Goal: Task Accomplishment & Management: Complete application form

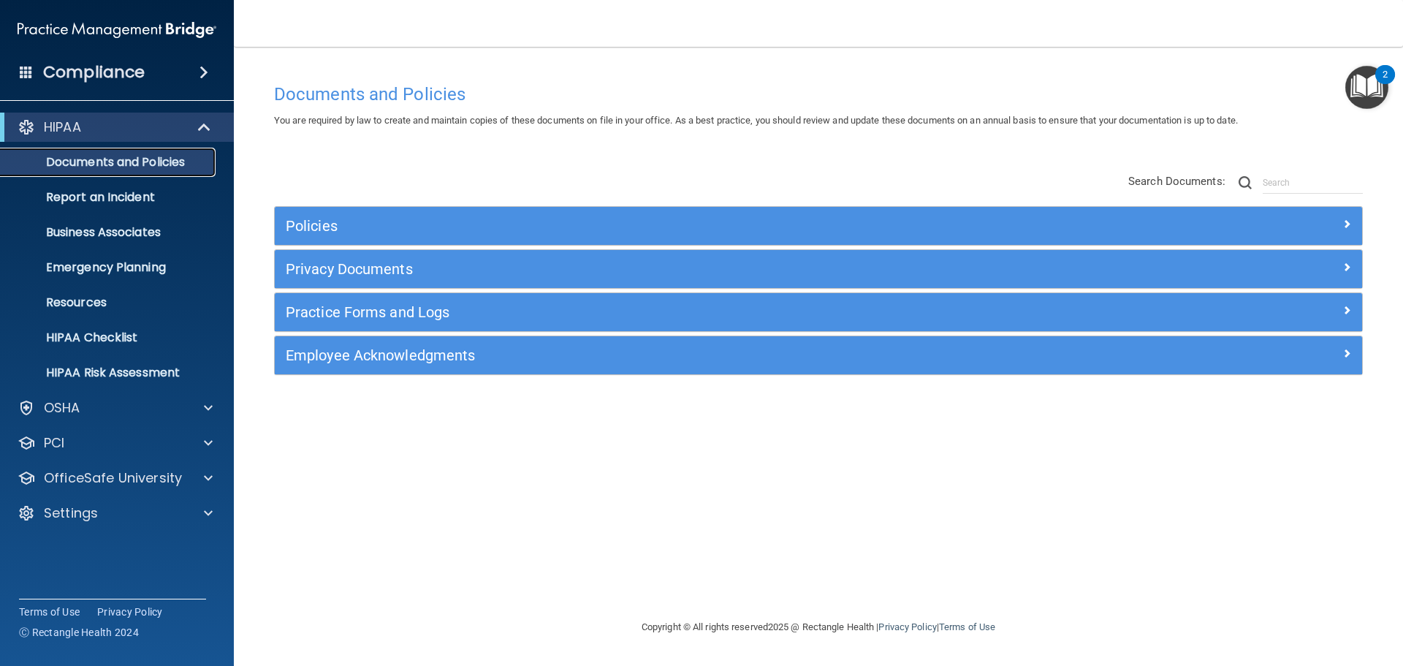
click at [101, 167] on p "Documents and Policies" at bounding box center [110, 162] width 200 height 15
click at [62, 140] on div "HIPAA" at bounding box center [117, 127] width 234 height 29
click at [206, 121] on span at bounding box center [206, 127] width 12 height 18
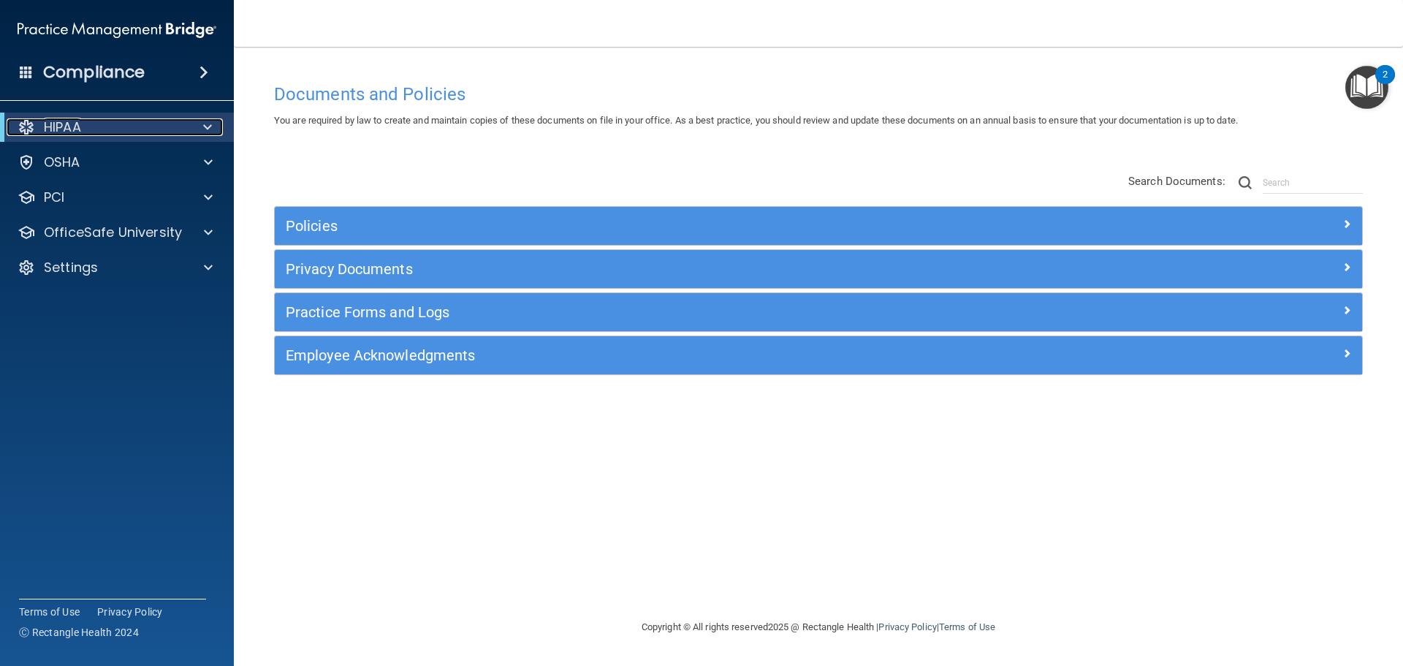
click at [206, 121] on span at bounding box center [207, 127] width 9 height 18
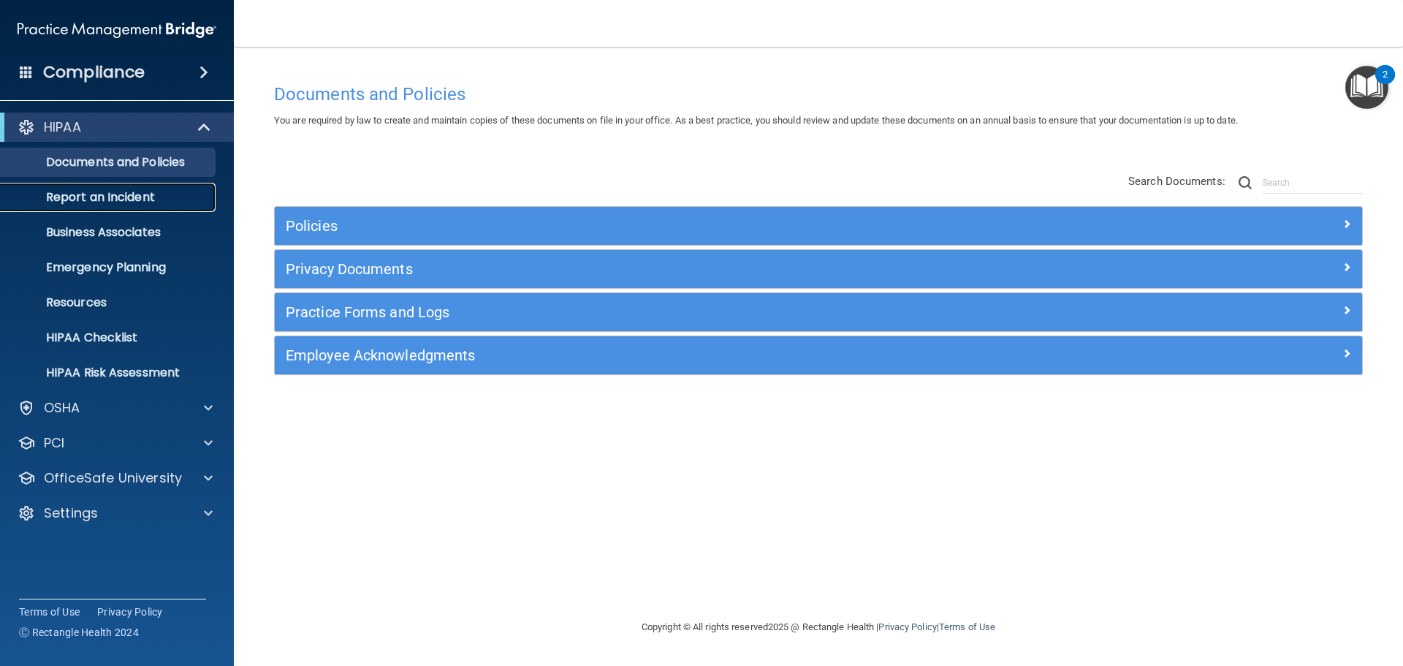
click at [94, 200] on p "Report an Incident" at bounding box center [110, 197] width 200 height 15
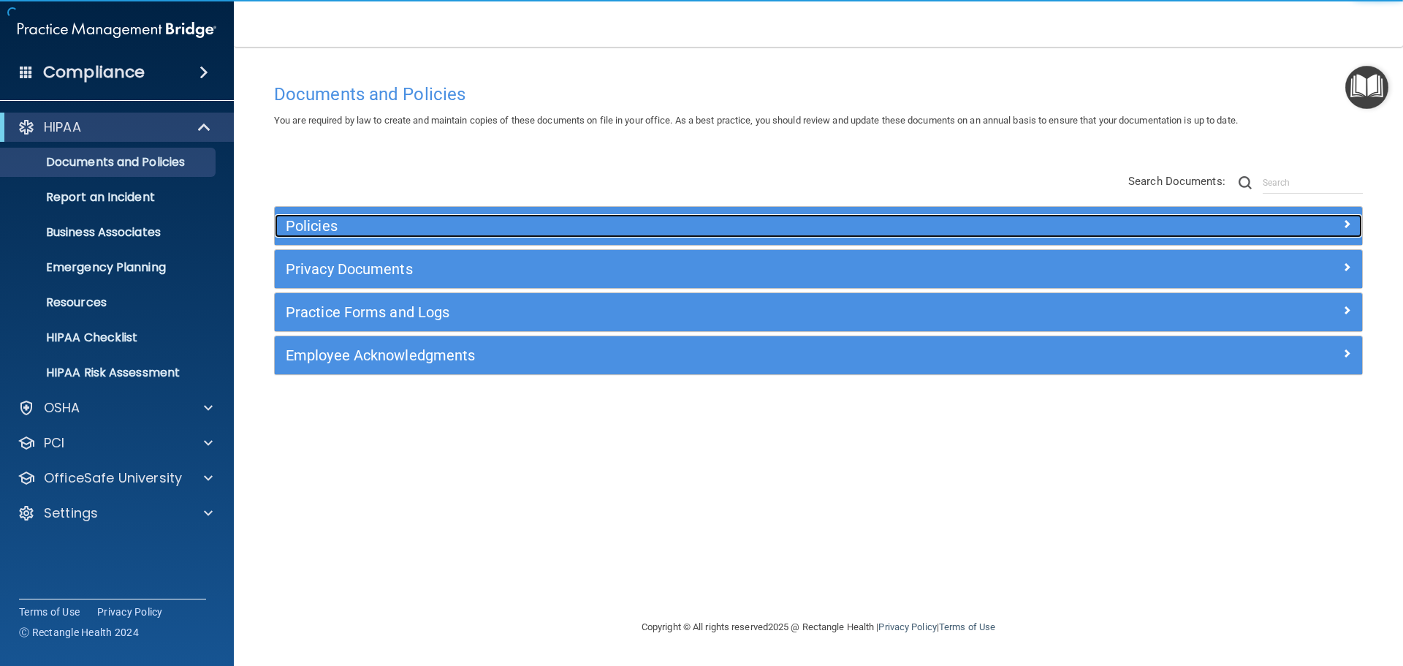
click at [349, 229] on h5 "Policies" at bounding box center [683, 226] width 794 height 16
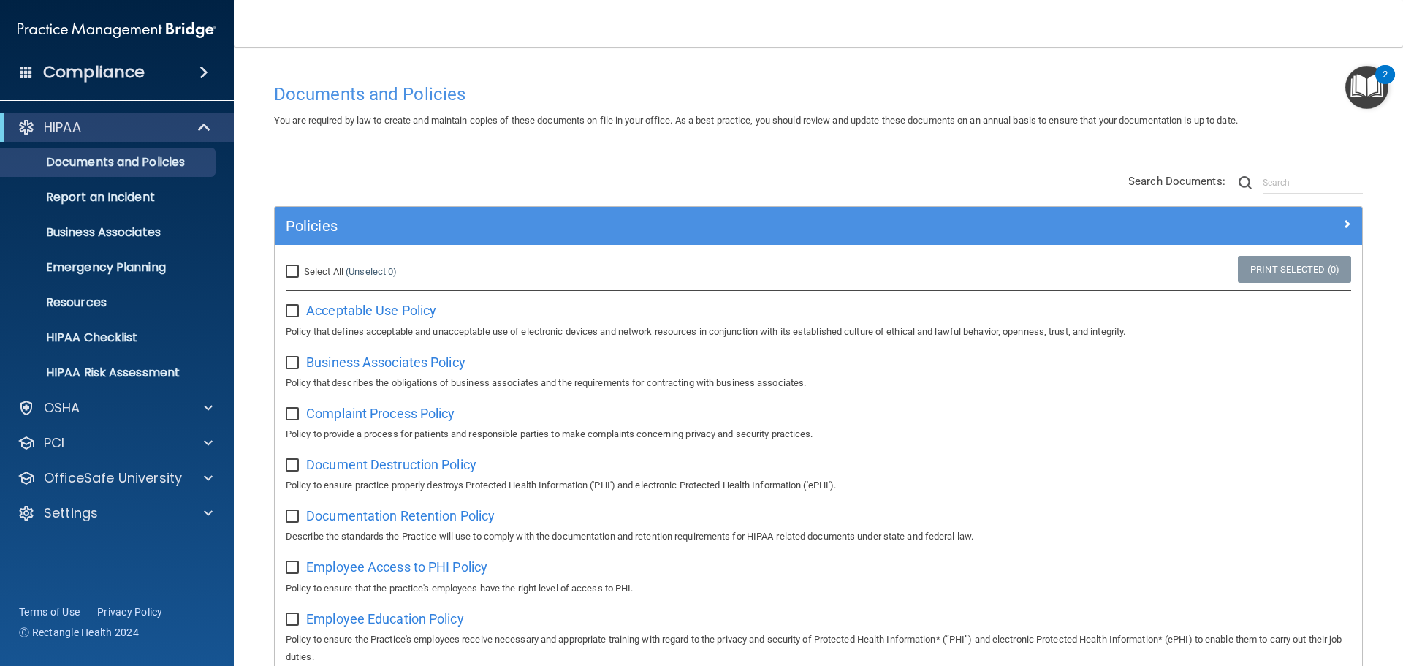
click at [300, 265] on label "Select All (Unselect 0) Unselect All" at bounding box center [341, 272] width 111 height 18
click at [300, 266] on input "Select All (Unselect 0) Unselect All" at bounding box center [294, 272] width 17 height 12
checkbox input "true"
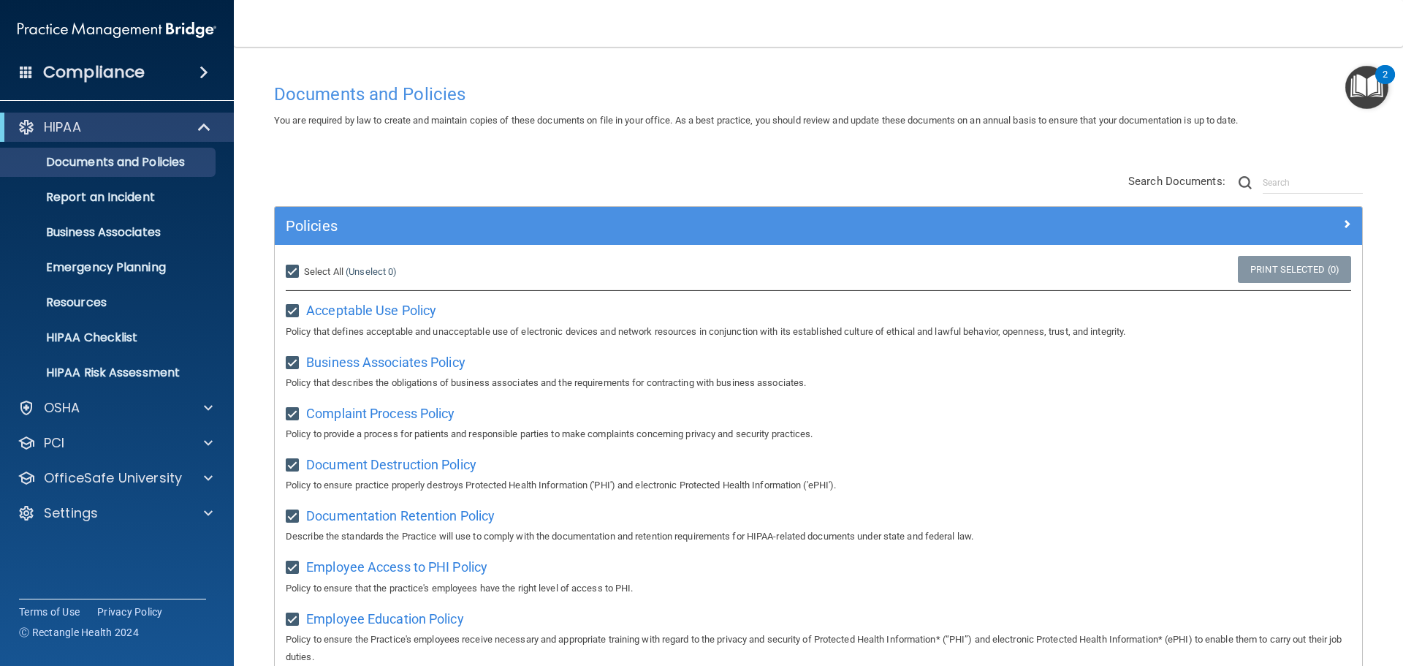
checkbox input "true"
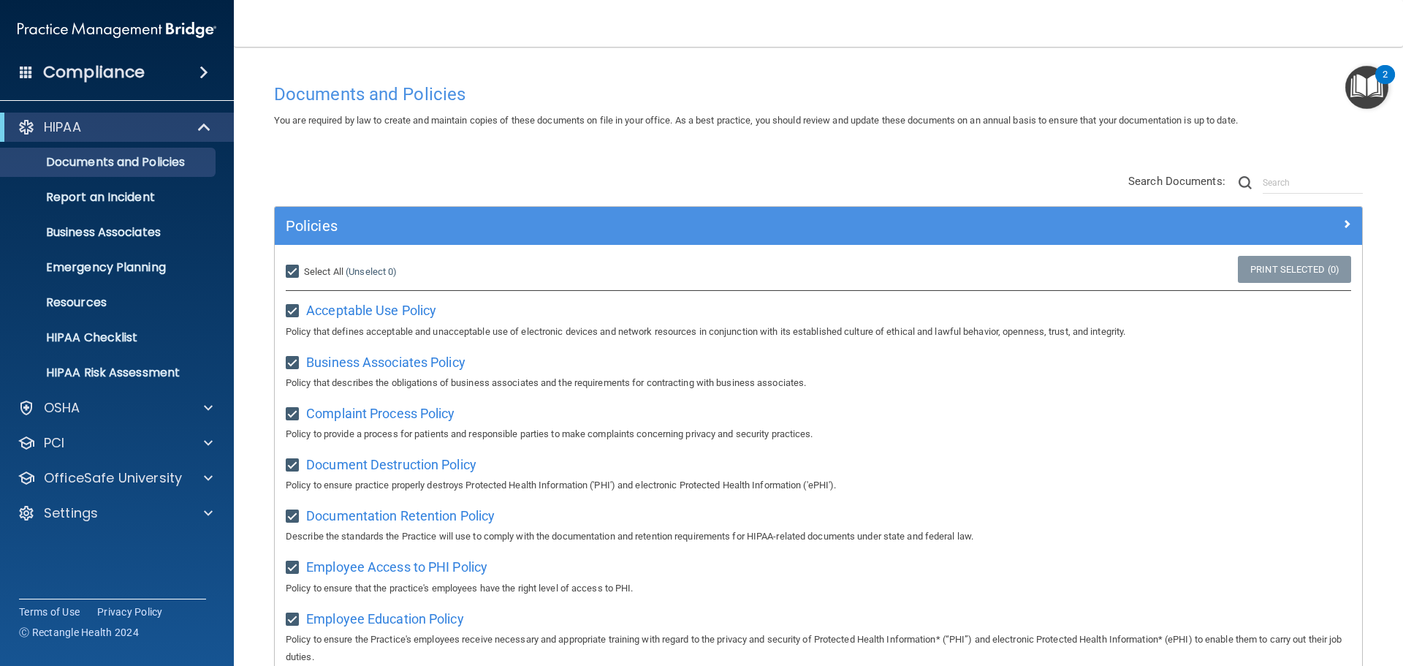
checkbox input "true"
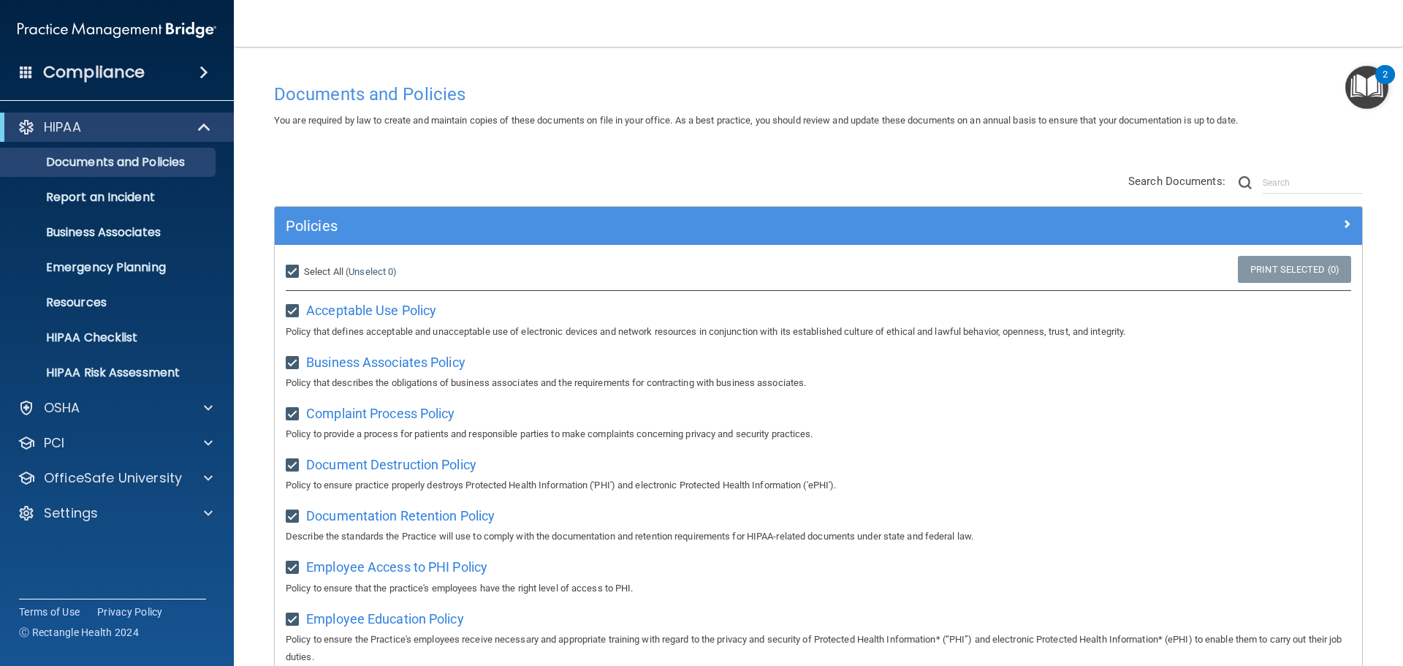
checkbox input "true"
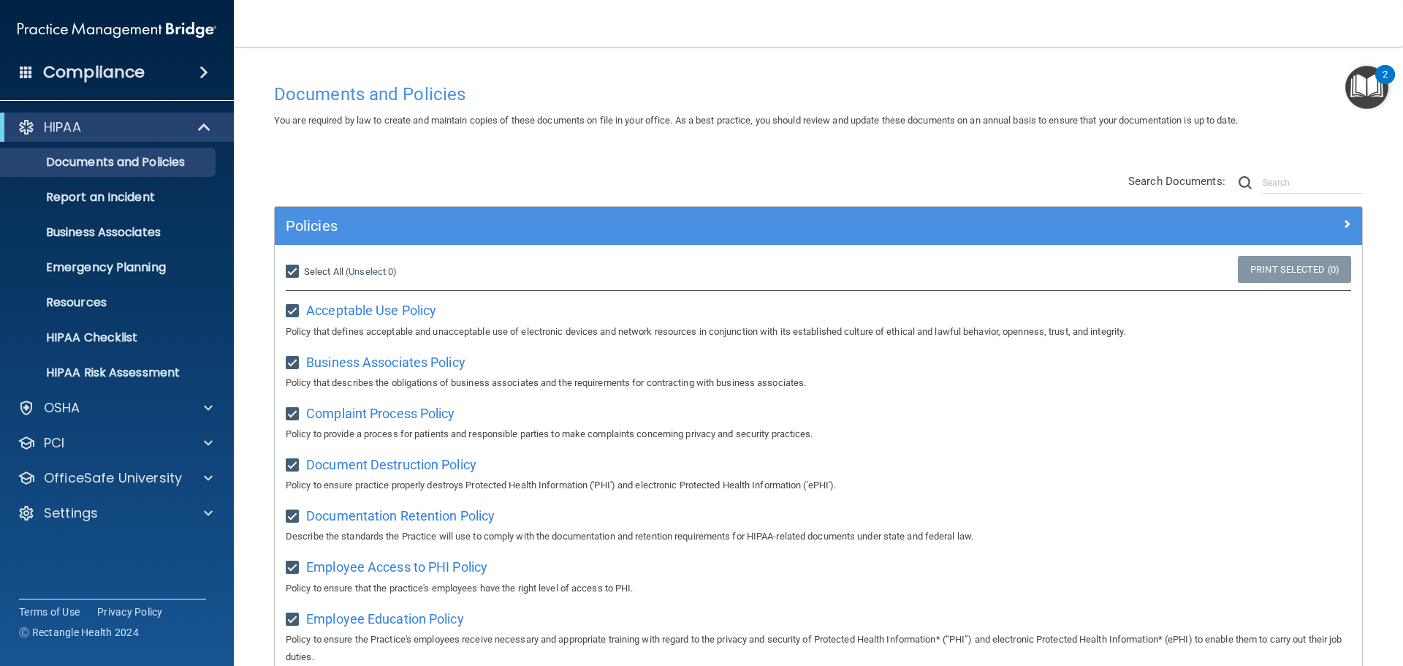
checkbox input "true"
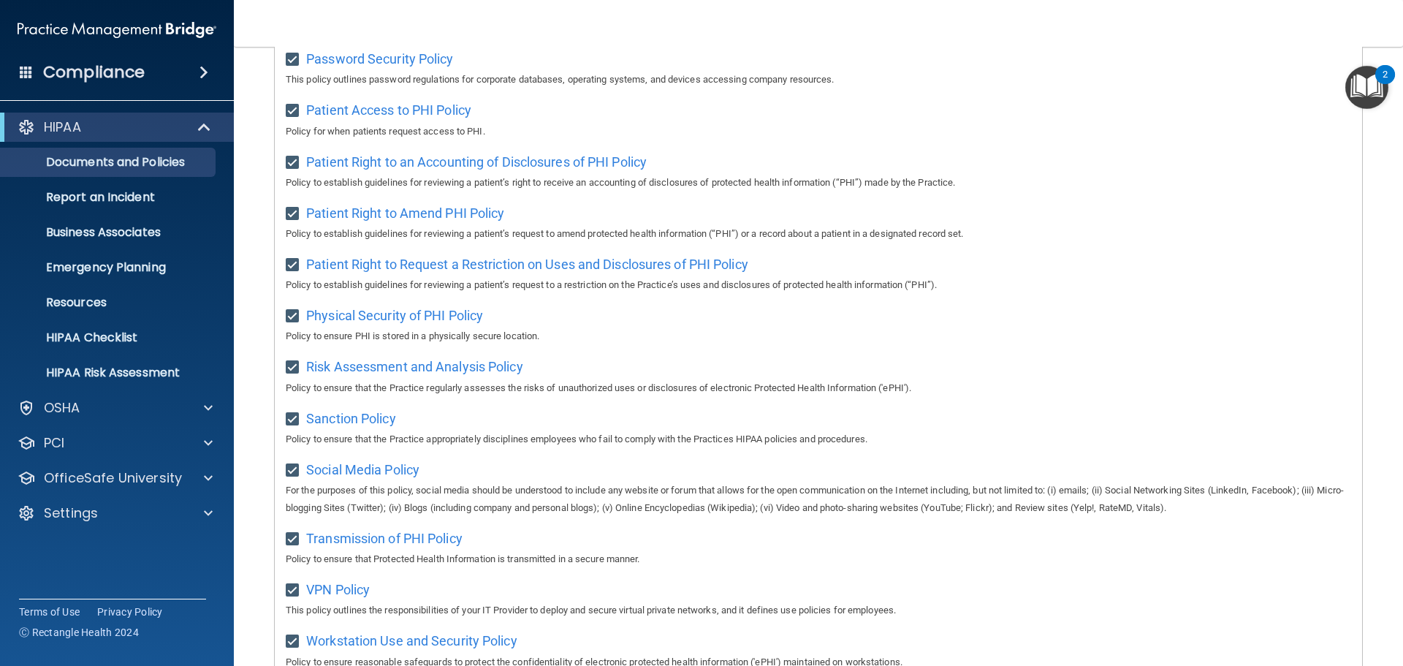
scroll to position [974, 0]
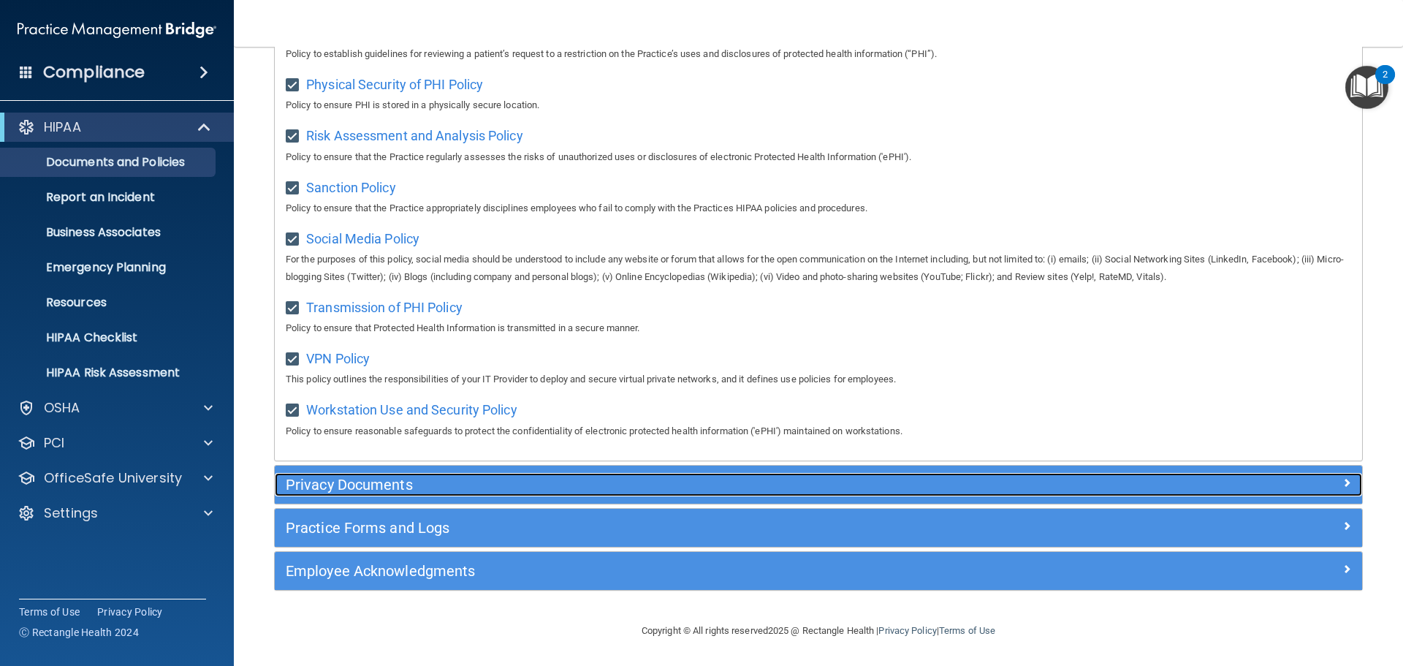
click at [427, 485] on h5 "Privacy Documents" at bounding box center [683, 484] width 794 height 16
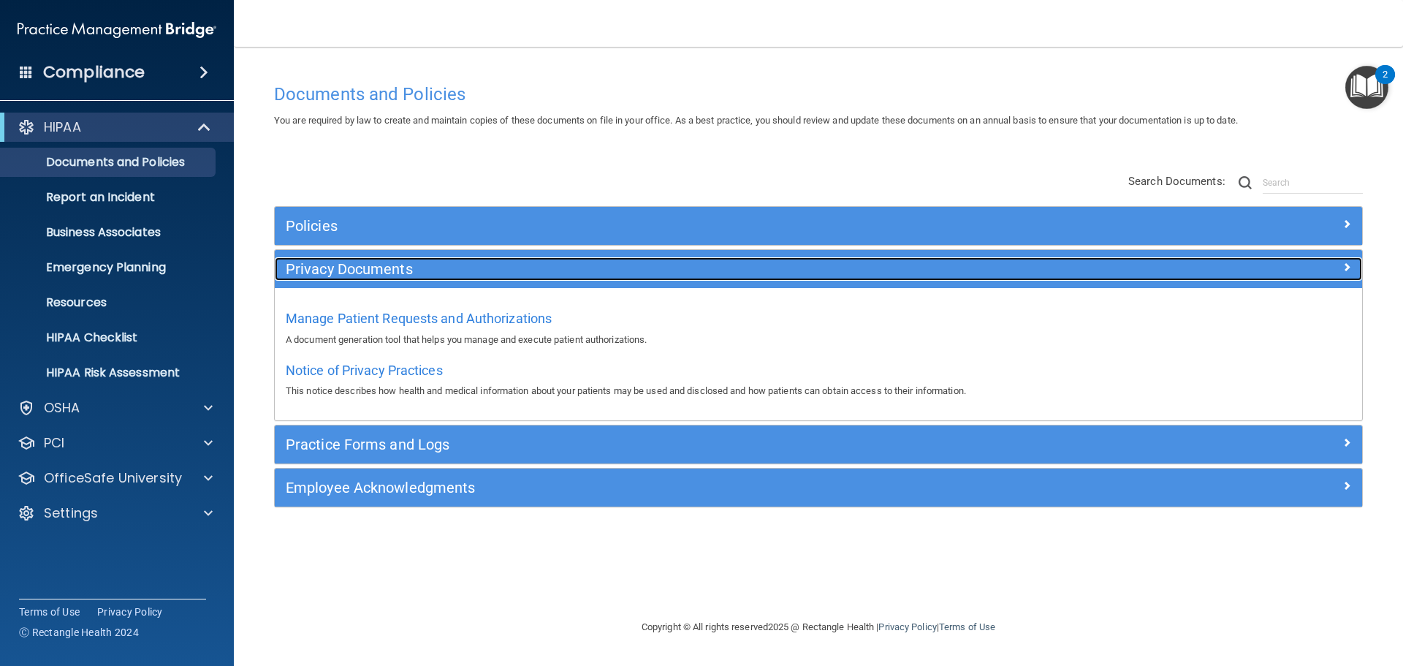
scroll to position [0, 0]
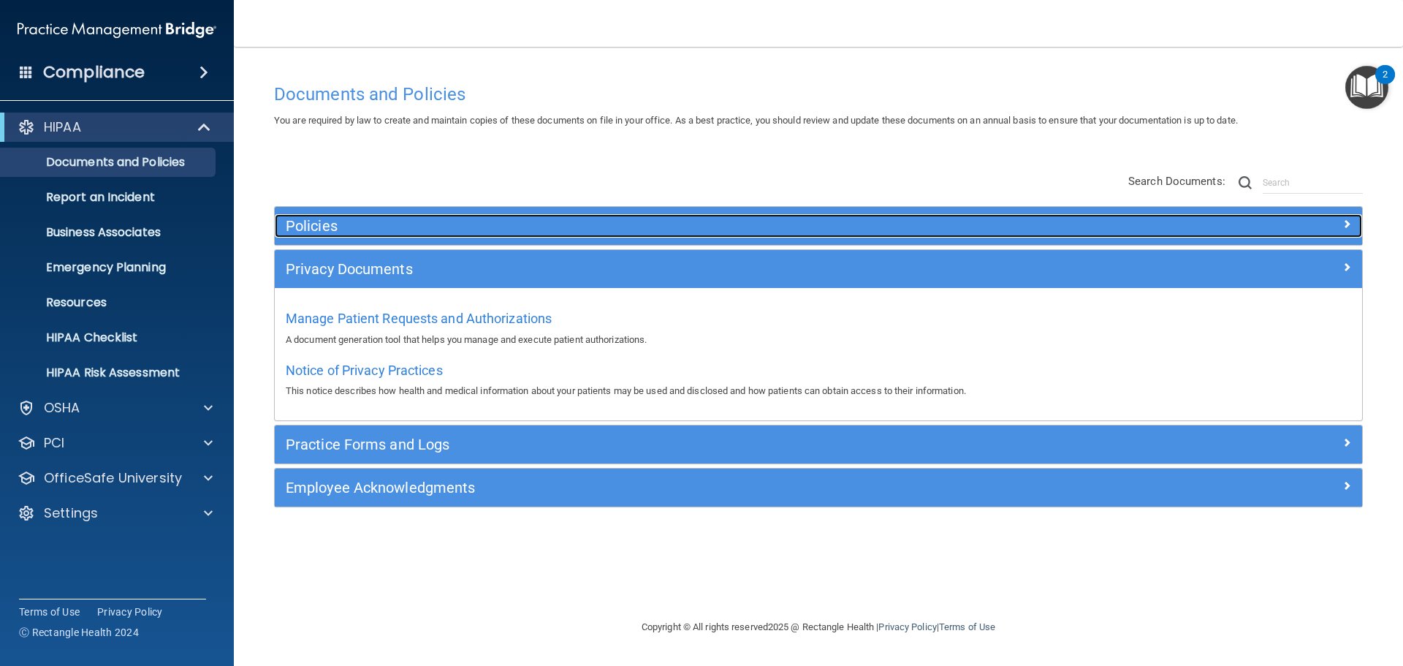
click at [455, 224] on h5 "Policies" at bounding box center [683, 226] width 794 height 16
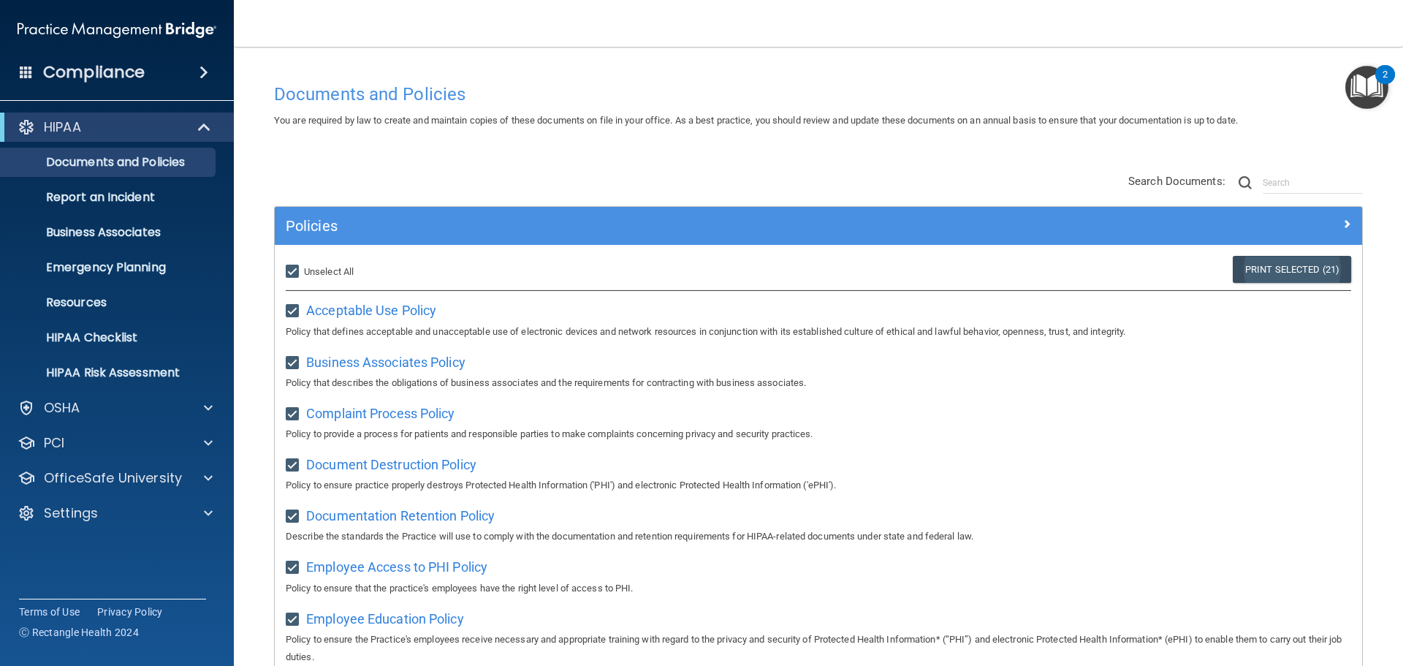
click at [1304, 266] on link "Print Selected (21)" at bounding box center [1292, 269] width 118 height 27
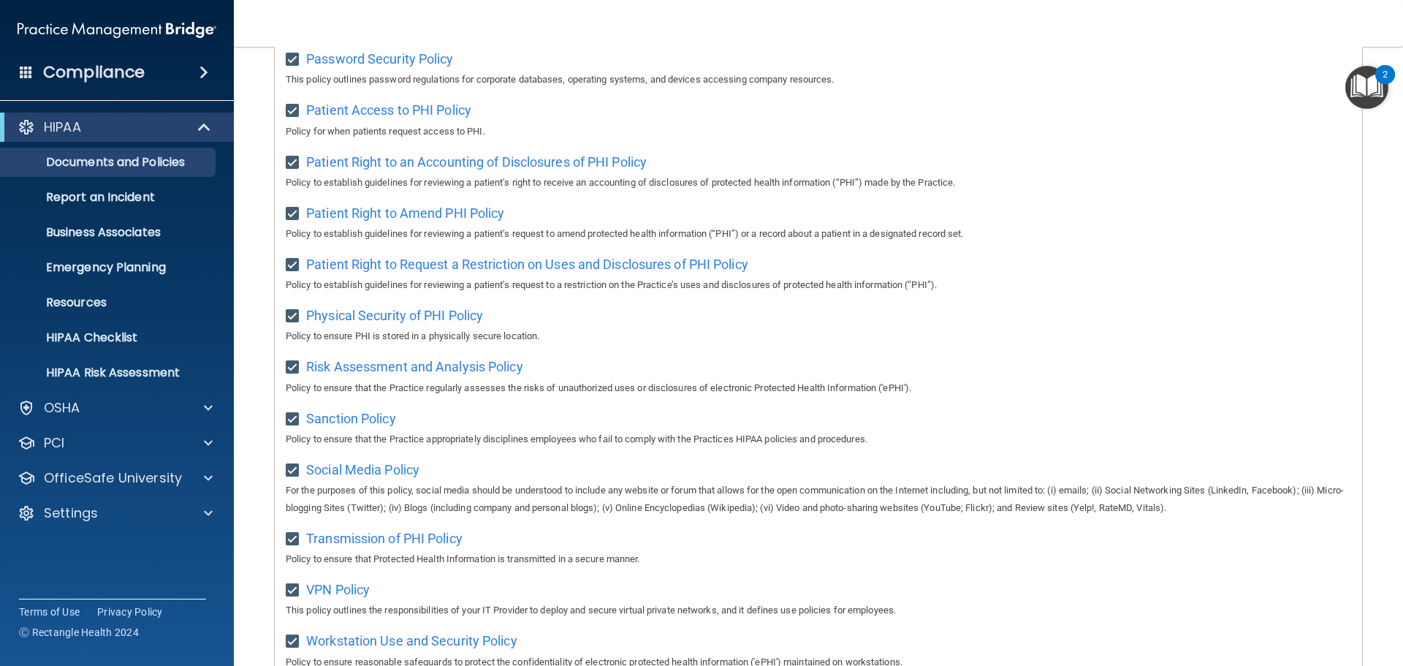
scroll to position [977, 0]
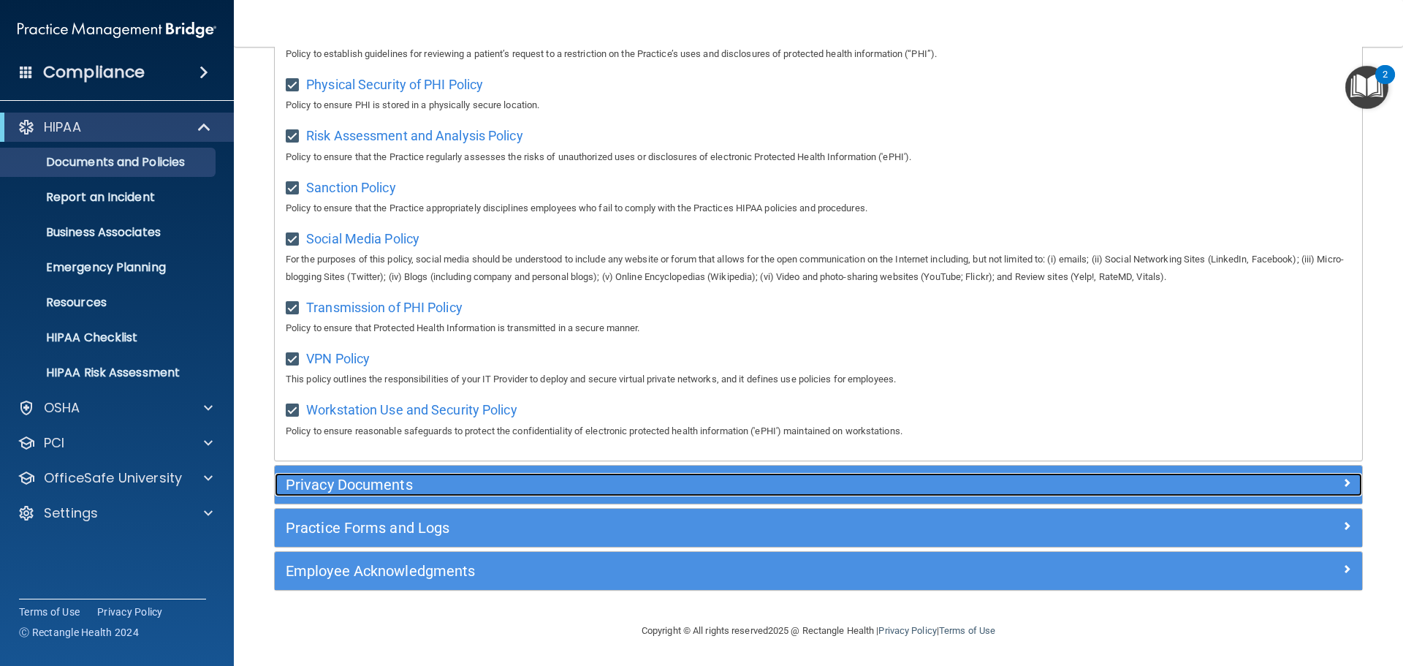
click at [478, 487] on h5 "Privacy Documents" at bounding box center [683, 484] width 794 height 16
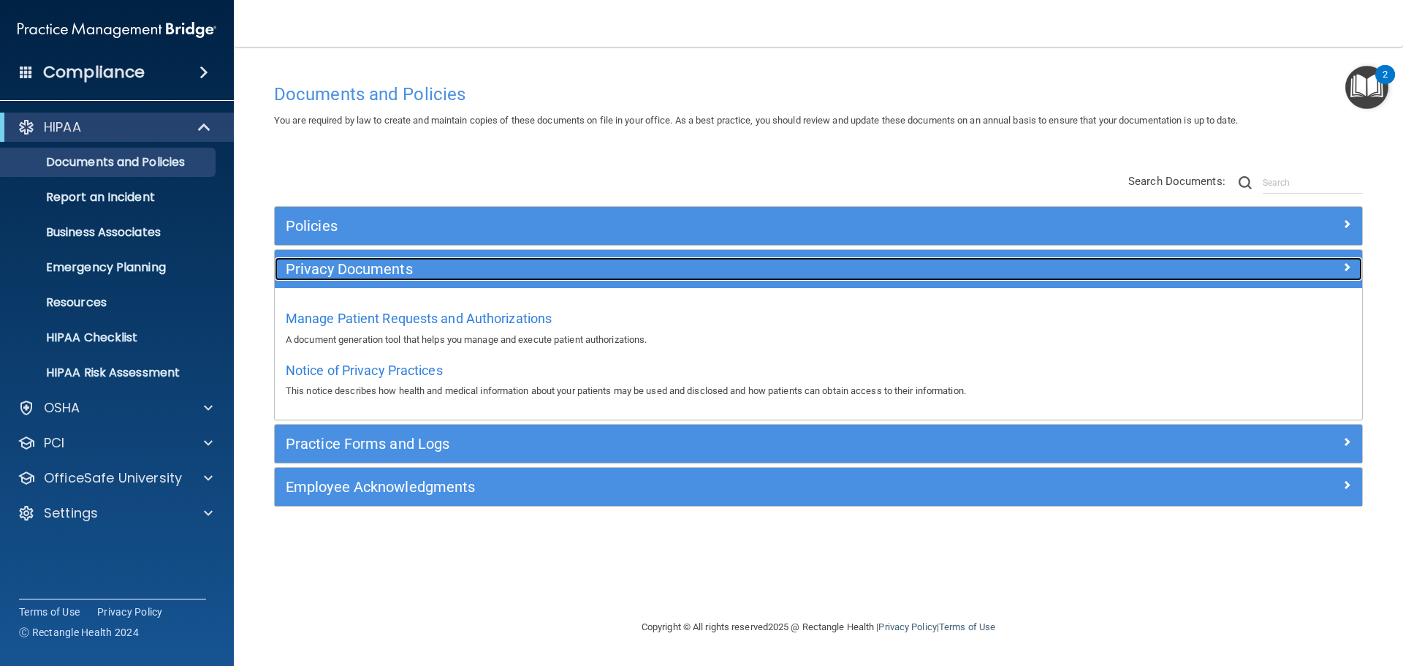
scroll to position [0, 0]
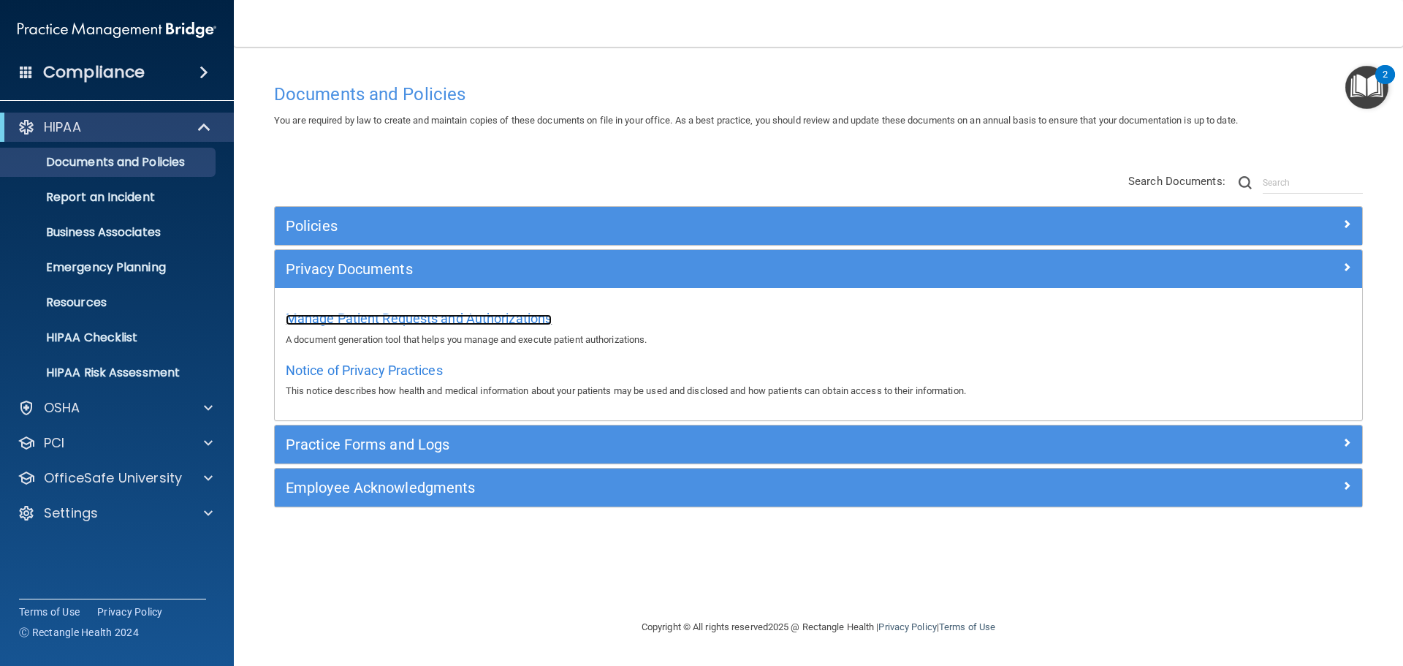
click at [411, 315] on span "Manage Patient Requests and Authorizations" at bounding box center [419, 318] width 266 height 15
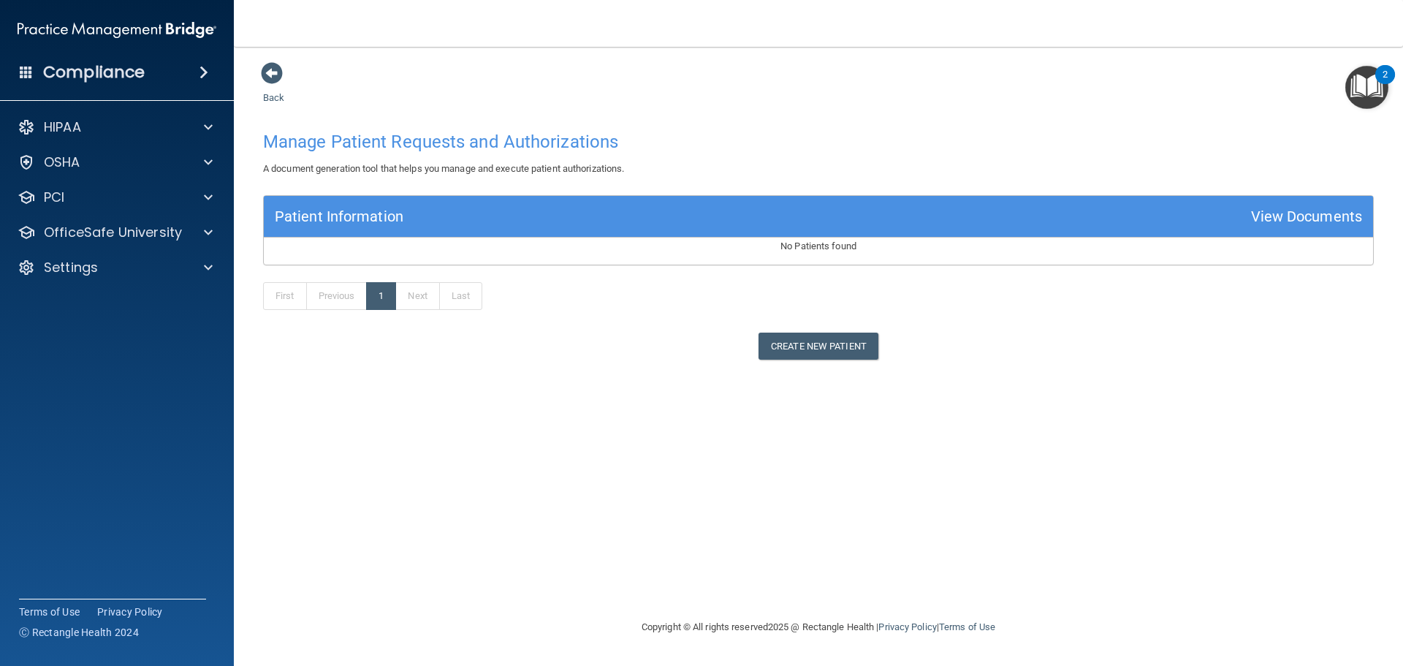
click at [1287, 220] on div "View Documents" at bounding box center [1306, 216] width 111 height 27
click at [77, 126] on p "HIPAA" at bounding box center [62, 127] width 37 height 18
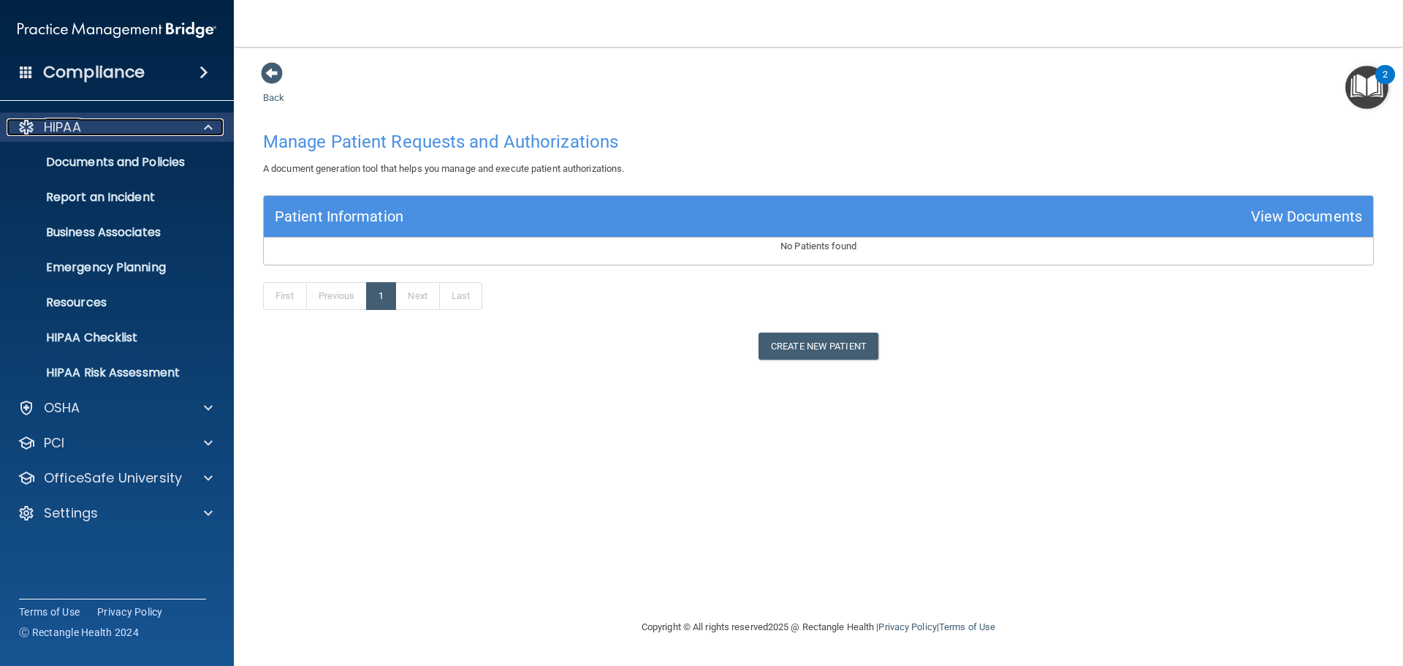
click at [77, 126] on p "HIPAA" at bounding box center [62, 127] width 37 height 18
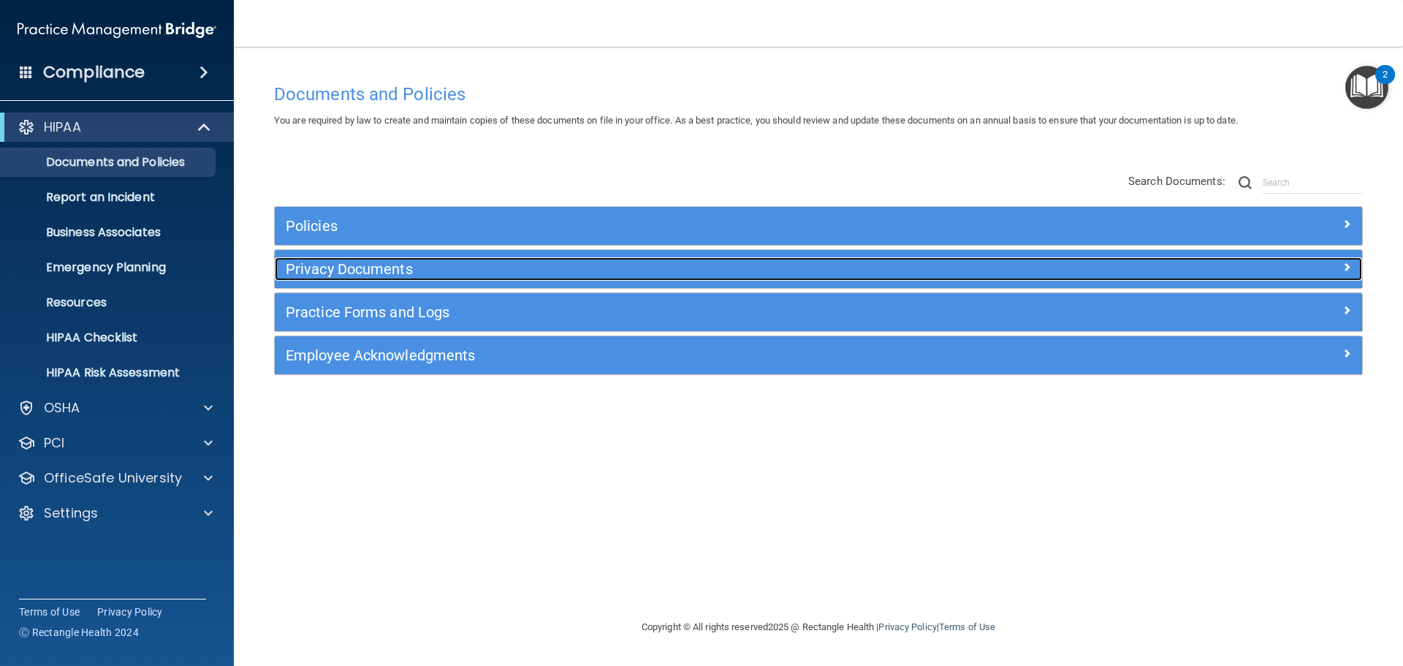
click at [395, 271] on h5 "Privacy Documents" at bounding box center [683, 269] width 794 height 16
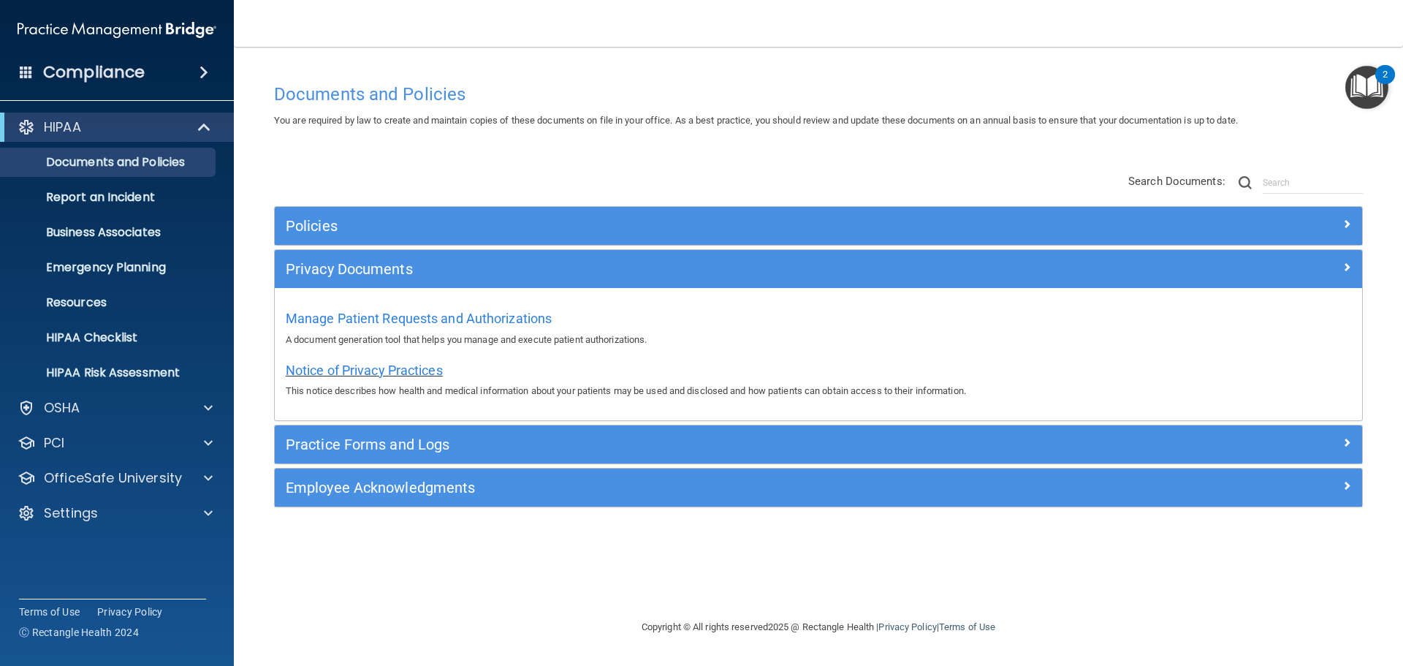
click at [400, 370] on span "Notice of Privacy Practices" at bounding box center [364, 369] width 157 height 15
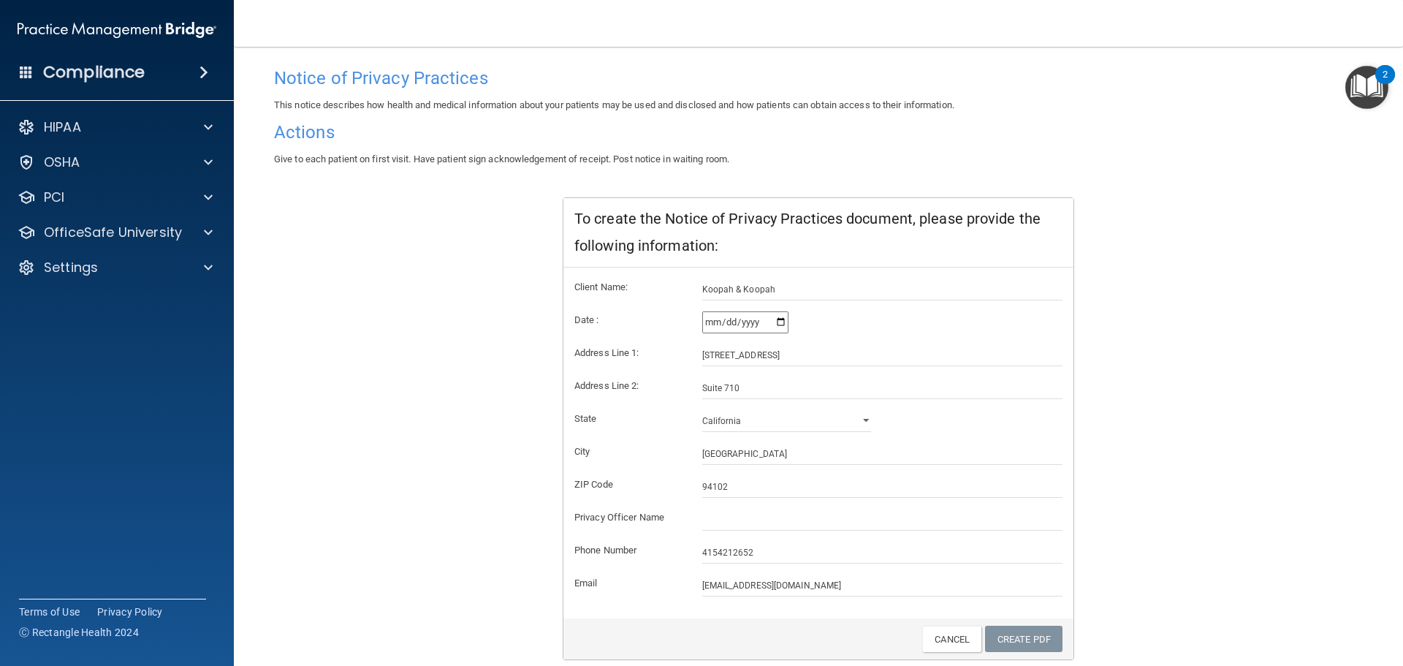
scroll to position [145, 0]
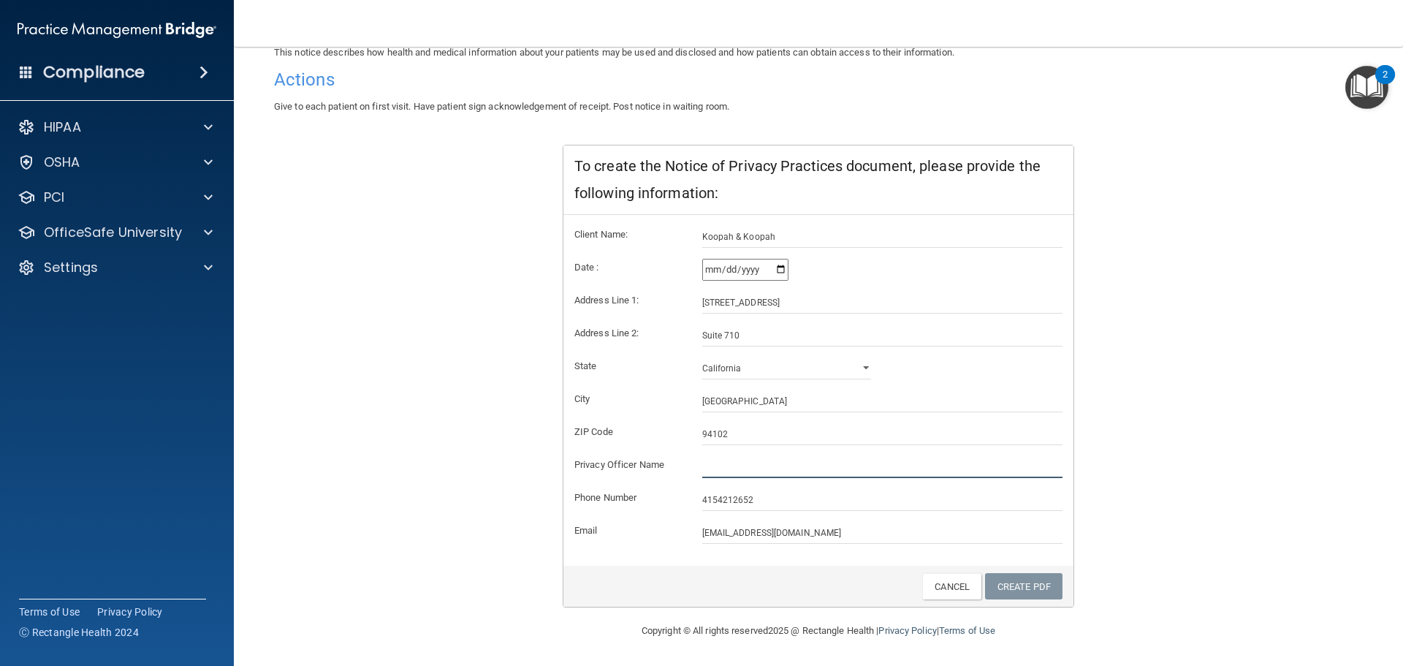
click at [733, 470] on input "text" at bounding box center [882, 467] width 361 height 22
type input "KOOPAH & KOOPAH DDS APC"
click at [1011, 585] on link "Create PDF" at bounding box center [1023, 586] width 77 height 27
click at [87, 77] on h4 "Compliance" at bounding box center [94, 72] width 102 height 20
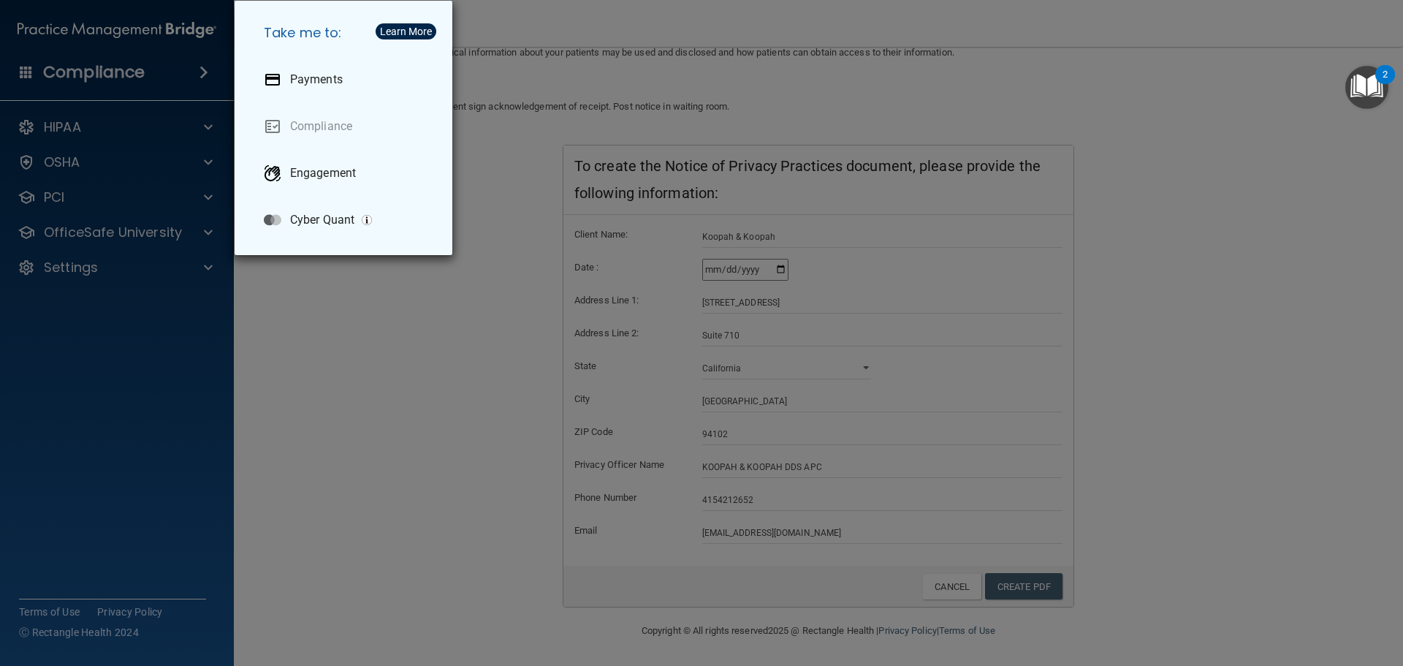
click at [87, 77] on div "Take me to: Payments Compliance Engagement Cyber Quant" at bounding box center [701, 333] width 1403 height 666
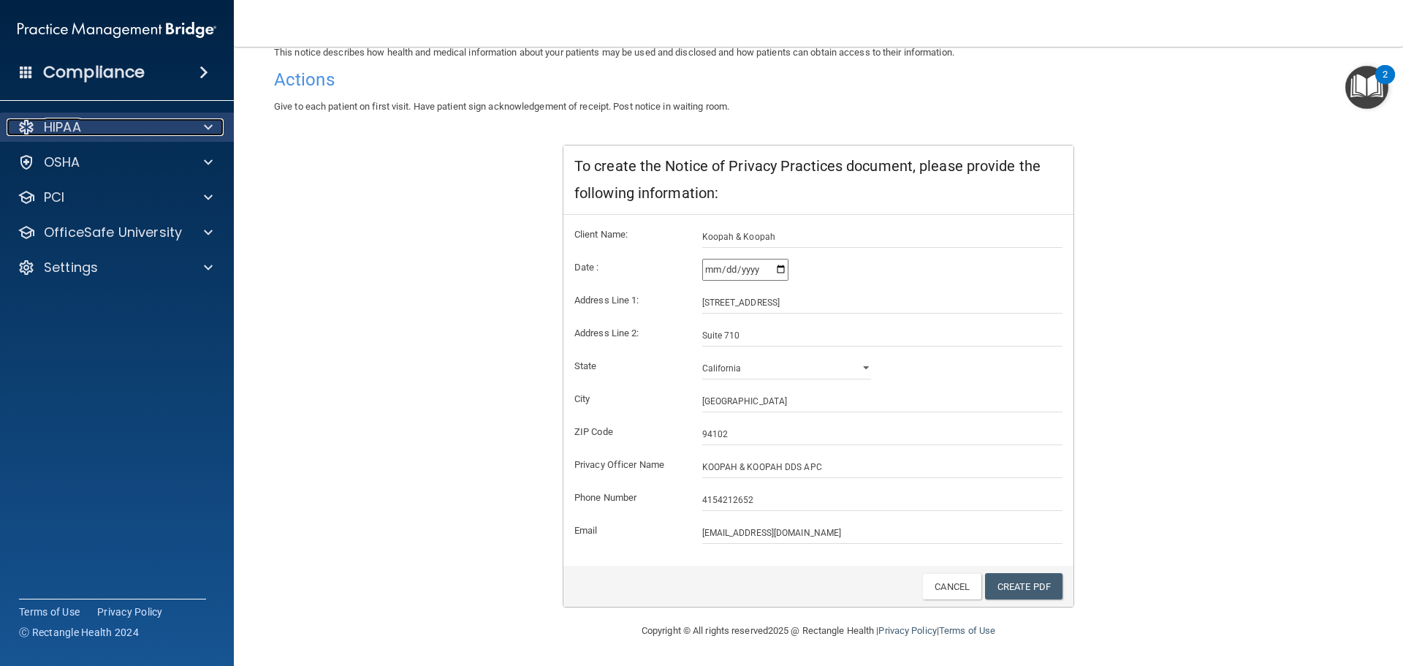
click at [68, 129] on p "HIPAA" at bounding box center [62, 127] width 37 height 18
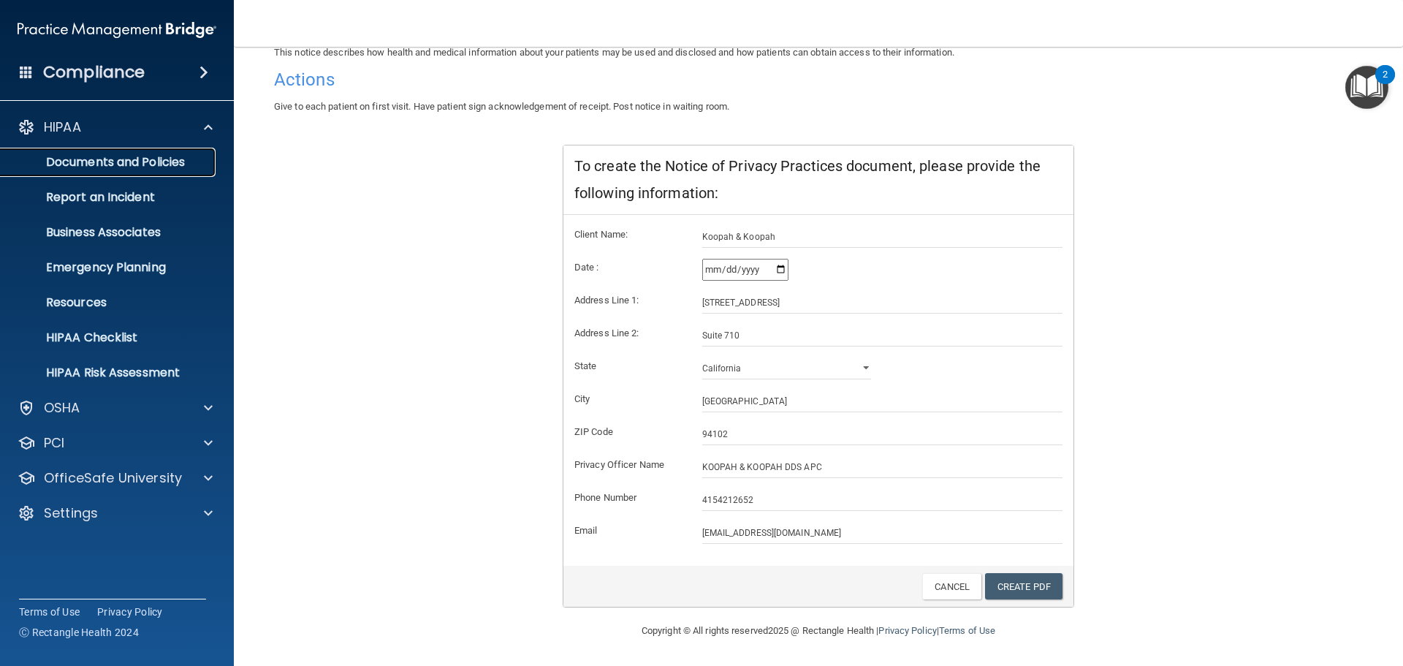
click at [88, 159] on p "Documents and Policies" at bounding box center [110, 162] width 200 height 15
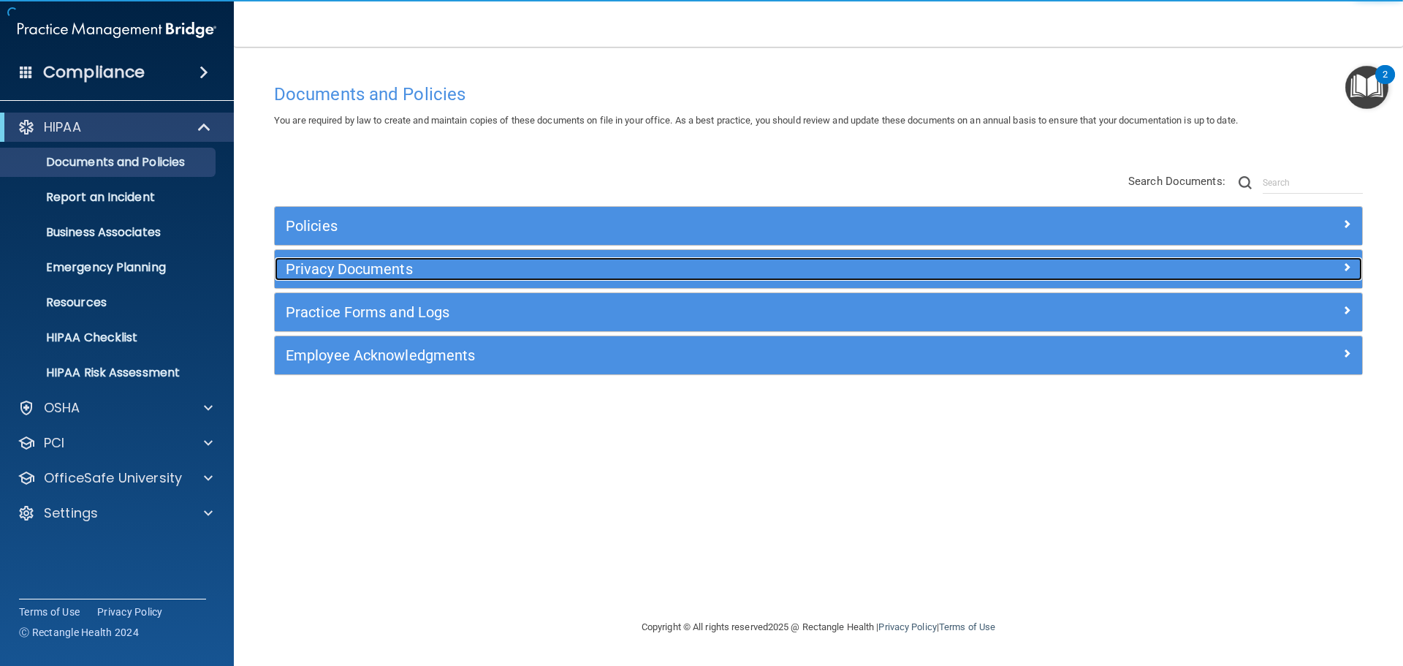
click at [482, 275] on h5 "Privacy Documents" at bounding box center [683, 269] width 794 height 16
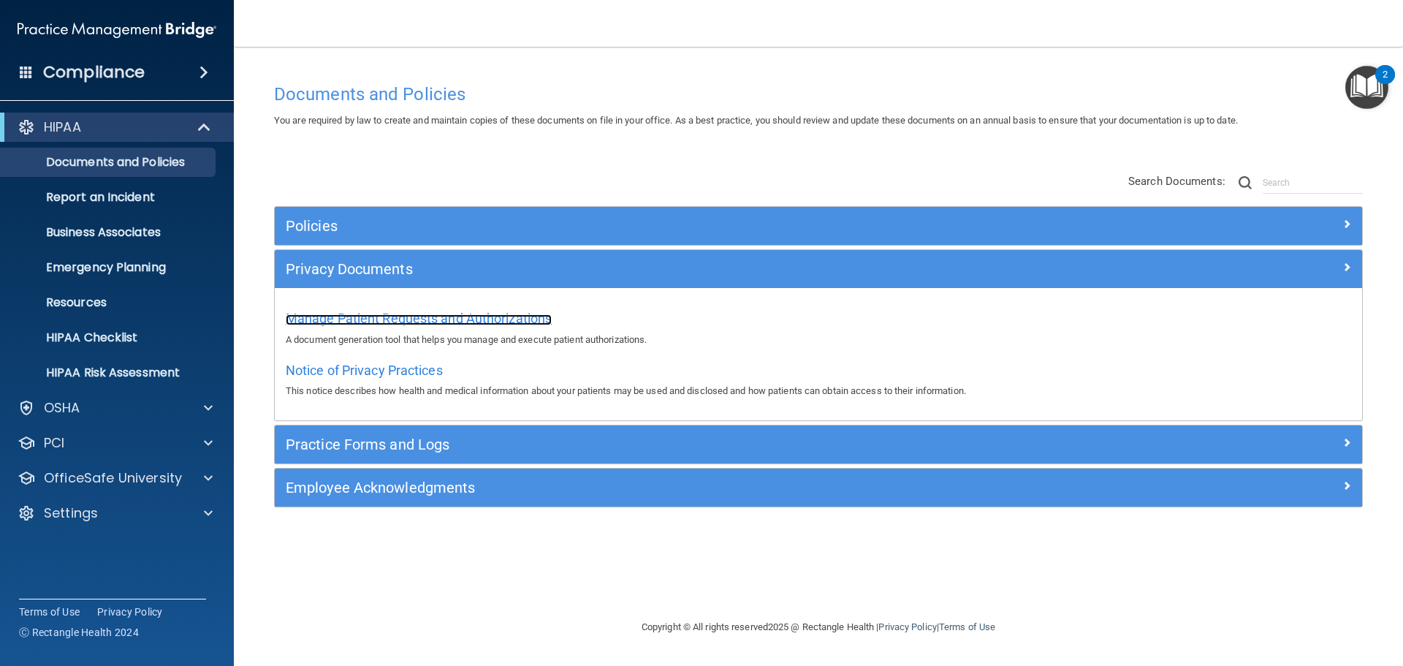
click at [385, 316] on span "Manage Patient Requests and Authorizations" at bounding box center [419, 318] width 266 height 15
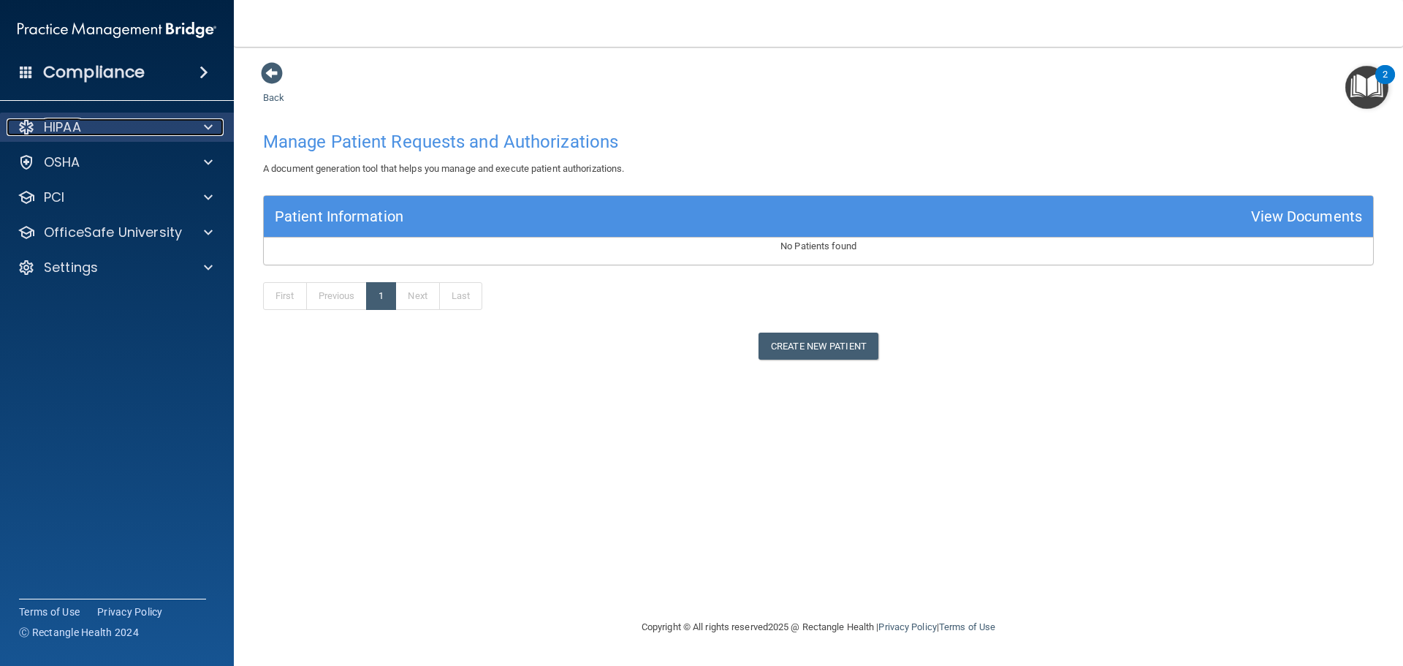
click at [72, 123] on p "HIPAA" at bounding box center [62, 127] width 37 height 18
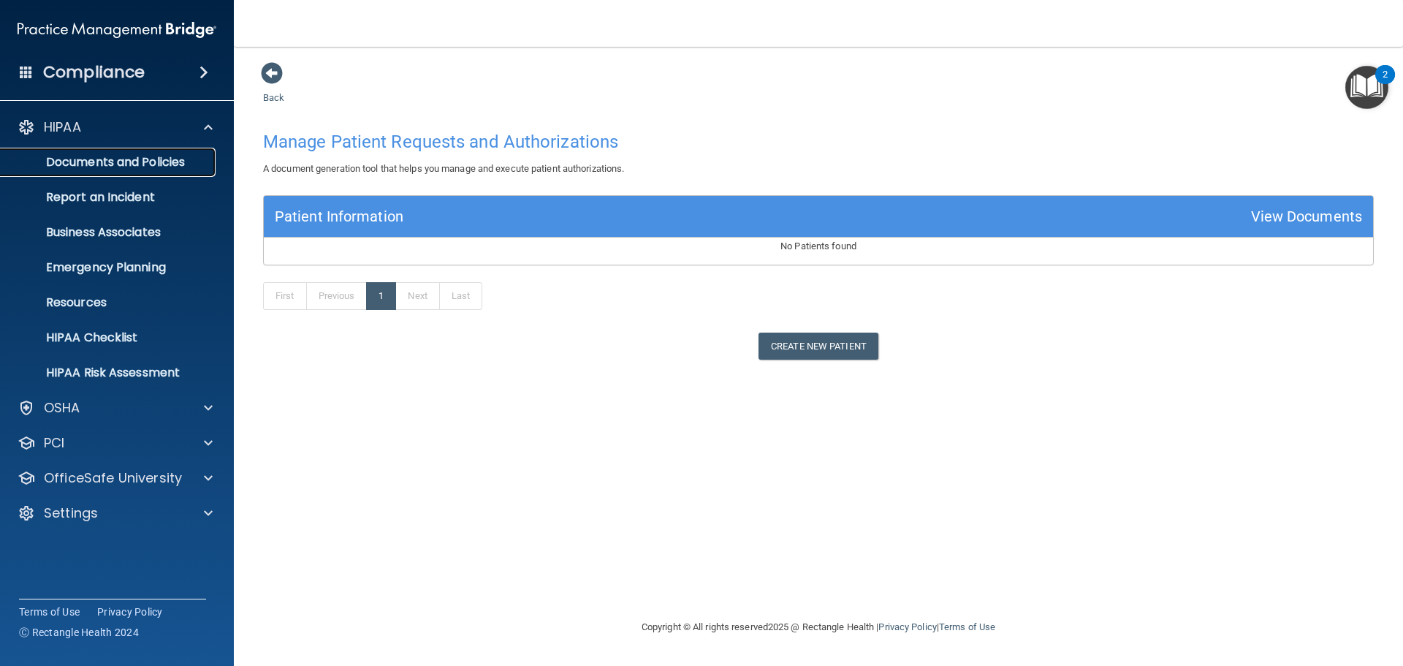
click at [132, 160] on p "Documents and Policies" at bounding box center [110, 162] width 200 height 15
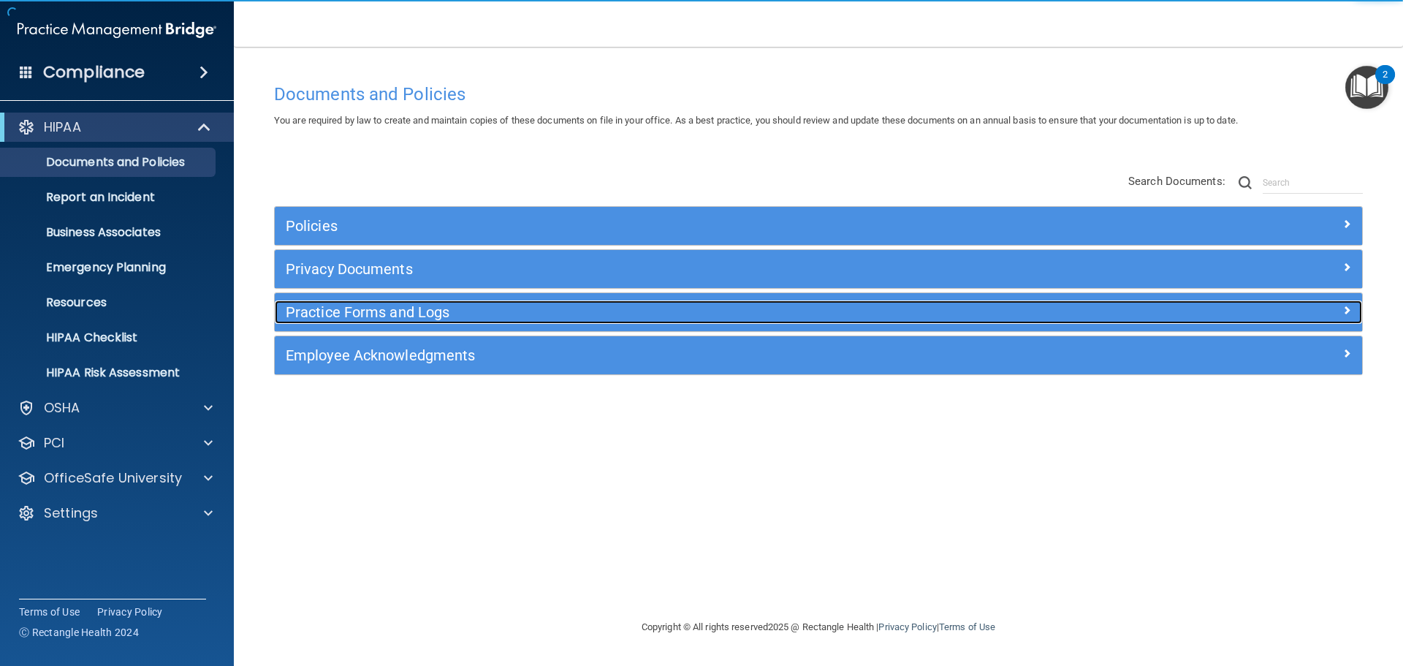
click at [403, 313] on h5 "Practice Forms and Logs" at bounding box center [683, 312] width 794 height 16
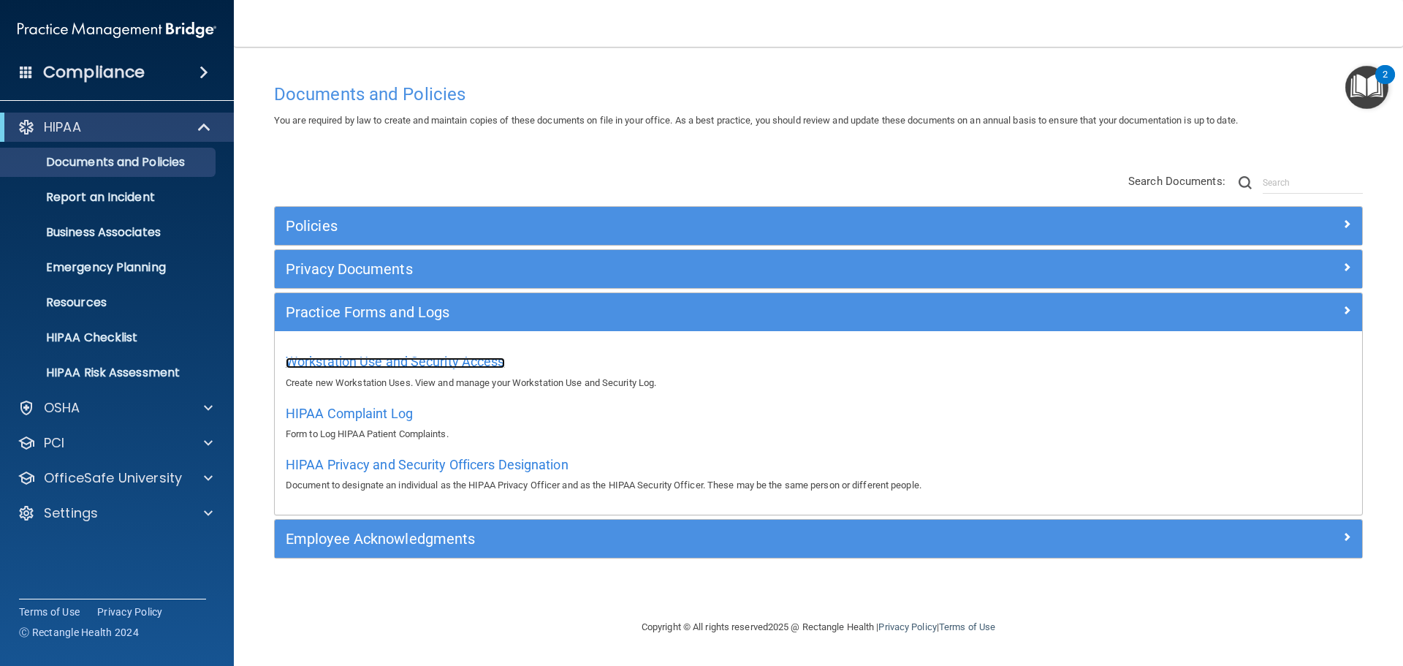
click at [392, 362] on span "Workstation Use and Security Access" at bounding box center [395, 361] width 219 height 15
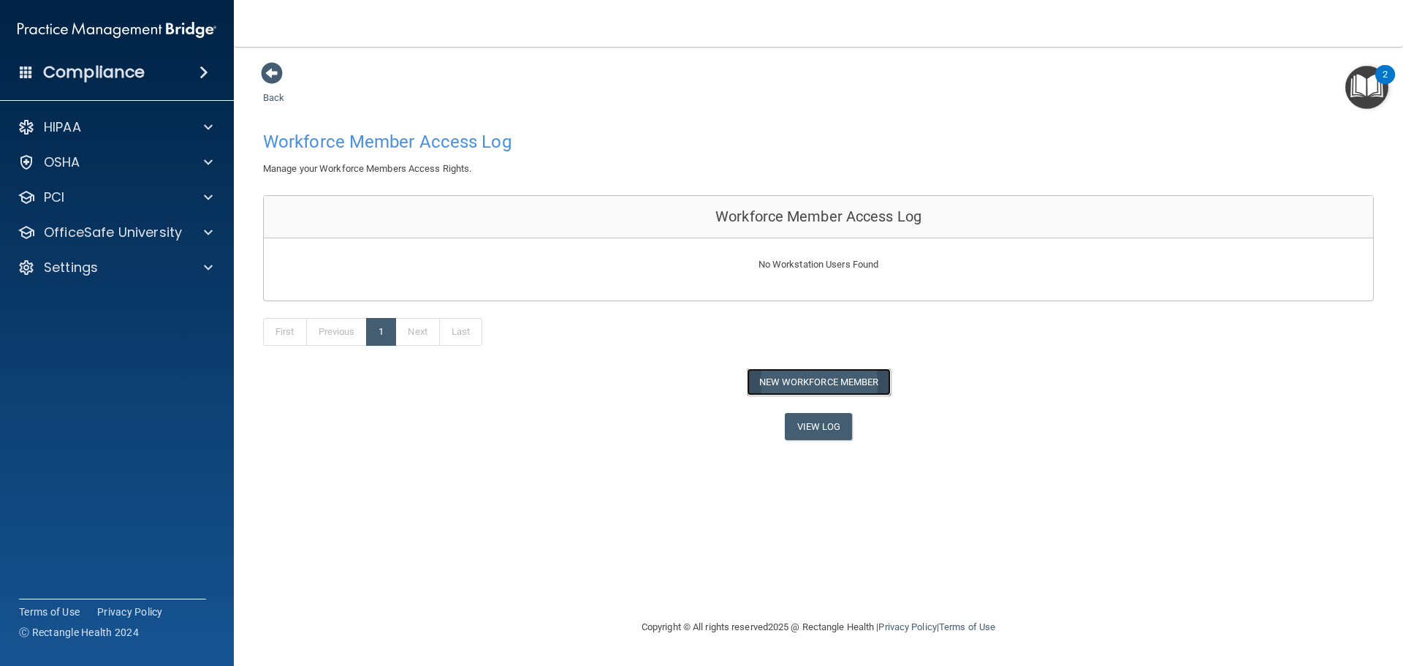
click at [789, 384] on button "New Workforce Member" at bounding box center [819, 381] width 144 height 27
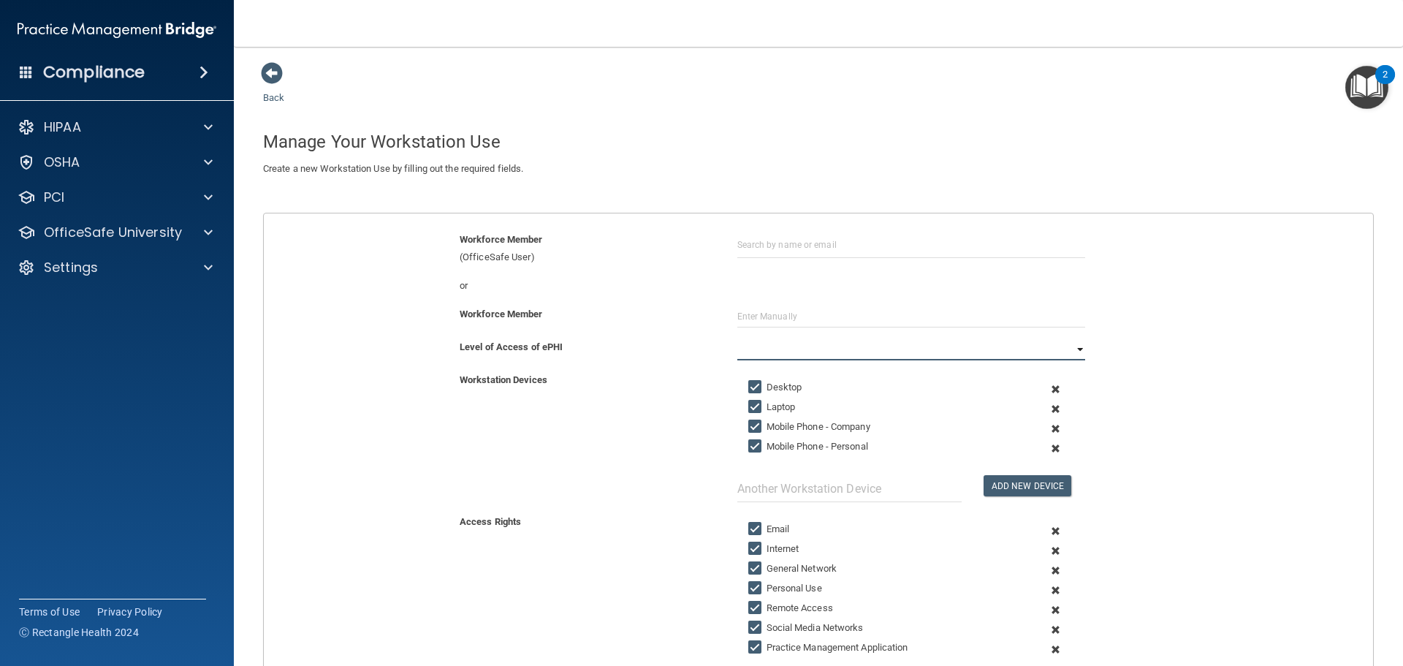
click at [1069, 351] on select "Full Limited None" at bounding box center [911, 349] width 348 height 22
click at [864, 245] on input "text" at bounding box center [911, 244] width 348 height 27
click at [1128, 273] on div "Workforce Member (OfficeSafe User)" at bounding box center [818, 254] width 1131 height 46
click at [1072, 350] on select "Full Limited None" at bounding box center [911, 349] width 348 height 22
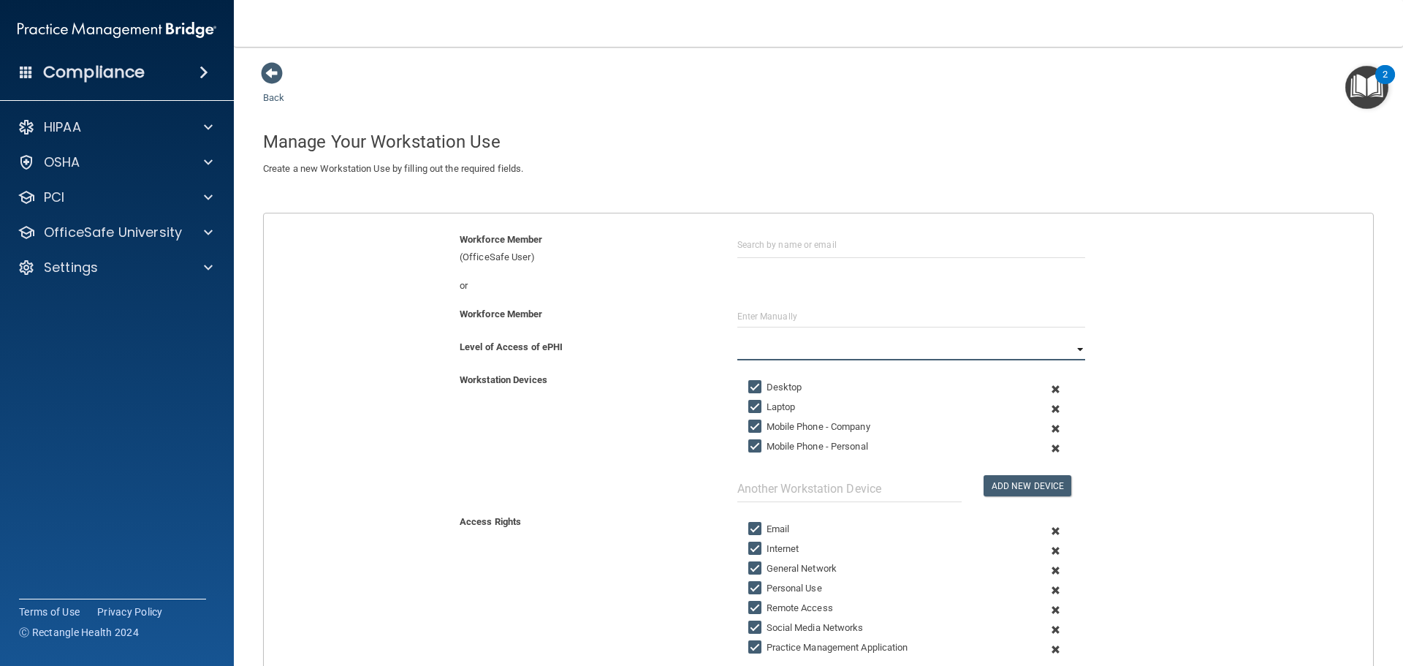
click at [1072, 350] on select "Full Limited None" at bounding box center [911, 349] width 348 height 22
click at [89, 75] on h4 "Compliance" at bounding box center [94, 72] width 102 height 20
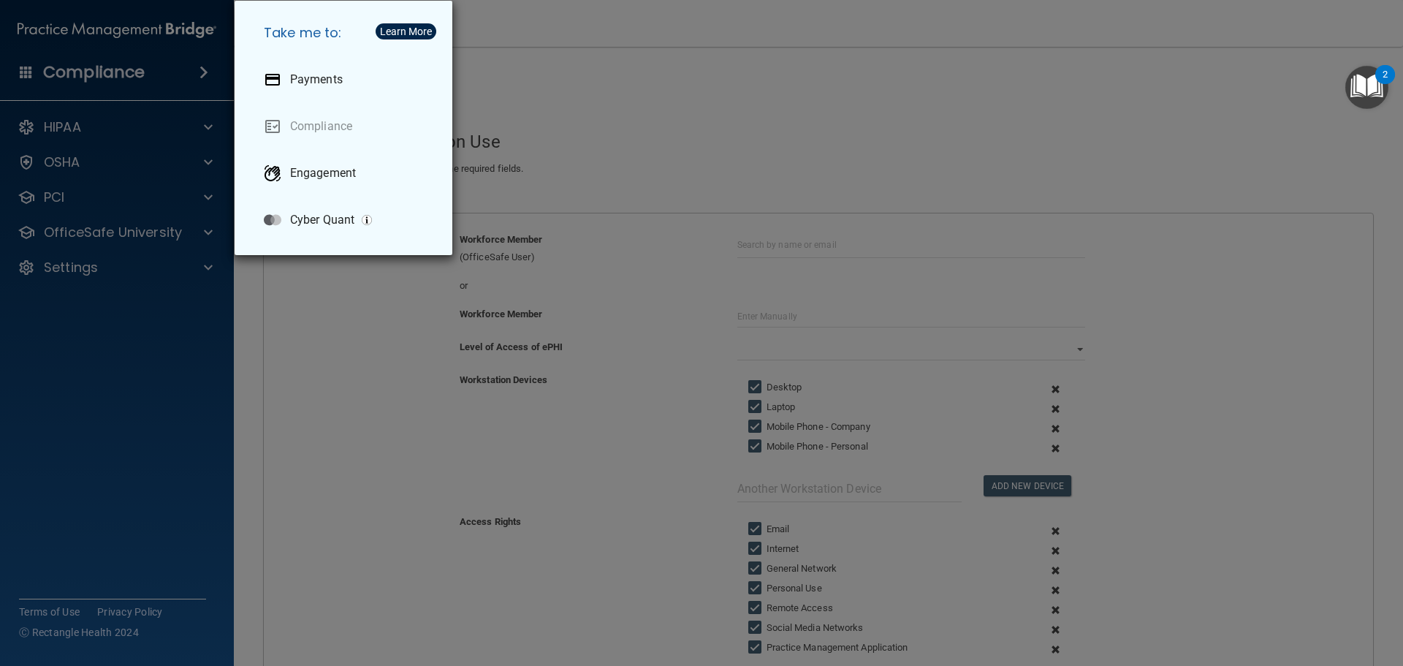
click at [89, 75] on div "Take me to: Payments Compliance Engagement Cyber Quant" at bounding box center [701, 333] width 1403 height 666
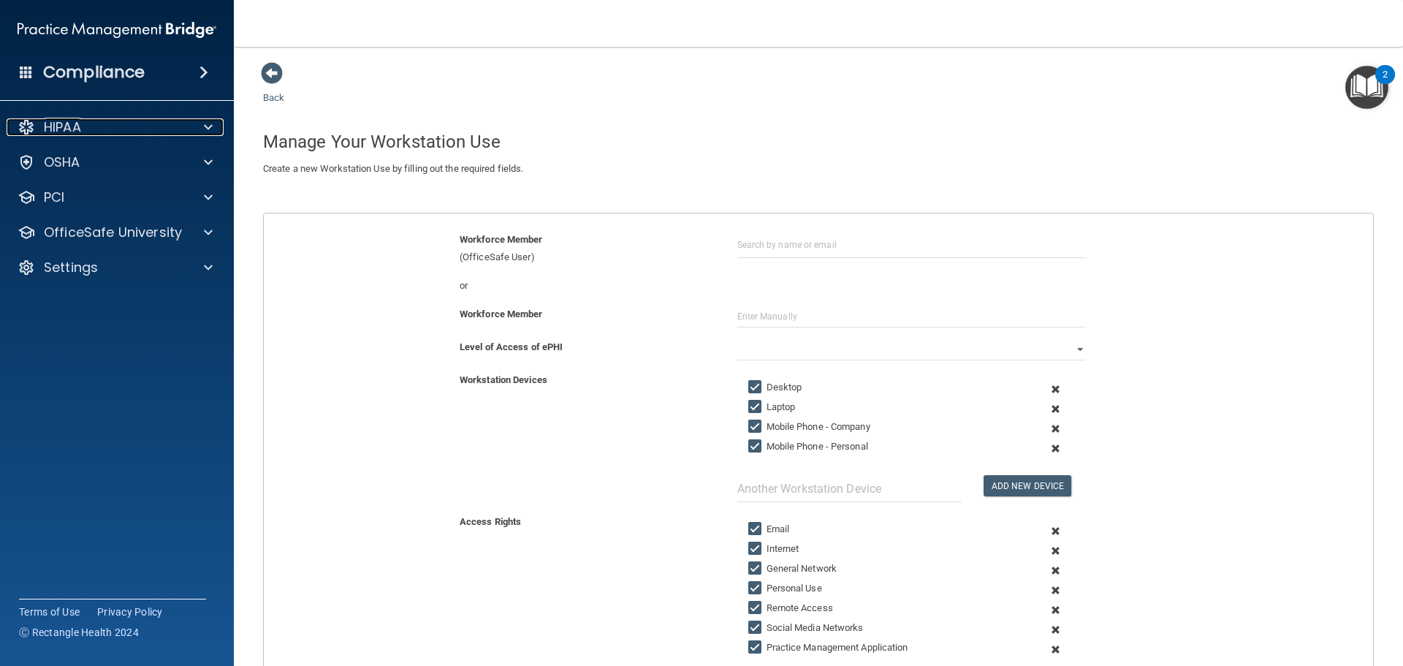
click at [73, 123] on p "HIPAA" at bounding box center [62, 127] width 37 height 18
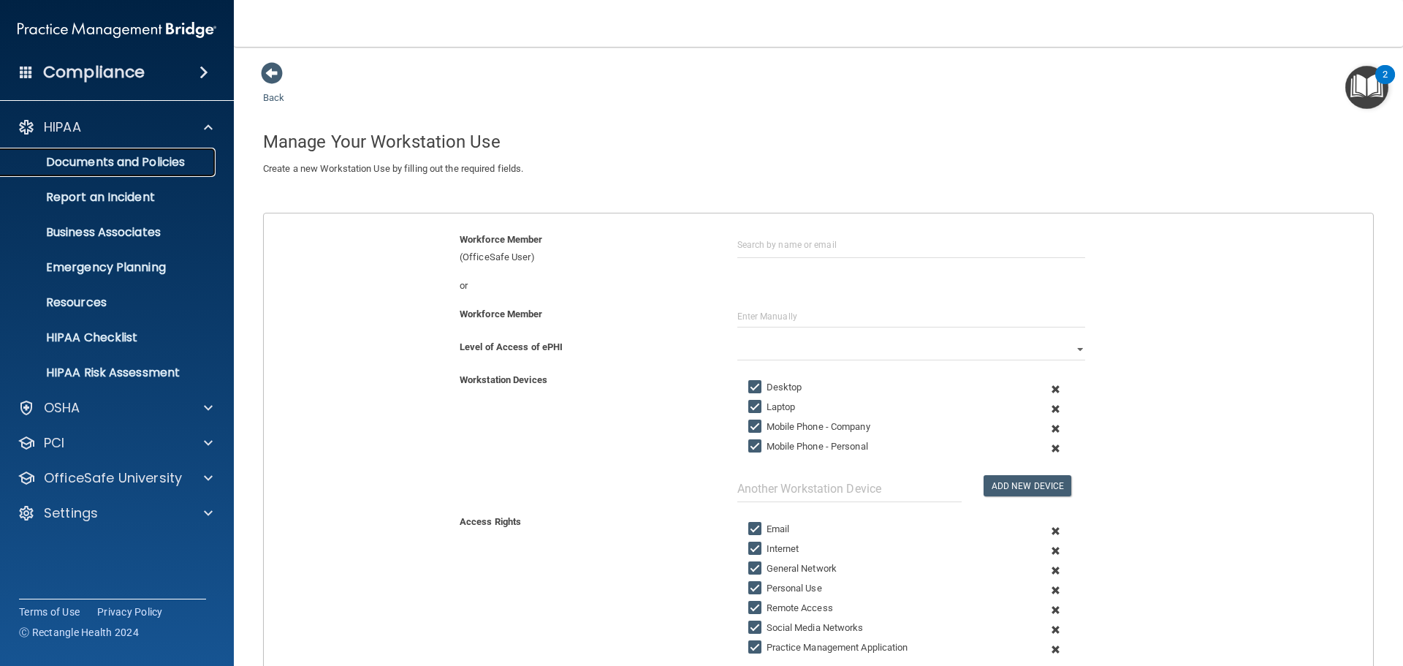
click at [140, 159] on p "Documents and Policies" at bounding box center [110, 162] width 200 height 15
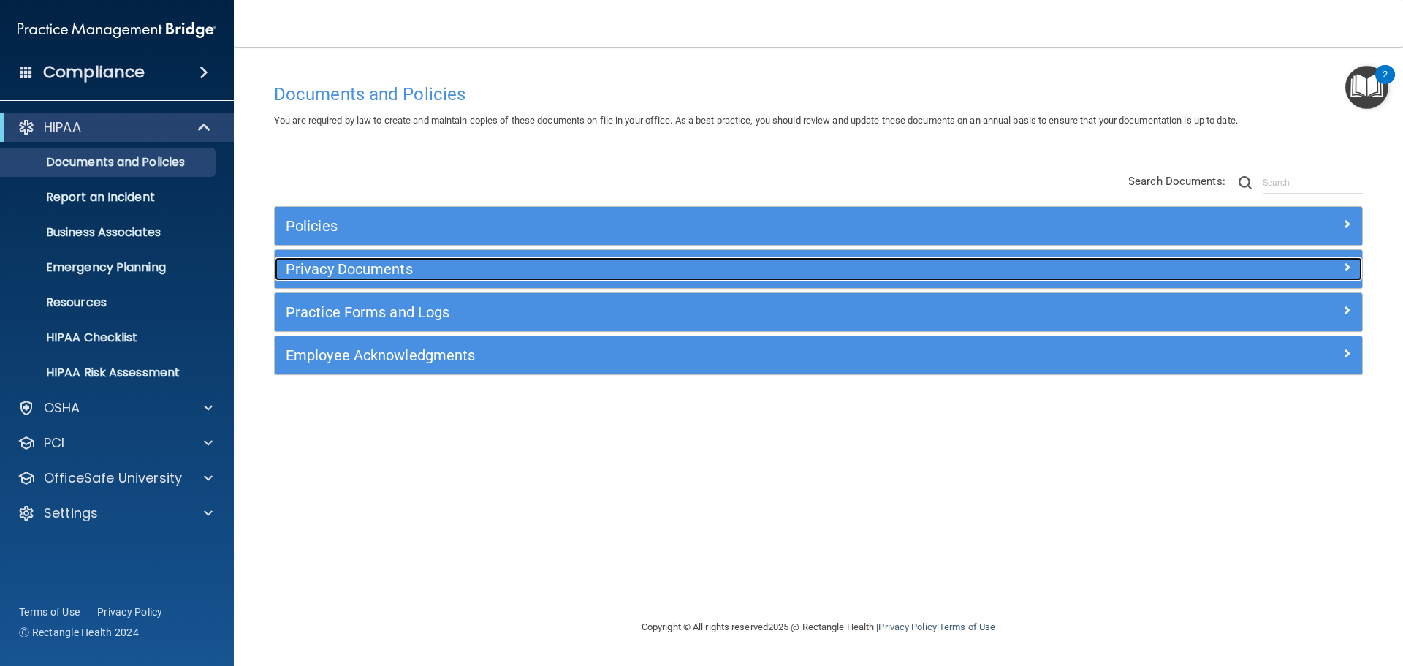
click at [449, 274] on h5 "Privacy Documents" at bounding box center [683, 269] width 794 height 16
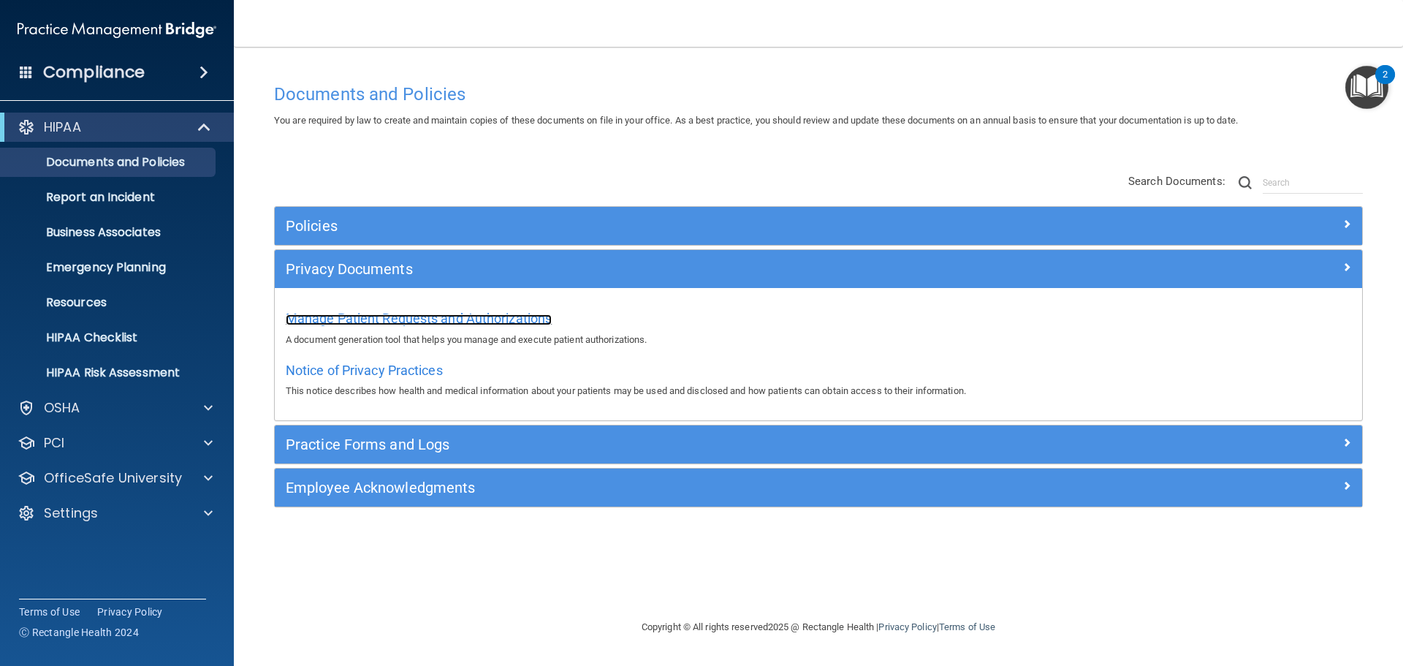
click at [513, 311] on span "Manage Patient Requests and Authorizations" at bounding box center [419, 318] width 266 height 15
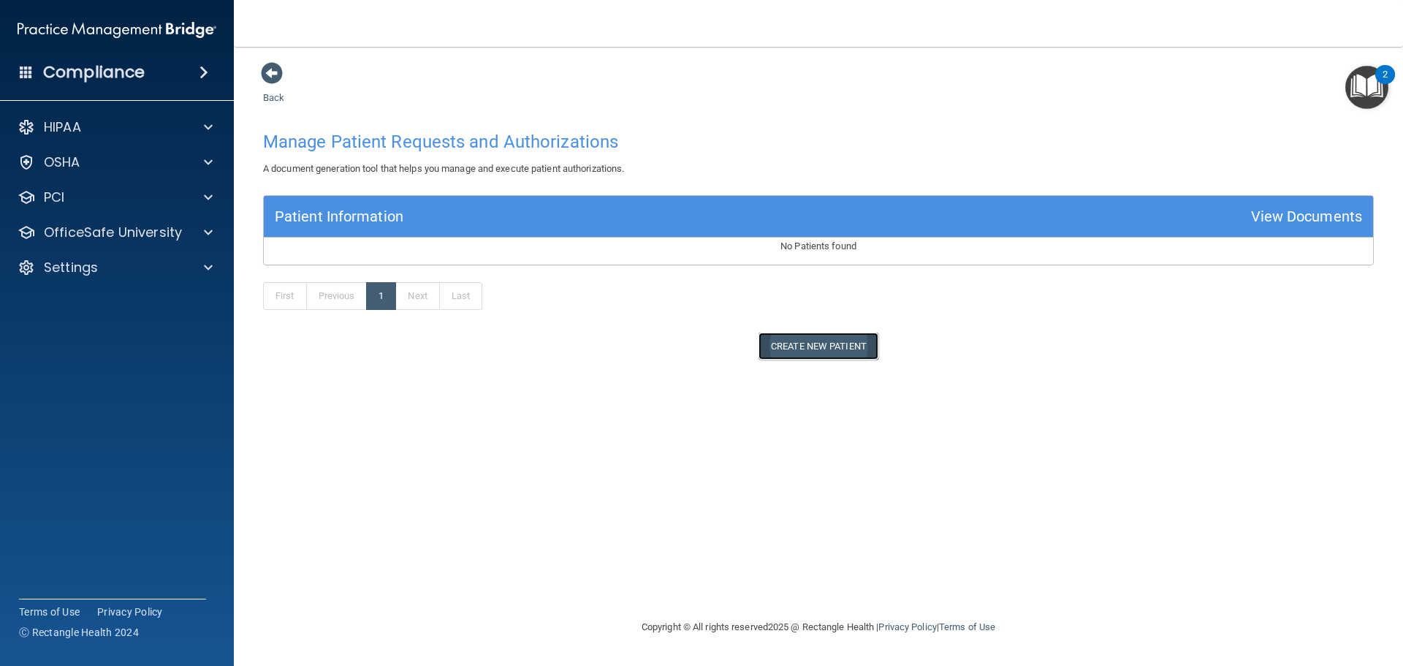
click at [826, 349] on button "Create New Patient" at bounding box center [819, 346] width 120 height 27
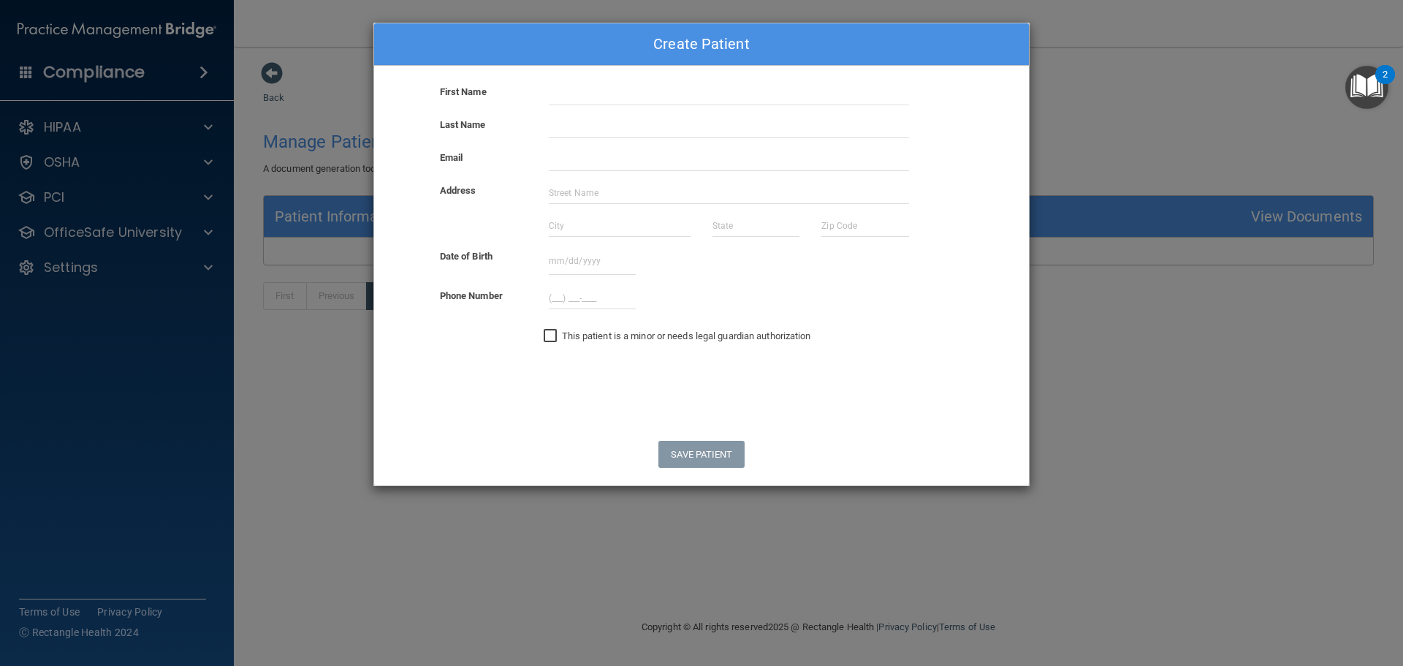
click at [1276, 67] on div "Create Patient First Name Last Name Email Address Date of Birth October 2025 Su…" at bounding box center [701, 333] width 1403 height 666
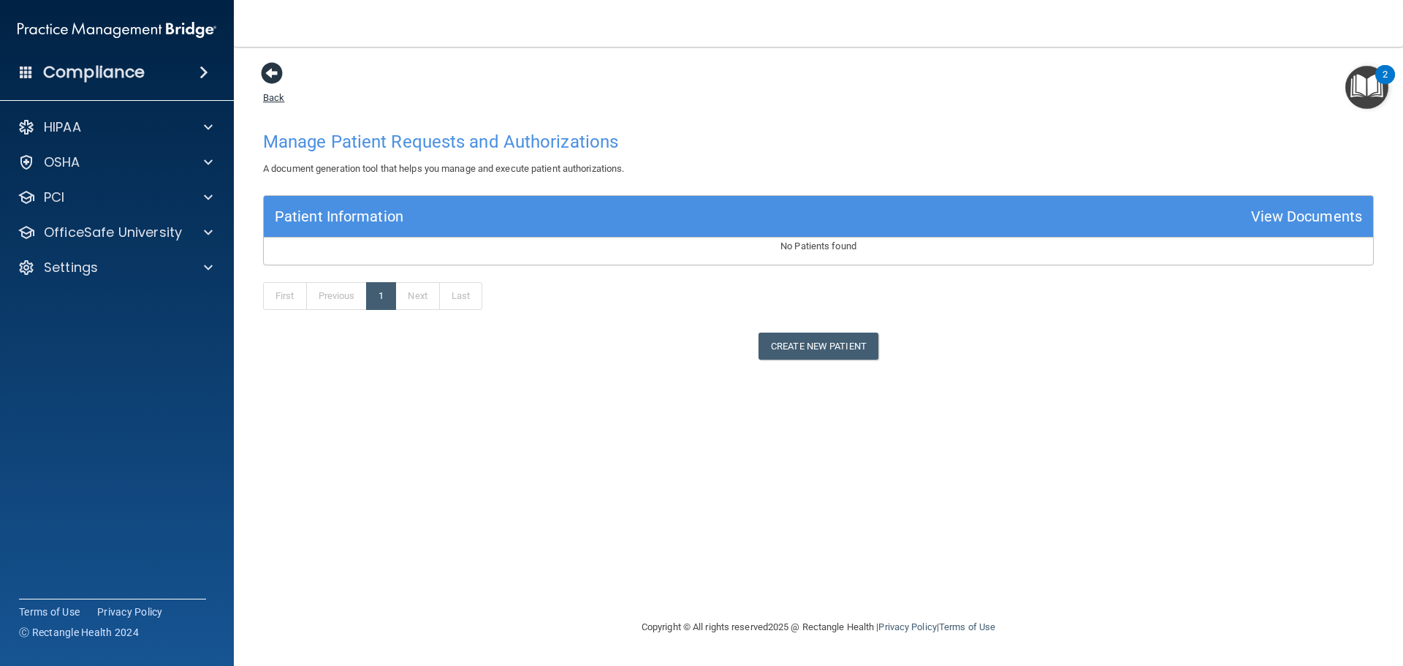
click at [274, 78] on span at bounding box center [272, 73] width 22 height 22
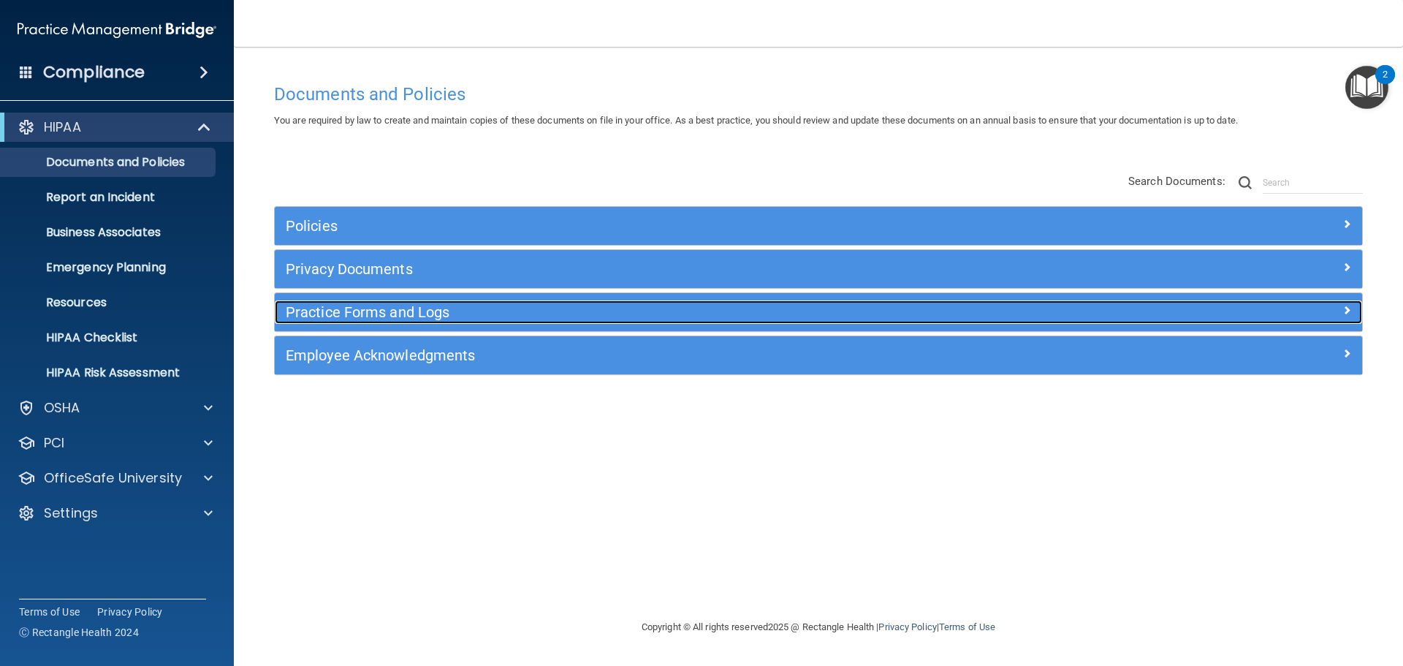
click at [422, 310] on h5 "Practice Forms and Logs" at bounding box center [683, 312] width 794 height 16
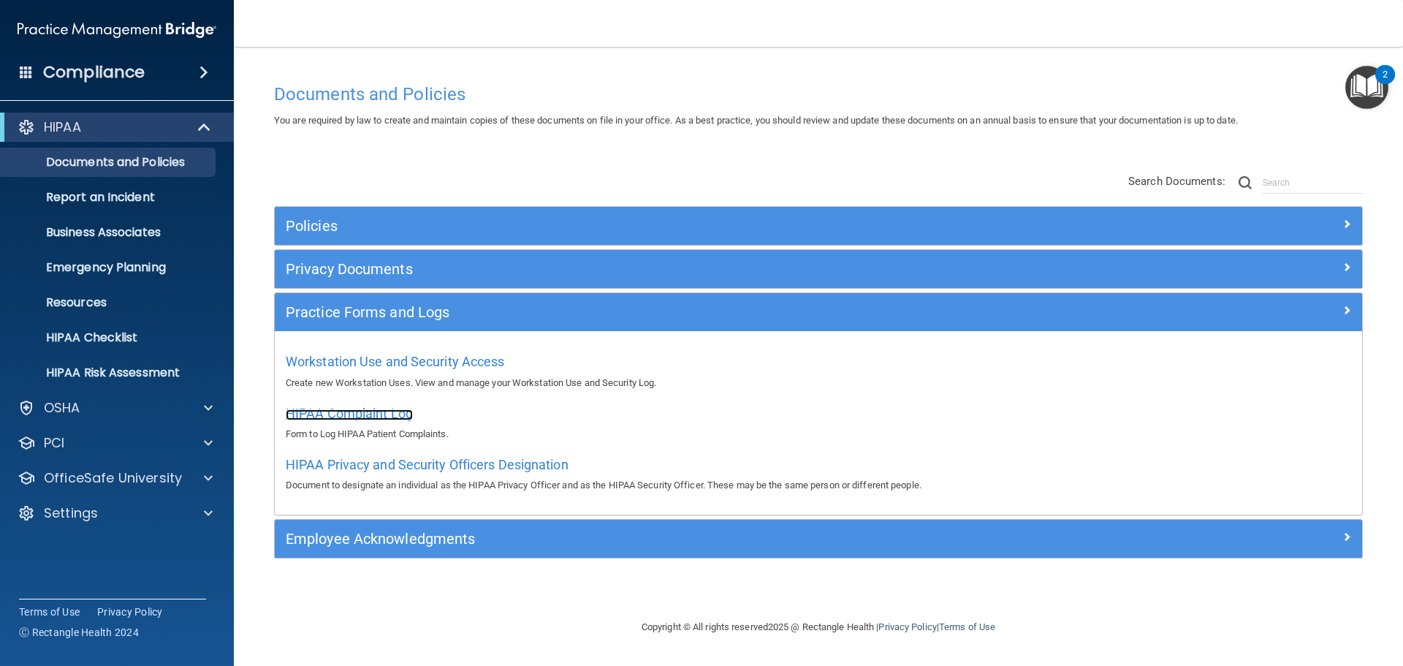
click at [386, 413] on span "HIPAA Complaint Log" at bounding box center [349, 413] width 127 height 15
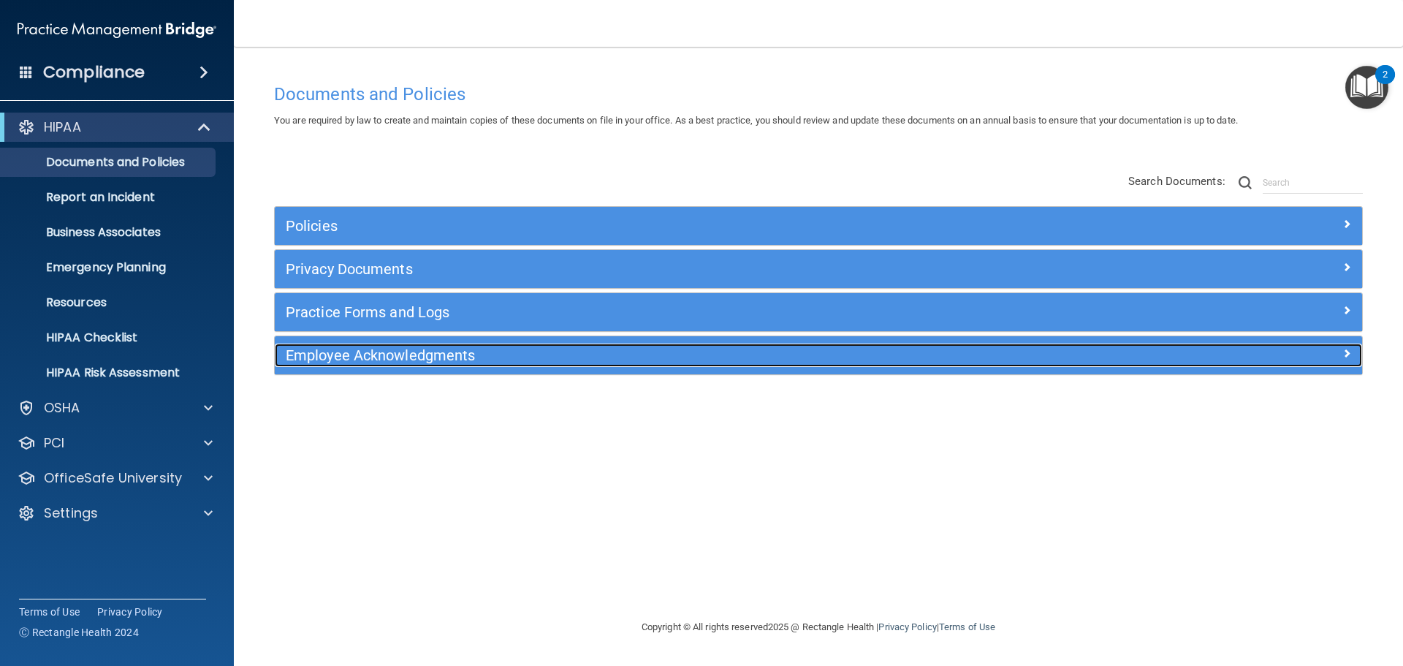
click at [429, 362] on h5 "Employee Acknowledgments" at bounding box center [683, 355] width 794 height 16
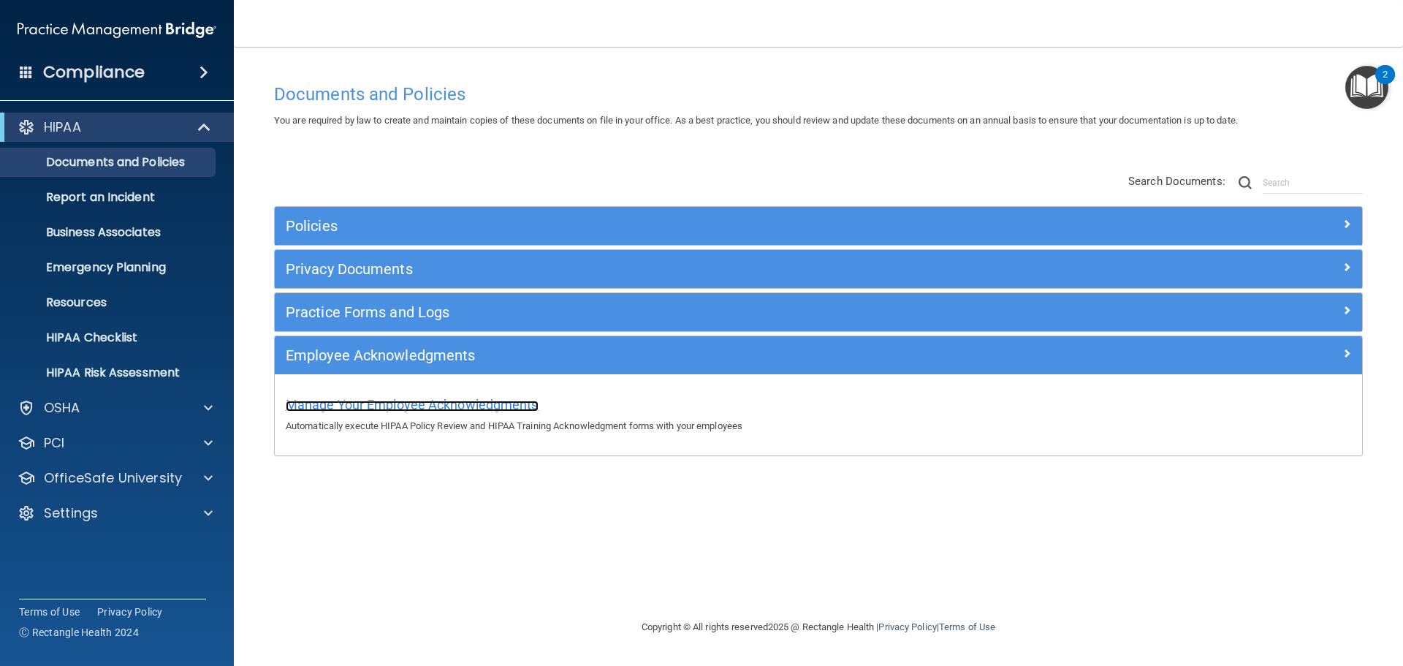
click at [465, 403] on span "Manage Your Employee Acknowledgments" at bounding box center [412, 404] width 253 height 15
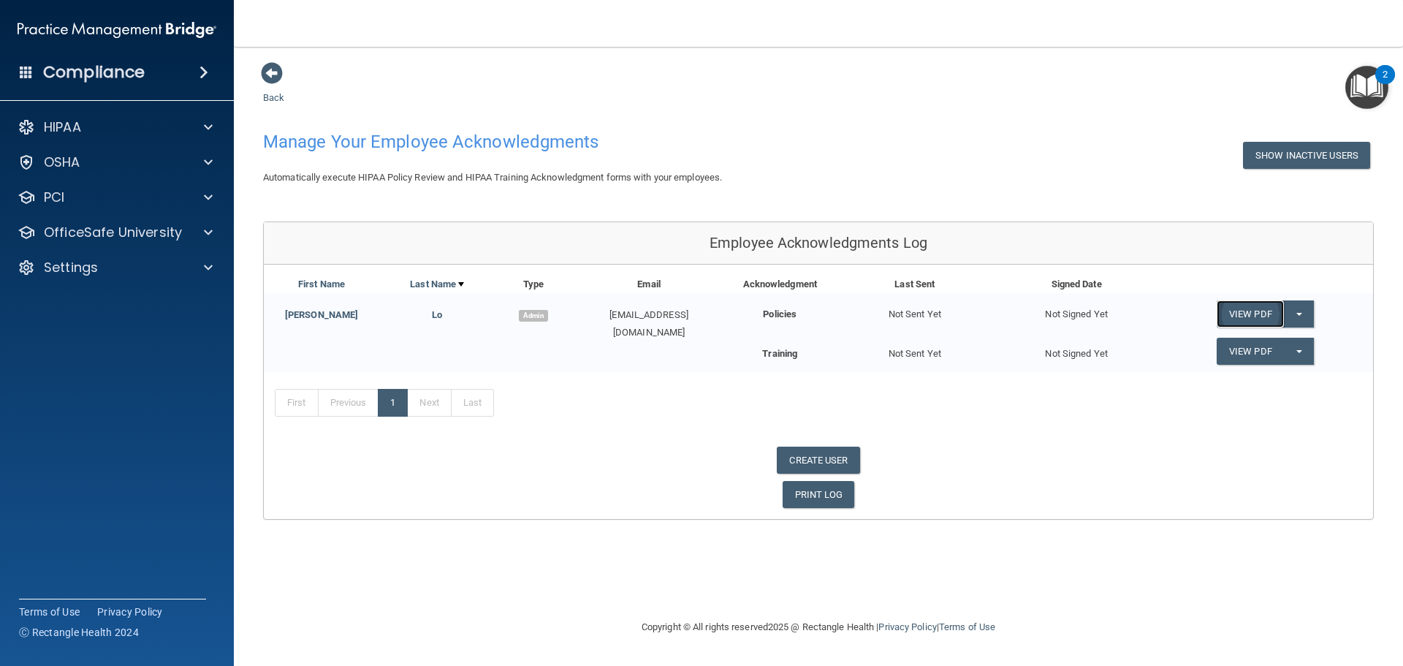
click at [1244, 315] on link "View PDF" at bounding box center [1250, 313] width 67 height 27
click at [1303, 313] on button "Split button!" at bounding box center [1299, 313] width 30 height 27
click at [1296, 311] on button "Split button!" at bounding box center [1299, 313] width 30 height 27
click at [1301, 316] on button "Split button!" at bounding box center [1299, 313] width 30 height 27
click at [1286, 346] on link "Send Acknowledgment" at bounding box center [1280, 344] width 126 height 22
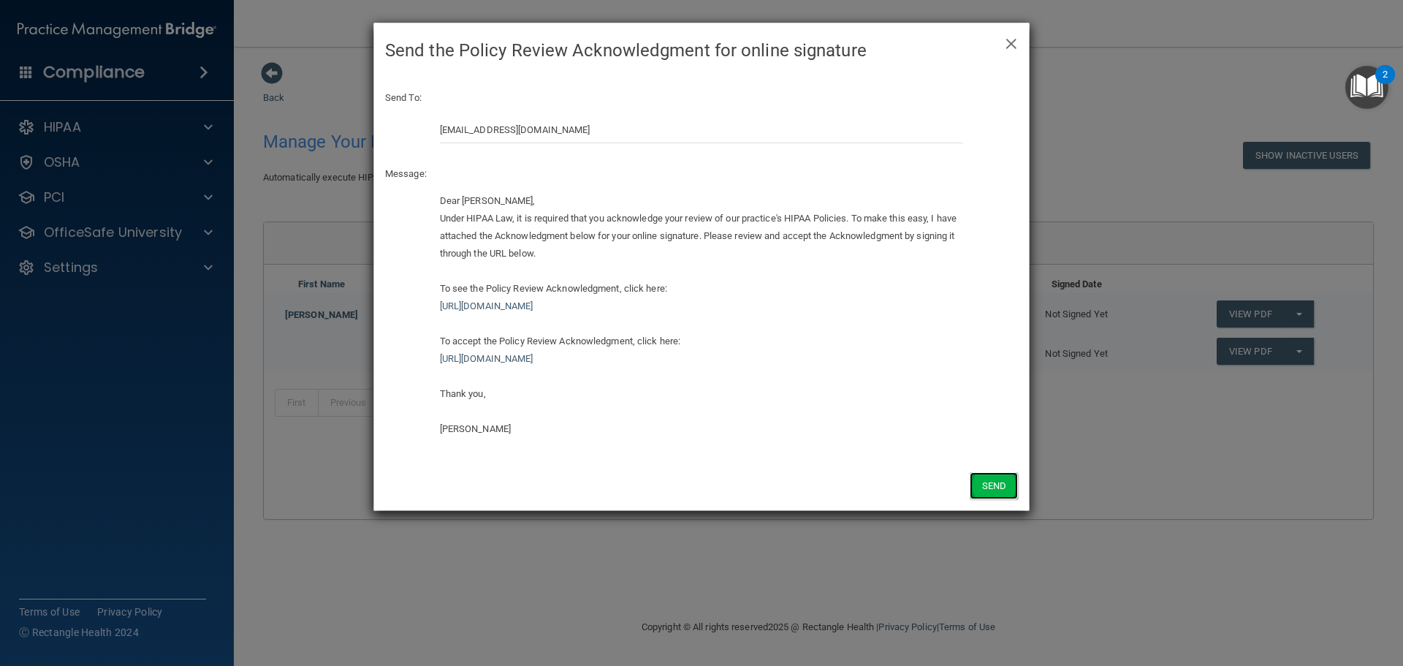
click at [992, 482] on button "Send" at bounding box center [994, 485] width 48 height 27
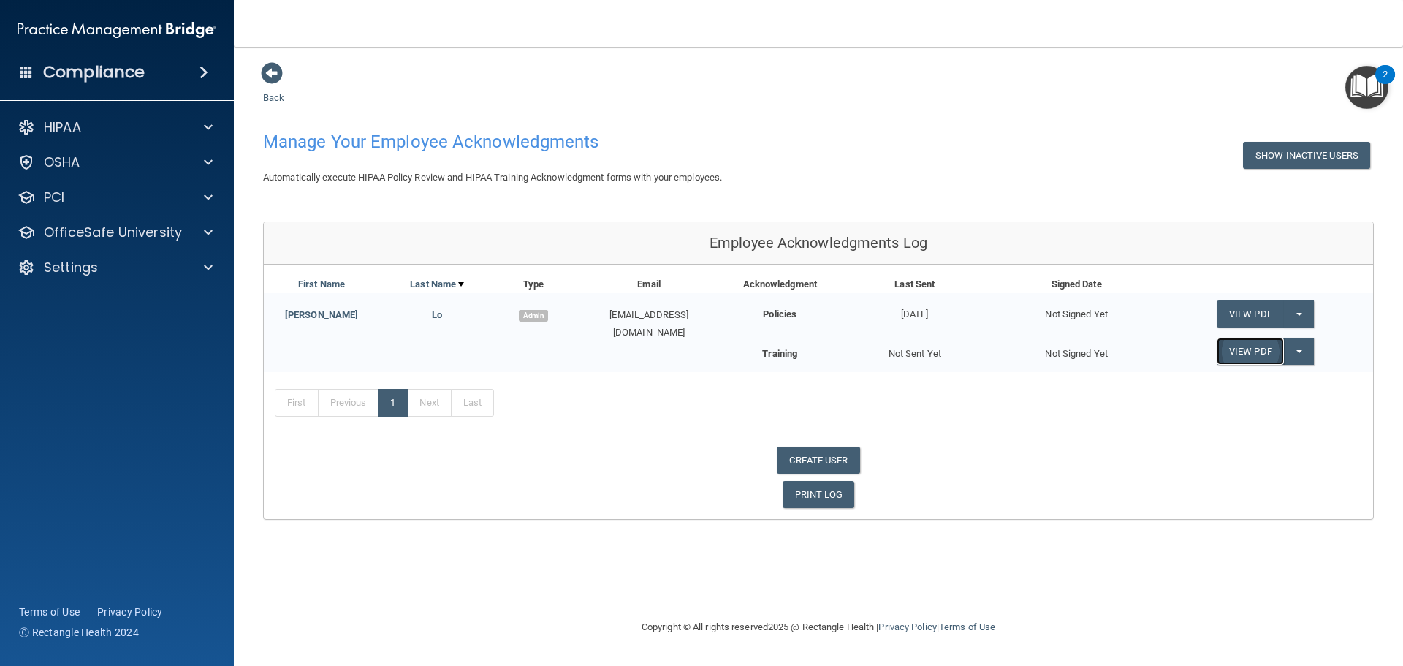
click at [1239, 346] on link "View PDF" at bounding box center [1250, 351] width 67 height 27
click at [1303, 351] on button "Split button!" at bounding box center [1299, 351] width 30 height 27
click at [1294, 384] on link "Send Acknowledgment PDF" at bounding box center [1290, 381] width 146 height 22
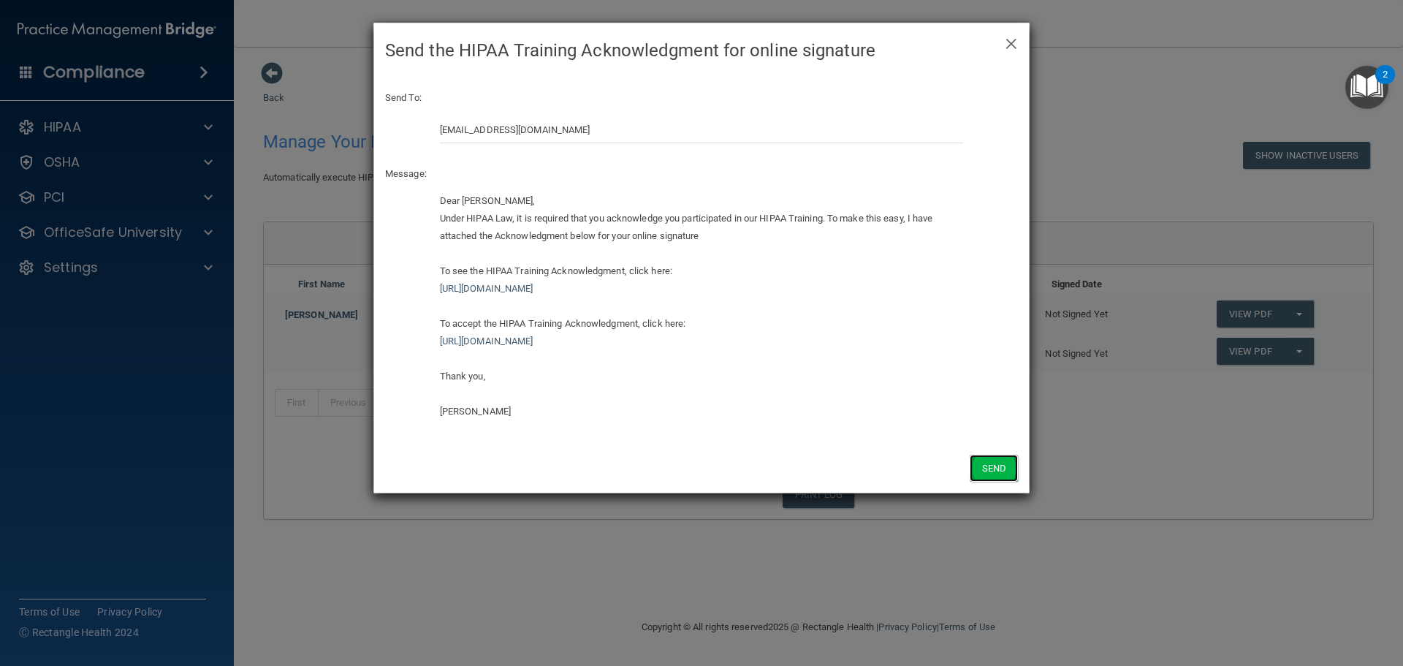
click at [1000, 467] on button "Send" at bounding box center [994, 468] width 48 height 27
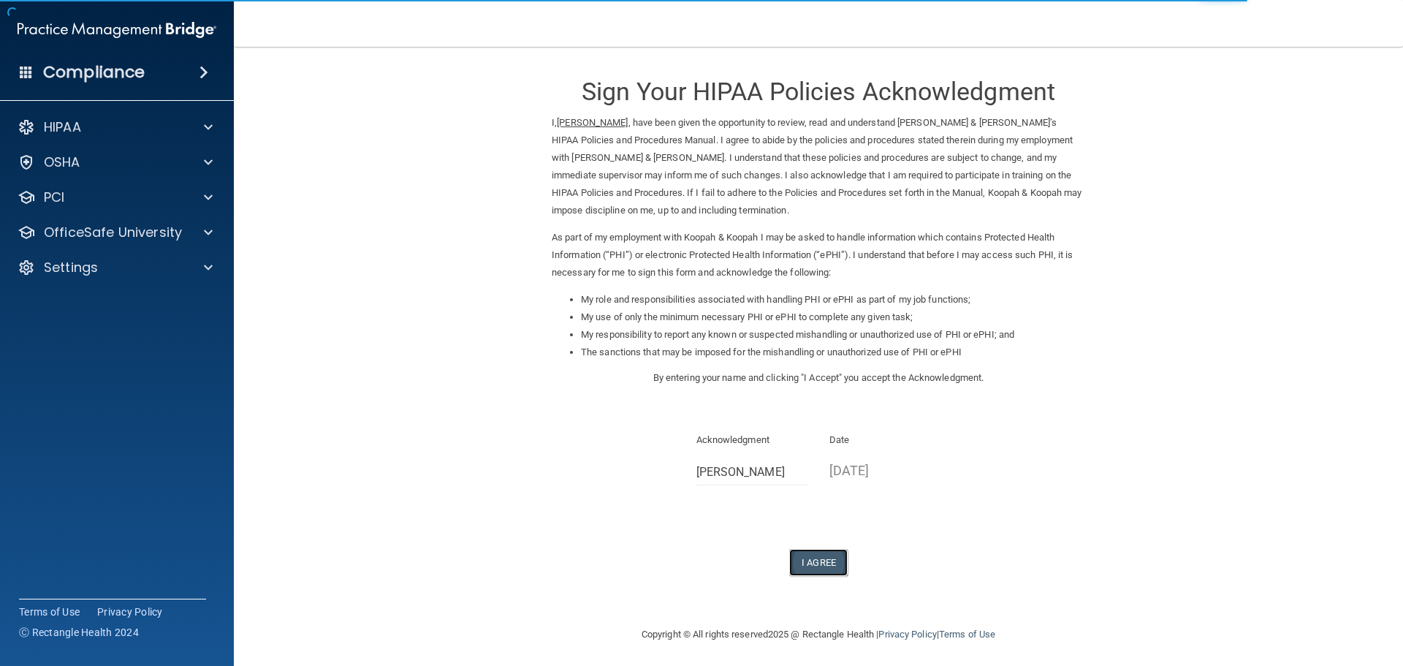
click at [815, 566] on button "I Agree" at bounding box center [818, 562] width 58 height 27
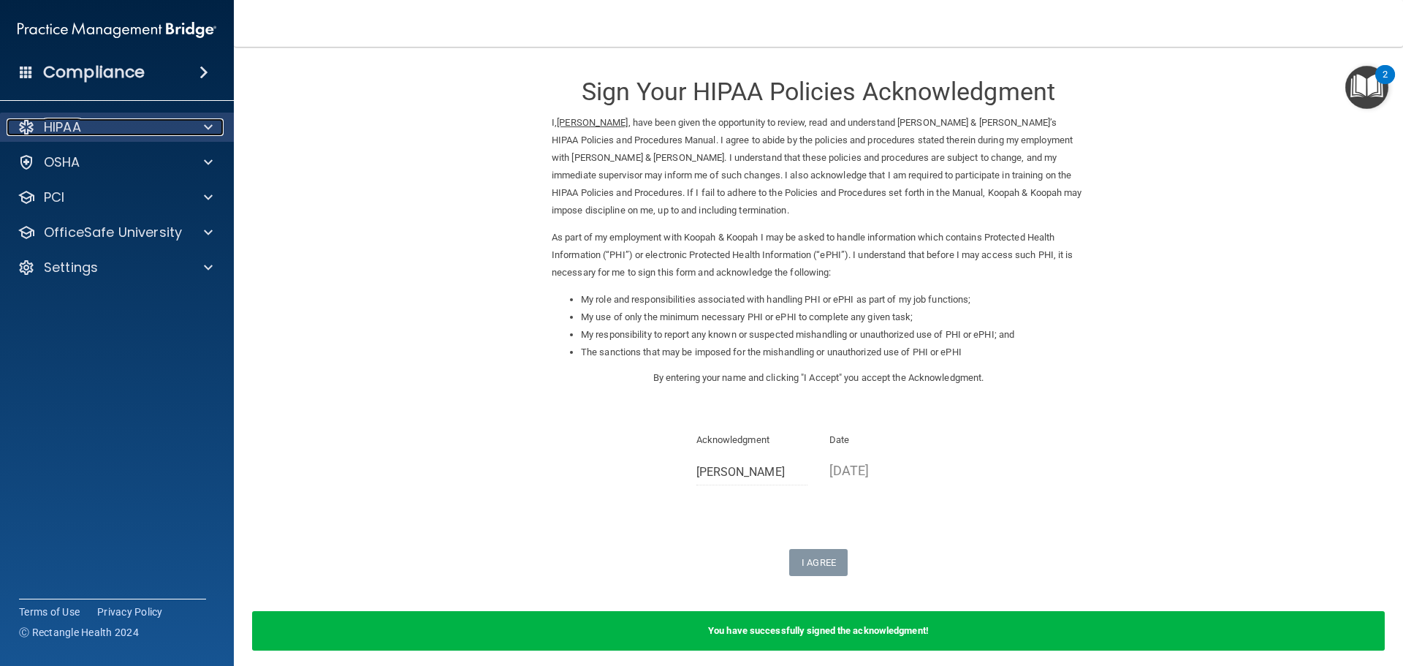
click at [58, 126] on p "HIPAA" at bounding box center [62, 127] width 37 height 18
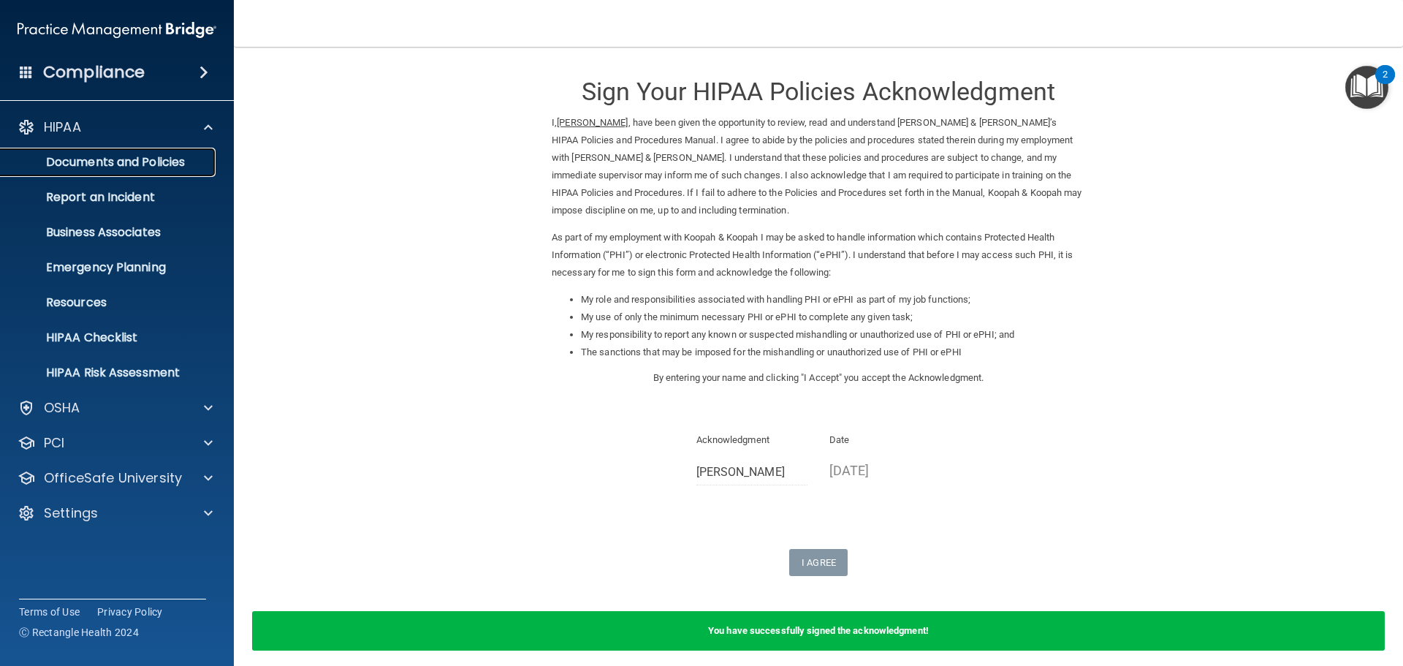
click at [113, 167] on p "Documents and Policies" at bounding box center [110, 162] width 200 height 15
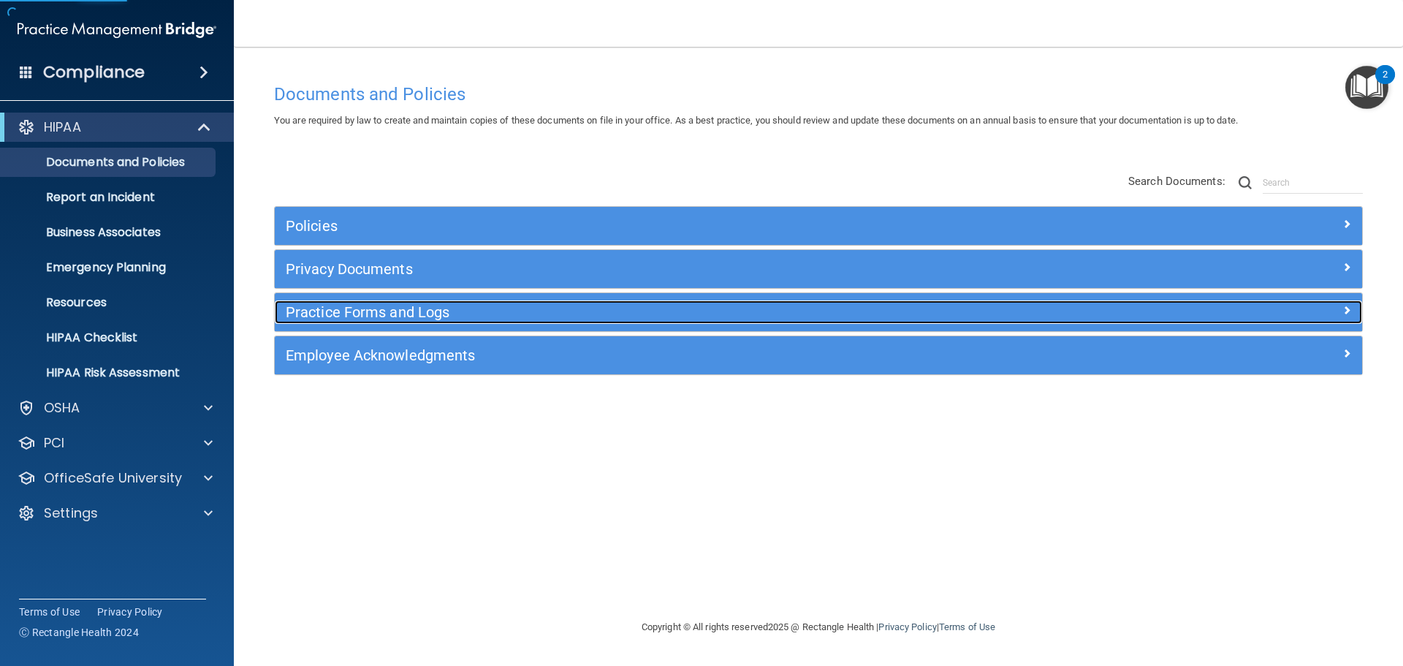
click at [443, 314] on h5 "Practice Forms and Logs" at bounding box center [683, 312] width 794 height 16
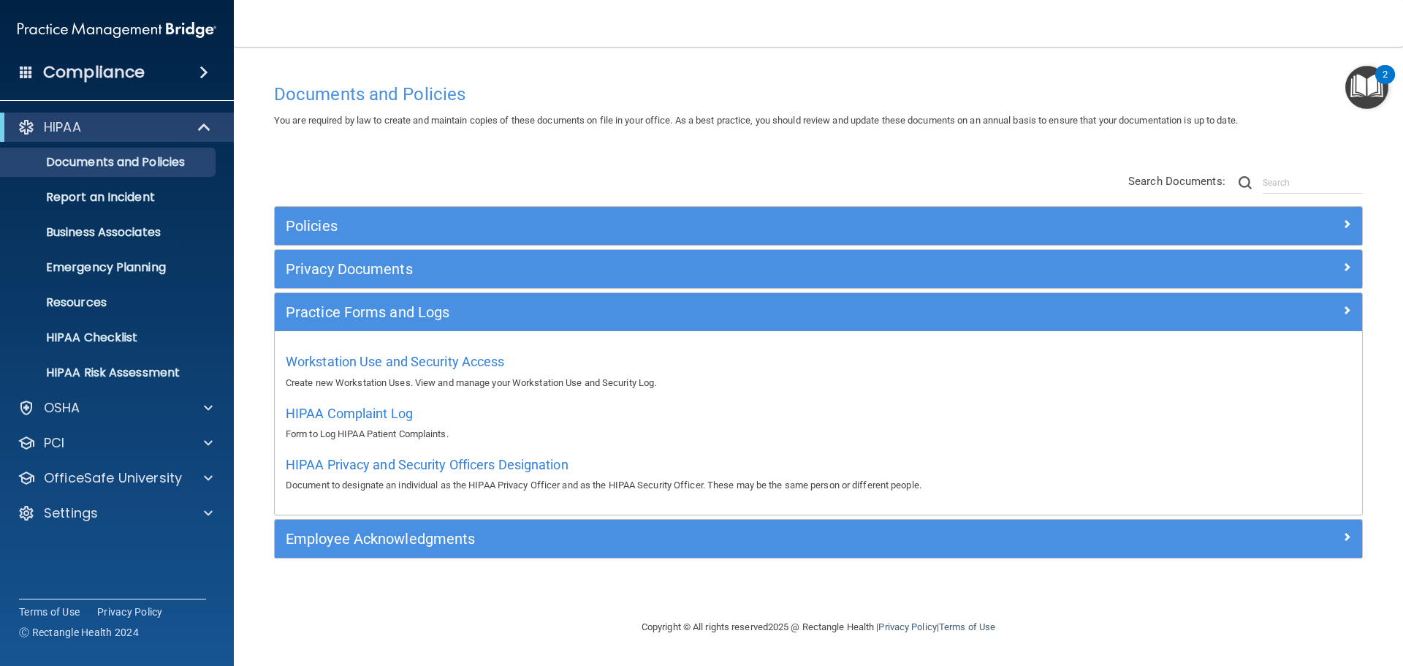
click at [401, 166] on div "Policies Select All (Unselect 0) Unselect All Print Selected (0) Acceptable Use…" at bounding box center [818, 367] width 1111 height 417
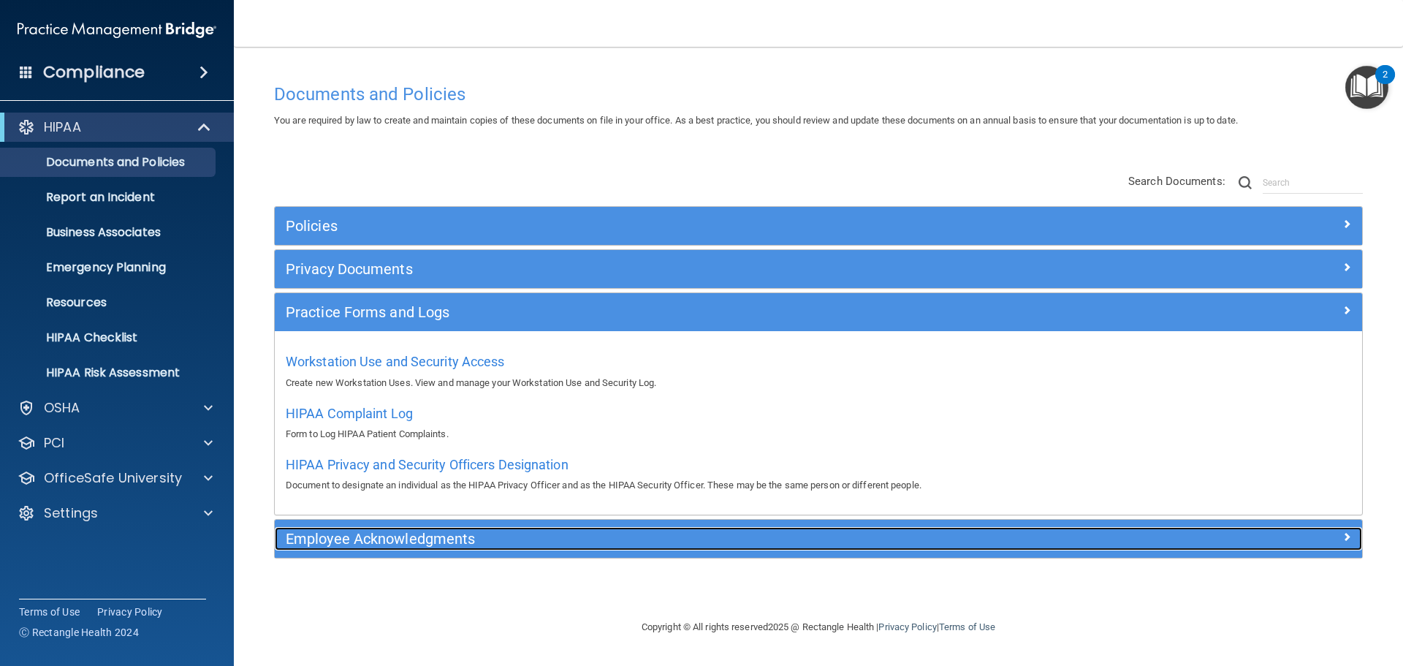
drag, startPoint x: 375, startPoint y: 548, endPoint x: 385, endPoint y: 548, distance: 10.2
click at [376, 548] on div "Employee Acknowledgments" at bounding box center [683, 538] width 816 height 23
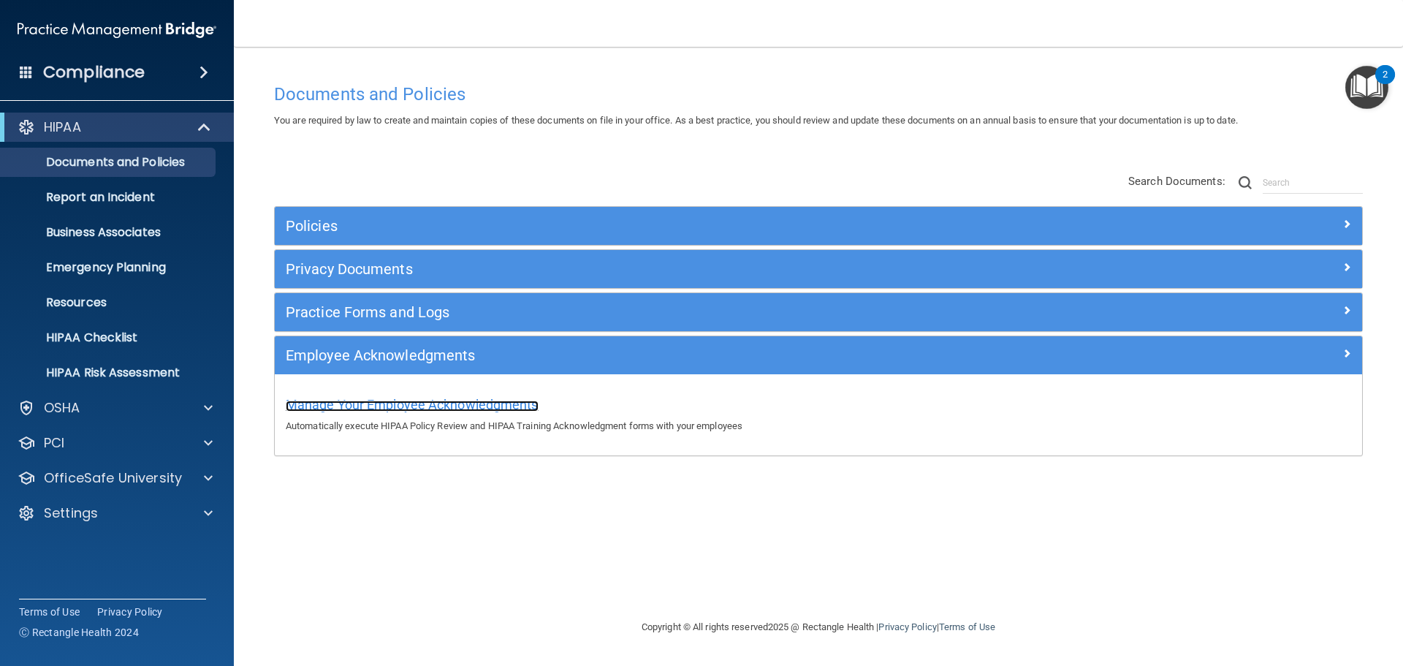
click at [385, 399] on span "Manage Your Employee Acknowledgments" at bounding box center [412, 404] width 253 height 15
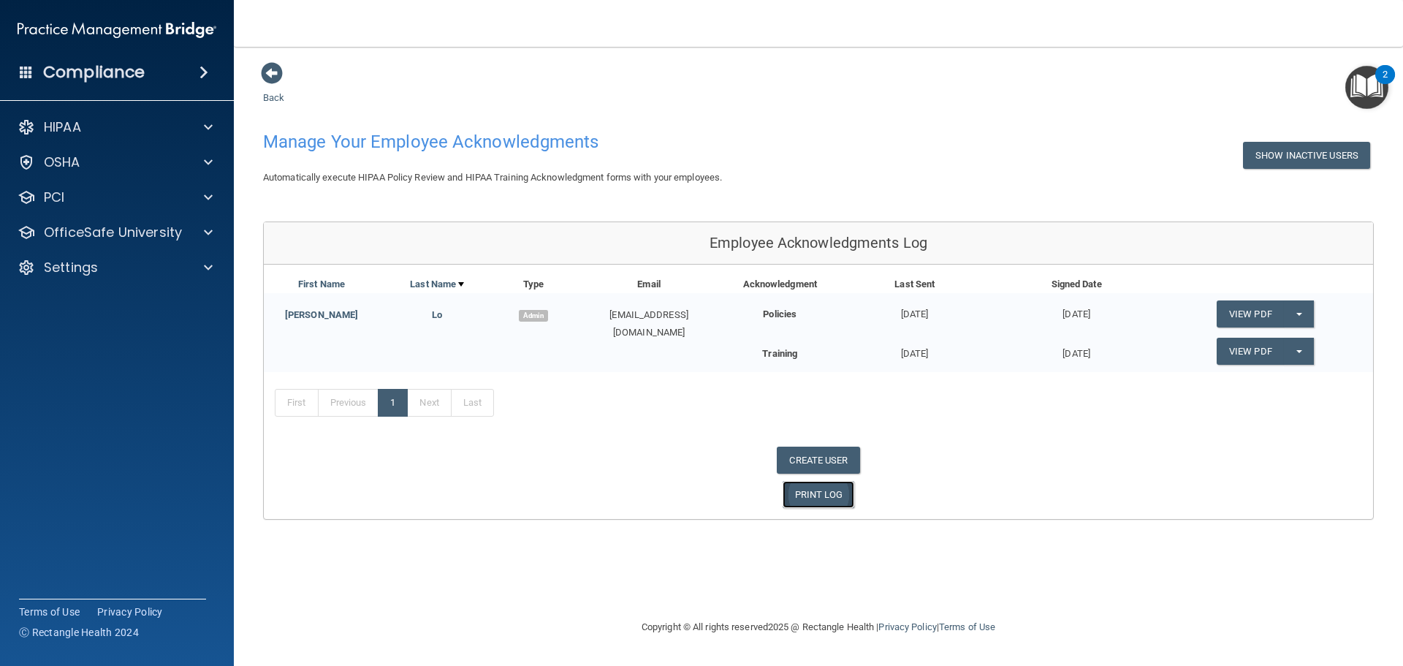
click at [818, 499] on link "PRINT LOG" at bounding box center [819, 494] width 72 height 27
click at [1271, 153] on button "Show Inactive Users" at bounding box center [1306, 155] width 127 height 27
click at [1270, 156] on button "Hide Inactive Users" at bounding box center [1310, 155] width 121 height 27
click at [69, 124] on p "HIPAA" at bounding box center [62, 127] width 37 height 18
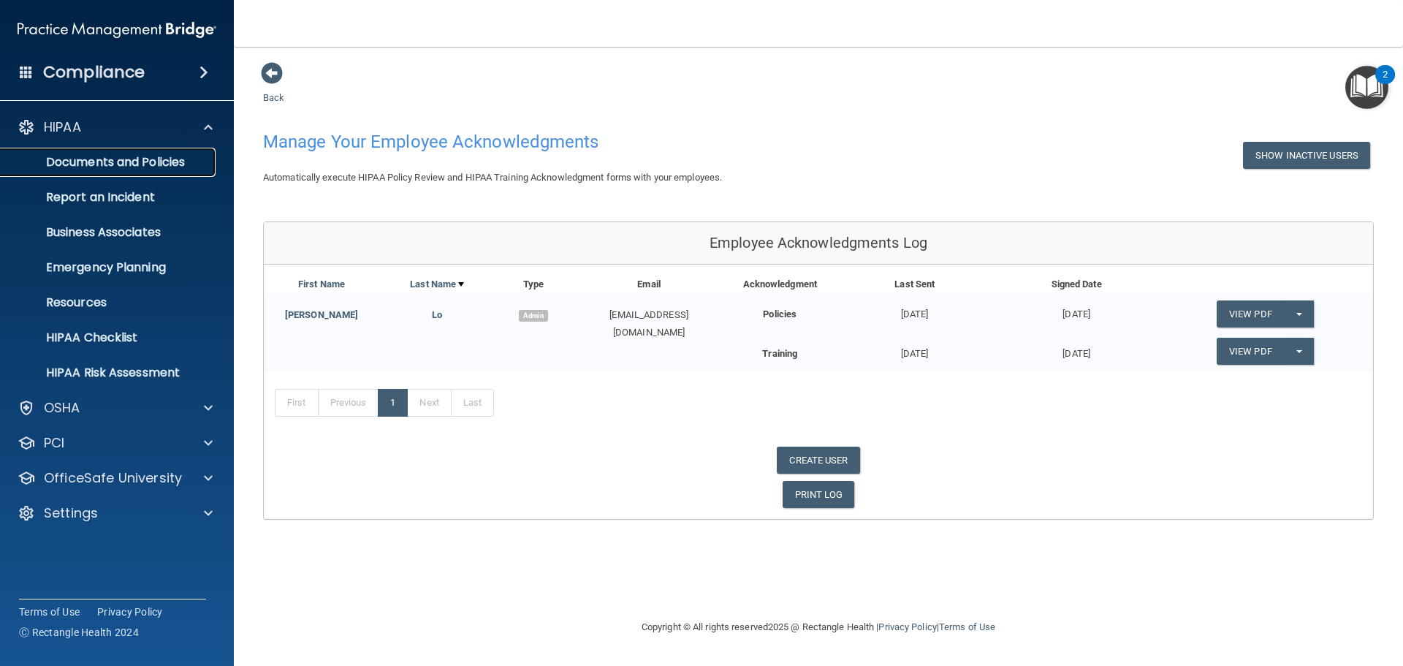
click at [110, 159] on p "Documents and Policies" at bounding box center [110, 162] width 200 height 15
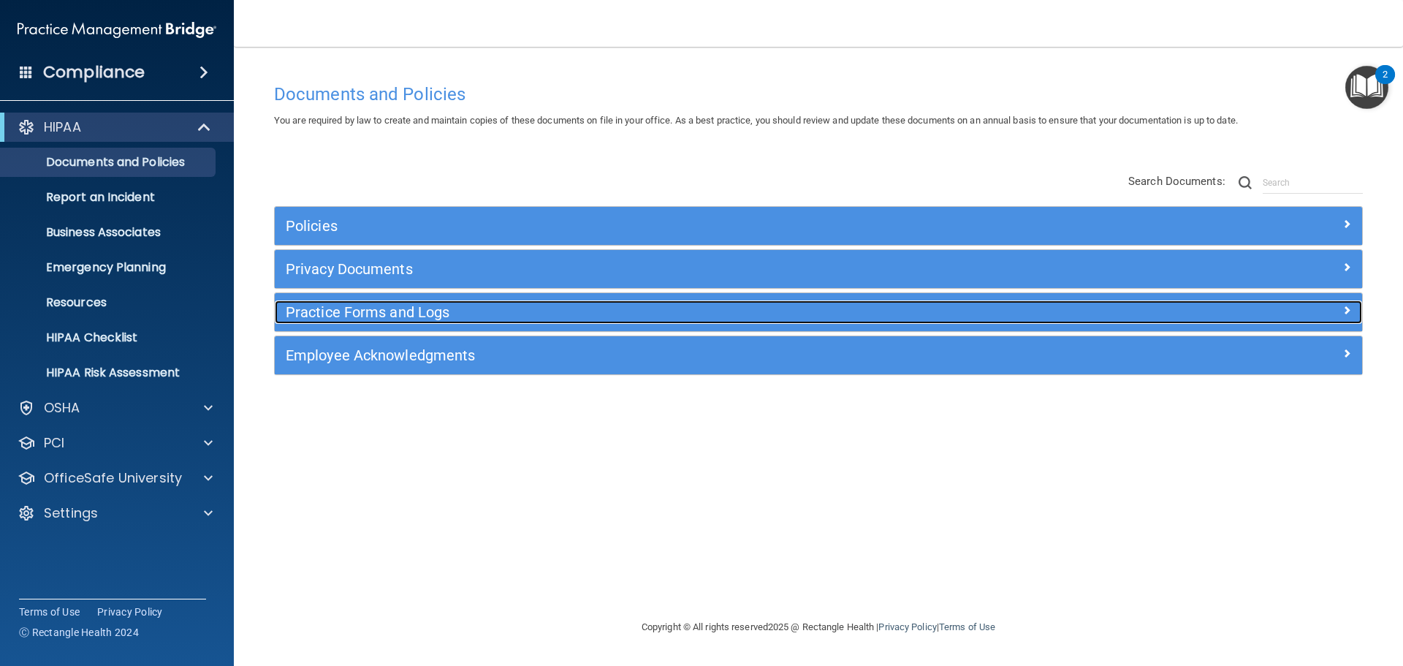
click at [425, 324] on div "Practice Forms and Logs" at bounding box center [683, 311] width 816 height 23
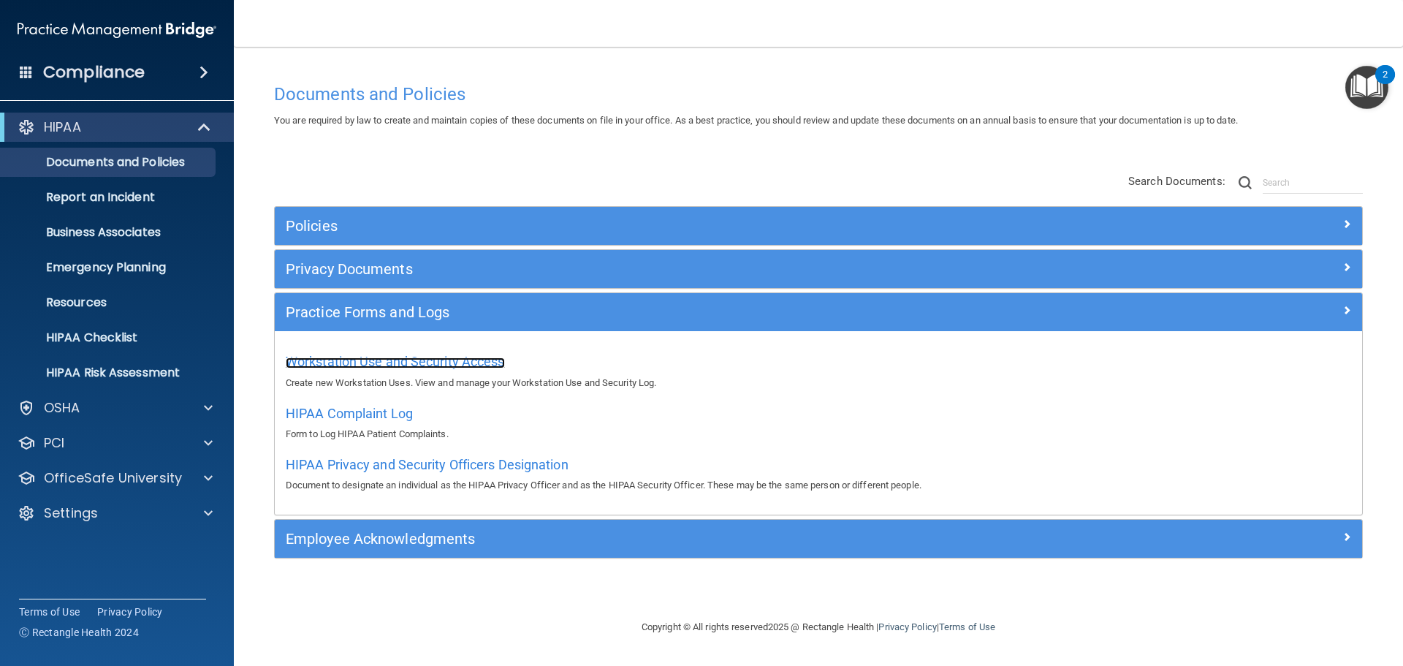
click at [350, 362] on span "Workstation Use and Security Access" at bounding box center [395, 361] width 219 height 15
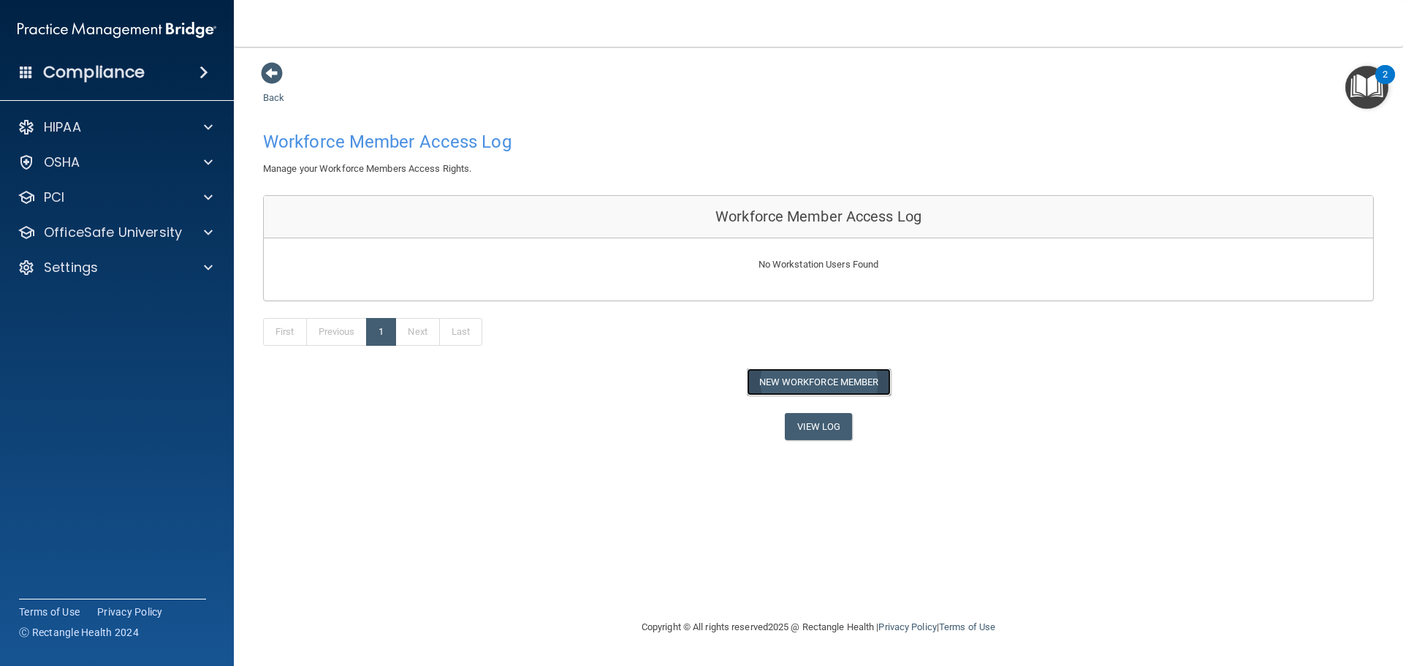
click at [829, 383] on button "New Workforce Member" at bounding box center [819, 381] width 144 height 27
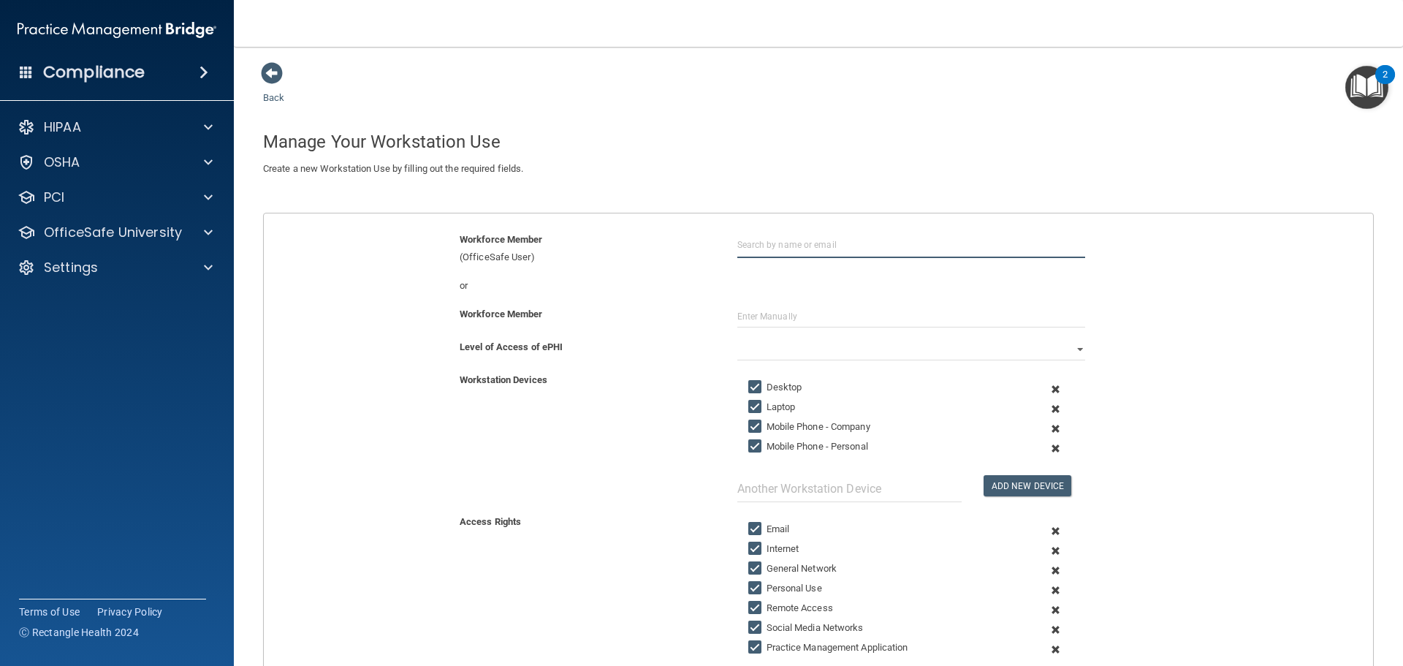
click at [737, 240] on input "text" at bounding box center [911, 244] width 348 height 27
click at [759, 249] on input "text" at bounding box center [911, 244] width 348 height 27
click at [743, 251] on input "text" at bounding box center [911, 244] width 348 height 27
paste input "Joana Rico Sanchez"
type input "Joana Rico Sanchez"
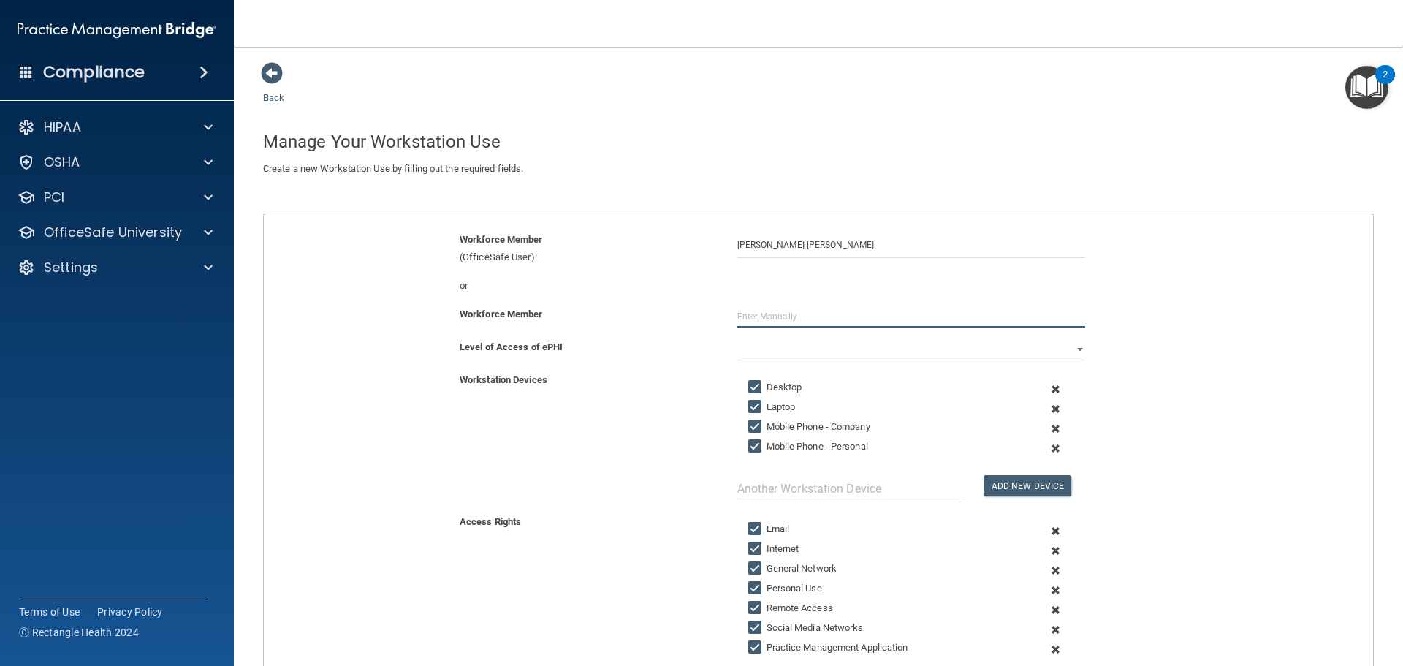
click at [764, 319] on input "text" at bounding box center [911, 316] width 348 height 22
click at [1128, 333] on div "Workforce Member" at bounding box center [818, 321] width 1131 height 33
click at [1068, 352] on select "Full Limited None" at bounding box center [911, 349] width 348 height 22
click at [737, 338] on select "Full Limited None" at bounding box center [911, 349] width 348 height 22
click at [1204, 282] on div "or" at bounding box center [818, 286] width 1131 height 18
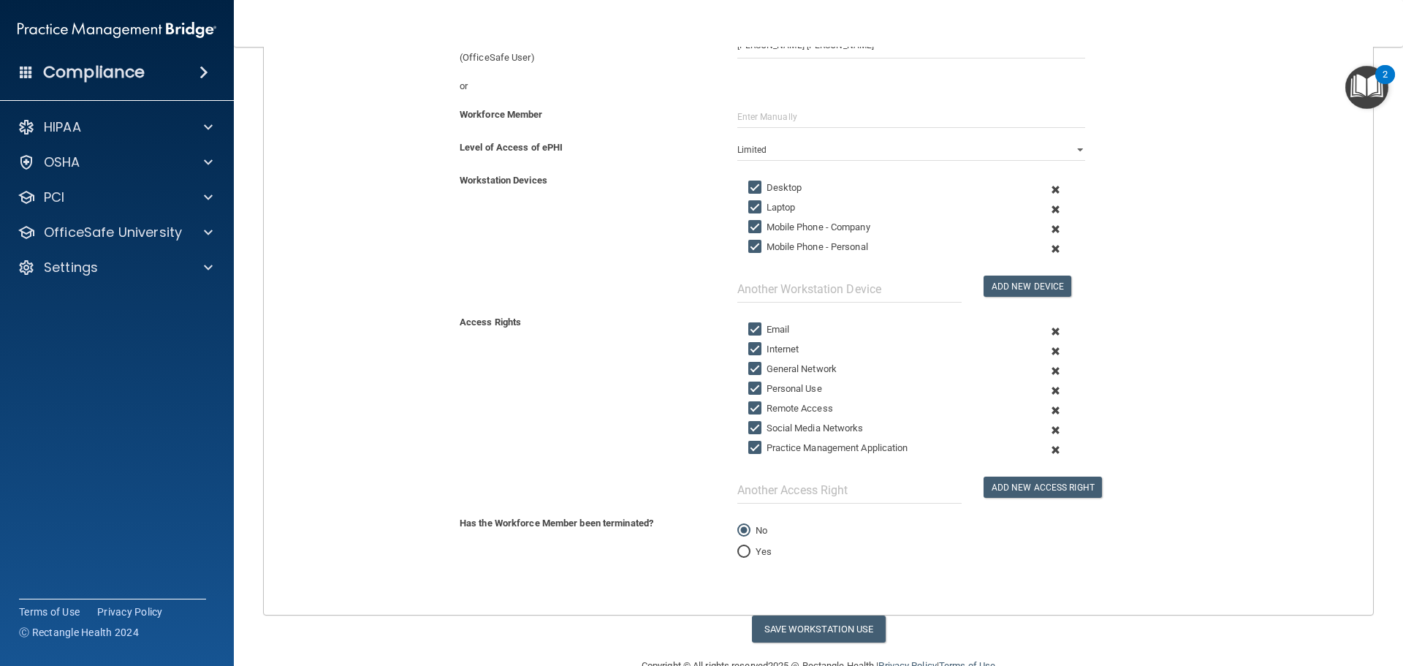
scroll to position [235, 0]
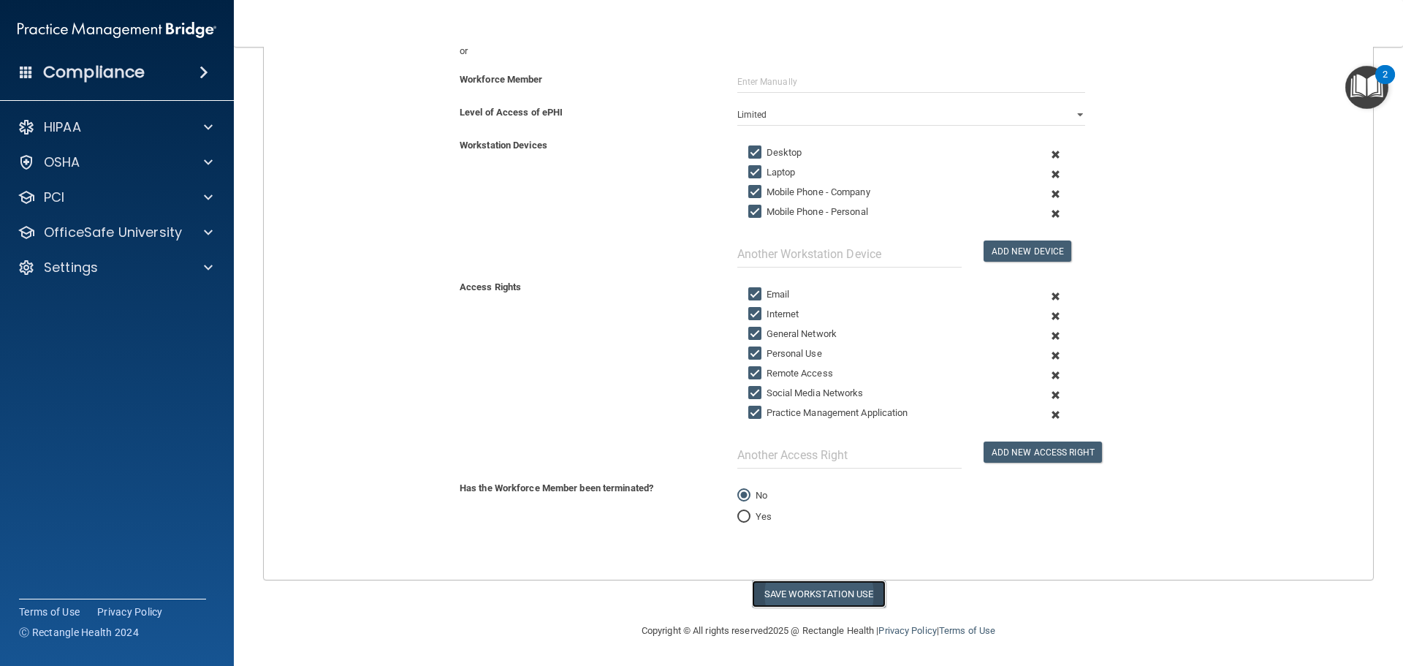
click at [815, 596] on button "Save Workstation Use" at bounding box center [819, 593] width 134 height 27
select select "? string:Full ?"
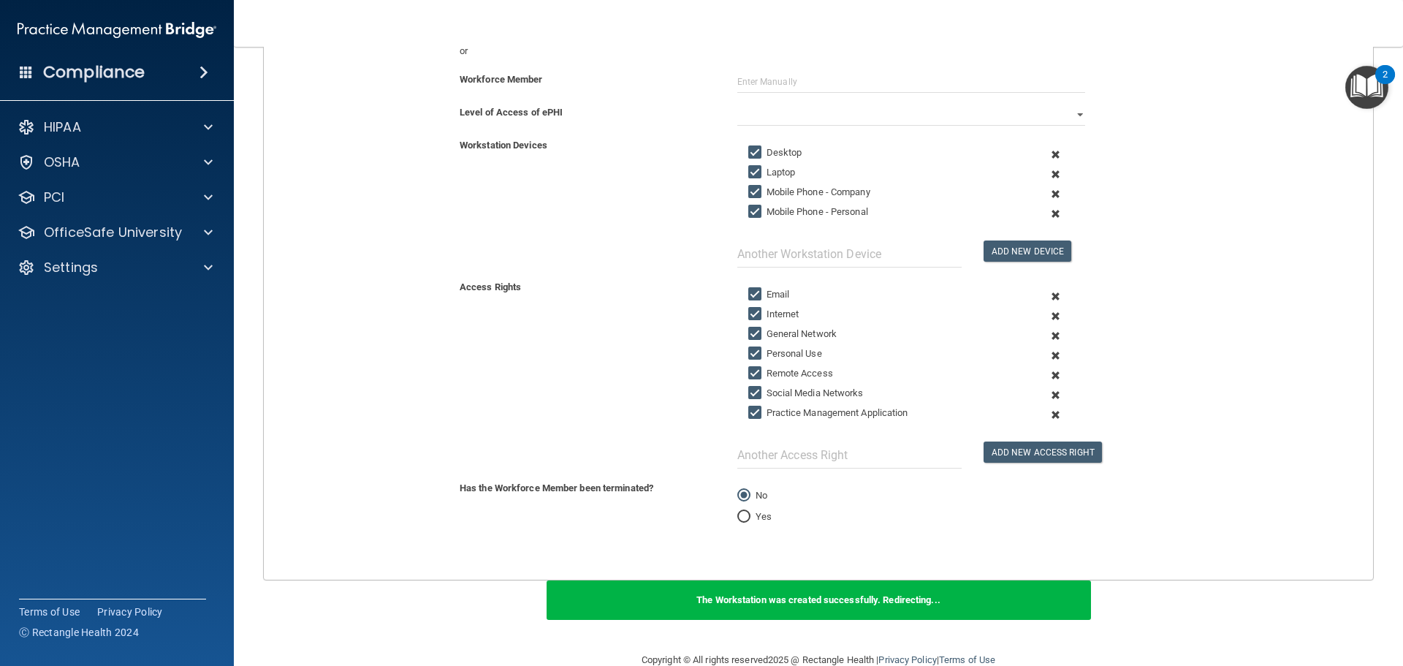
scroll to position [0, 0]
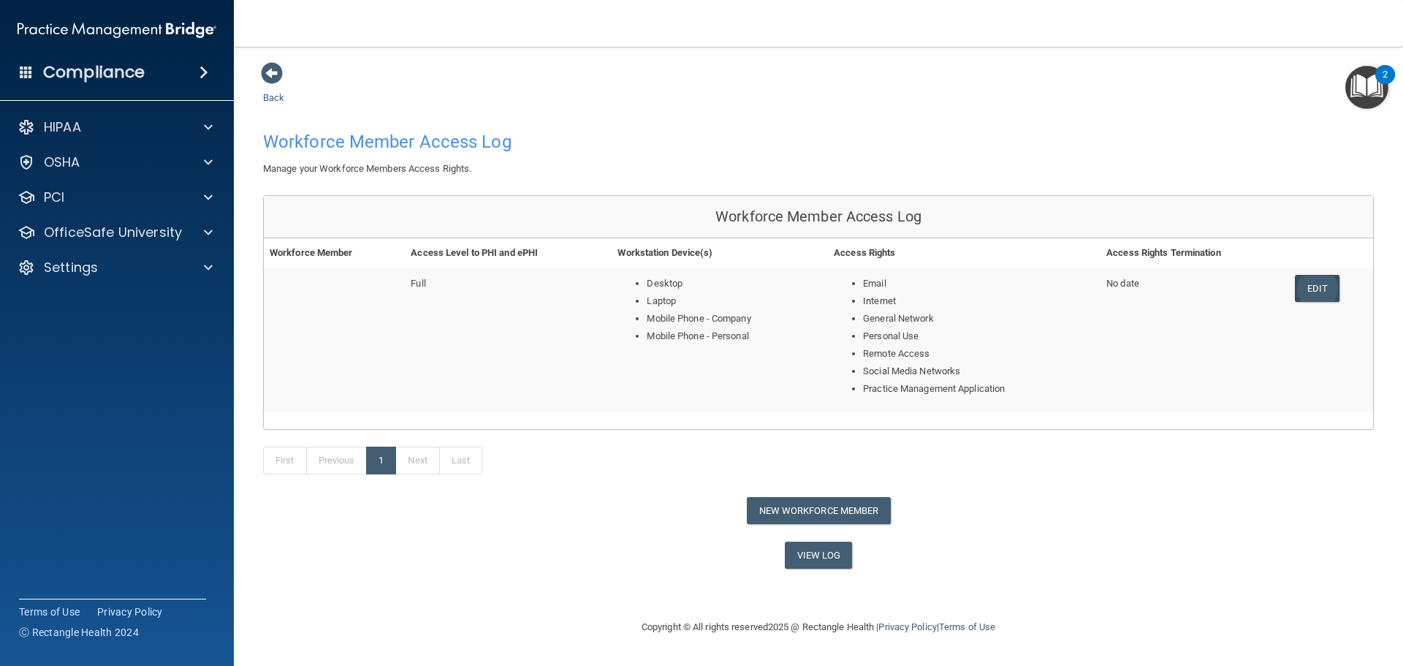
click at [1313, 284] on link "Edit" at bounding box center [1317, 288] width 45 height 27
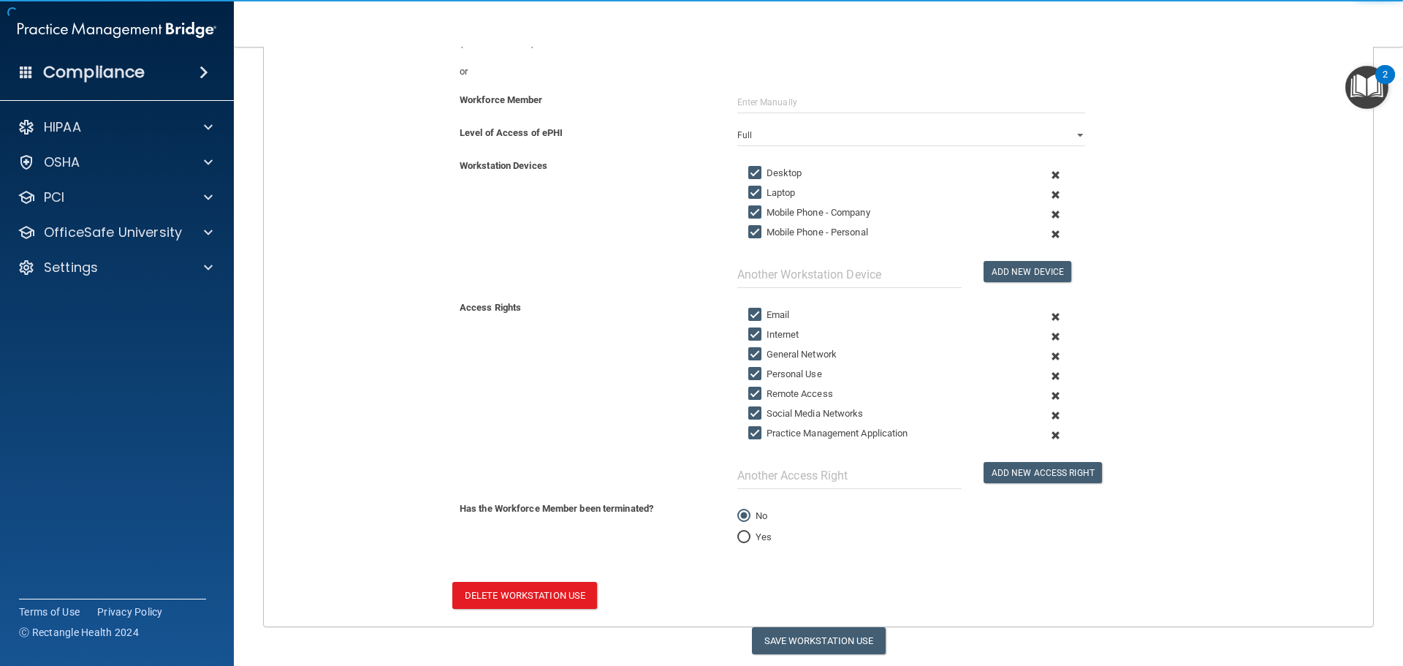
scroll to position [243, 0]
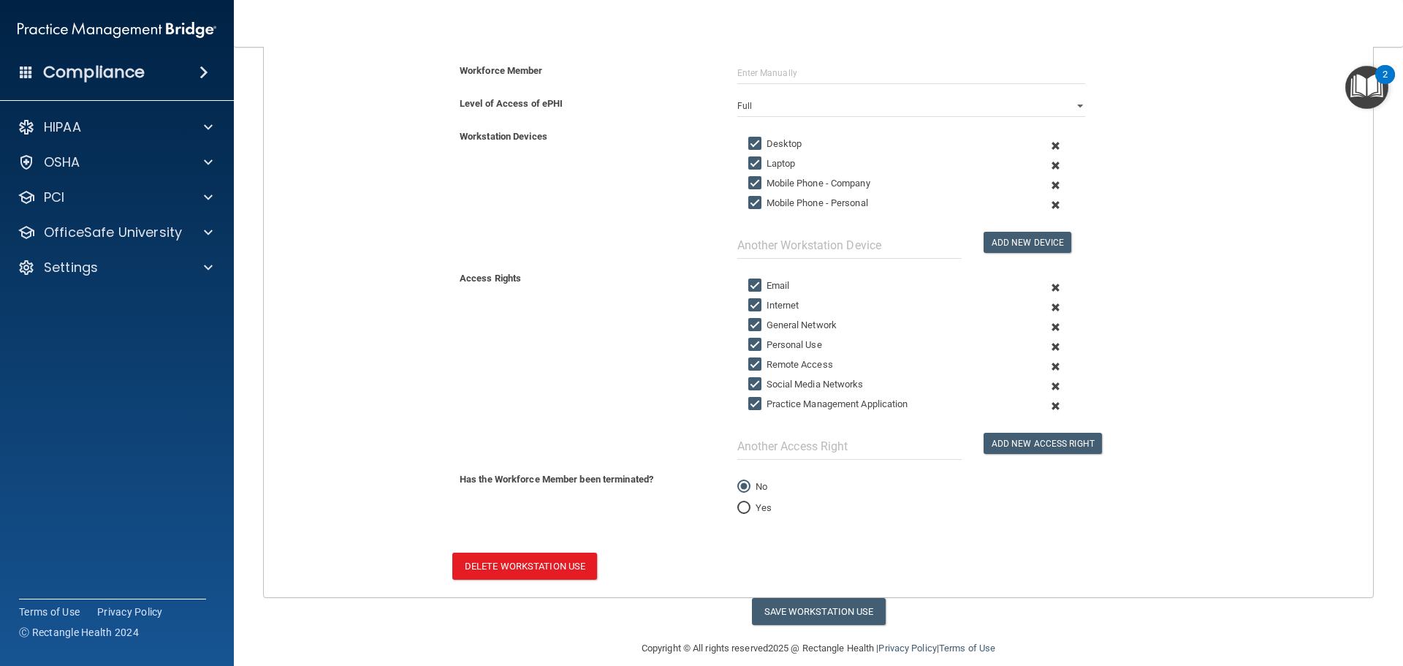
click at [750, 181] on input "Mobile Phone - Company" at bounding box center [756, 184] width 17 height 12
click at [750, 191] on label "Mobile Phone - Company" at bounding box center [809, 184] width 122 height 18
click at [750, 189] on input "Mobile Phone - Company" at bounding box center [756, 184] width 17 height 12
checkbox input "true"
click at [750, 197] on input "Mobile Phone - Personal" at bounding box center [756, 203] width 17 height 12
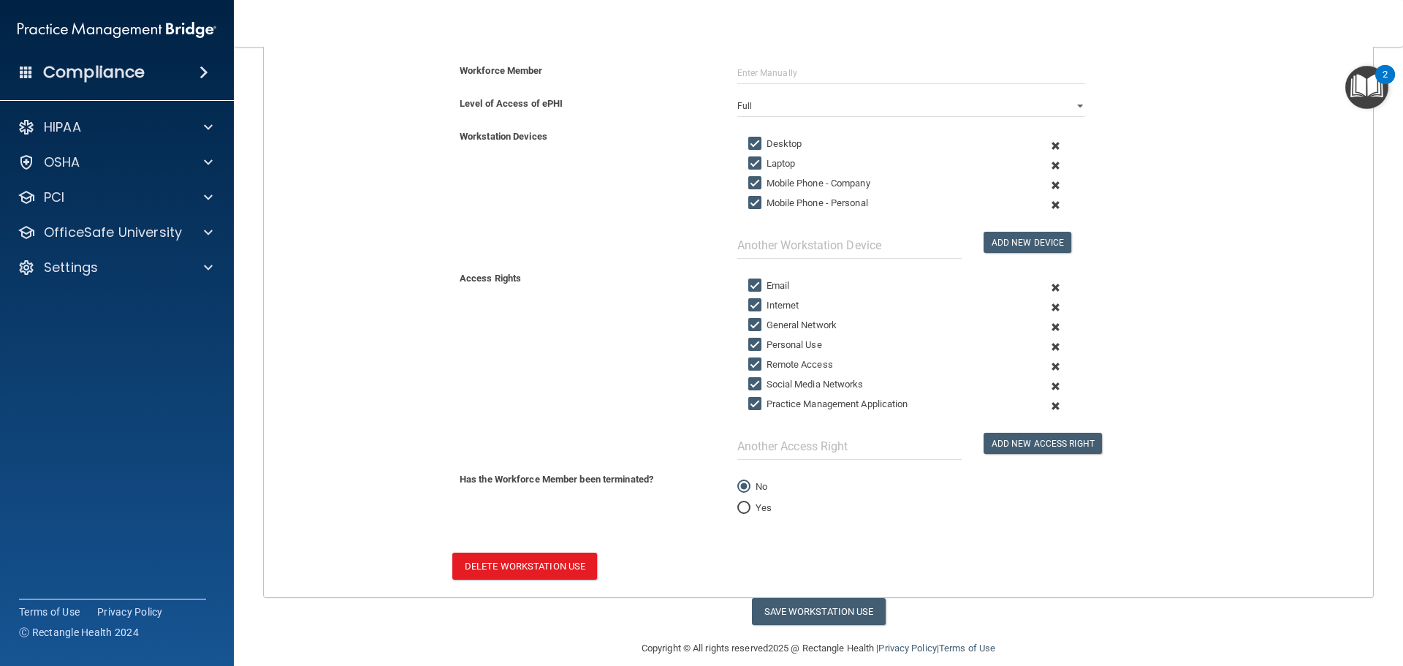
checkbox input "false"
click at [749, 182] on input "Mobile Phone - Company" at bounding box center [756, 184] width 17 height 12
checkbox input "false"
click at [748, 366] on input "Remote Access" at bounding box center [756, 365] width 17 height 12
checkbox input "false"
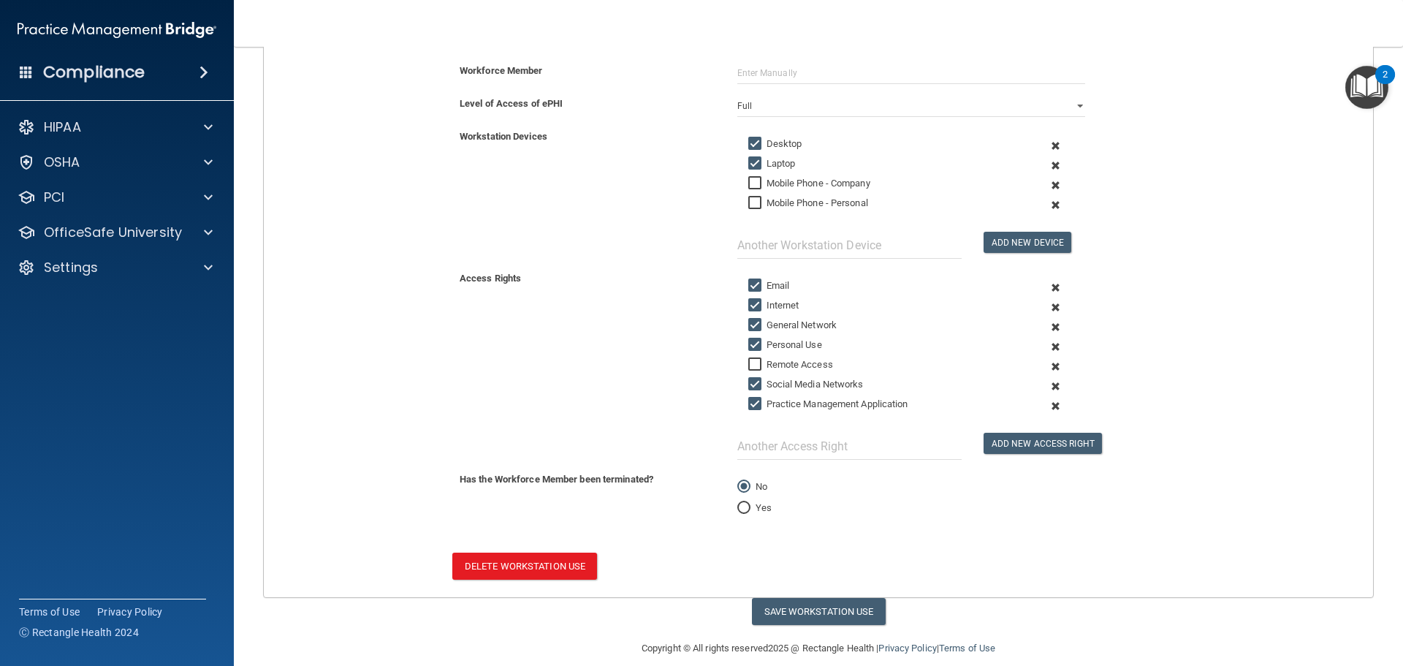
click at [751, 384] on input "Social Media Networks" at bounding box center [756, 385] width 17 height 12
checkbox input "false"
click at [809, 611] on button "Save Workstation Use" at bounding box center [819, 611] width 134 height 27
select select "? string:Full ?"
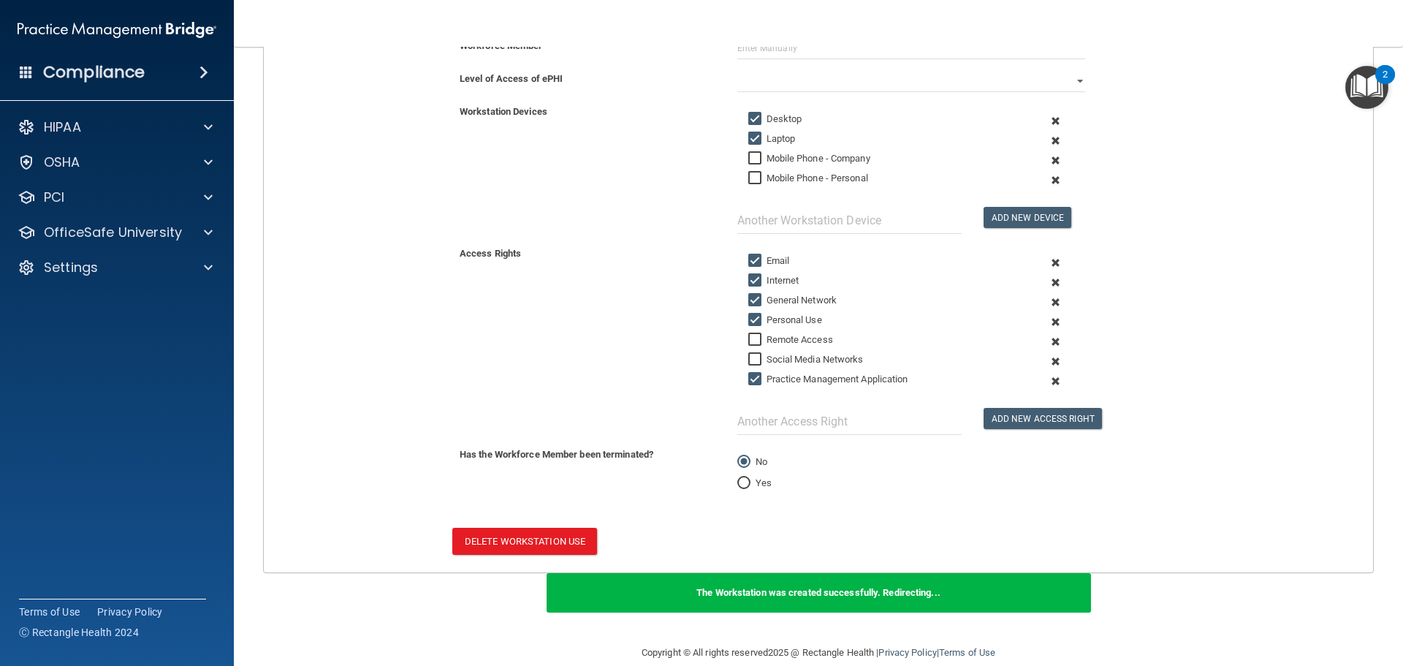
scroll to position [290, 0]
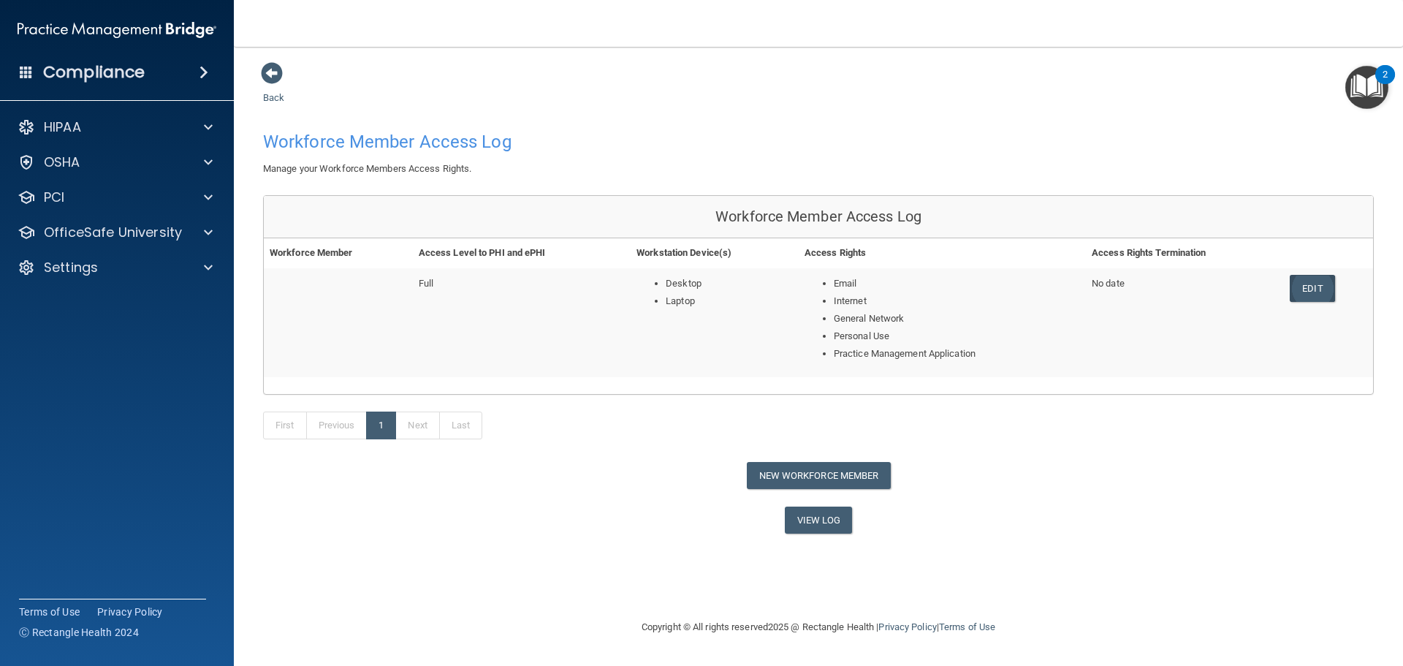
click at [1315, 281] on link "Edit" at bounding box center [1312, 288] width 45 height 27
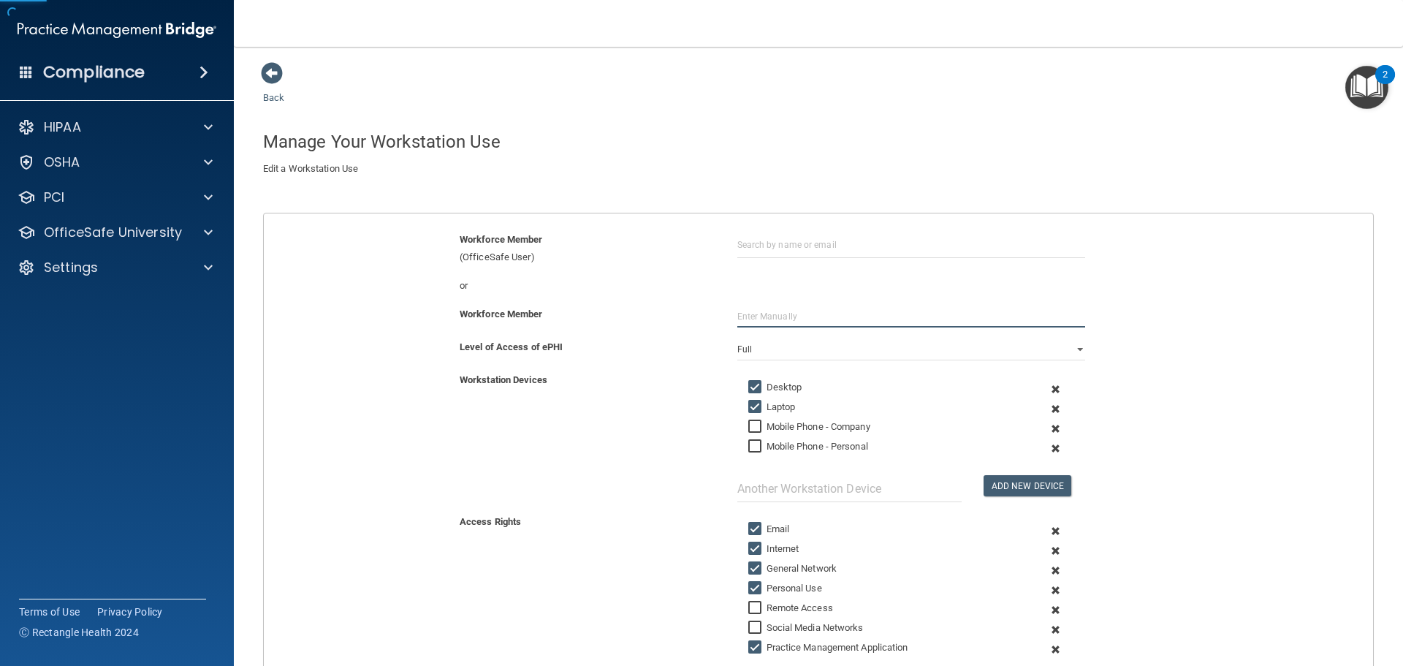
click at [767, 318] on input "text" at bounding box center [911, 316] width 348 height 22
click at [763, 315] on input "text" at bounding box center [911, 316] width 348 height 22
paste input "Joana Rico Sanchez"
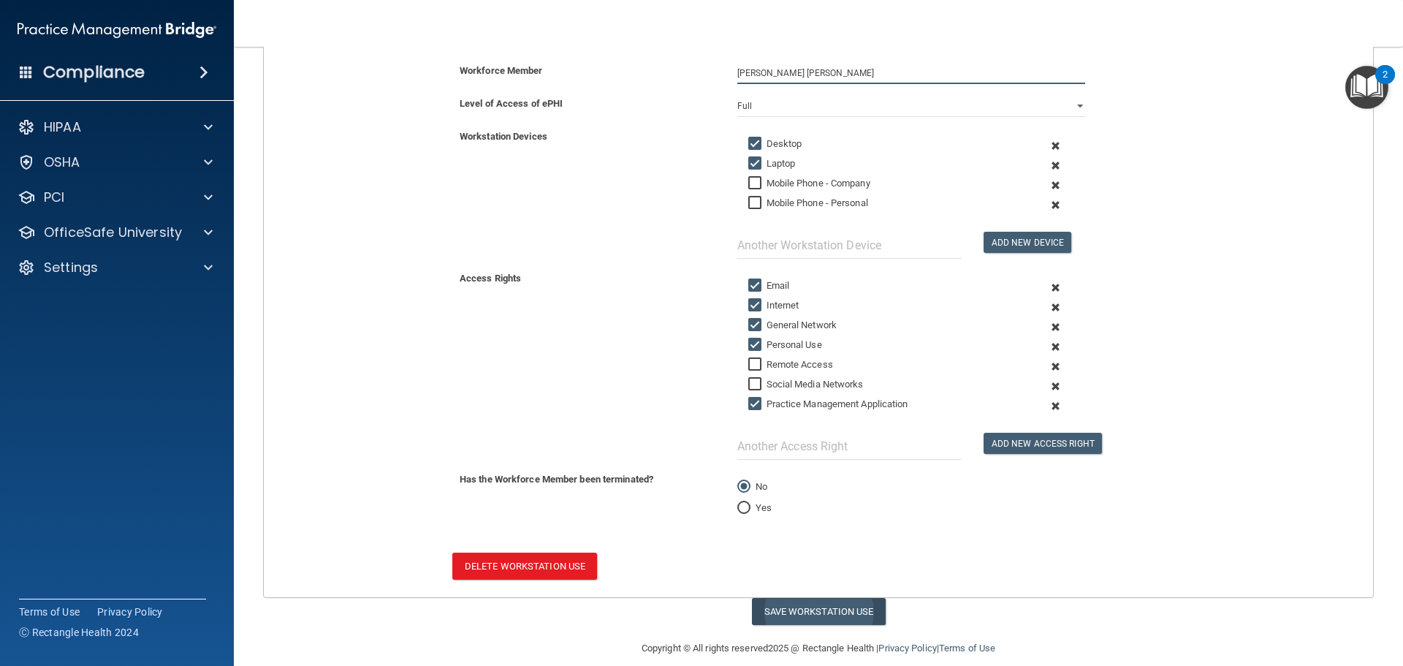
type input "Joana Rico Sanchez"
click at [833, 612] on button "Save Workstation Use" at bounding box center [819, 611] width 134 height 27
select select "? string:Full ?"
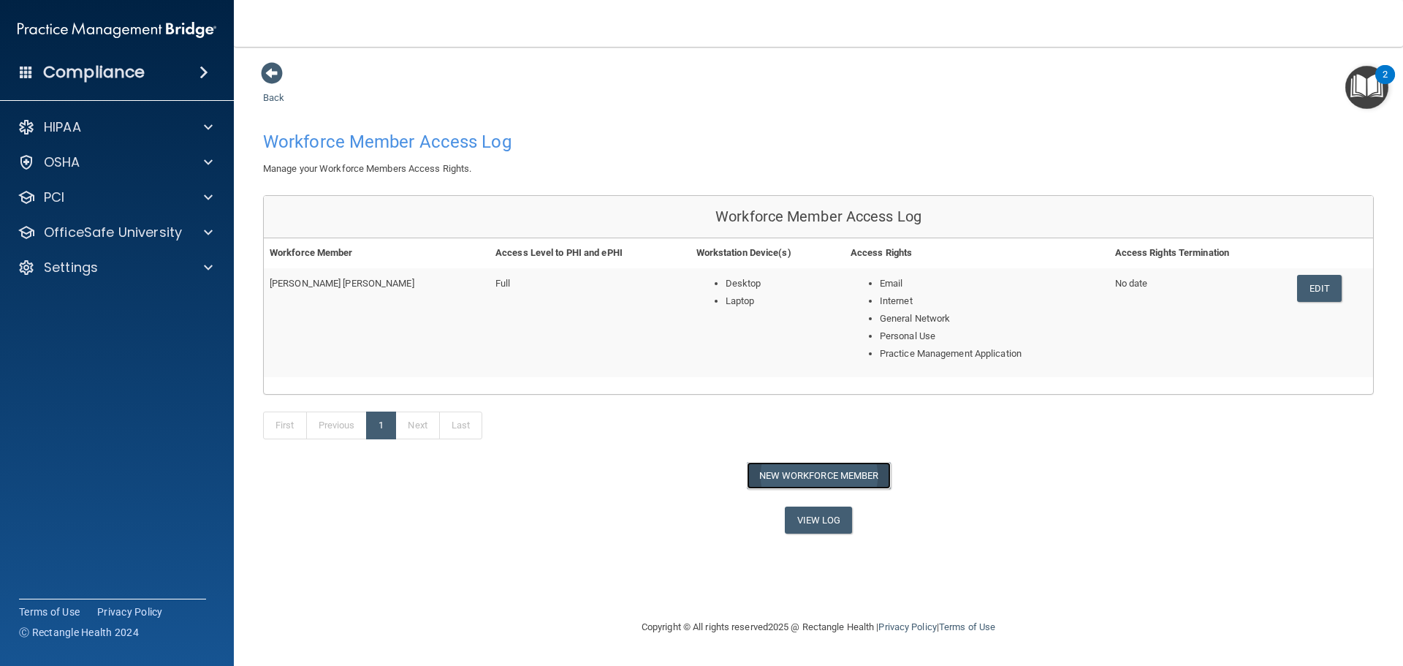
click at [833, 479] on button "New Workforce Member" at bounding box center [819, 475] width 144 height 27
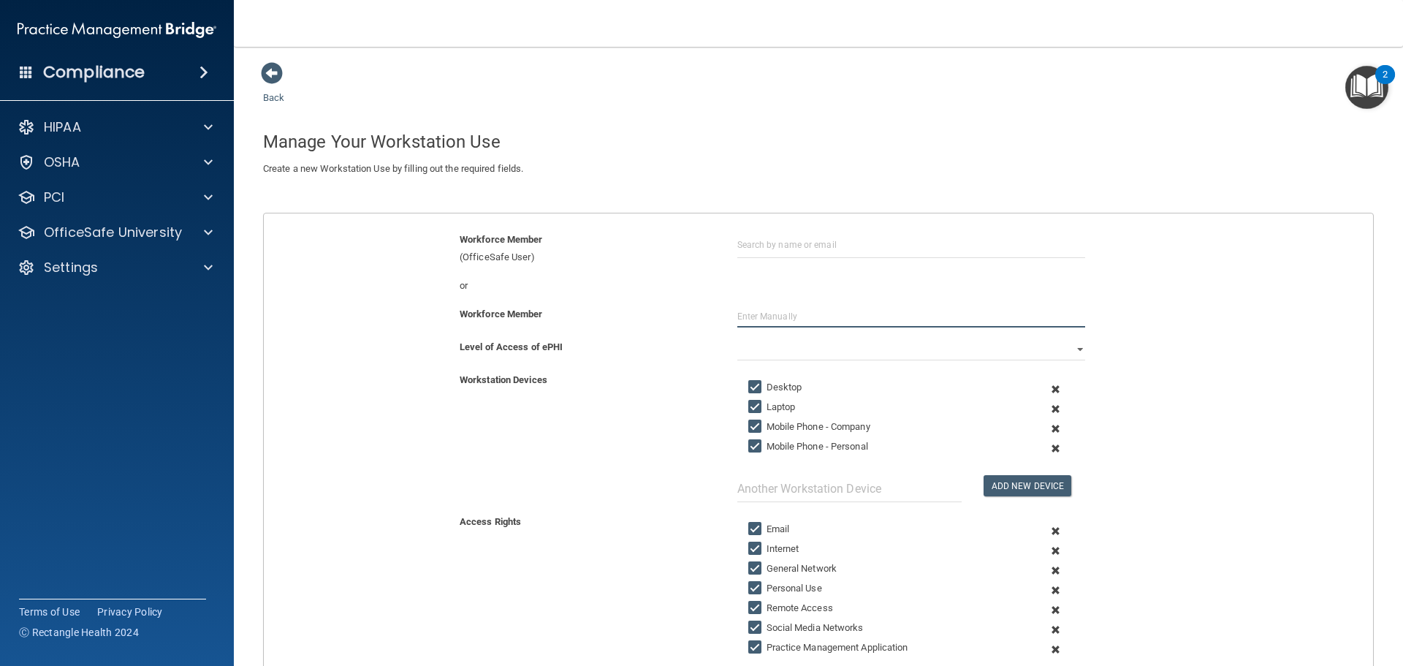
click at [761, 308] on input "text" at bounding box center [911, 316] width 348 height 22
paste input "Davidson Okugbe"
type input "Davidson Okugbe"
click at [765, 342] on select "Full Limited None" at bounding box center [911, 349] width 348 height 22
select select "0"
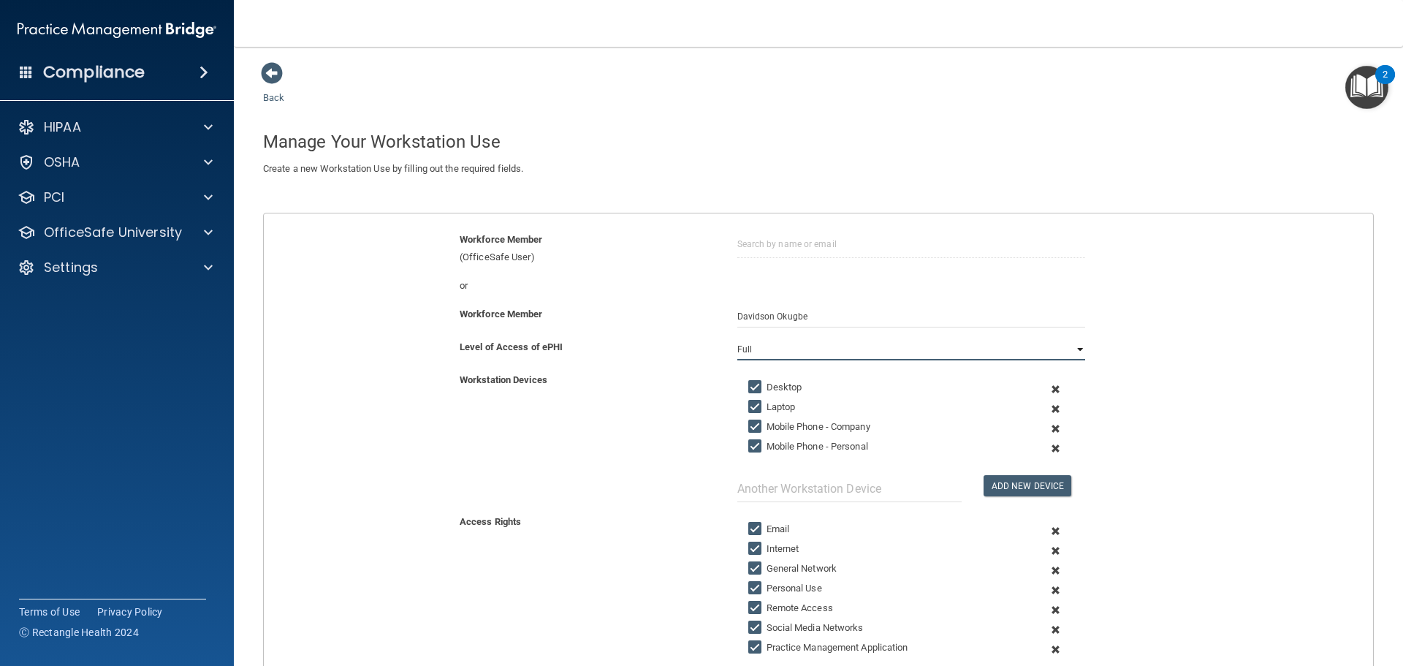
click at [737, 338] on select "Full Limited None" at bounding box center [911, 349] width 348 height 22
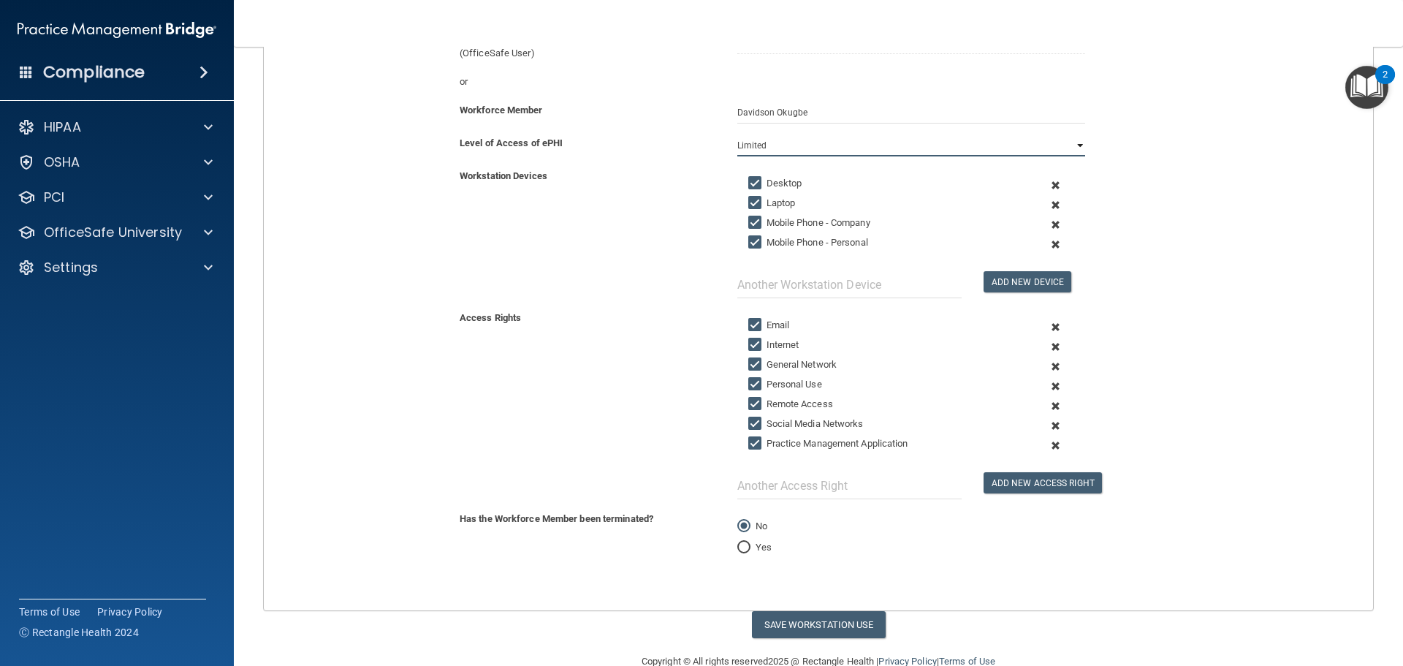
scroll to position [235, 0]
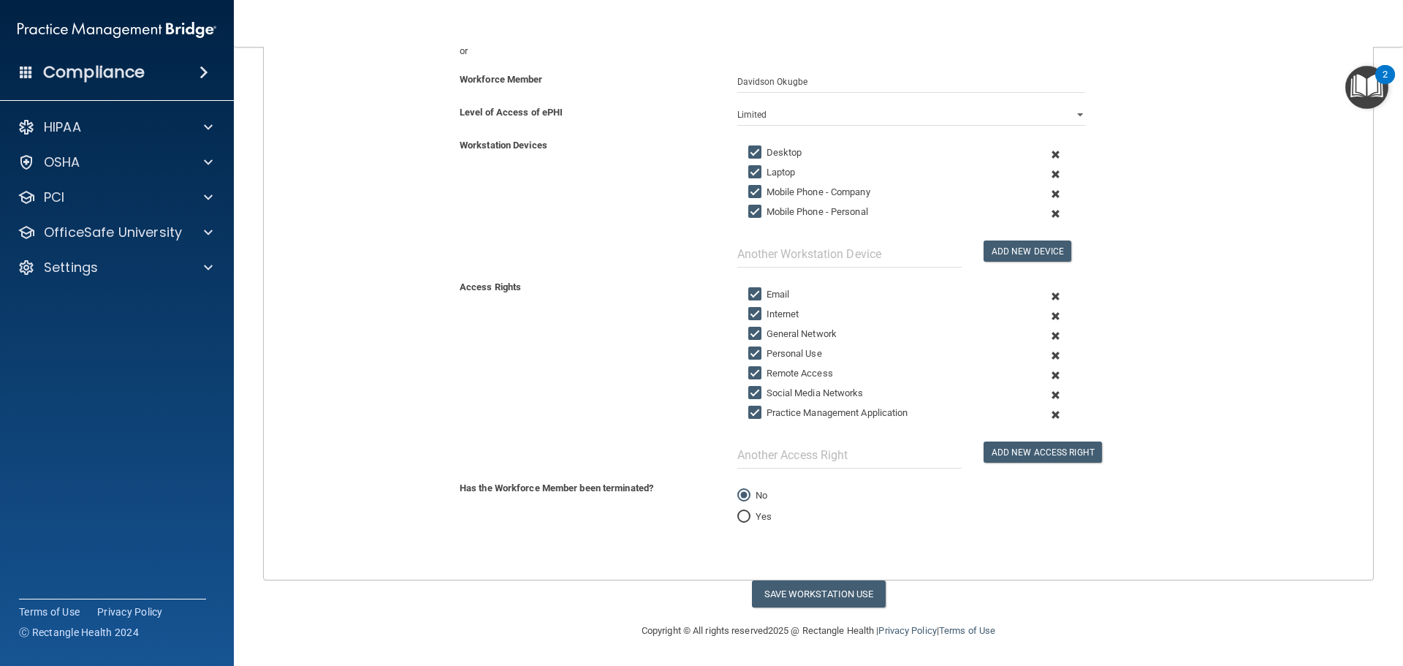
click at [751, 190] on input "Mobile Phone - Company" at bounding box center [756, 192] width 17 height 12
checkbox input "false"
click at [751, 206] on input "Mobile Phone - Personal" at bounding box center [756, 212] width 17 height 12
checkbox input "false"
click at [748, 373] on input "Remote Access" at bounding box center [756, 374] width 17 height 12
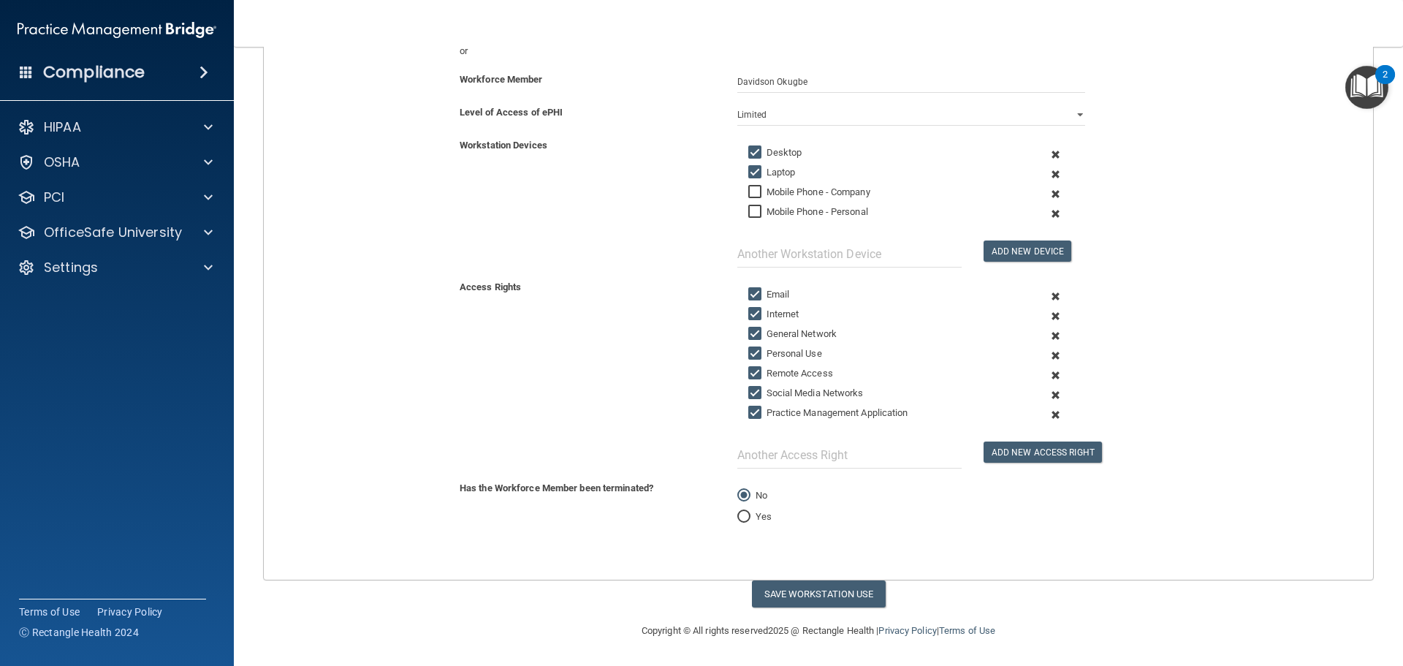
checkbox input "false"
click at [748, 398] on input "Social Media Networks" at bounding box center [756, 393] width 17 height 12
checkbox input "false"
click at [1046, 197] on span at bounding box center [1056, 194] width 36 height 20
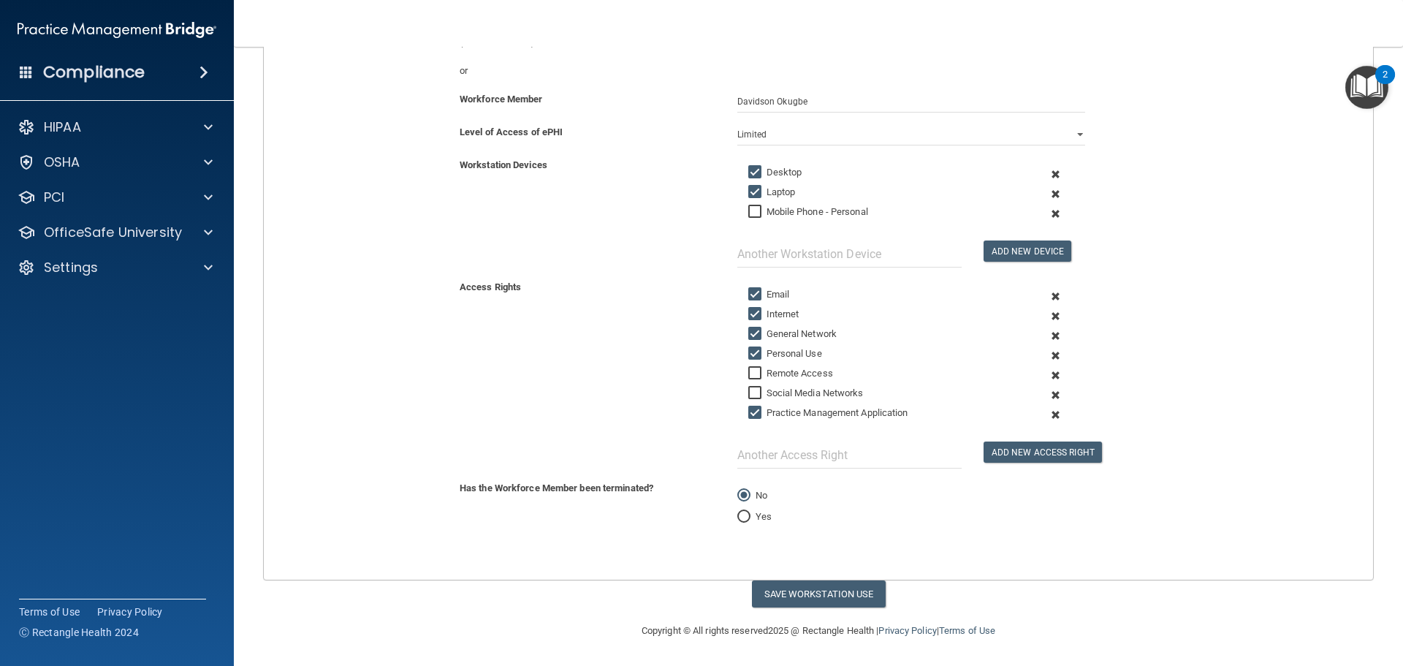
click at [1050, 211] on span at bounding box center [1056, 214] width 36 height 20
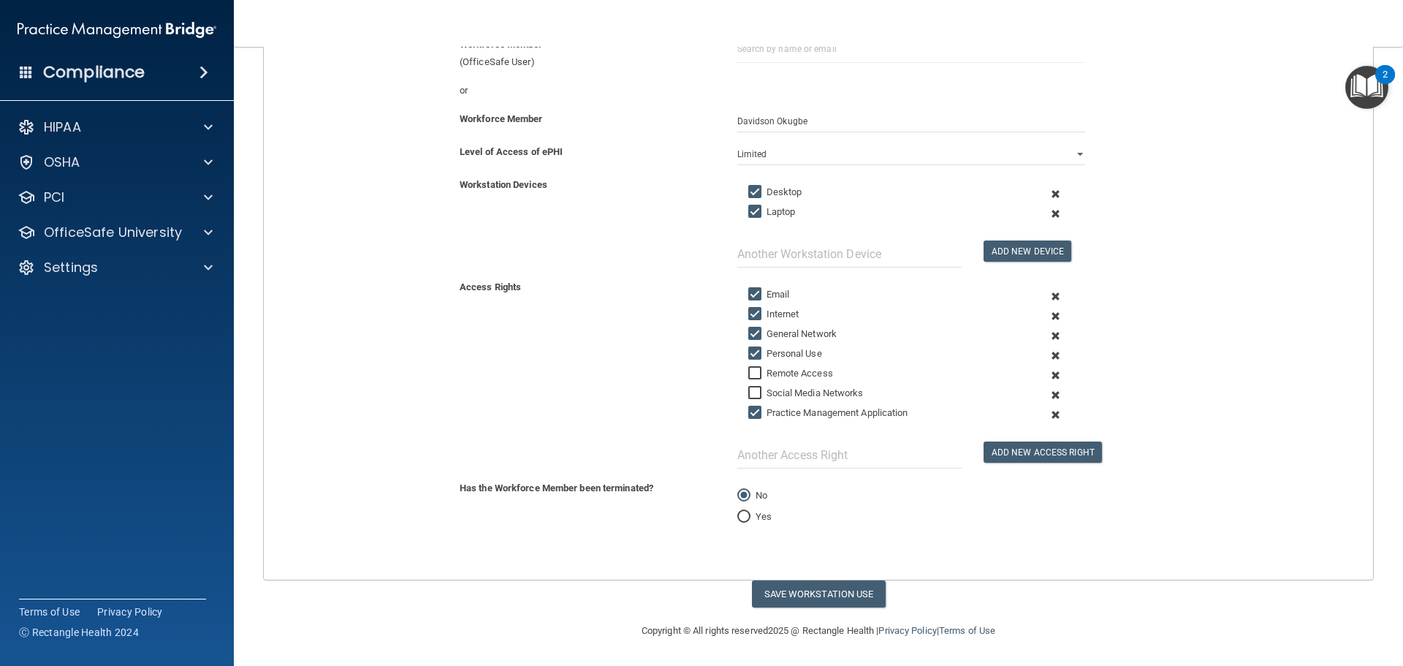
click at [1047, 213] on span at bounding box center [1056, 214] width 36 height 20
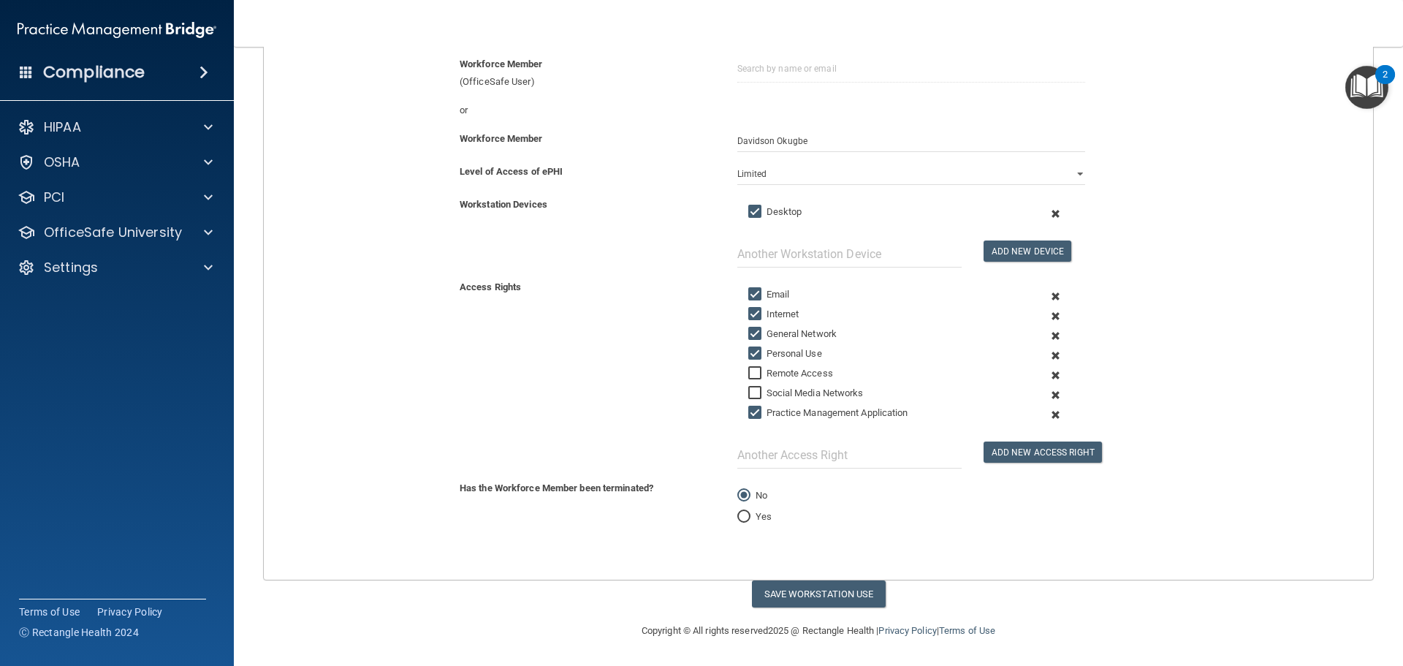
click at [1048, 394] on span at bounding box center [1056, 395] width 36 height 20
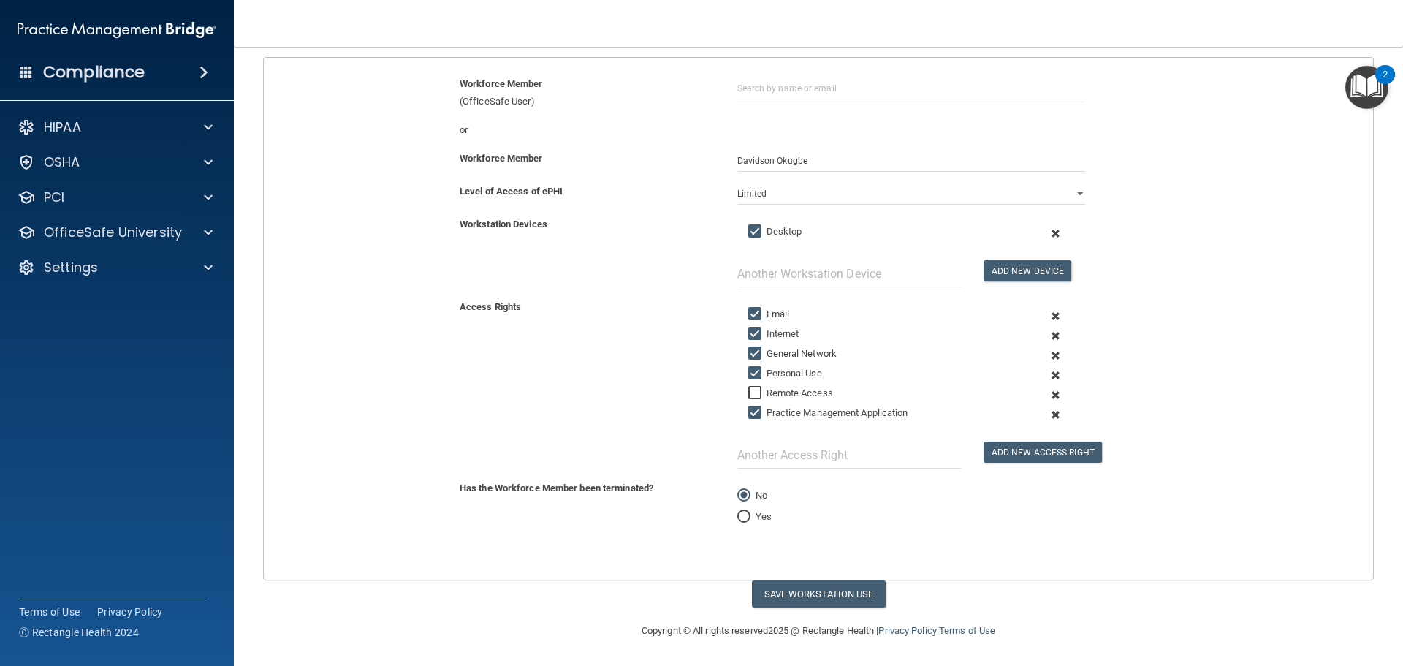
click at [1047, 394] on span at bounding box center [1056, 395] width 36 height 20
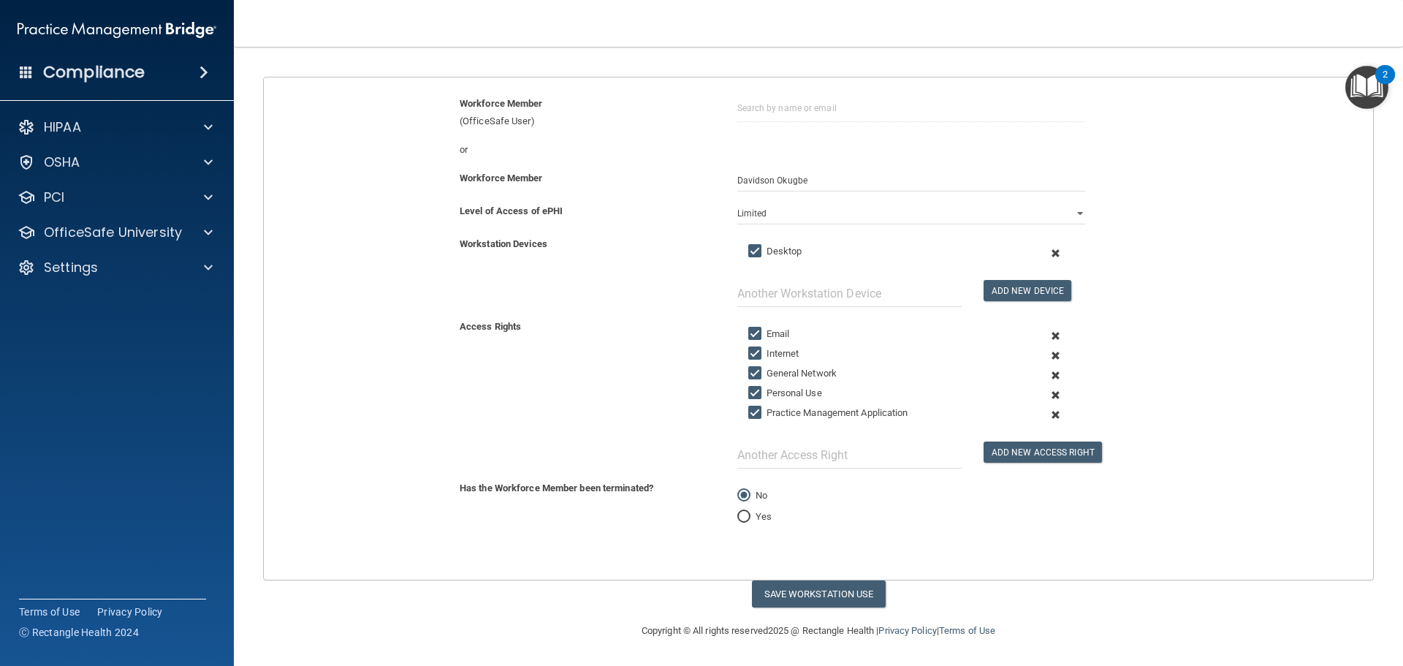
scroll to position [136, 0]
click at [1047, 418] on span at bounding box center [1056, 415] width 36 height 20
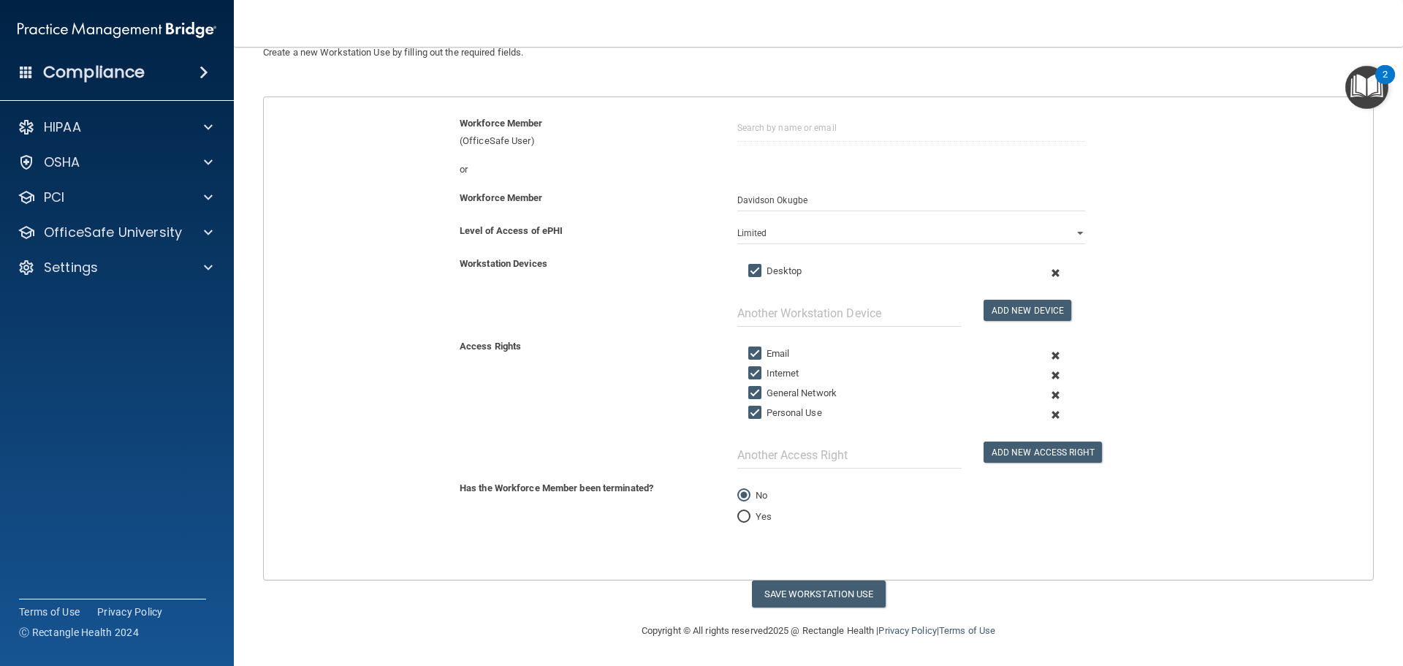
scroll to position [116, 0]
click at [1047, 418] on span at bounding box center [1056, 415] width 36 height 20
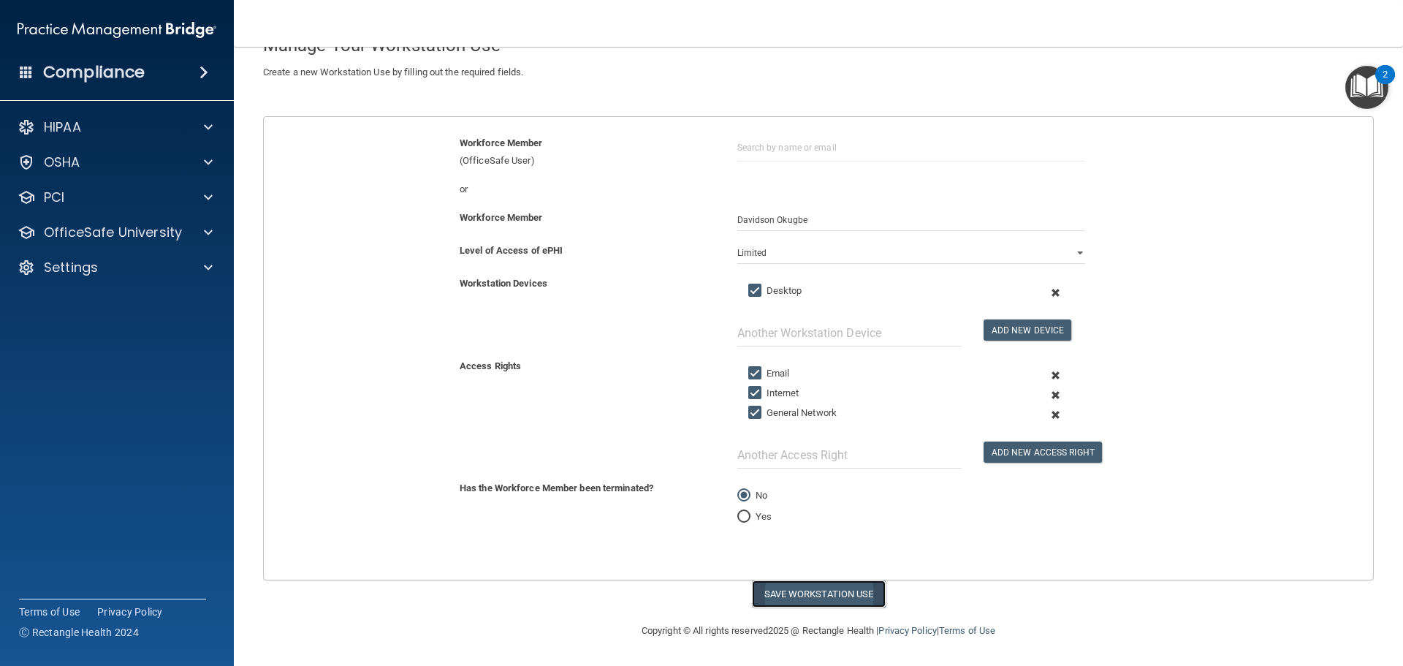
click at [808, 591] on button "Save Workstation Use" at bounding box center [819, 593] width 134 height 27
select select "? string:Full ?"
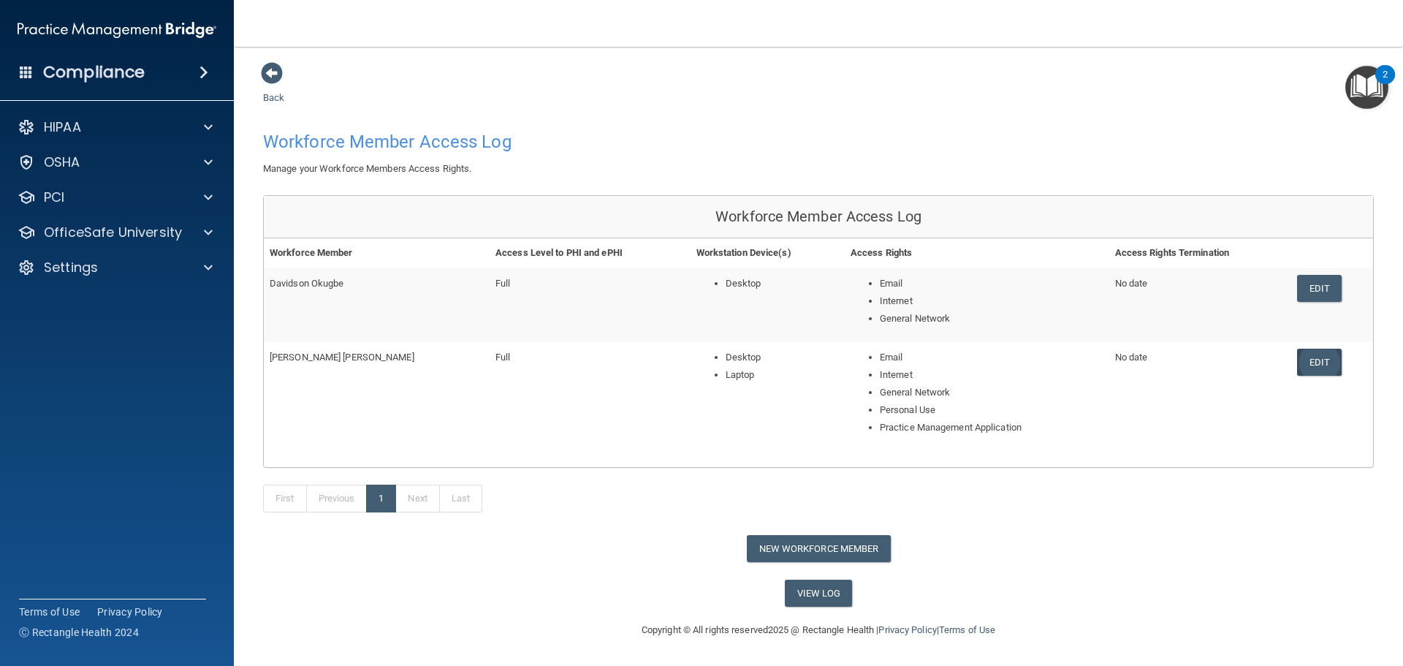
click at [1327, 365] on link "Edit" at bounding box center [1319, 362] width 45 height 27
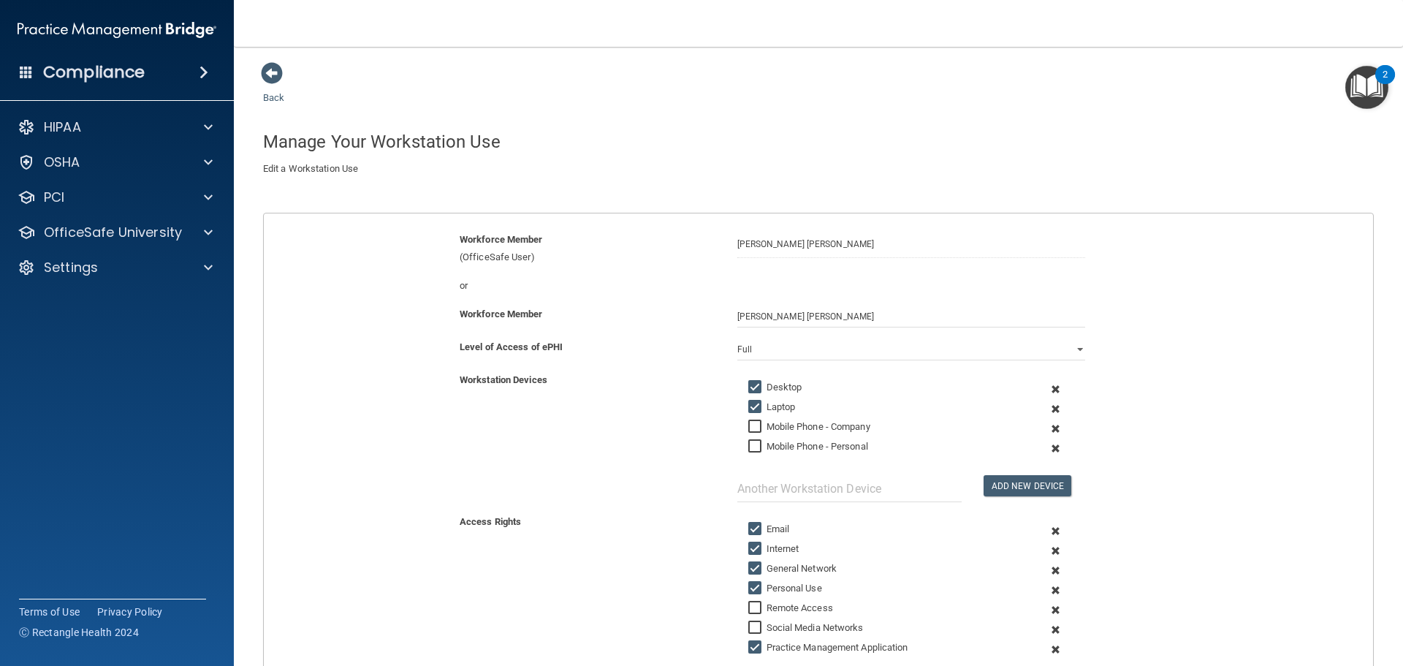
click at [1045, 428] on span at bounding box center [1056, 429] width 36 height 20
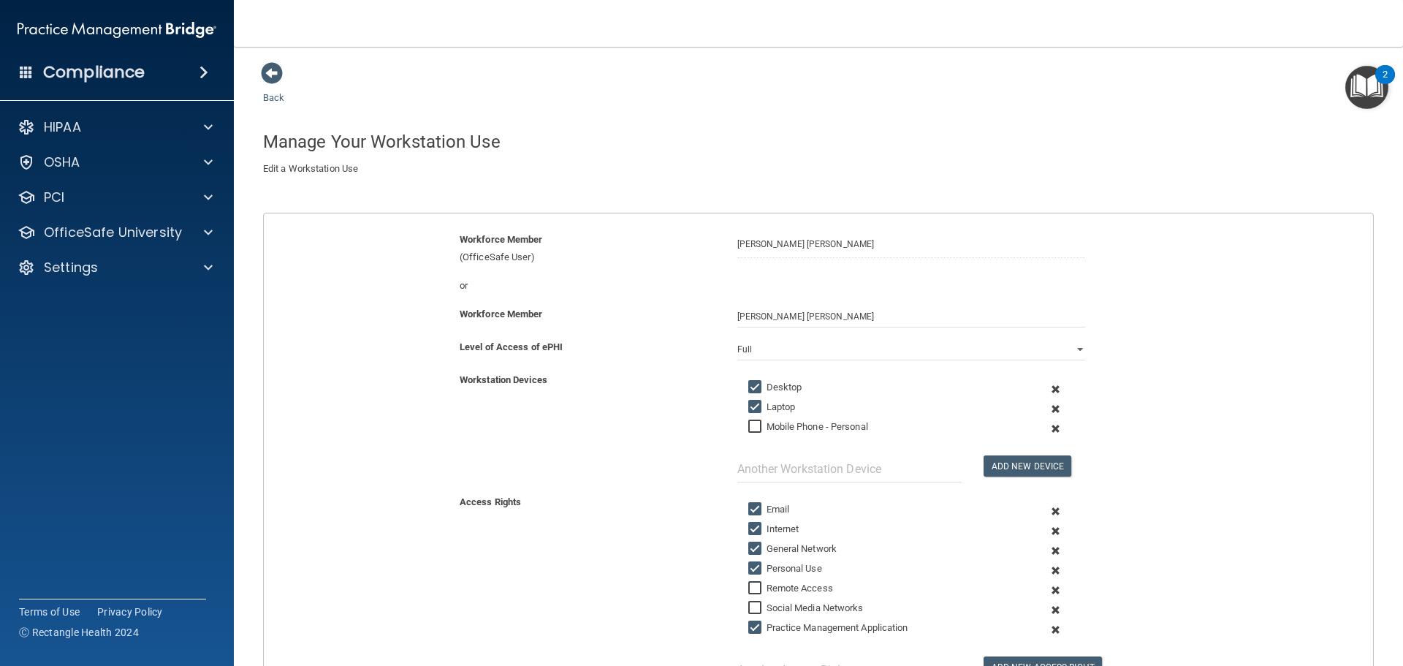
click at [1047, 429] on span at bounding box center [1056, 429] width 36 height 20
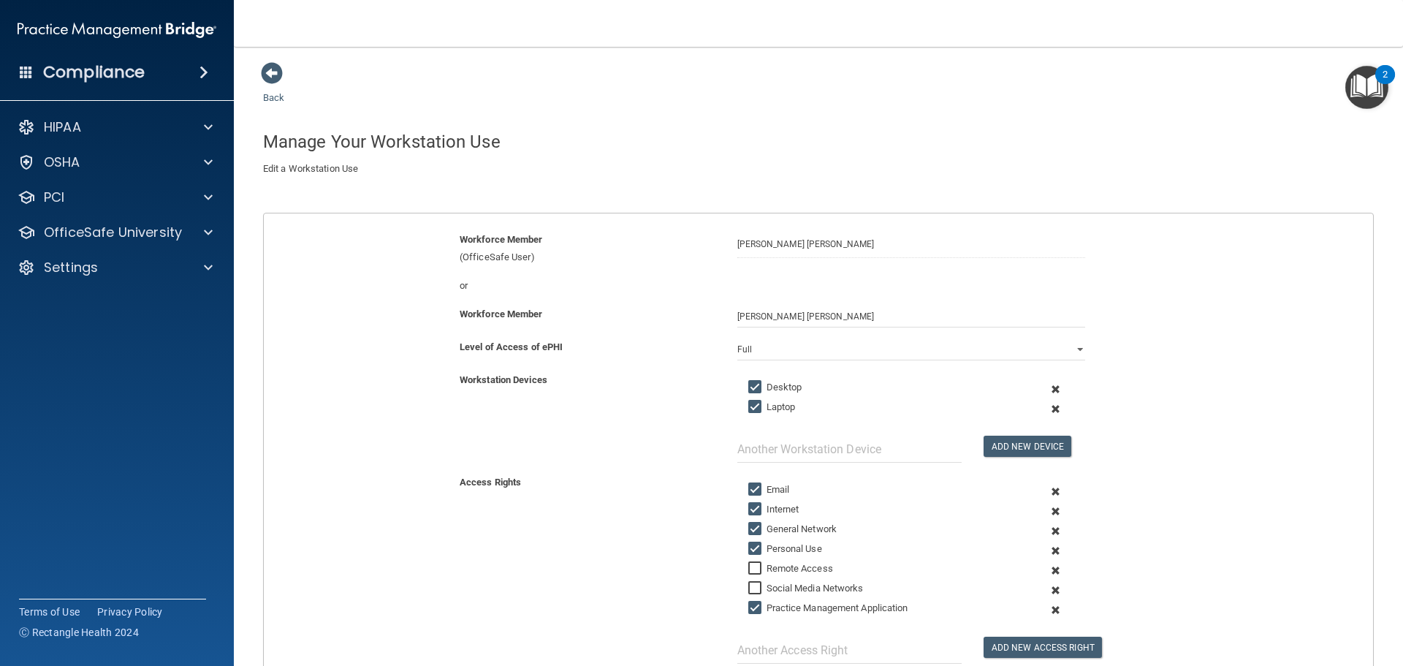
click at [1049, 406] on span at bounding box center [1056, 409] width 36 height 20
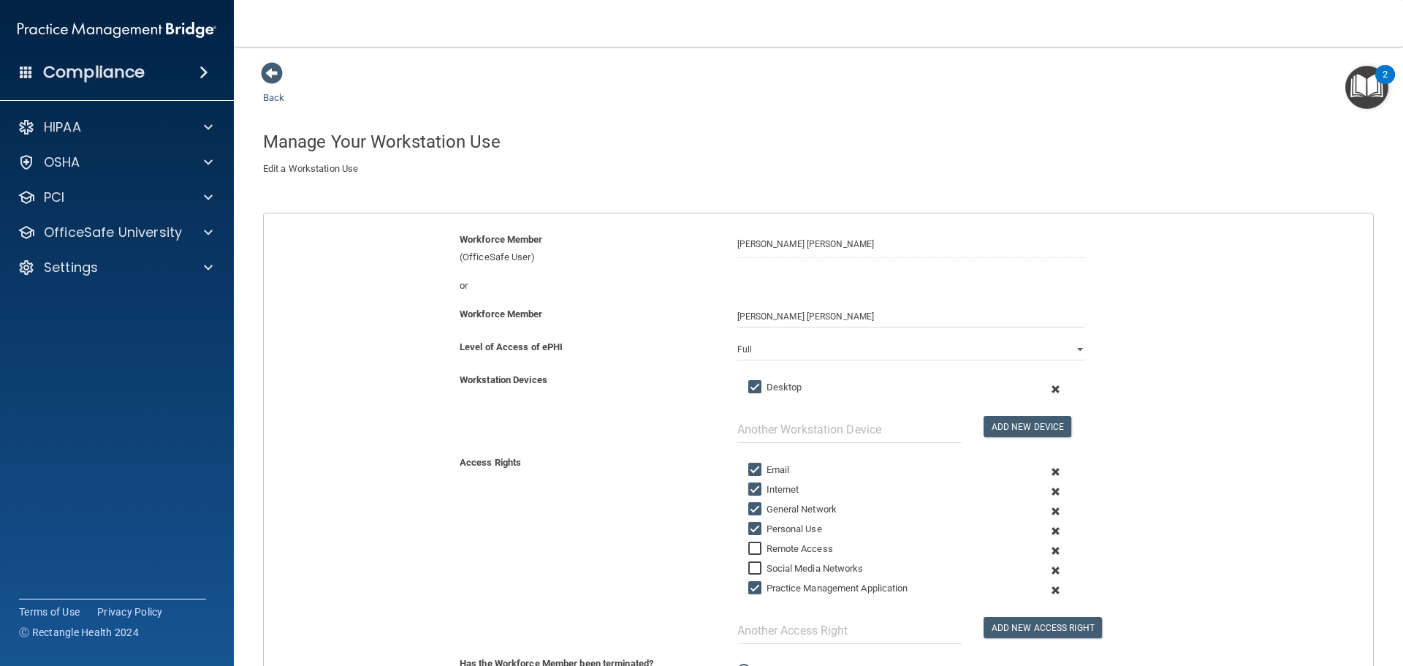
click at [1051, 547] on span at bounding box center [1056, 551] width 36 height 20
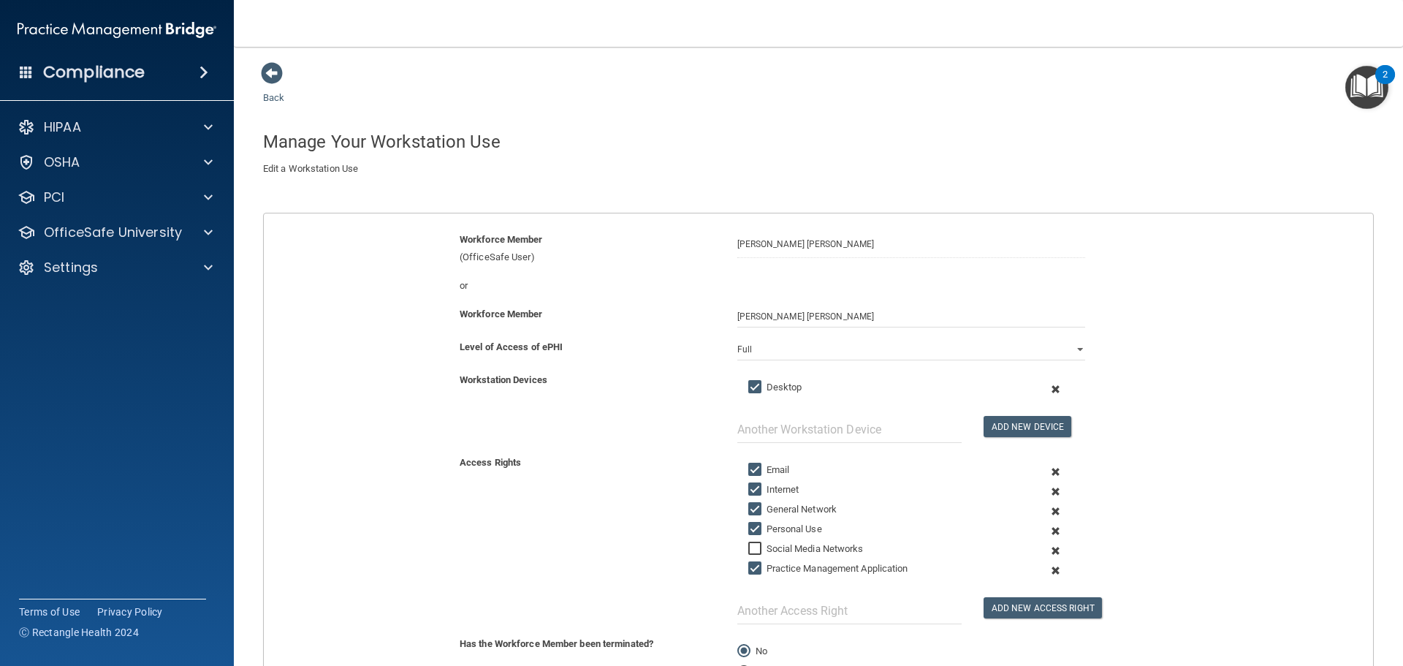
click at [1048, 554] on span at bounding box center [1056, 551] width 36 height 20
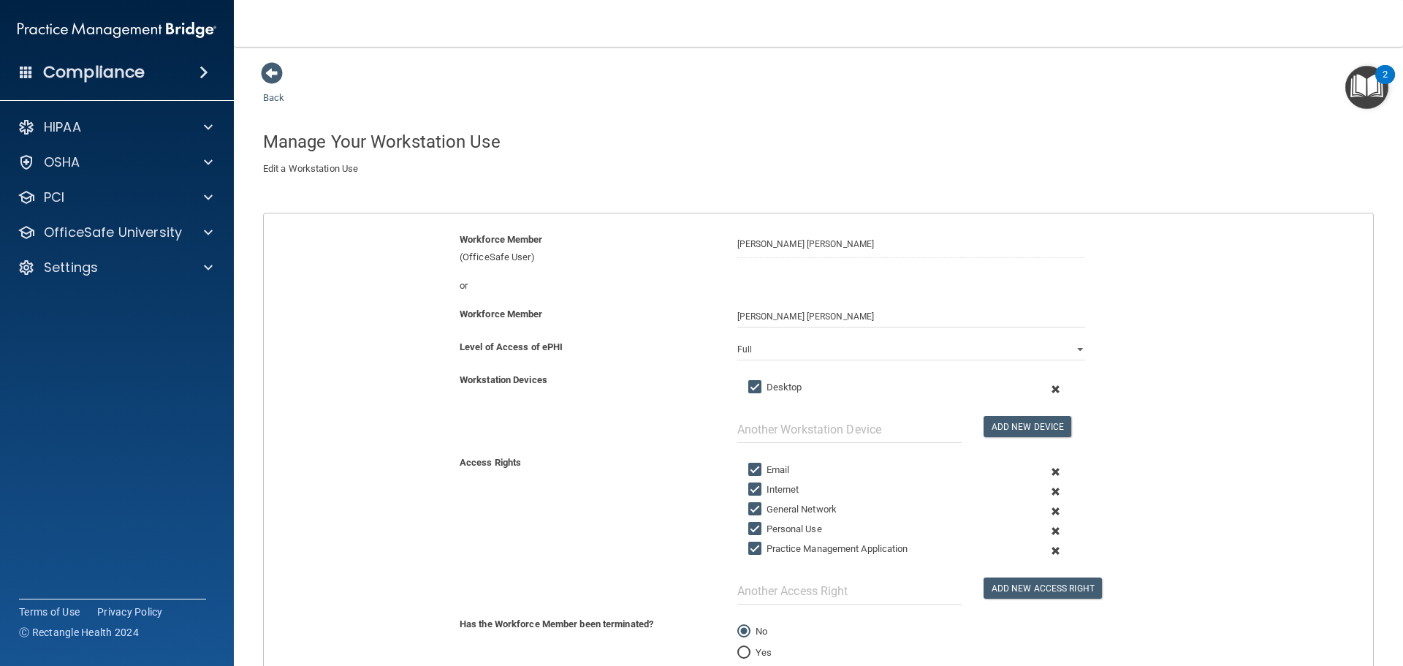
click at [1047, 550] on span at bounding box center [1056, 551] width 36 height 20
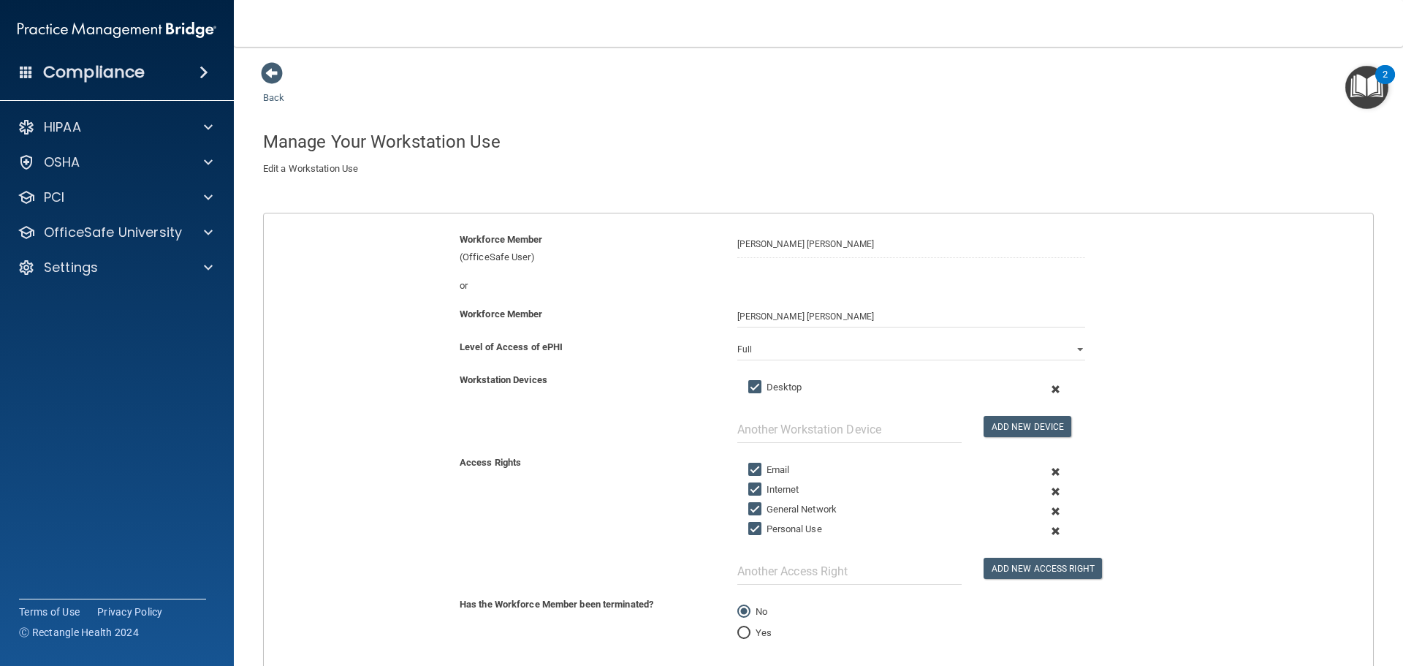
click at [1047, 530] on span at bounding box center [1056, 531] width 36 height 20
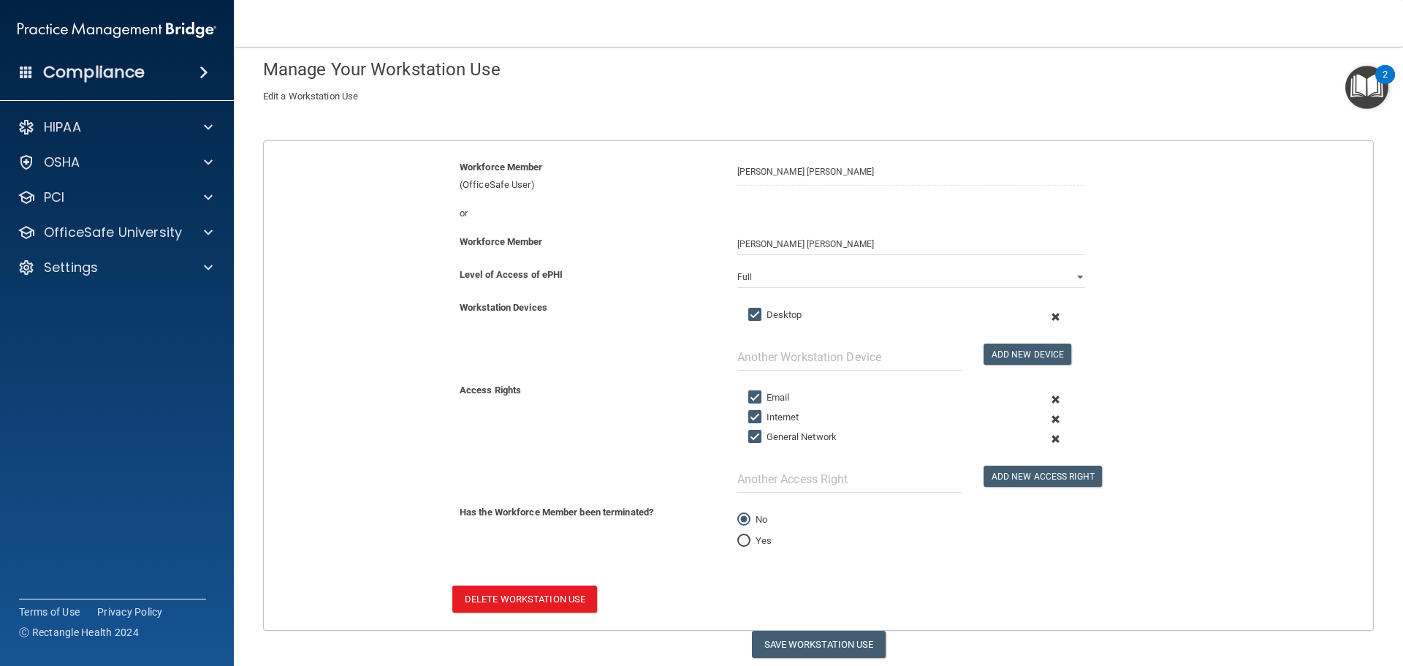
scroll to position [123, 0]
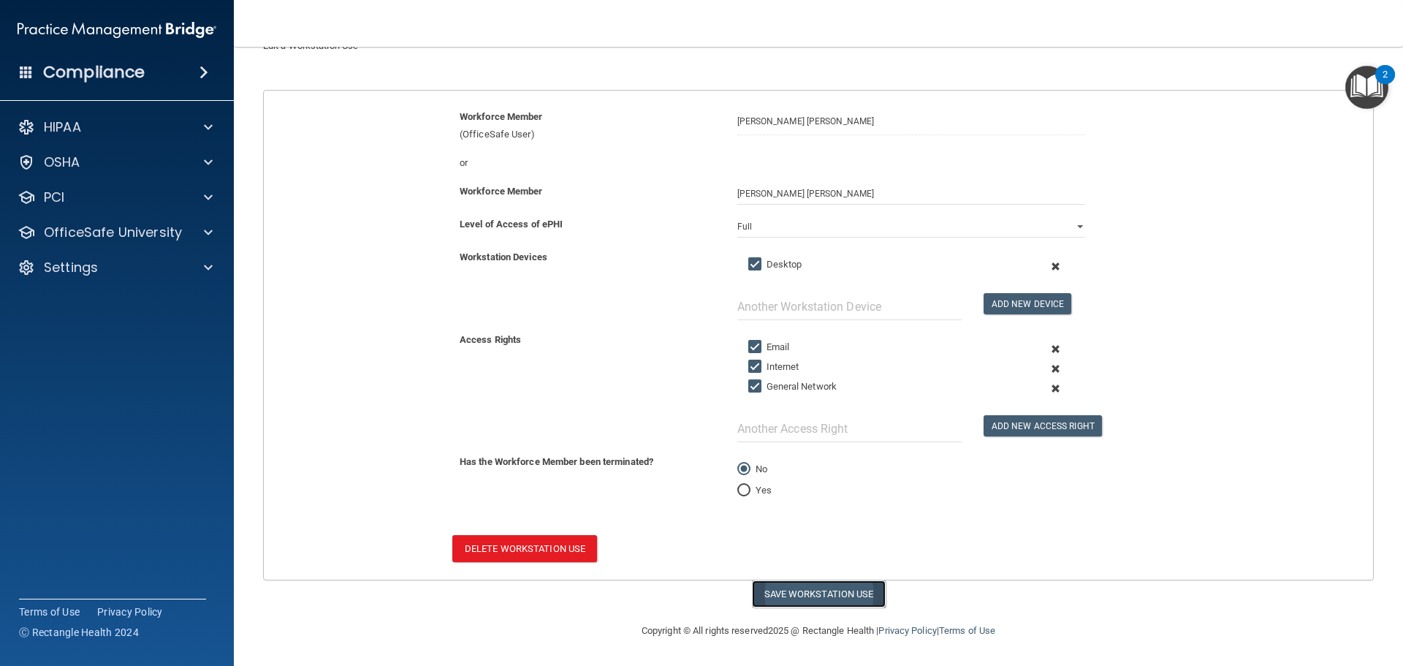
click at [819, 599] on button "Save Workstation Use" at bounding box center [819, 593] width 134 height 27
select select "? string:Full ?"
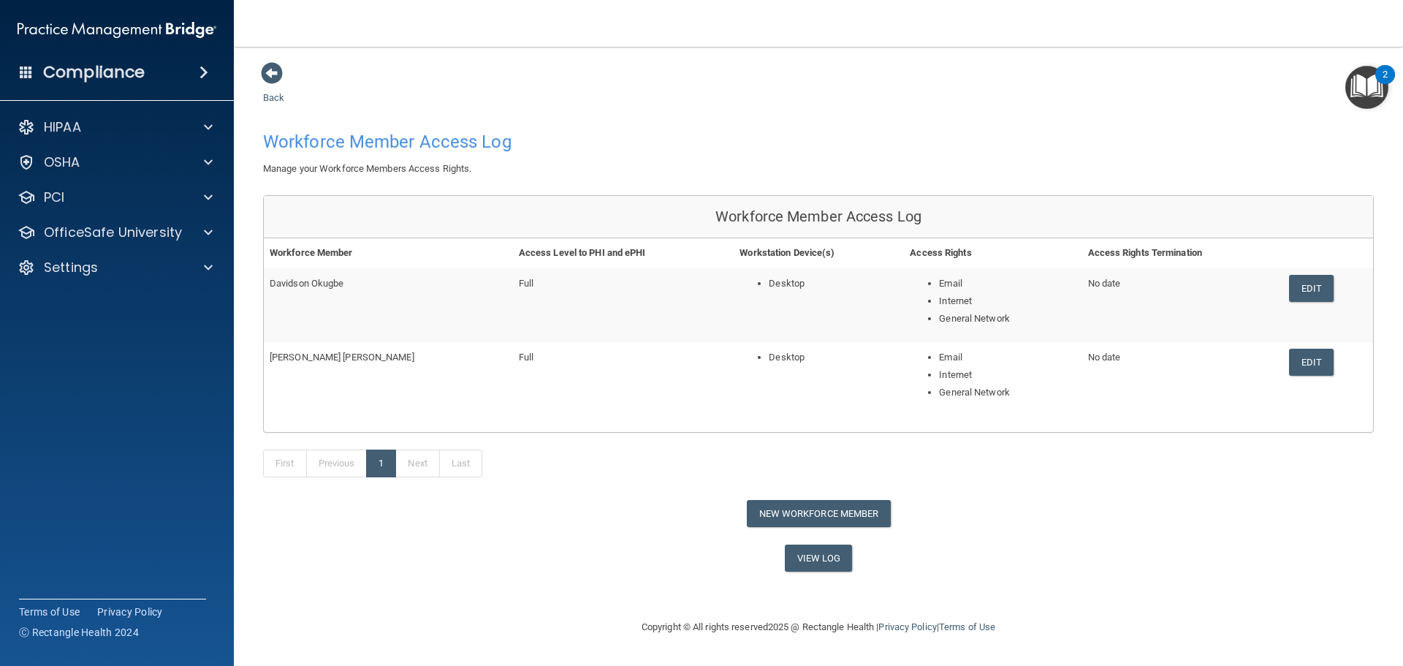
click at [1147, 519] on div "New Workforce Member" at bounding box center [818, 513] width 1133 height 27
click at [89, 126] on div "HIPAA" at bounding box center [97, 127] width 181 height 18
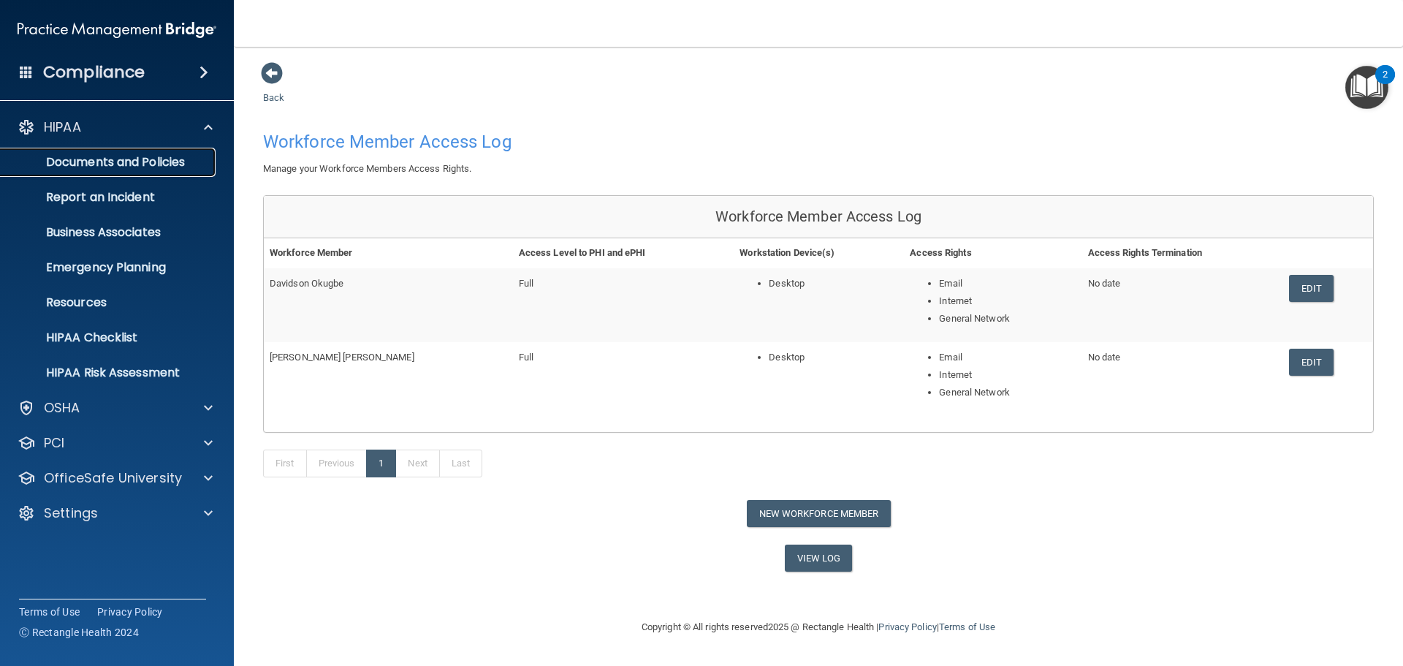
click at [123, 157] on p "Documents and Policies" at bounding box center [110, 162] width 200 height 15
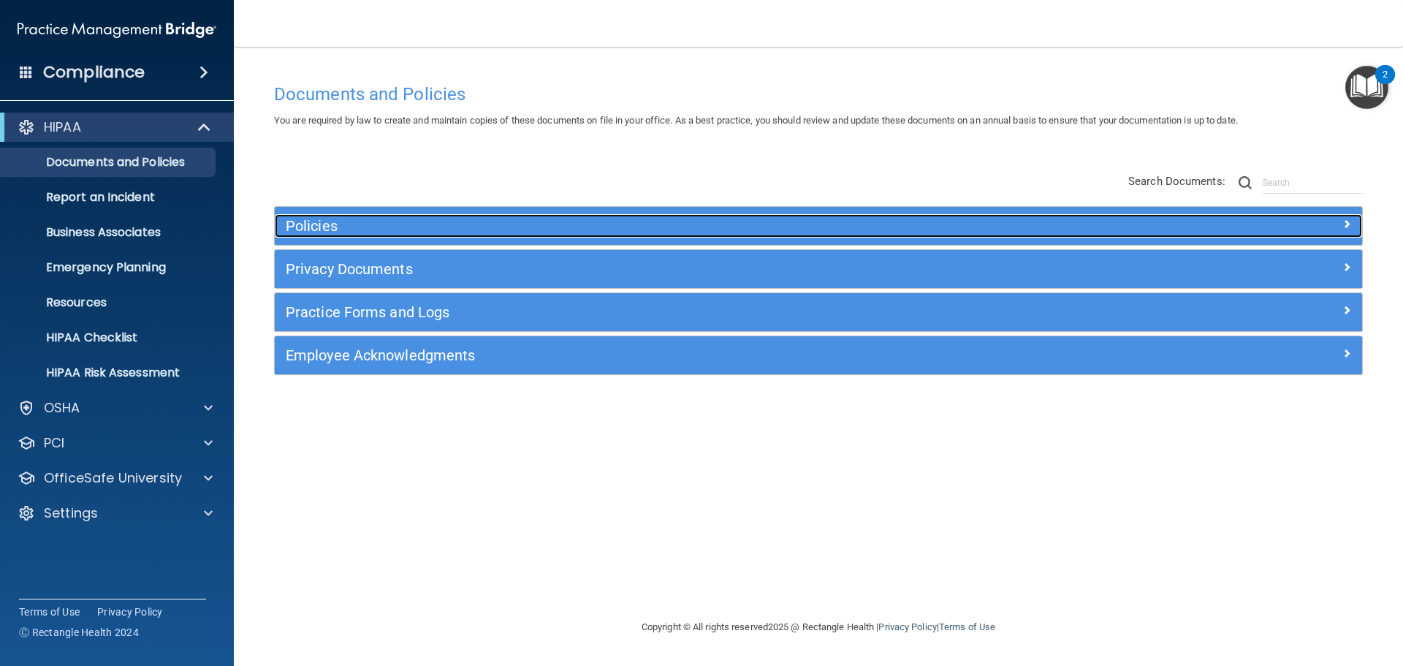
click at [392, 232] on h5 "Policies" at bounding box center [683, 226] width 794 height 16
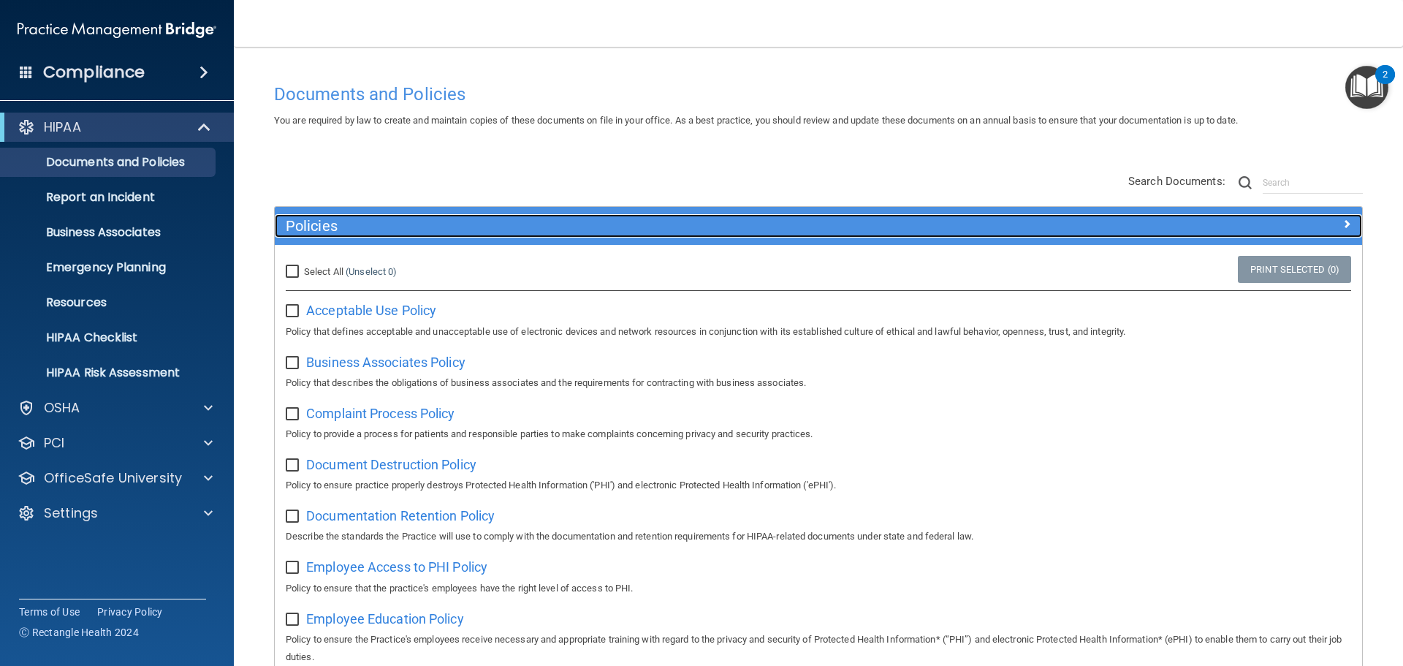
click at [392, 232] on h5 "Policies" at bounding box center [683, 226] width 794 height 16
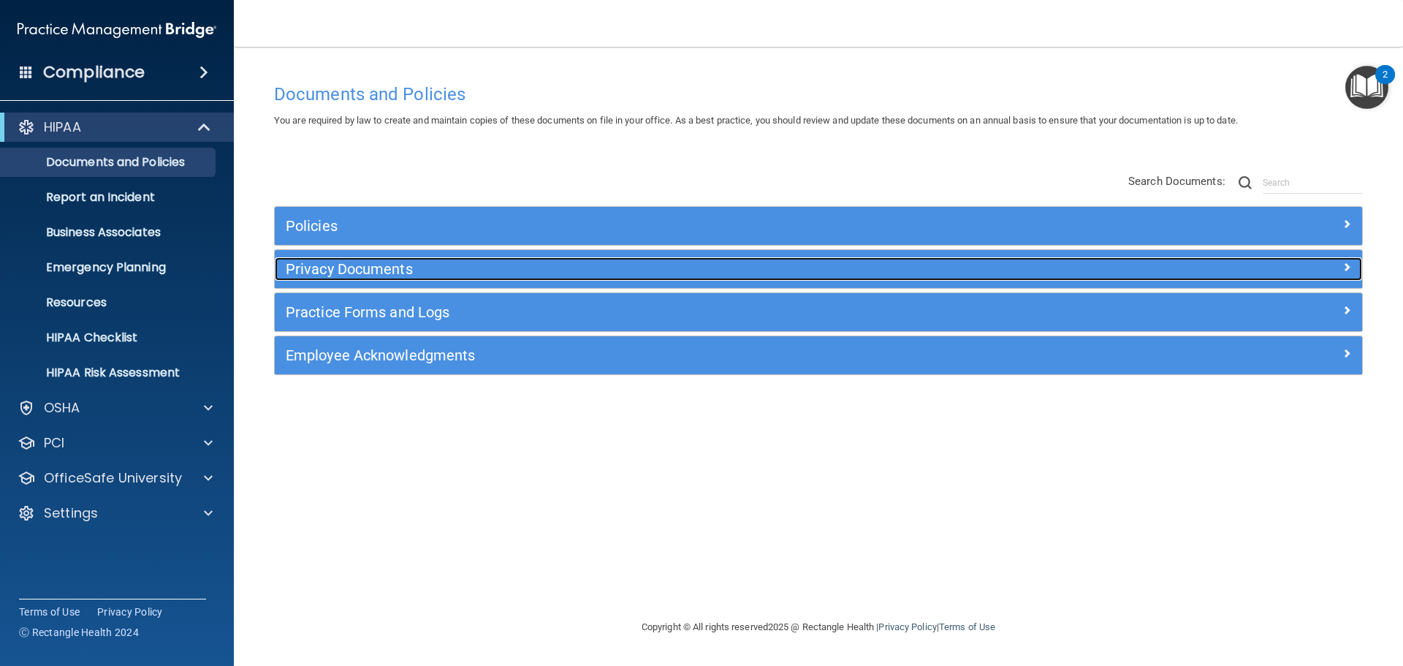
click at [389, 273] on h5 "Privacy Documents" at bounding box center [683, 269] width 794 height 16
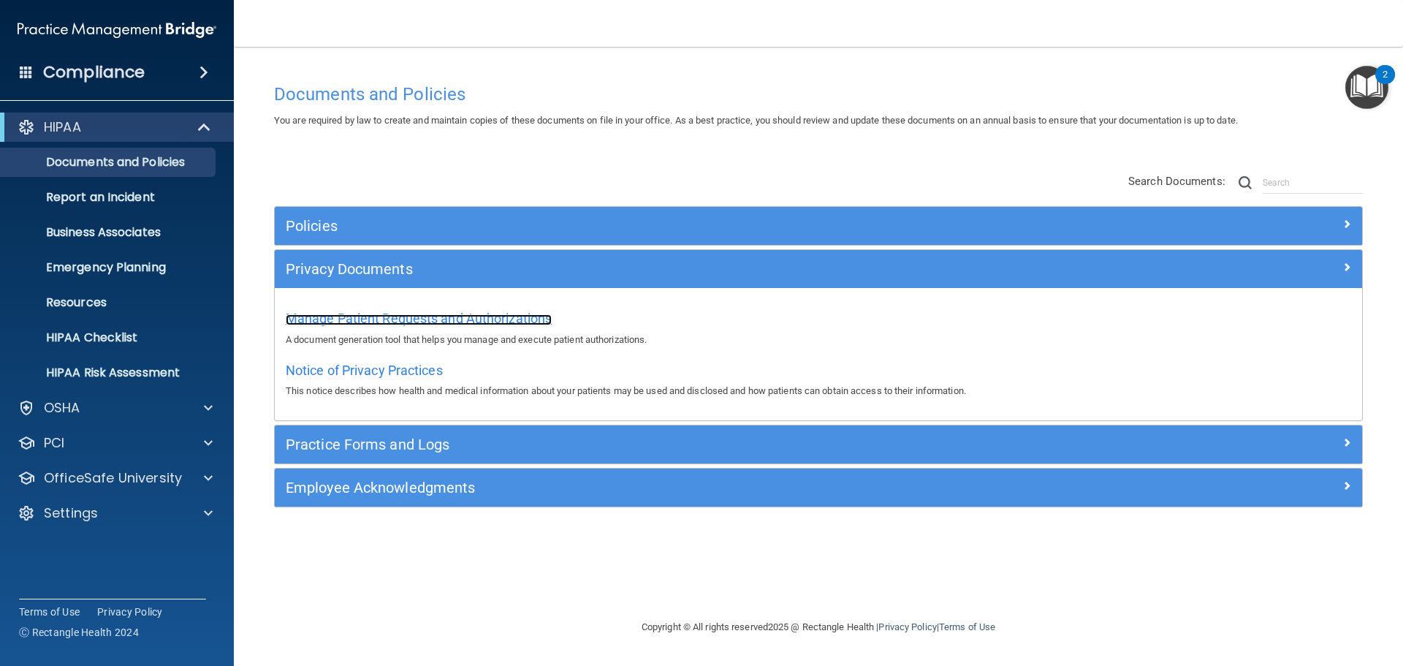
click at [354, 319] on span "Manage Patient Requests and Authorizations" at bounding box center [419, 318] width 266 height 15
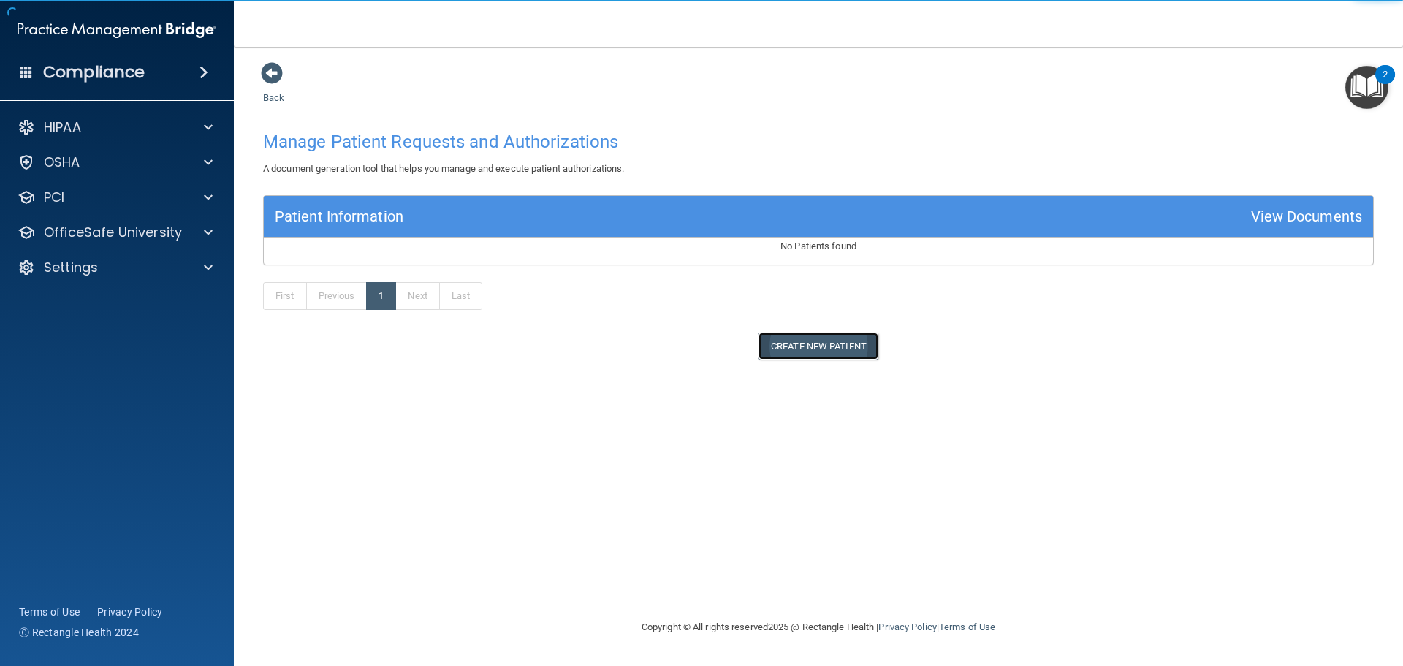
click at [829, 356] on button "Create New Patient" at bounding box center [819, 346] width 120 height 27
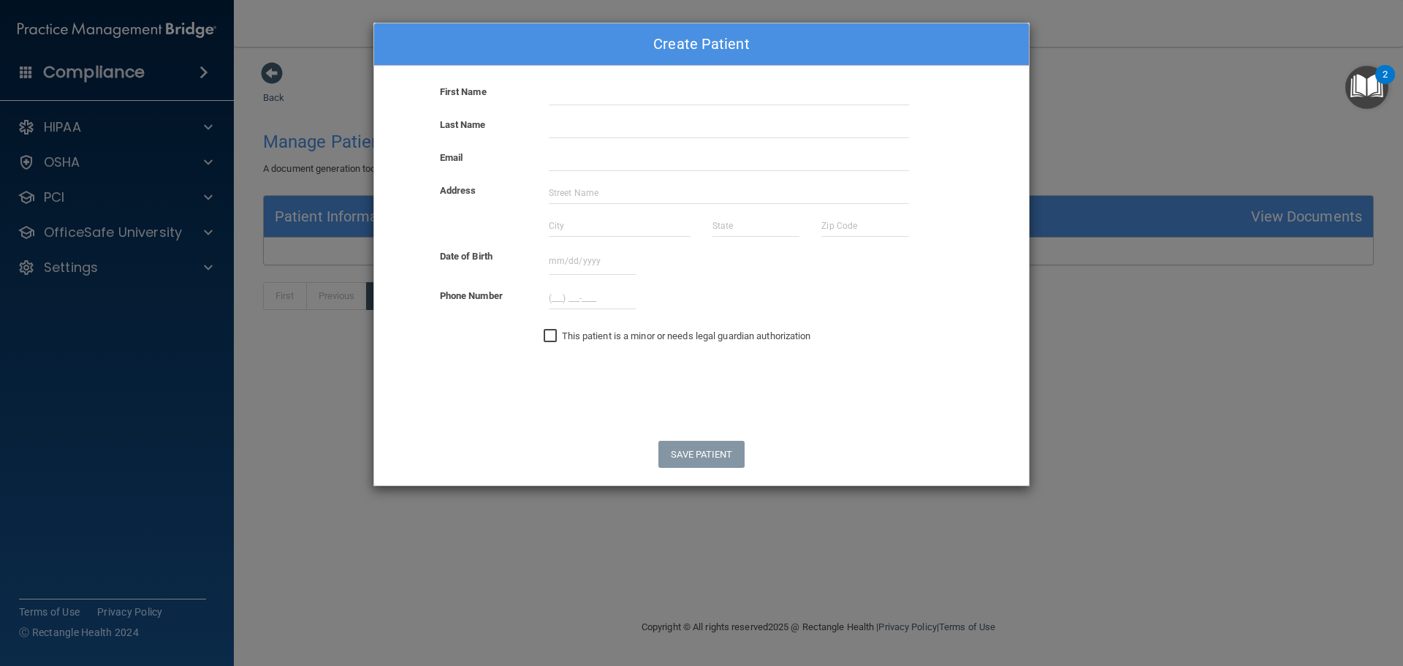
click at [356, 406] on div "Create Patient First Name Last Name Email Address Date of Birth October 2025 Su…" at bounding box center [701, 333] width 1403 height 666
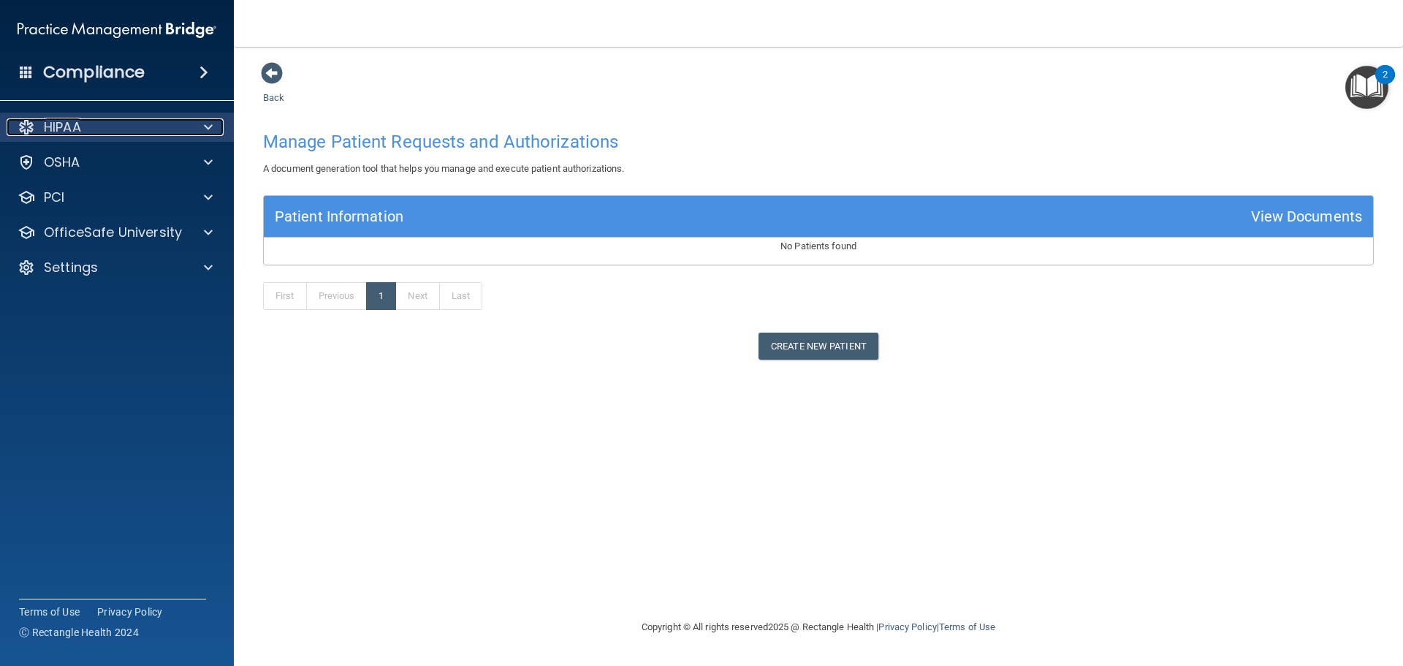
click at [67, 129] on p "HIPAA" at bounding box center [62, 127] width 37 height 18
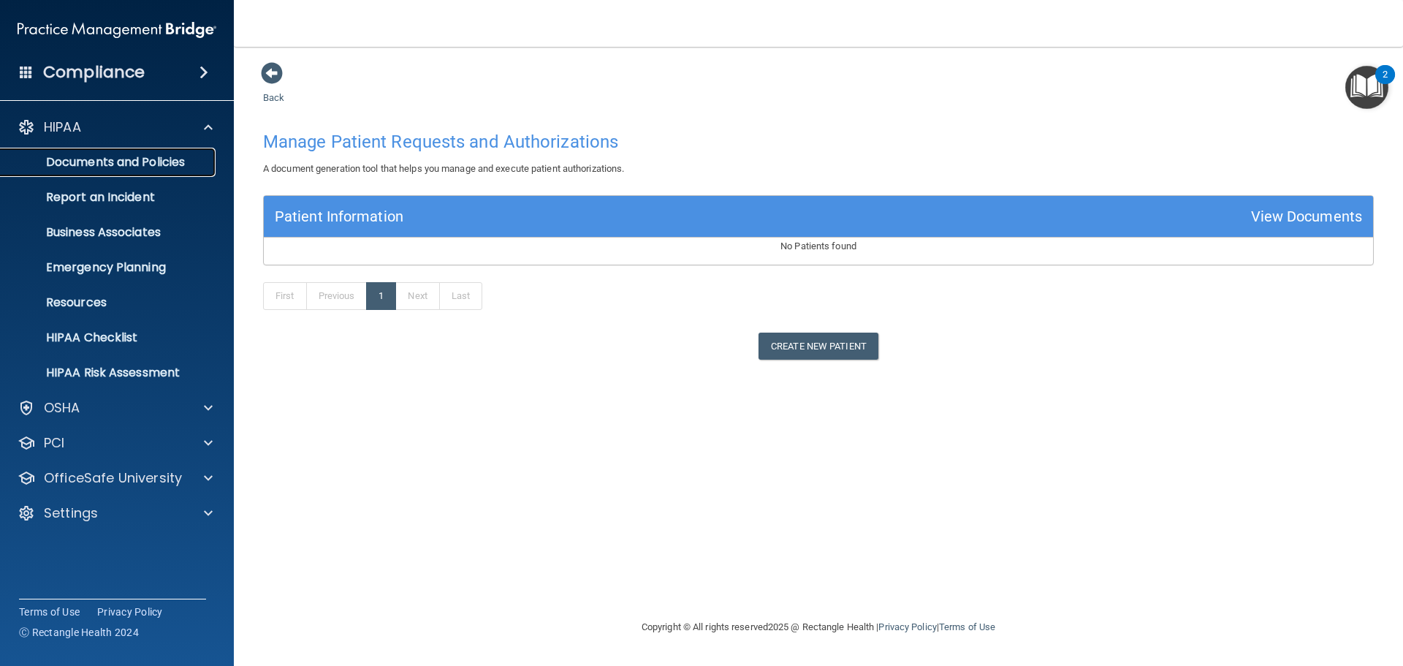
click at [146, 166] on p "Documents and Policies" at bounding box center [110, 162] width 200 height 15
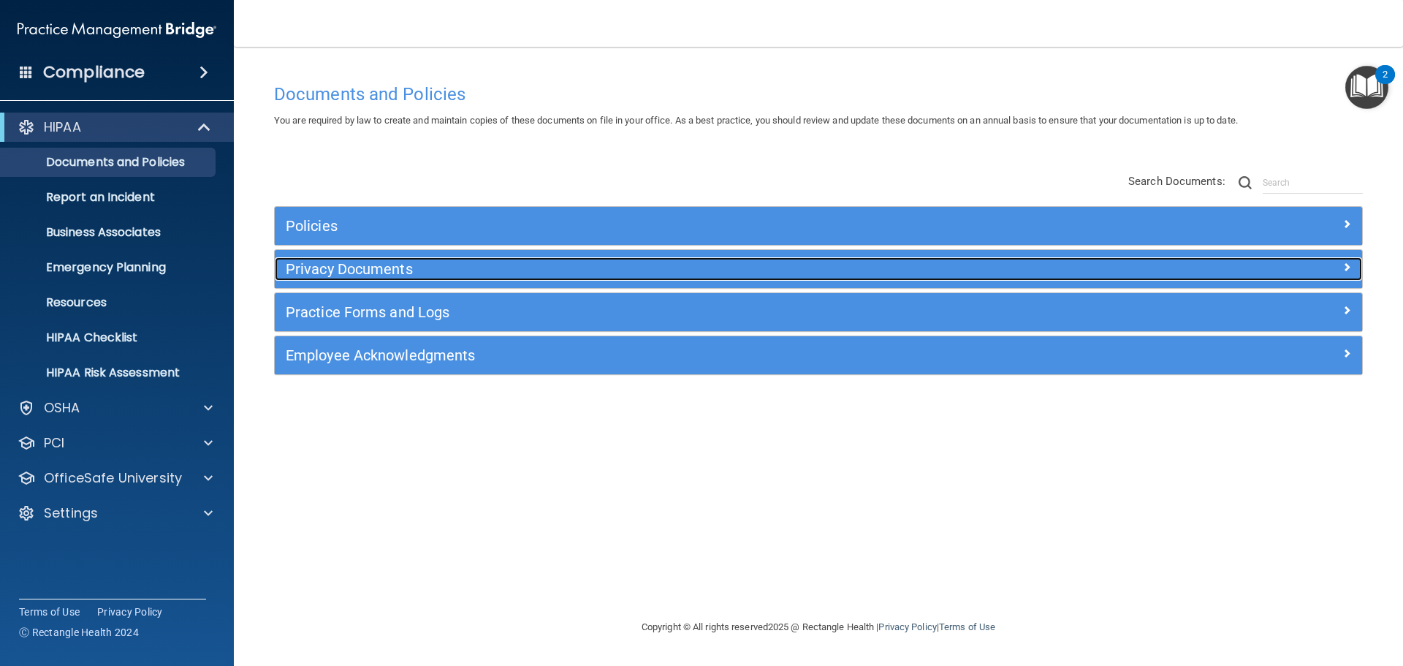
click at [389, 278] on div "Privacy Documents" at bounding box center [683, 268] width 816 height 23
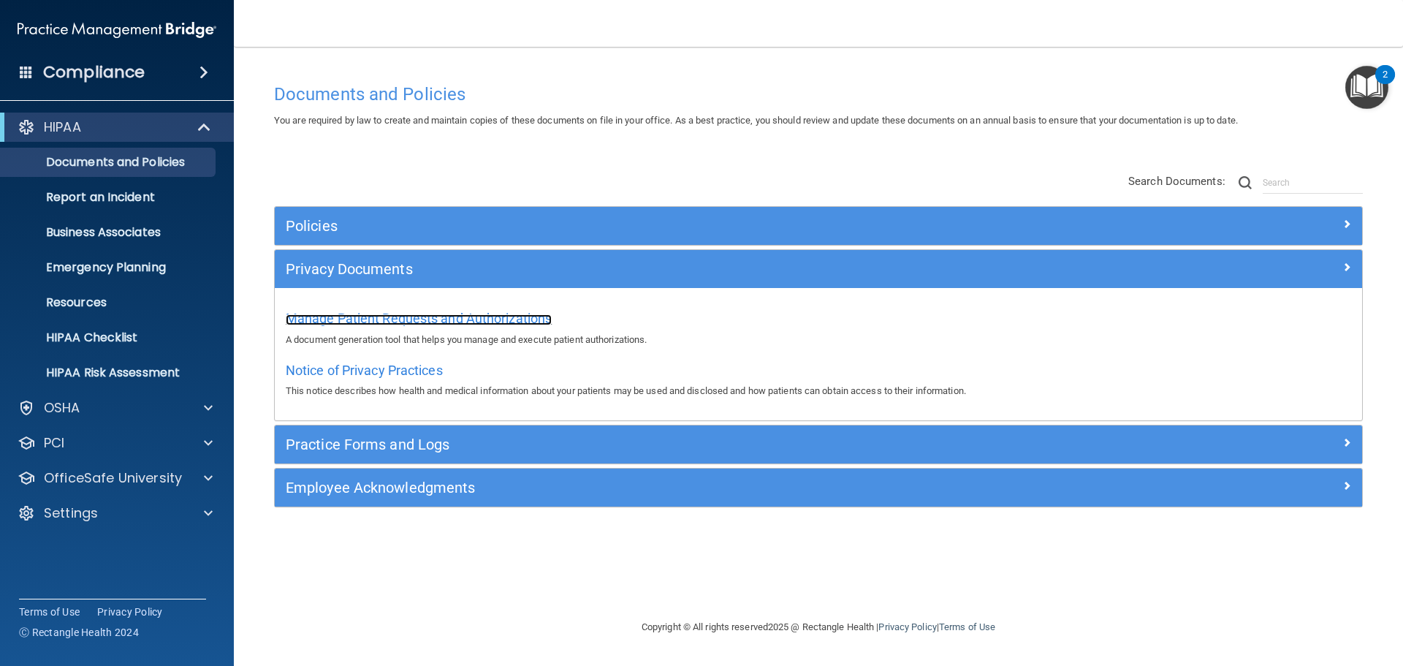
click at [370, 314] on span "Manage Patient Requests and Authorizations" at bounding box center [419, 318] width 266 height 15
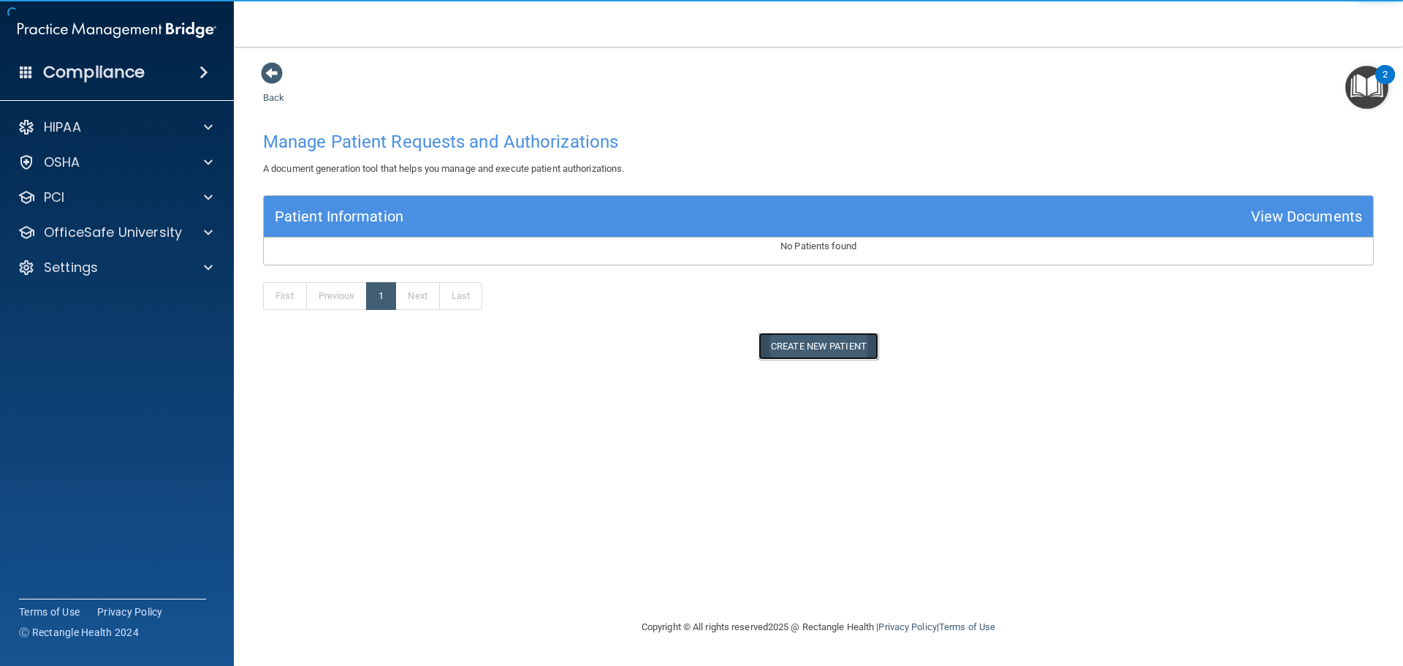
click at [816, 352] on button "Create New Patient" at bounding box center [819, 346] width 120 height 27
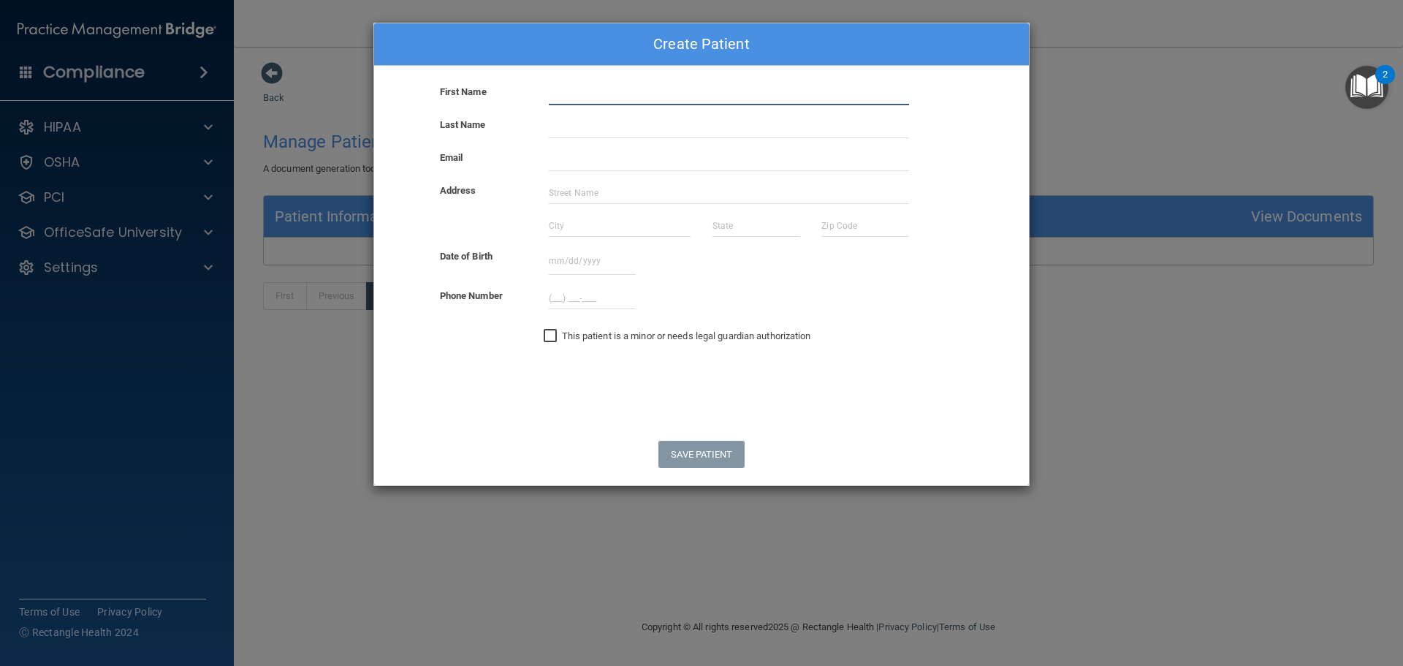
click at [578, 98] on input "text" at bounding box center [729, 94] width 360 height 22
click at [609, 97] on input "text" at bounding box center [729, 94] width 360 height 22
type input "Debby"
type input "info@drkoopah.com"
type input "490 Post St. Suite 710"
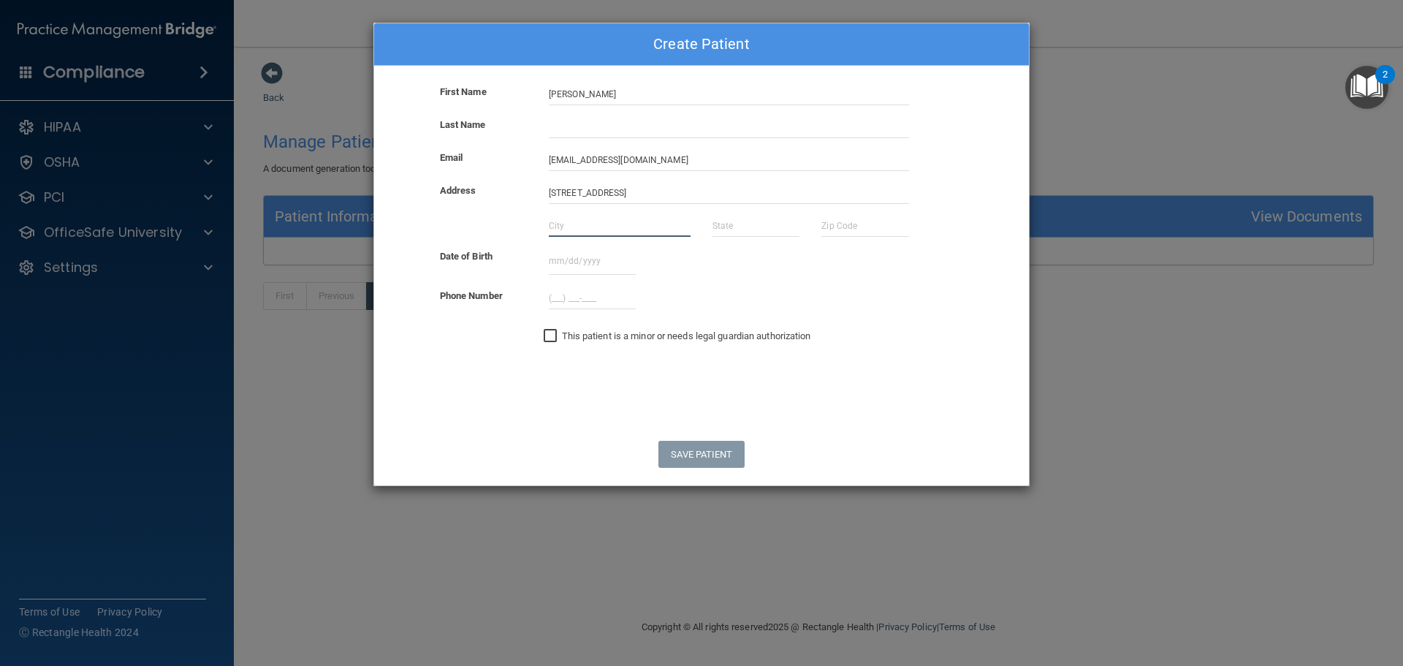
type input "San Francisco"
type input "California"
type input "94122"
type input "(415) 421-652_"
click at [791, 273] on div "Date of Birth October 2025 Sun Mon Tue Wed Thu Fri Sat 39 28 29 30 01 02 03 04 …" at bounding box center [701, 262] width 677 height 29
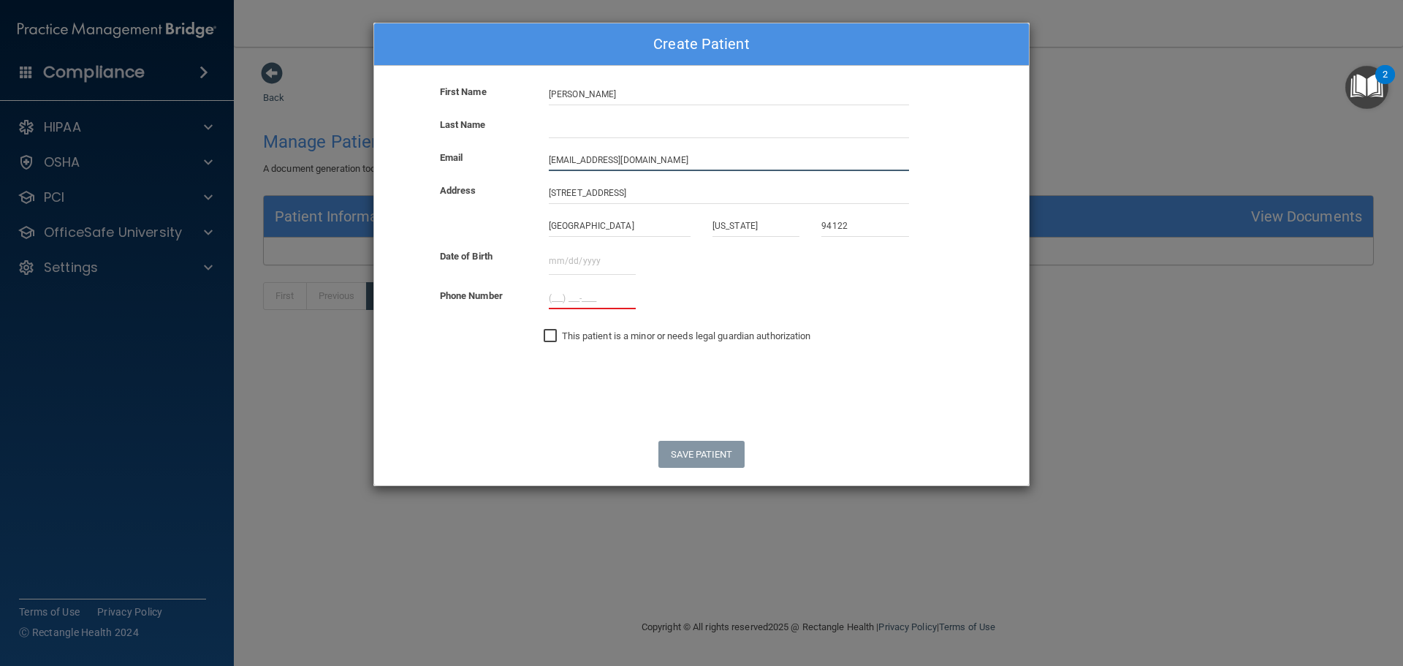
drag, startPoint x: 638, startPoint y: 159, endPoint x: 527, endPoint y: 164, distance: 111.2
click at [527, 164] on div "Email info@drkoopah.com" at bounding box center [701, 160] width 677 height 22
click at [762, 365] on form "First Name Debby Last Name Email info@drkoopah.com Address 490 Post St. Suite 7…" at bounding box center [701, 284] width 655 height 402
click at [584, 134] on input "text" at bounding box center [729, 127] width 360 height 22
type input "Lo"
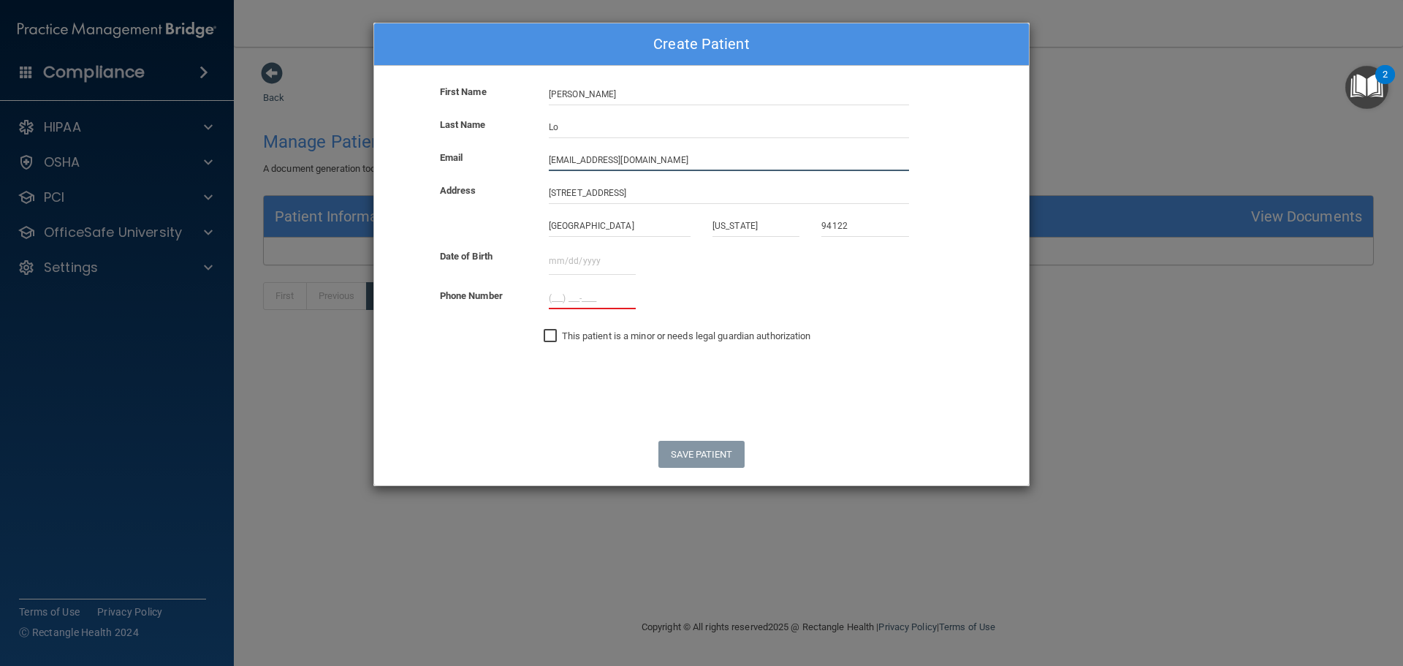
drag, startPoint x: 634, startPoint y: 164, endPoint x: 501, endPoint y: 160, distance: 133.1
click at [502, 161] on div "Email info@drkoopah.com" at bounding box center [701, 160] width 677 height 22
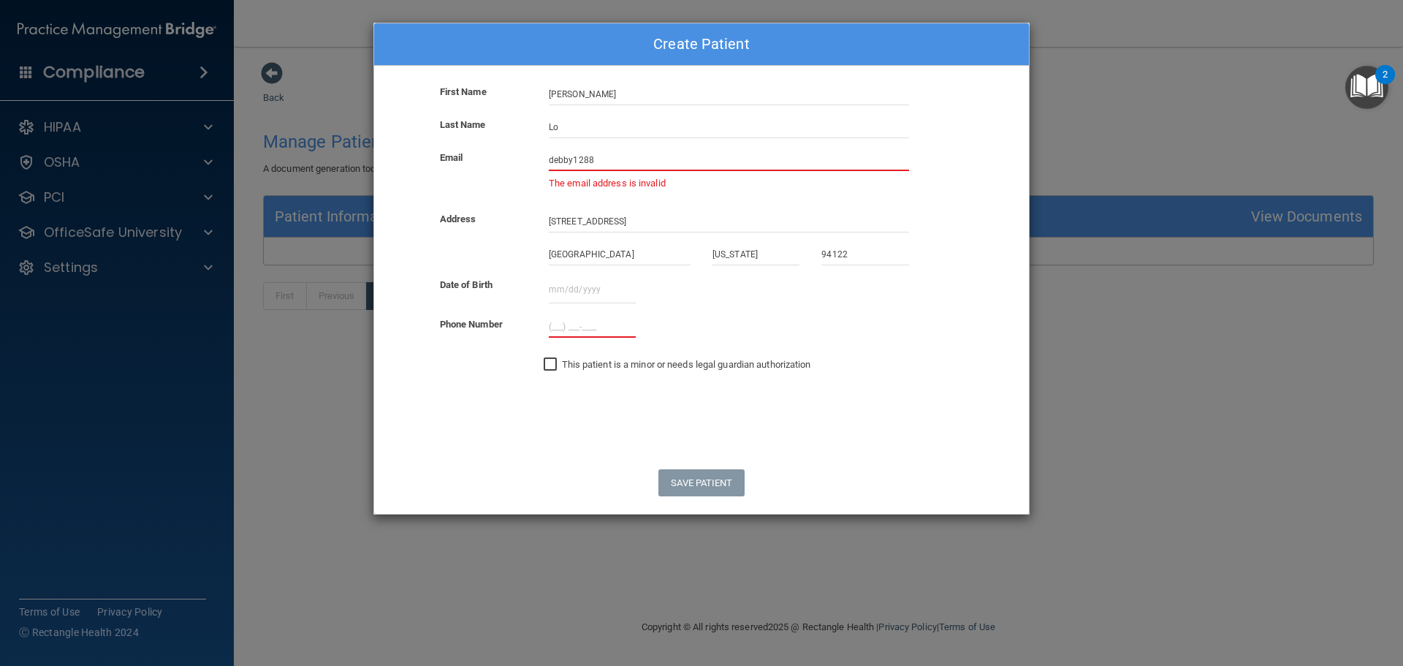
type input "debby1288@gmail.com"
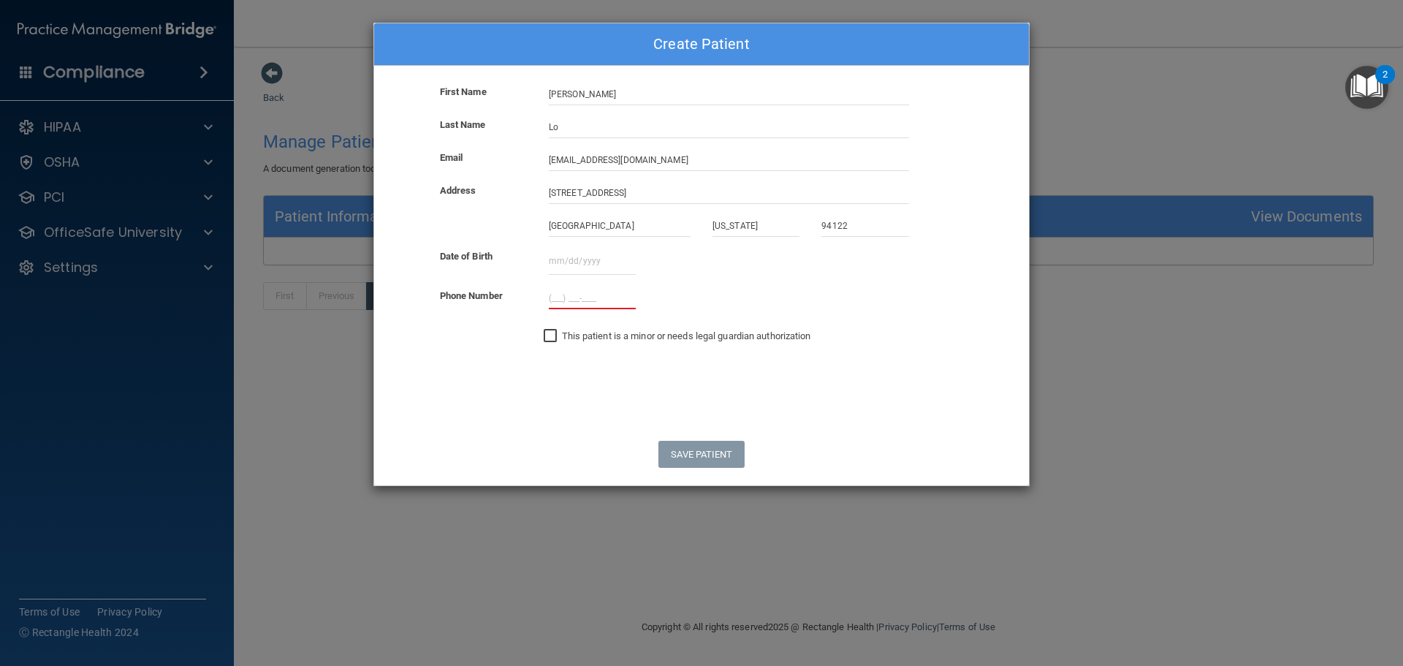
click at [891, 364] on form "First Name Debby Last Name Lo Email debby1288@gmail.com Address 490 Post St. Su…" at bounding box center [701, 284] width 655 height 402
drag, startPoint x: 652, startPoint y: 194, endPoint x: 449, endPoint y: 170, distance: 204.7
click at [449, 170] on form "First Name Debby Last Name Lo Email debby1288@gmail.com Address 490 Post St. Su…" at bounding box center [701, 284] width 655 height 402
type input "1687 22nd Ave"
click at [851, 223] on input "94122" at bounding box center [864, 226] width 87 height 22
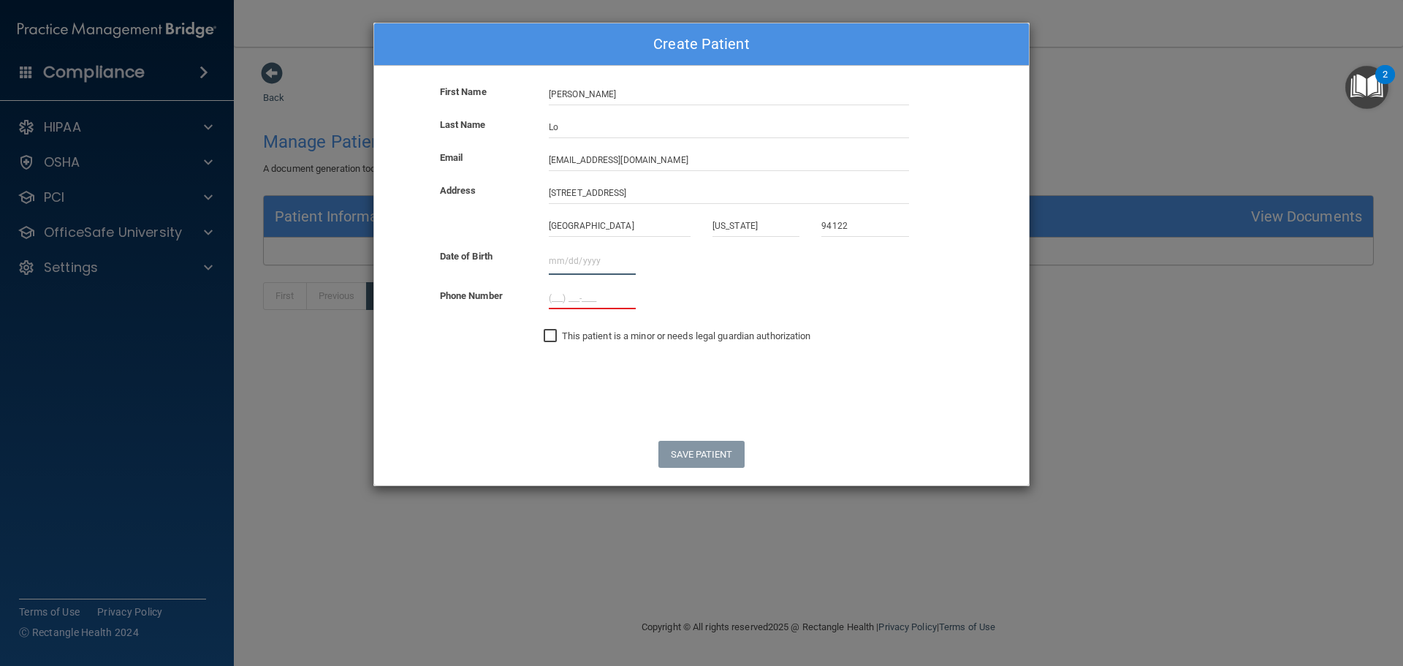
click at [550, 264] on input "text" at bounding box center [592, 261] width 87 height 27
type input "01/28/1974"
click at [554, 296] on input "(___) ___-____" at bounding box center [592, 298] width 87 height 22
type input "(415) 881-0108"
click at [696, 457] on button "Save Patient" at bounding box center [701, 454] width 86 height 27
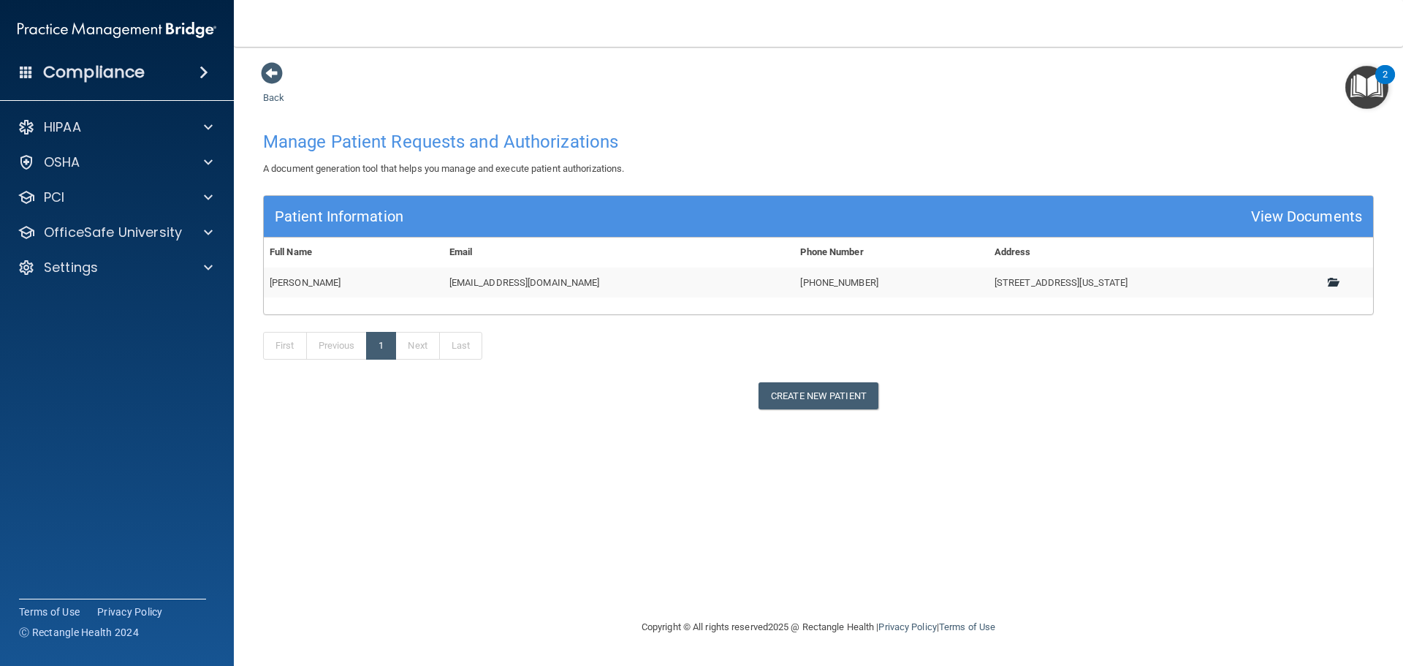
click at [1329, 284] on span at bounding box center [1333, 282] width 10 height 10
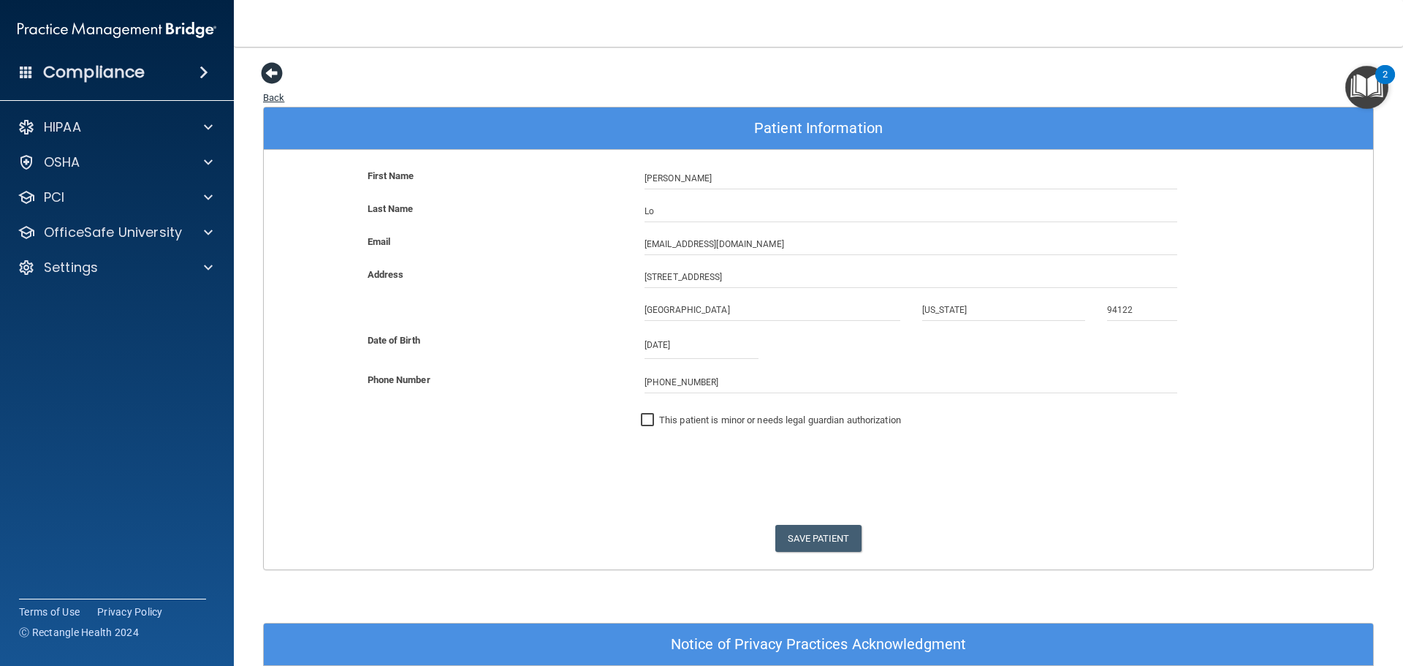
click at [270, 71] on span at bounding box center [272, 73] width 22 height 22
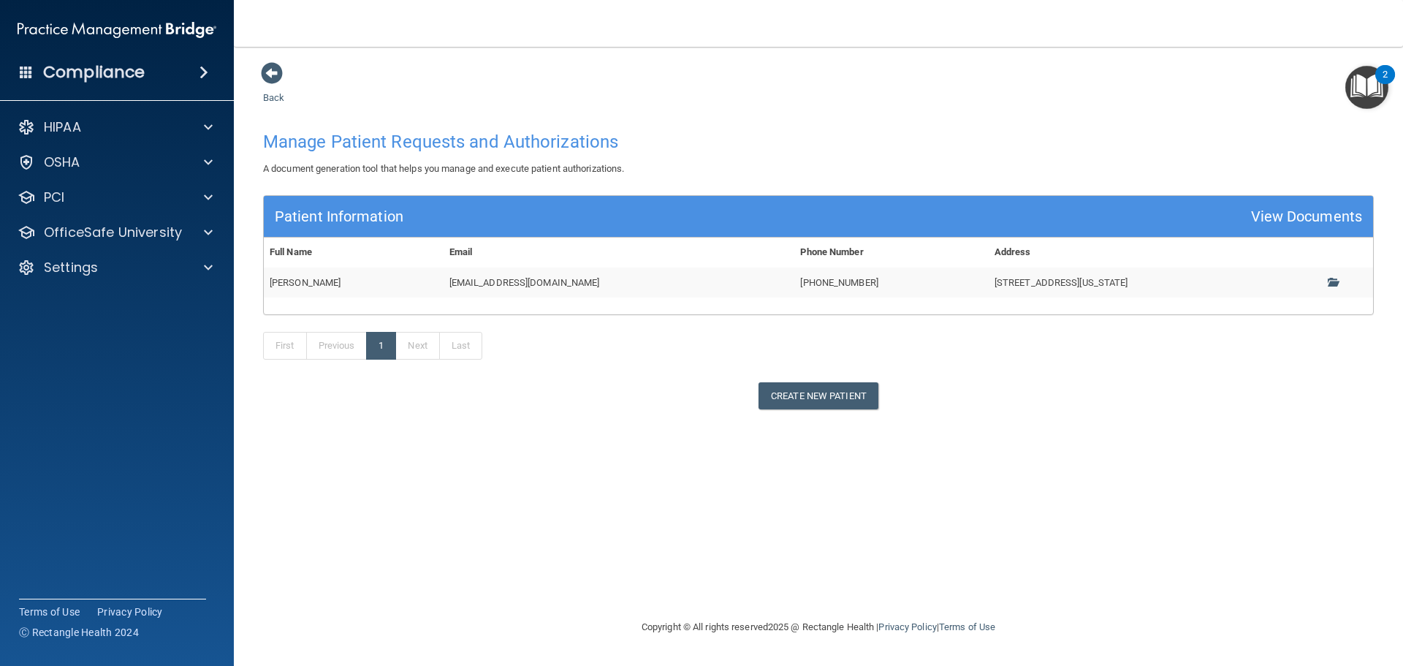
drag, startPoint x: 437, startPoint y: 278, endPoint x: 316, endPoint y: 425, distance: 190.5
click at [316, 425] on div "Back Manage Patient Requests and Authorizations A document generation tool that…" at bounding box center [818, 332] width 1111 height 542
click at [280, 347] on link "First" at bounding box center [285, 346] width 44 height 28
click at [417, 349] on link "Next" at bounding box center [417, 346] width 44 height 28
click at [462, 349] on link "Last" at bounding box center [460, 346] width 43 height 28
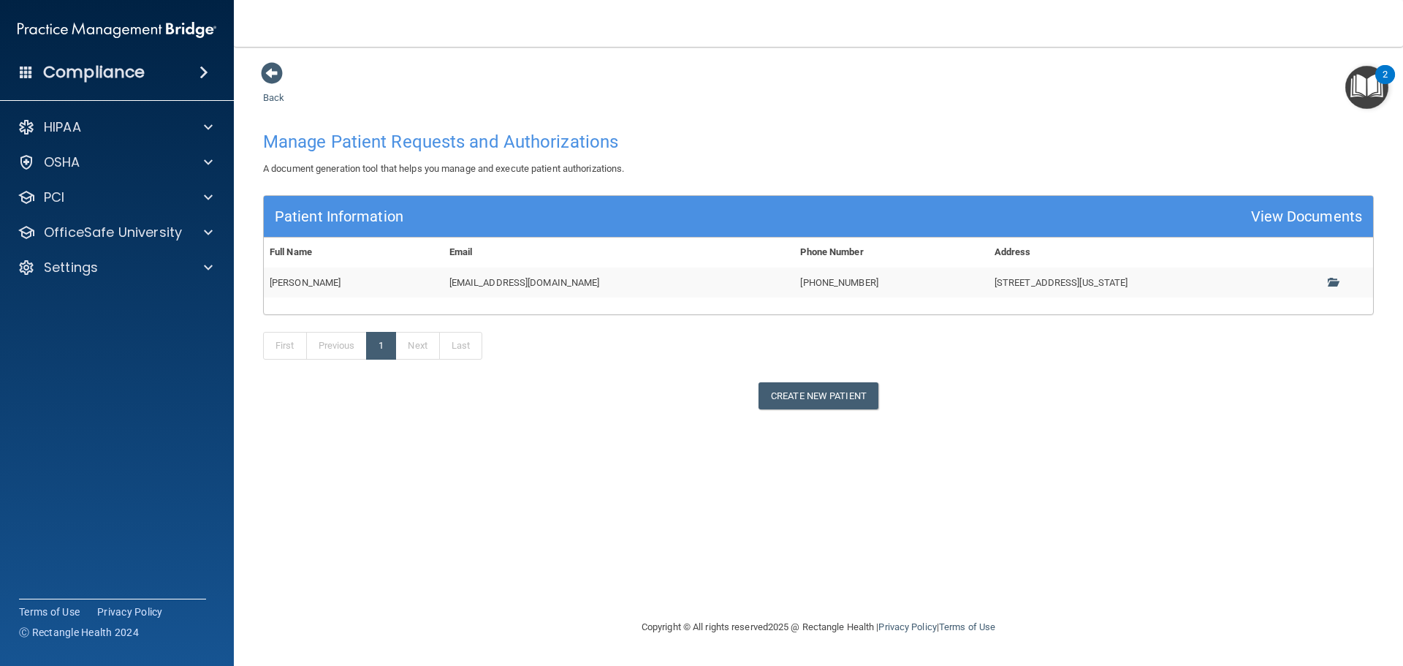
click at [487, 456] on div "Back Manage Patient Requests and Authorizations A document generation tool that…" at bounding box center [818, 332] width 1111 height 542
click at [1318, 218] on div "View Documents" at bounding box center [1306, 216] width 111 height 27
click at [989, 285] on td "1687 22nd Ave - San Francisco, California, 94122" at bounding box center [1146, 282] width 315 height 30
click at [1335, 278] on span at bounding box center [1333, 282] width 10 height 10
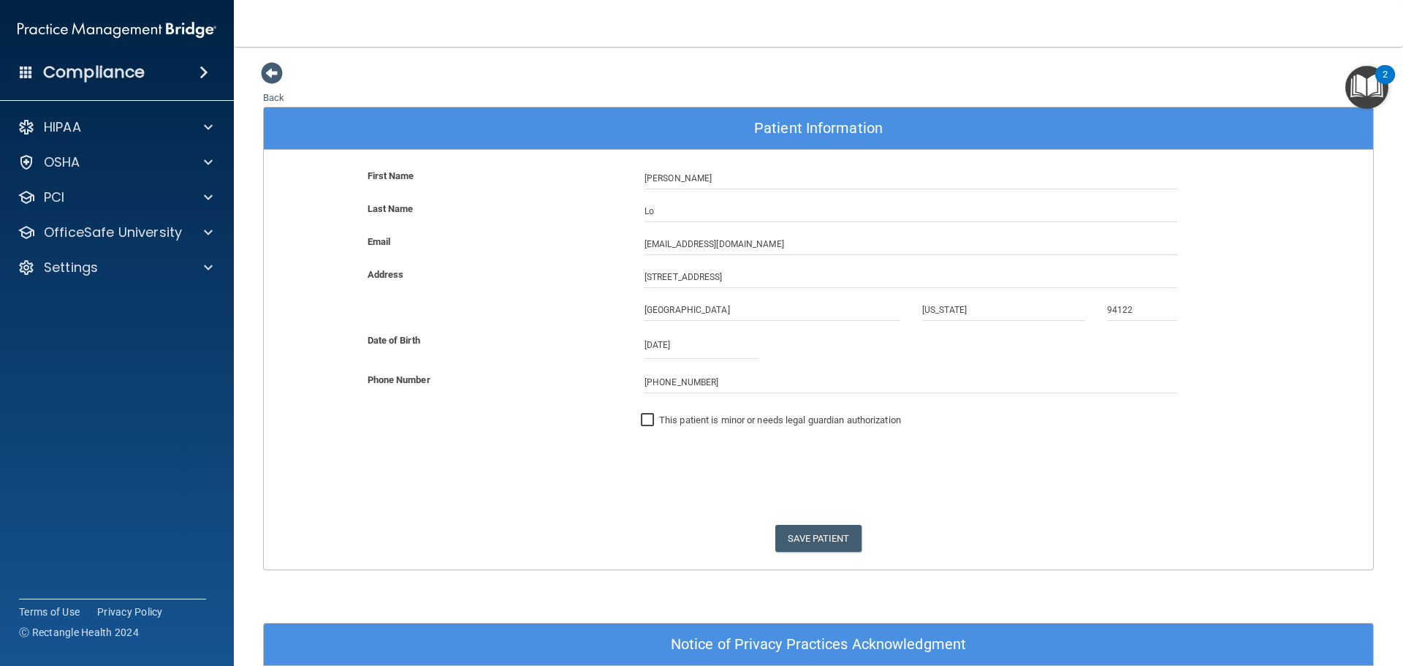
click at [1362, 84] on img "Open Resource Center, 2 new notifications" at bounding box center [1366, 87] width 43 height 43
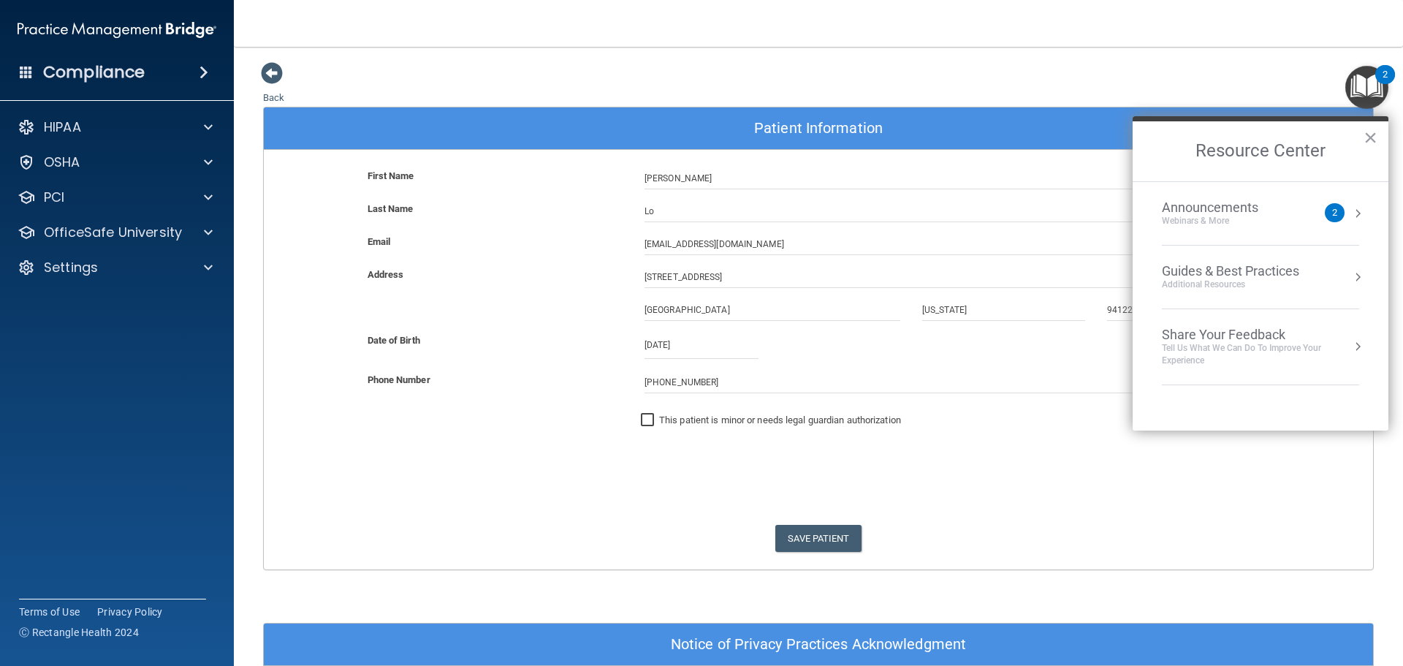
click at [1333, 213] on div "2" at bounding box center [1334, 213] width 5 height 0
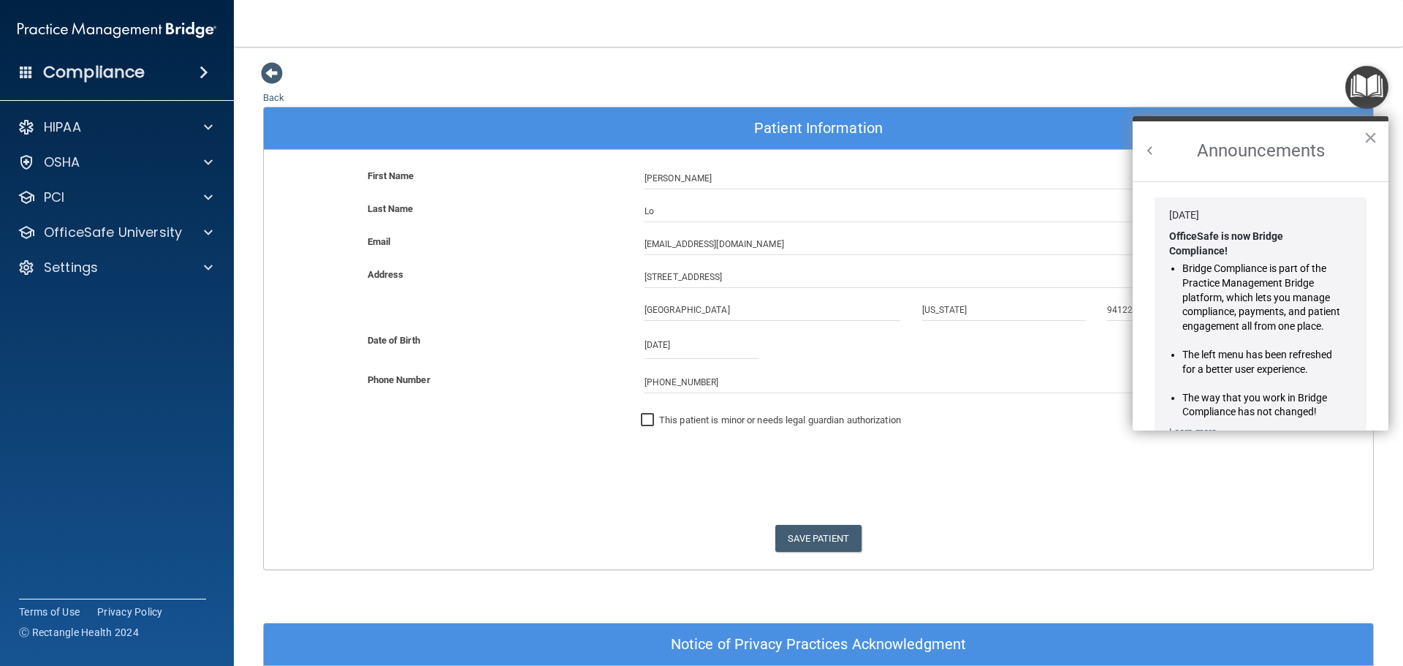
click at [1153, 143] on button "Back to Resource Center Home" at bounding box center [1150, 150] width 15 height 15
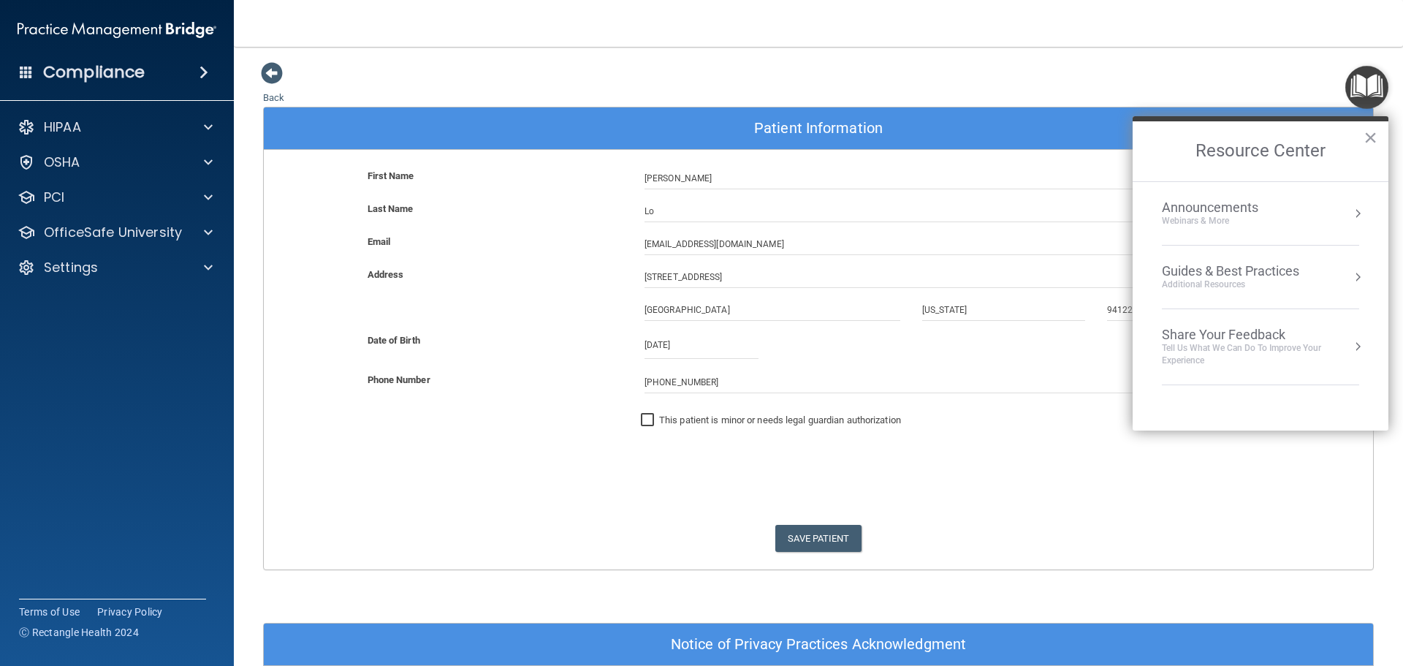
click at [1229, 272] on div "Guides & Best Practices" at bounding box center [1230, 271] width 137 height 16
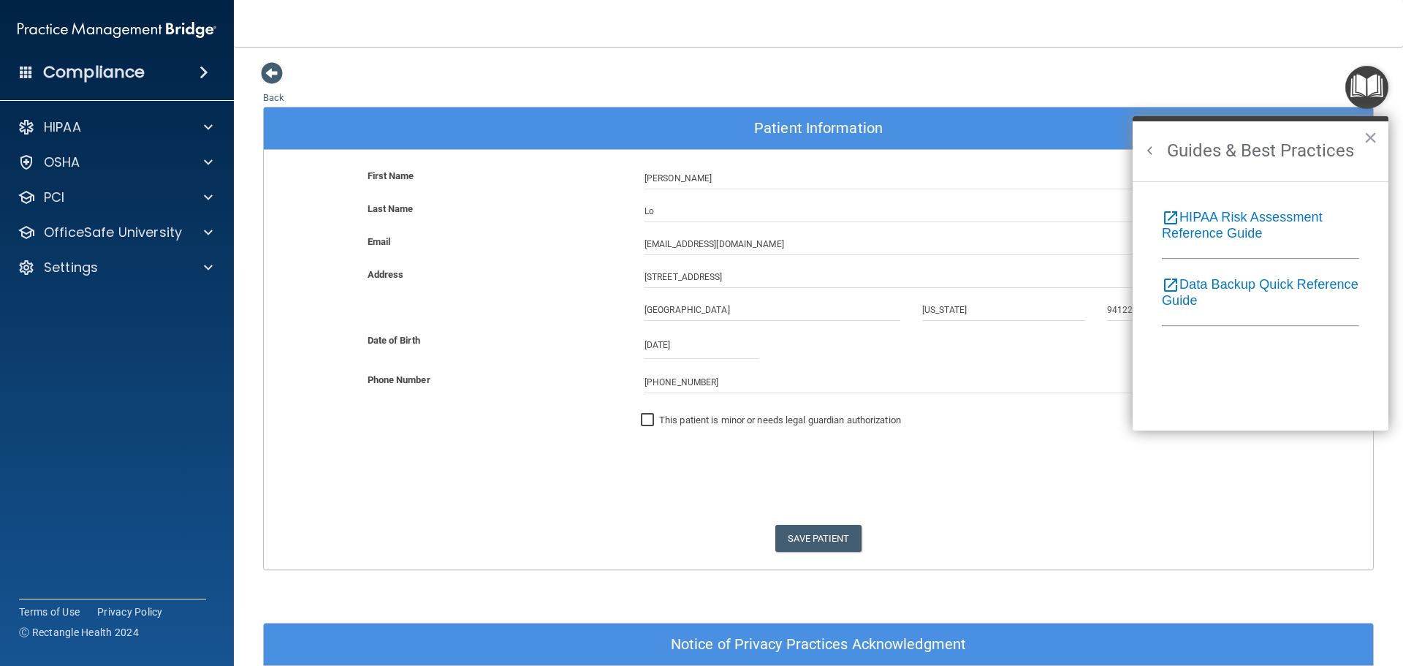
click at [1208, 224] on h5 "open_in_new HIPAA Risk Assessment Reference Guide" at bounding box center [1261, 225] width 256 height 32
click at [1172, 221] on icon "open_in_new" at bounding box center [1171, 218] width 18 height 18
click at [1166, 284] on icon "open_in_new" at bounding box center [1171, 285] width 18 height 18
click at [1367, 139] on button "×" at bounding box center [1371, 137] width 14 height 23
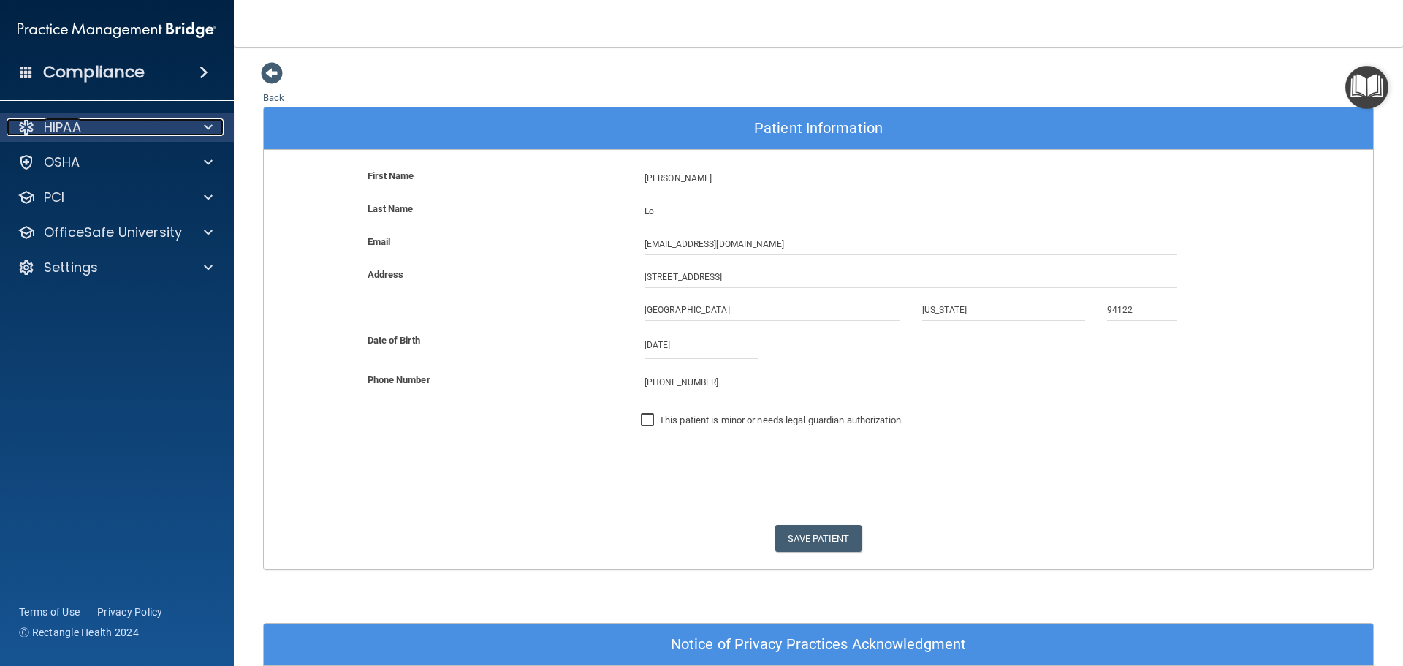
click at [72, 124] on p "HIPAA" at bounding box center [62, 127] width 37 height 18
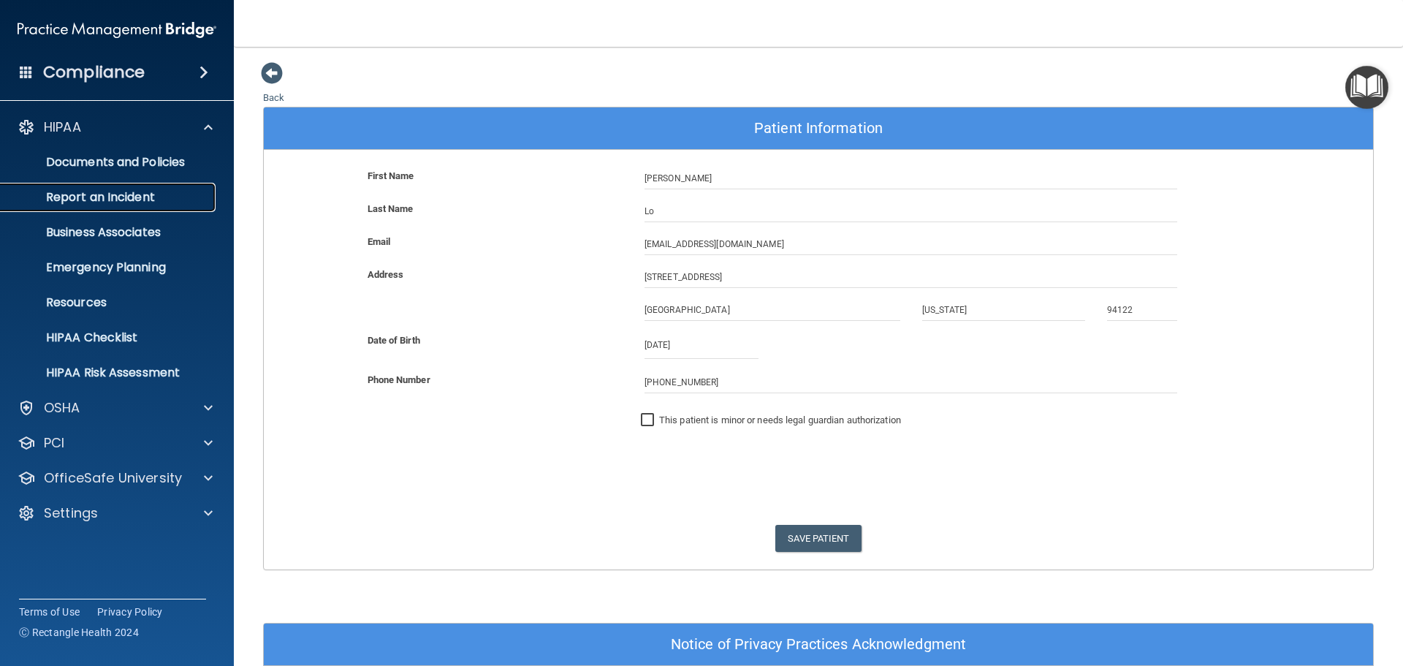
click at [99, 193] on p "Report an Incident" at bounding box center [110, 197] width 200 height 15
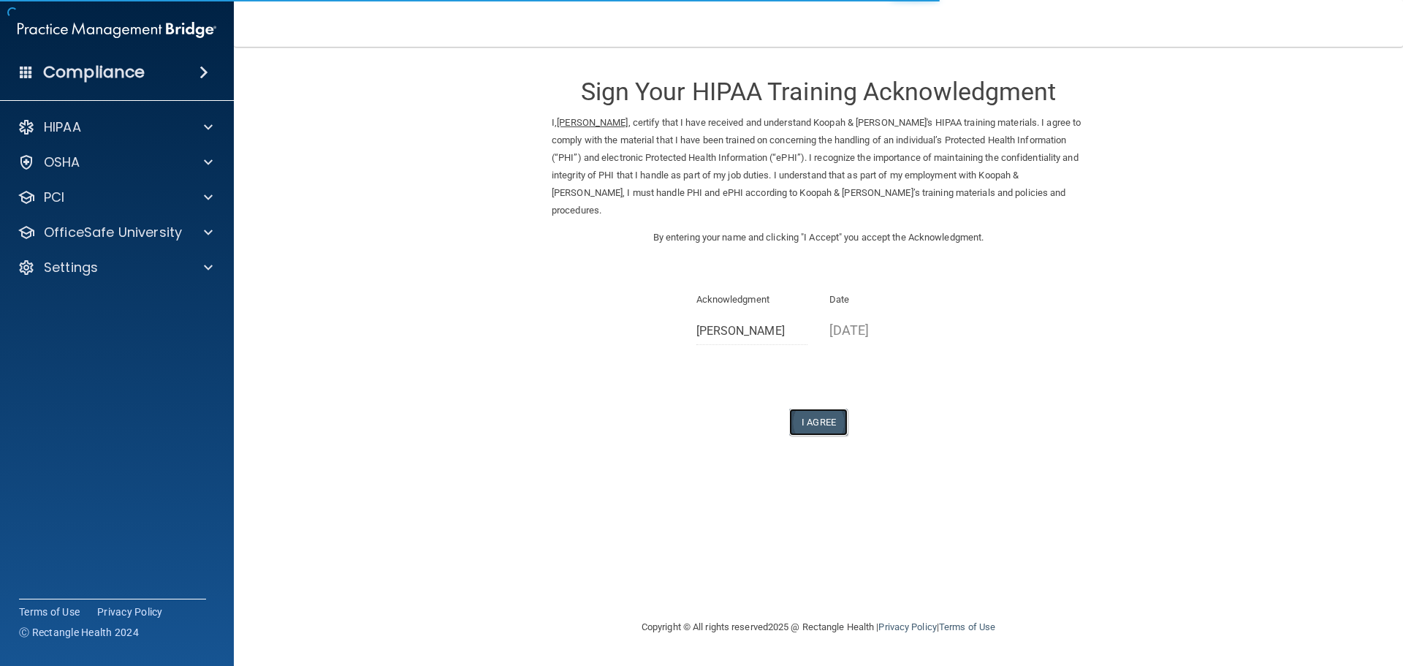
click at [819, 409] on button "I Agree" at bounding box center [818, 422] width 58 height 27
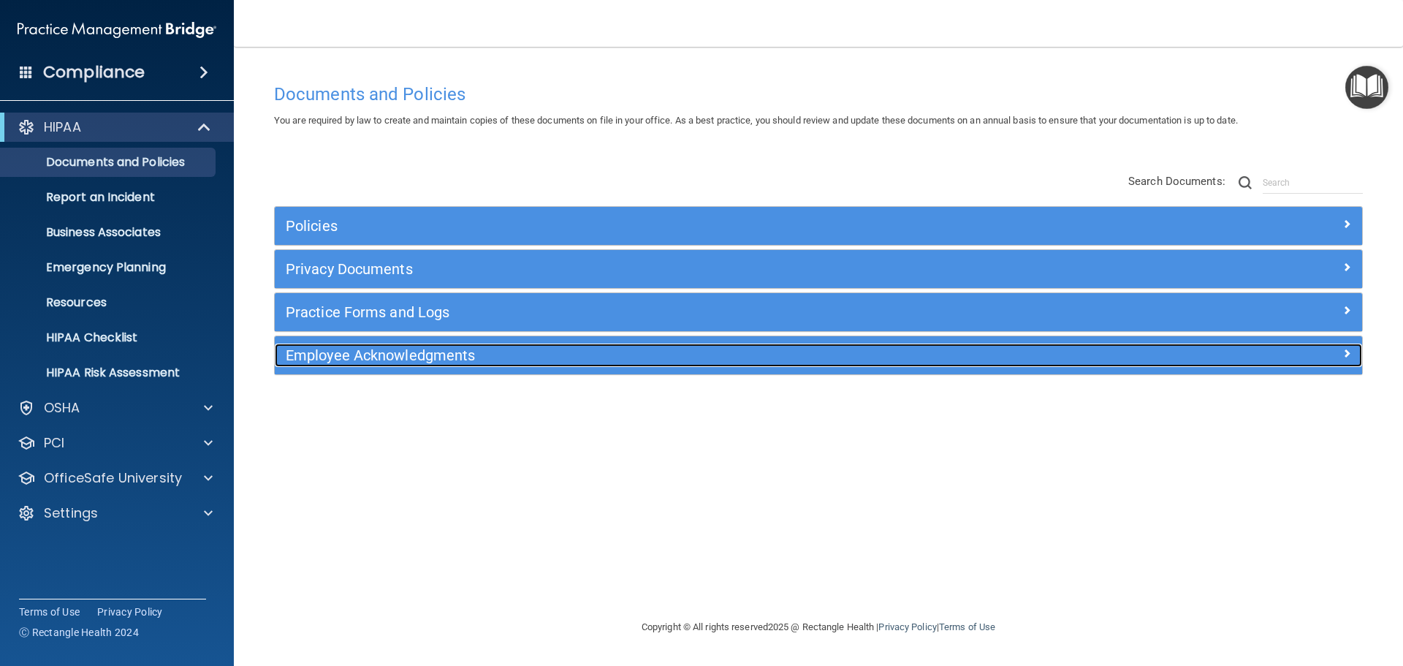
click at [438, 357] on h5 "Employee Acknowledgments" at bounding box center [683, 355] width 794 height 16
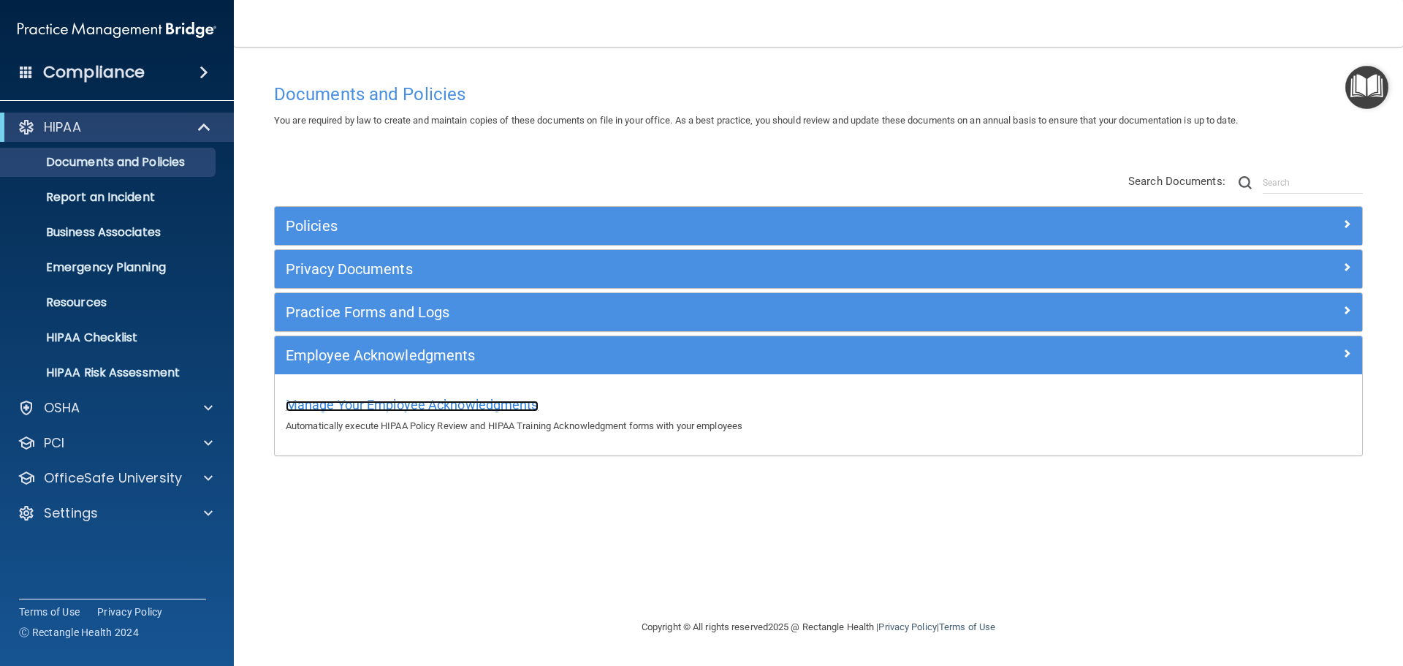
click at [450, 404] on span "Manage Your Employee Acknowledgments" at bounding box center [412, 404] width 253 height 15
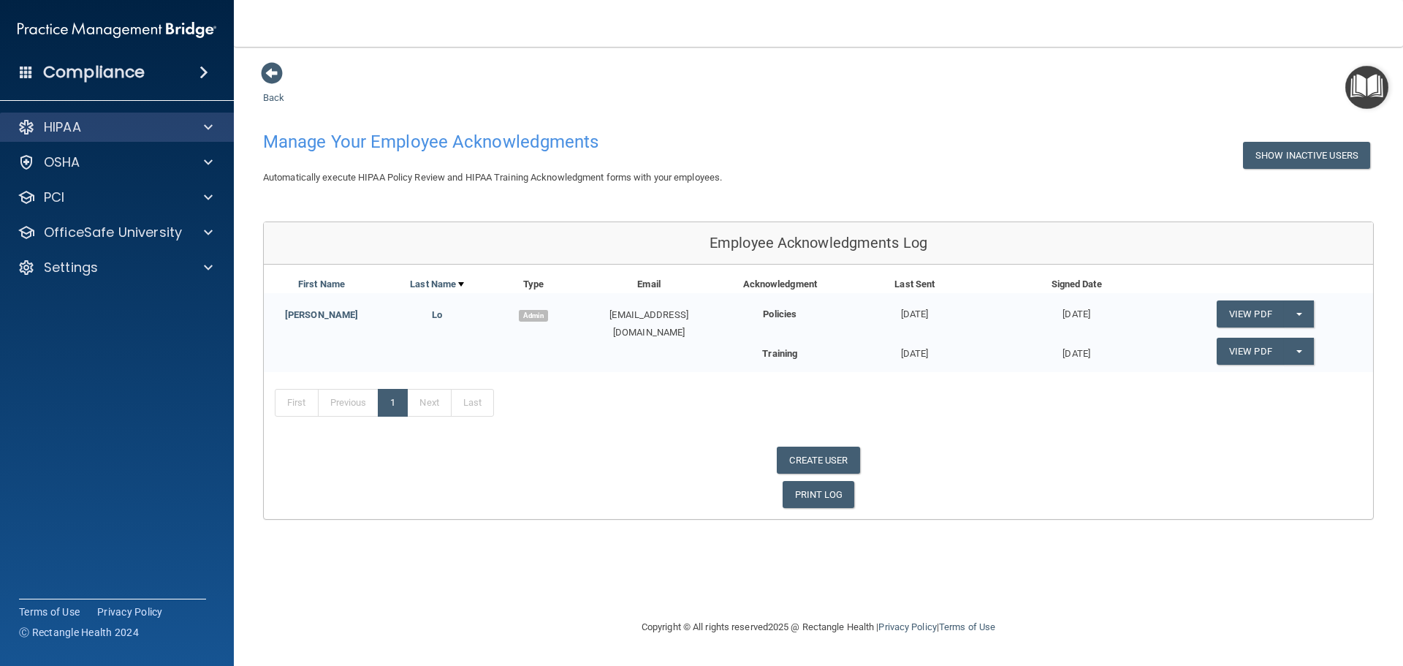
click at [88, 115] on div "HIPAA" at bounding box center [117, 127] width 235 height 29
click at [207, 124] on span at bounding box center [208, 127] width 9 height 18
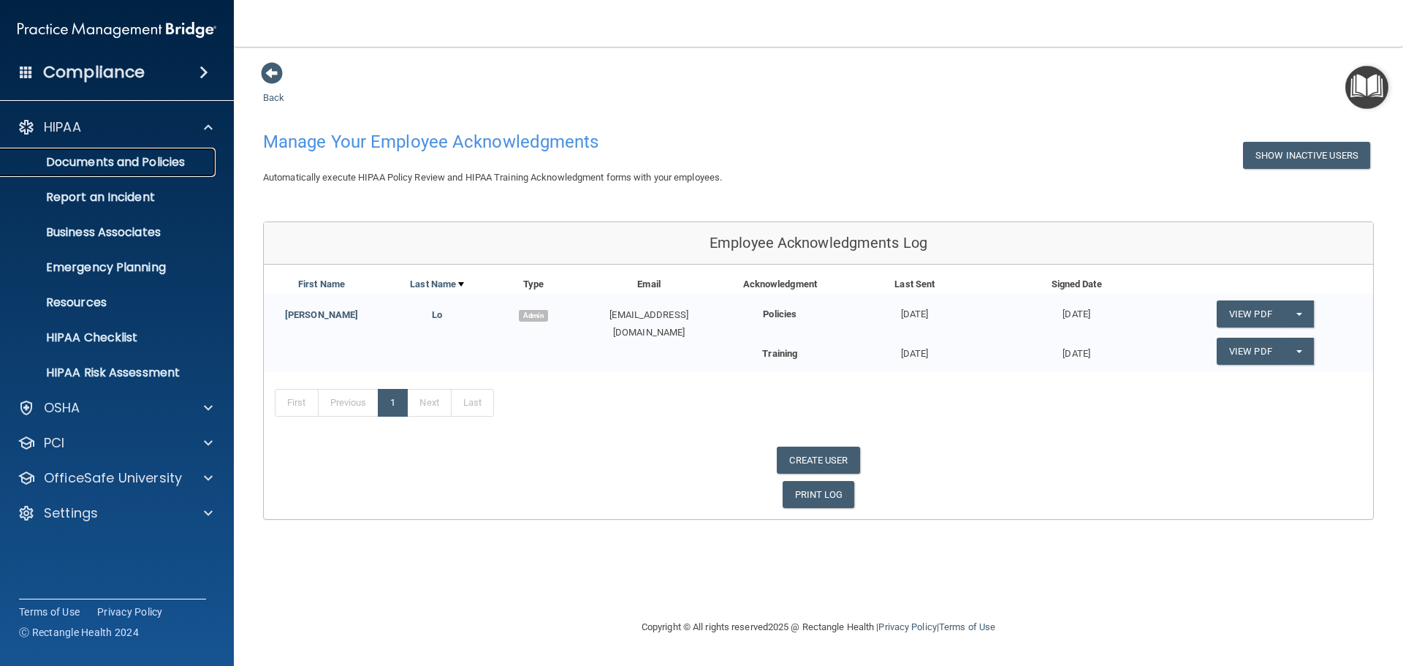
click at [86, 161] on p "Documents and Policies" at bounding box center [110, 162] width 200 height 15
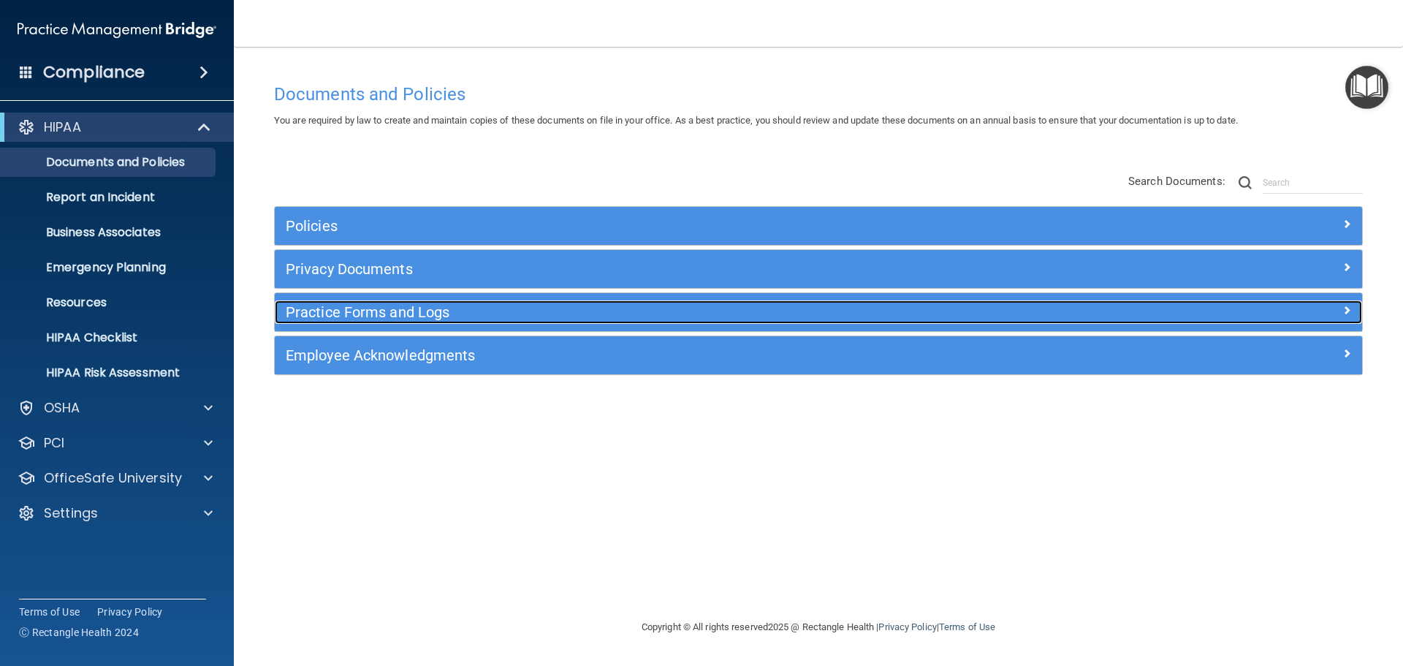
click at [403, 314] on h5 "Practice Forms and Logs" at bounding box center [683, 312] width 794 height 16
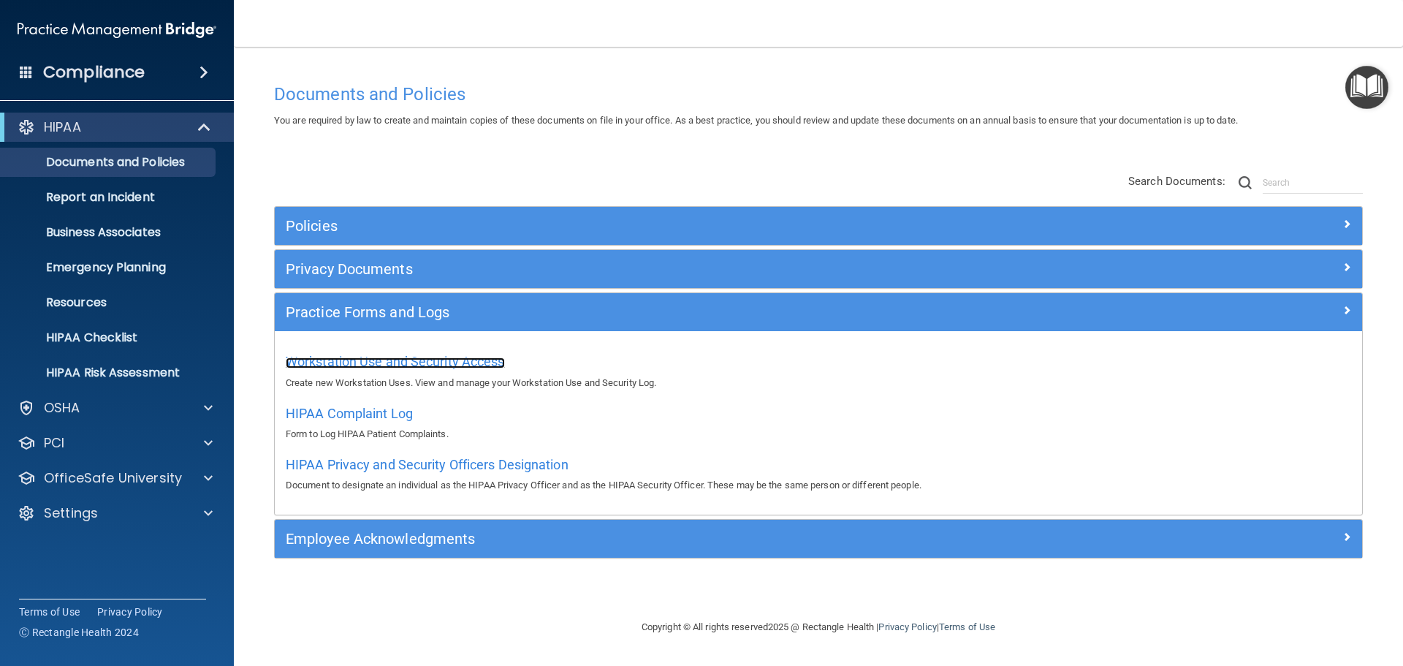
click at [424, 358] on span "Workstation Use and Security Access" at bounding box center [395, 361] width 219 height 15
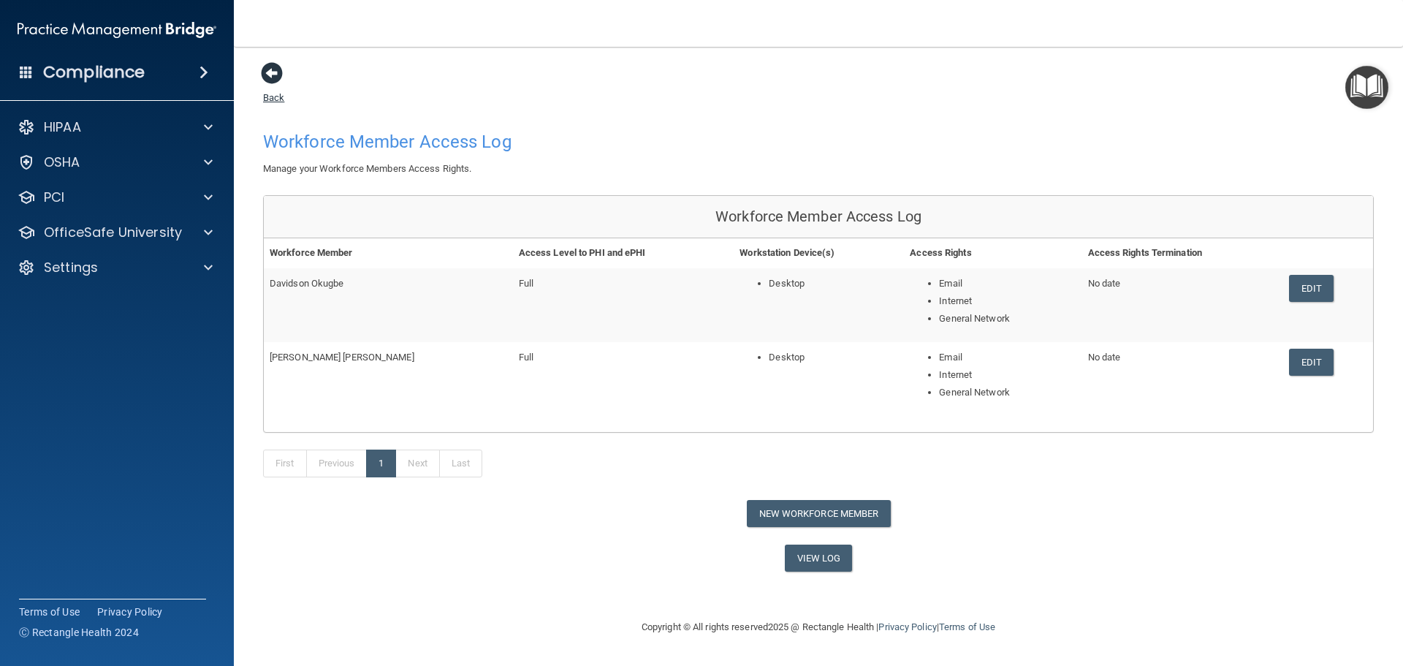
click at [275, 74] on span at bounding box center [272, 73] width 22 height 22
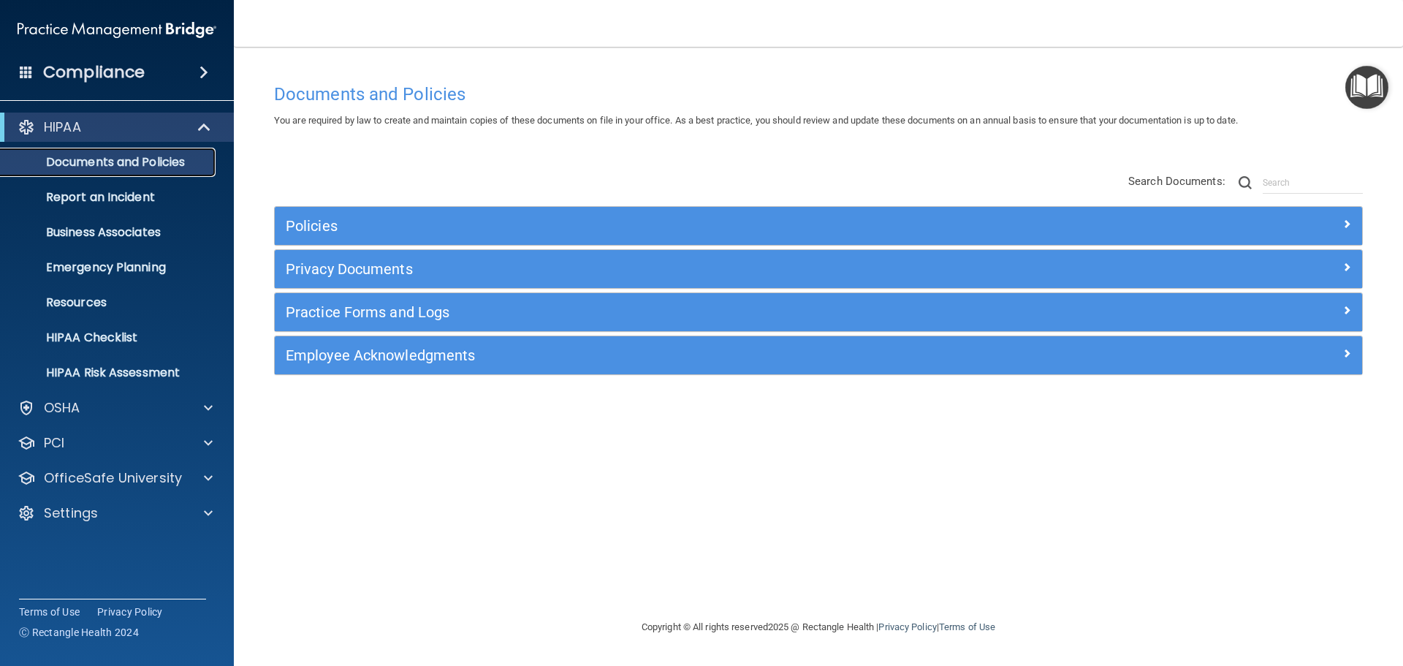
click at [116, 165] on p "Documents and Policies" at bounding box center [110, 162] width 200 height 15
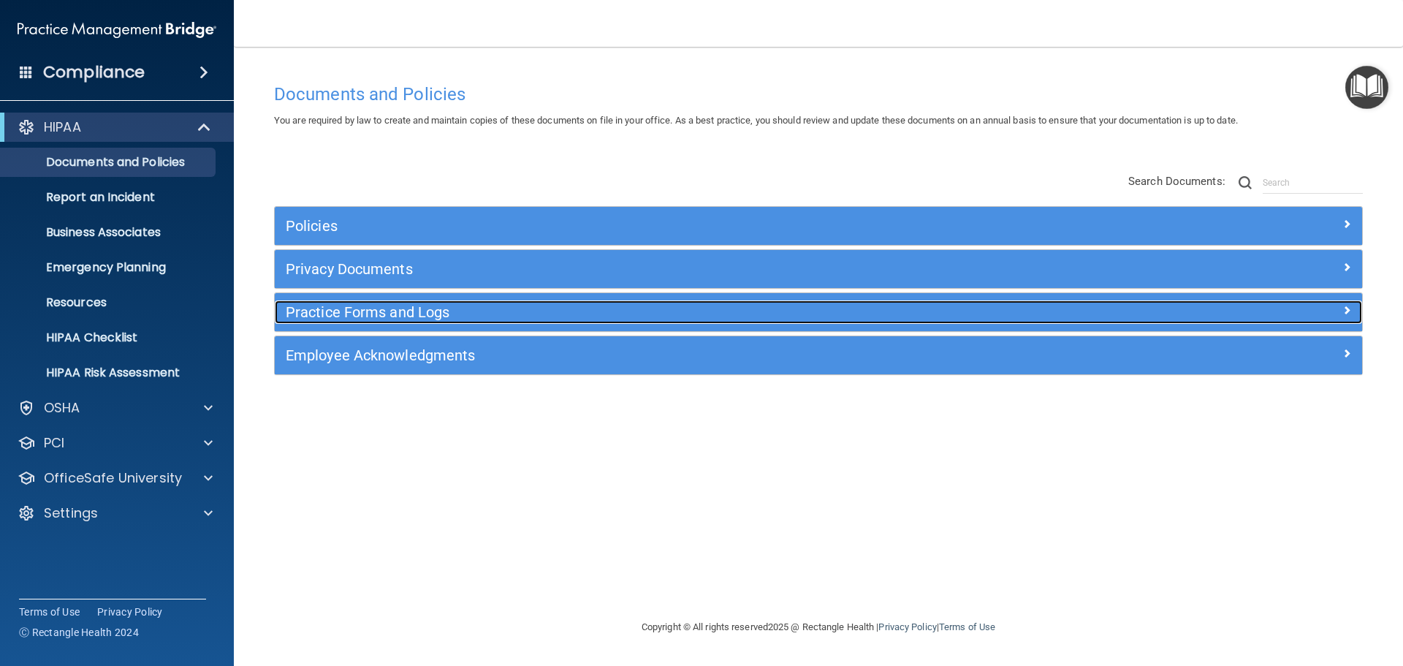
click at [462, 311] on h5 "Practice Forms and Logs" at bounding box center [683, 312] width 794 height 16
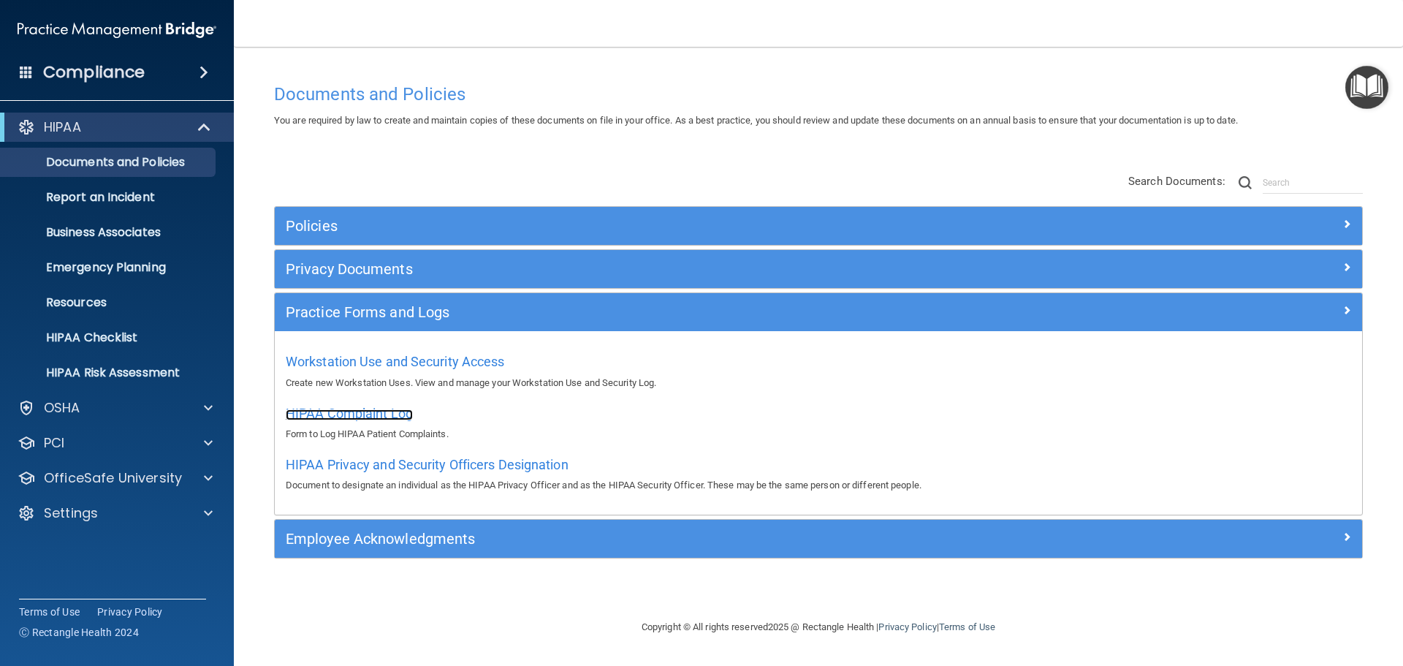
click at [381, 415] on span "HIPAA Complaint Log" at bounding box center [349, 413] width 127 height 15
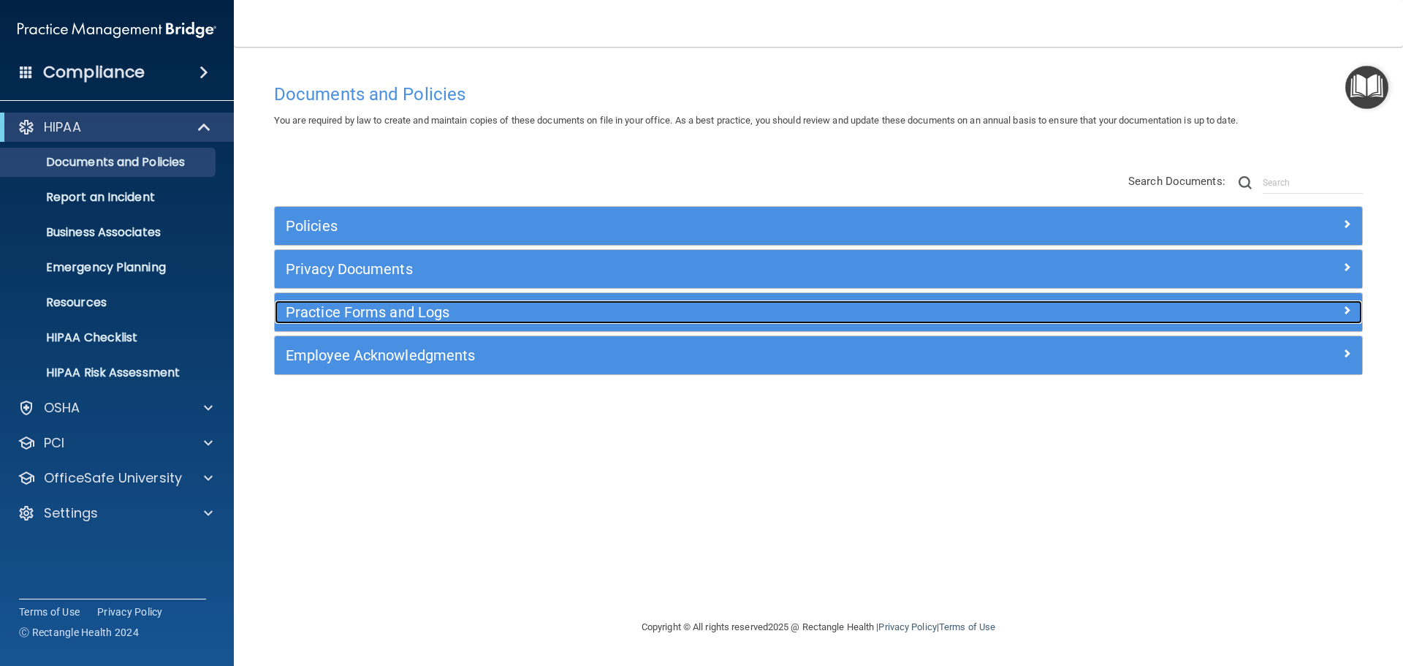
click at [438, 321] on div "Practice Forms and Logs" at bounding box center [683, 311] width 816 height 23
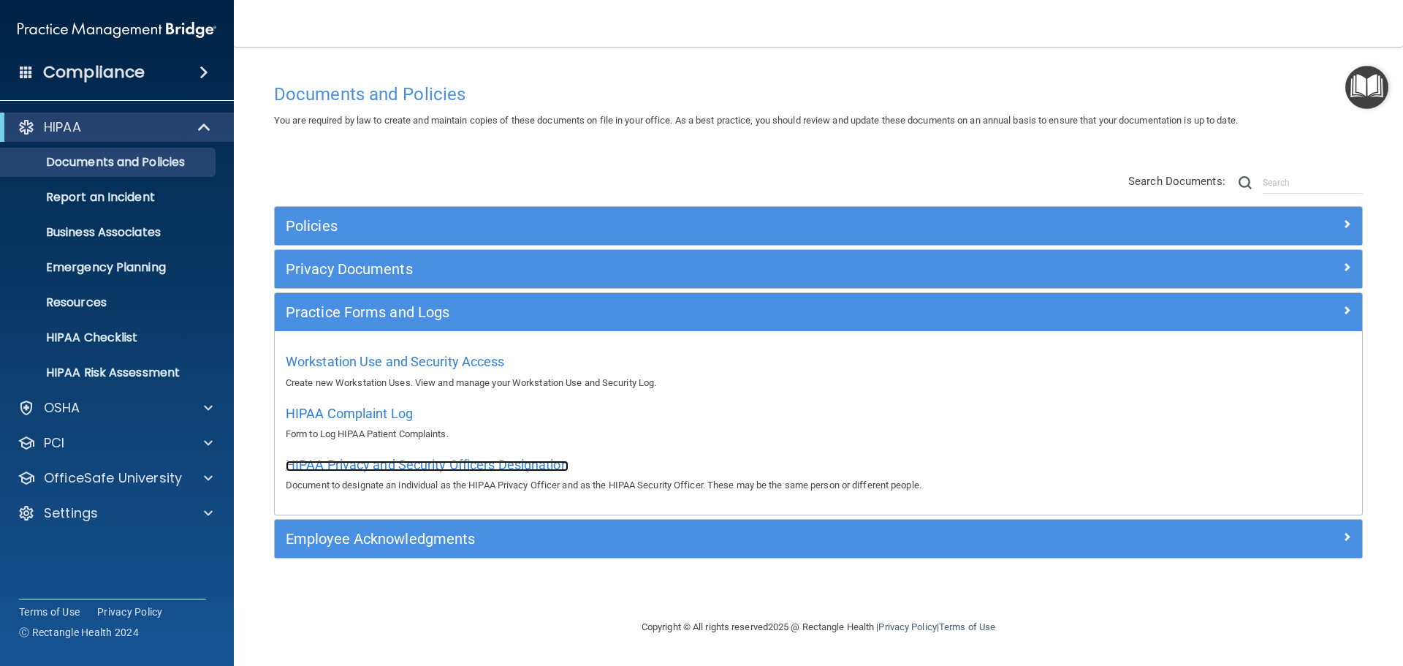
click at [411, 462] on span "HIPAA Privacy and Security Officers Designation" at bounding box center [427, 464] width 283 height 15
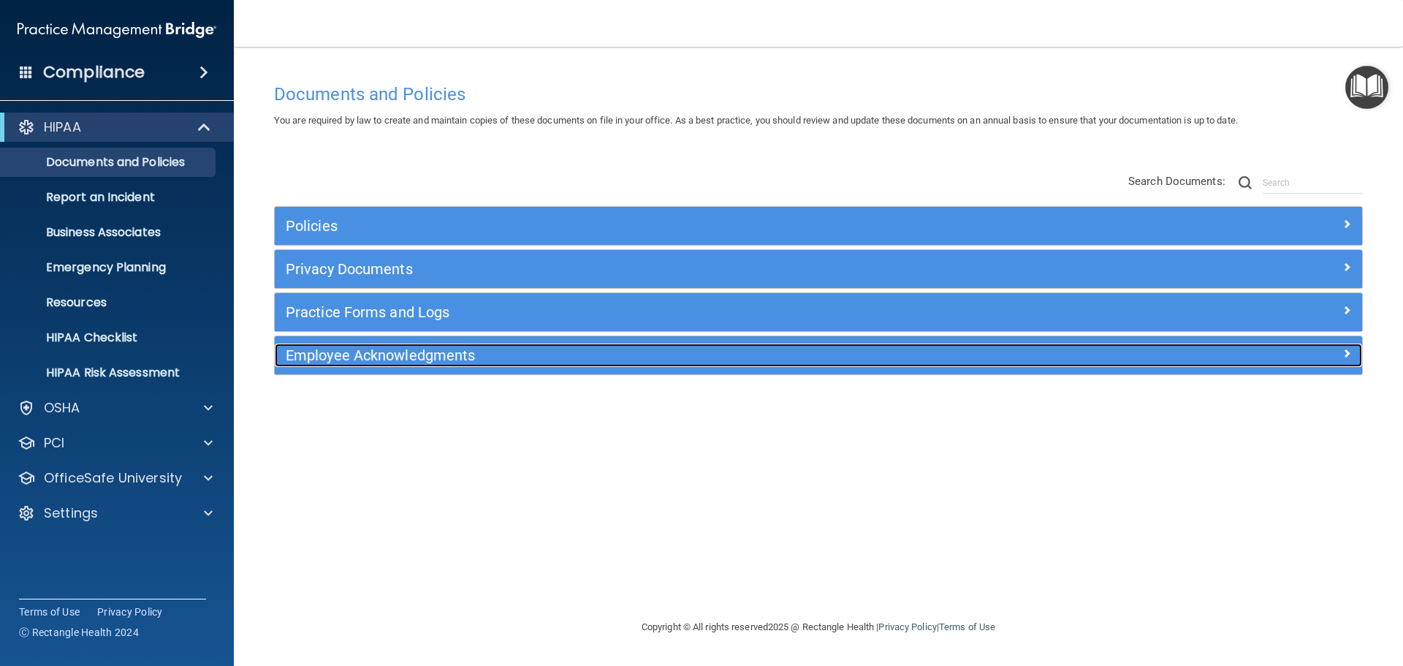
click at [352, 359] on h5 "Employee Acknowledgments" at bounding box center [683, 355] width 794 height 16
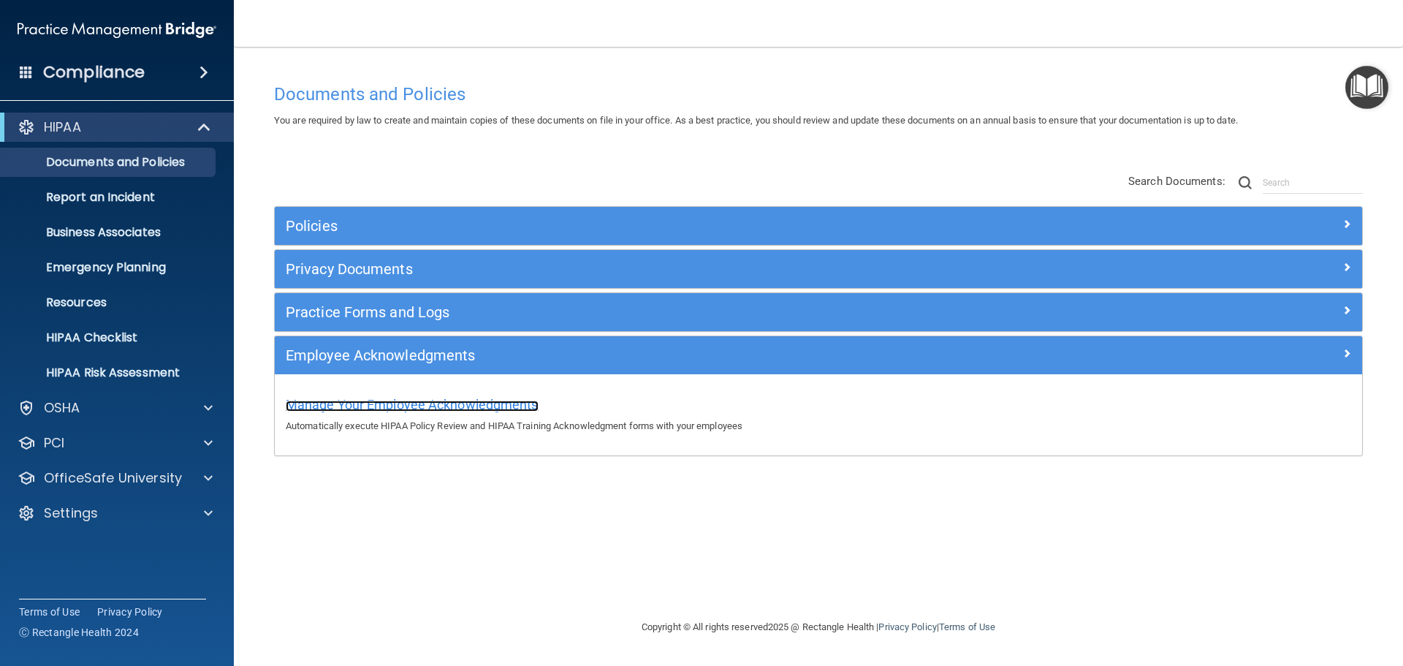
click at [398, 407] on span "Manage Your Employee Acknowledgments" at bounding box center [412, 404] width 253 height 15
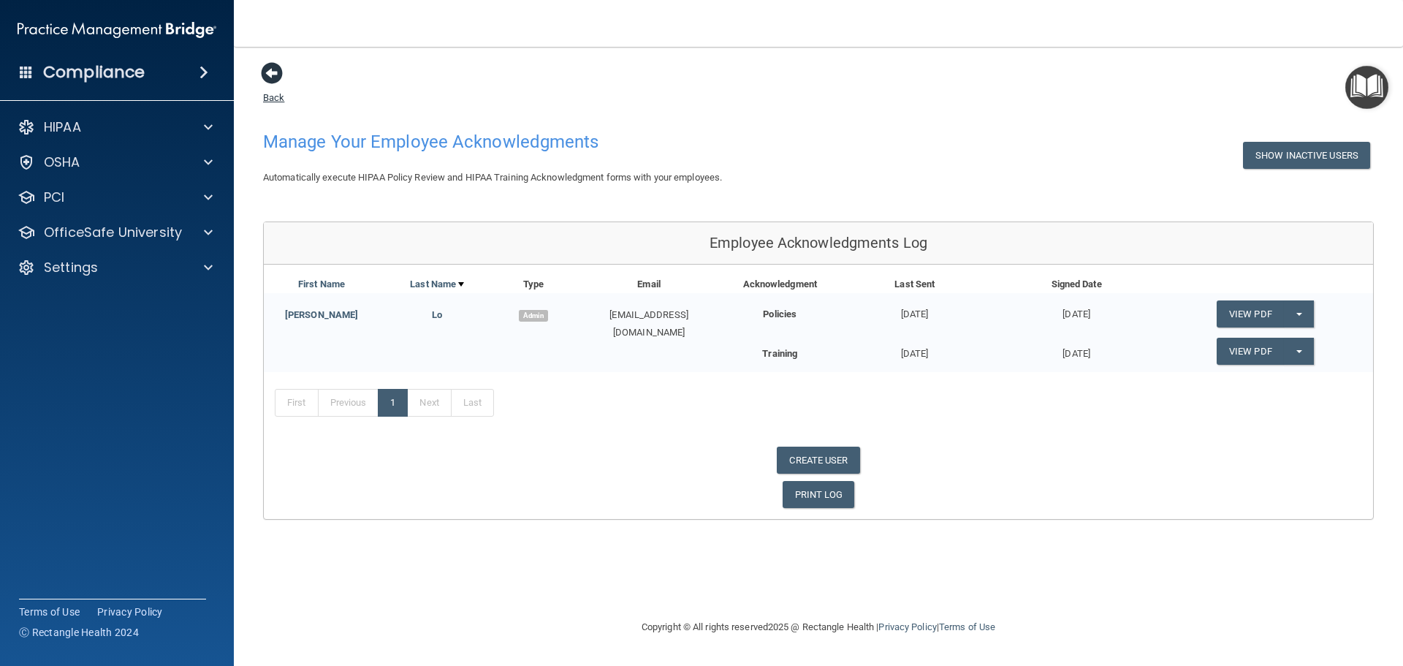
click at [279, 80] on span at bounding box center [272, 73] width 22 height 22
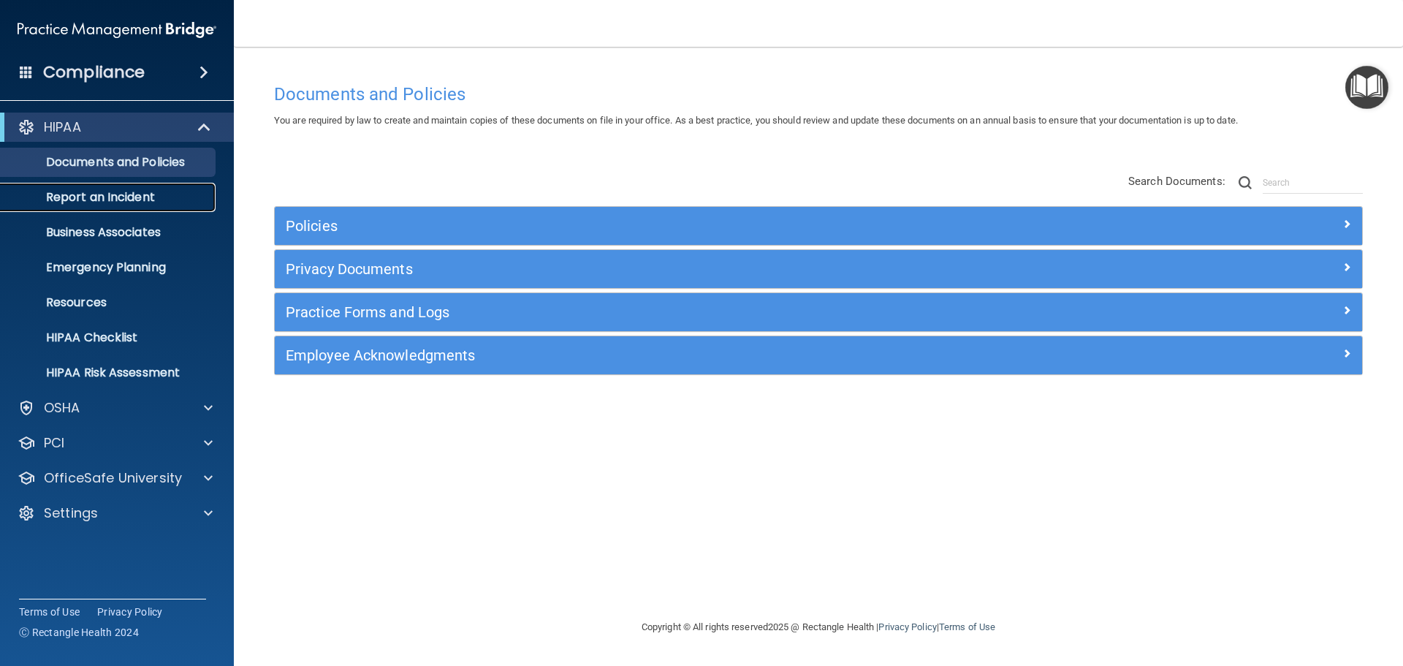
click at [104, 200] on p "Report an Incident" at bounding box center [110, 197] width 200 height 15
click at [89, 264] on p "Emergency Planning" at bounding box center [110, 267] width 200 height 15
click at [87, 470] on p "OfficeSafe University" at bounding box center [113, 478] width 138 height 18
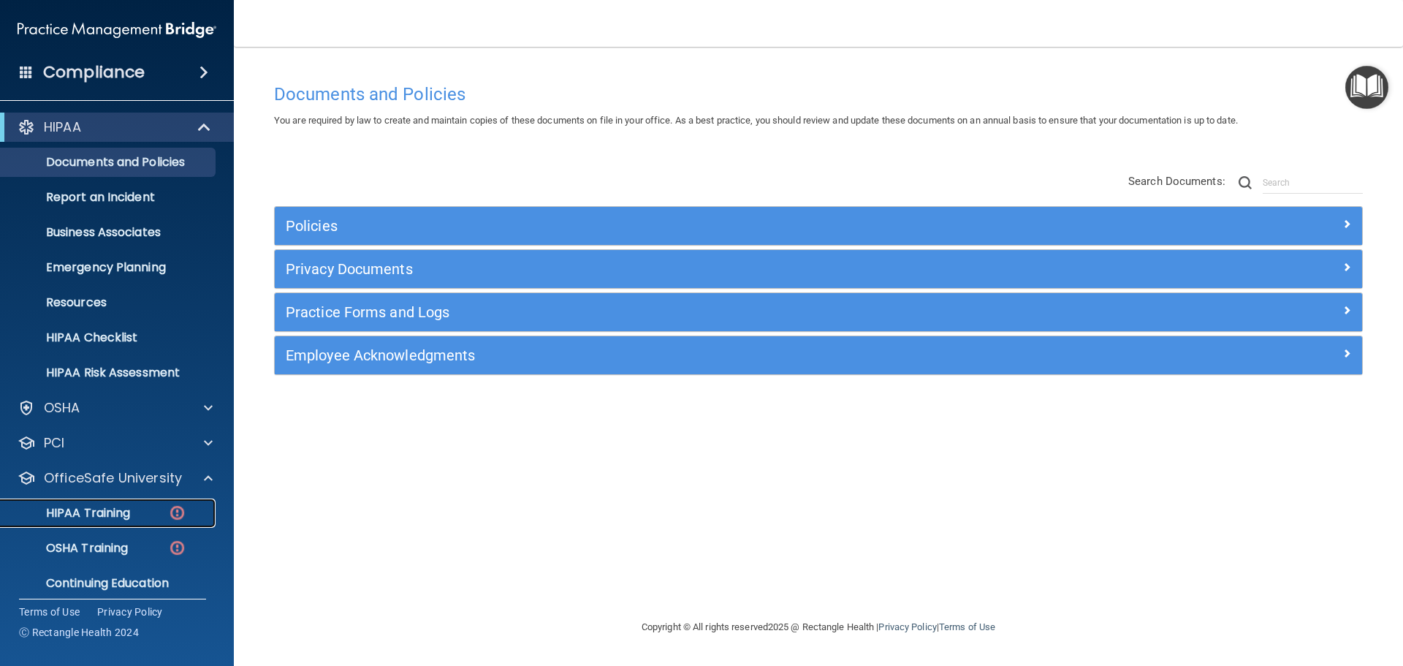
click at [124, 508] on p "HIPAA Training" at bounding box center [70, 513] width 121 height 15
